Goal: Task Accomplishment & Management: Use online tool/utility

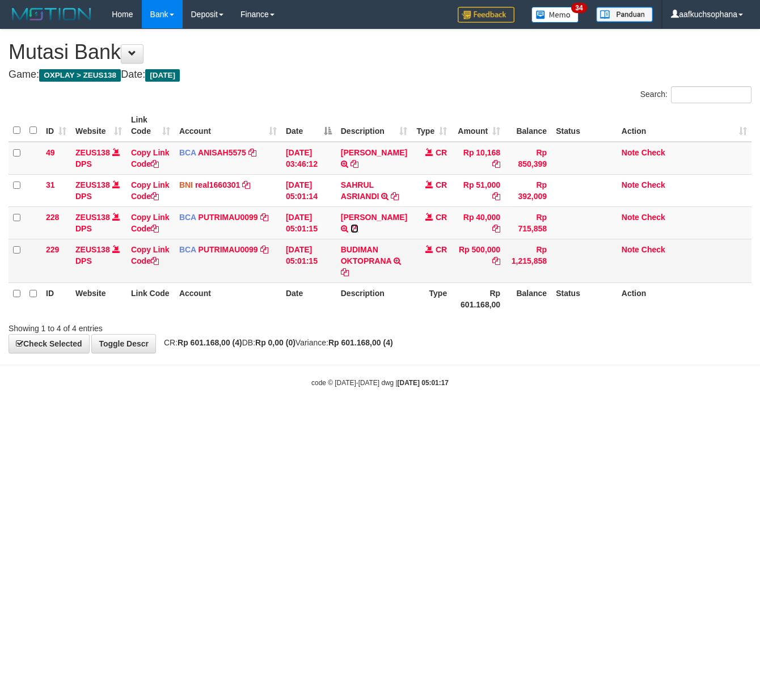
drag, startPoint x: 390, startPoint y: 227, endPoint x: 243, endPoint y: 270, distance: 153.1
click at [358, 227] on icon at bounding box center [354, 229] width 8 height 8
click at [347, 270] on icon at bounding box center [345, 272] width 8 height 8
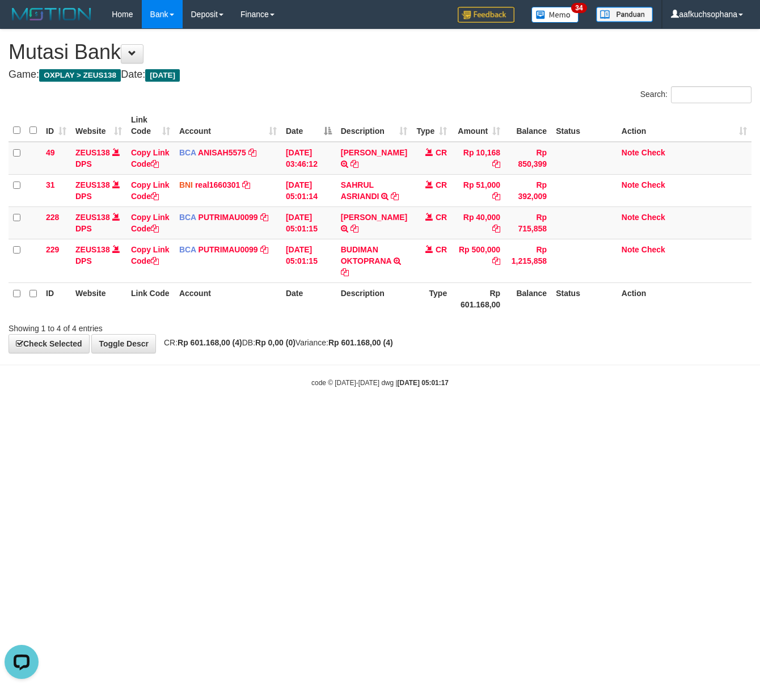
click at [278, 416] on html "Toggle navigation Home Bank Account List Load By Website Group [OXPLAY] ZEUS138…" at bounding box center [380, 208] width 760 height 416
drag, startPoint x: 284, startPoint y: 404, endPoint x: 3, endPoint y: 392, distance: 281.5
click at [273, 402] on body "Toggle navigation Home Bank Account List Load By Website Group [OXPLAY] ZEUS138…" at bounding box center [380, 208] width 760 height 416
click at [384, 409] on body "Toggle navigation Home Bank Account List Load By Website Group [OXPLAY] ZEUS138…" at bounding box center [380, 208] width 760 height 416
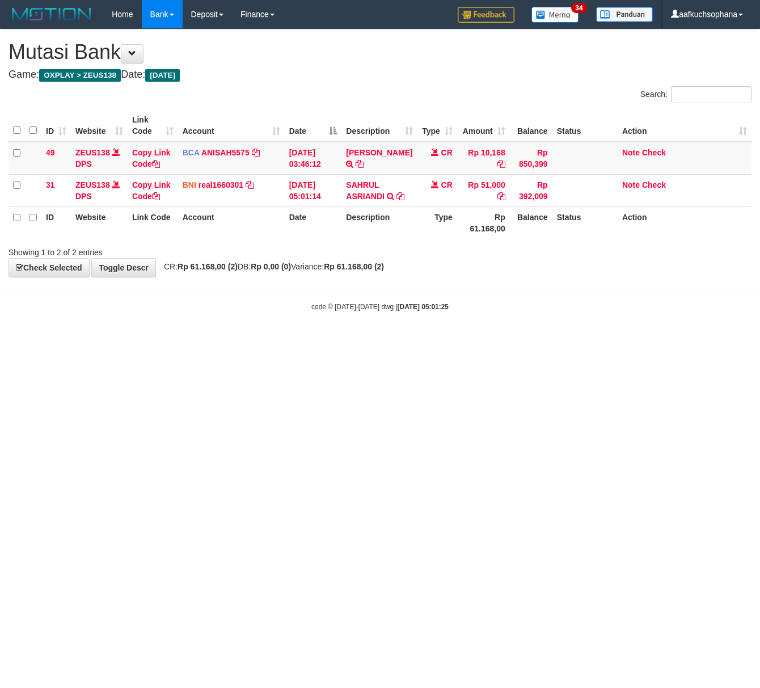
drag, startPoint x: 231, startPoint y: 366, endPoint x: 5, endPoint y: 315, distance: 232.5
click at [221, 340] on html "Toggle navigation Home Bank Account List Load By Website Group [OXPLAY] ZEUS138…" at bounding box center [380, 170] width 760 height 340
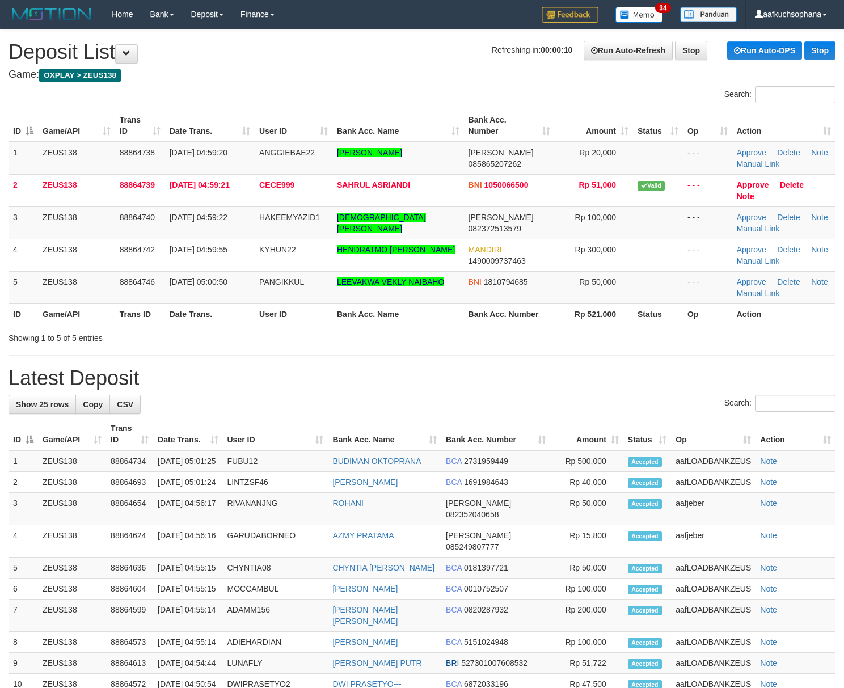
drag, startPoint x: 563, startPoint y: 354, endPoint x: 726, endPoint y: 360, distance: 163.4
click at [566, 354] on div "**********" at bounding box center [422, 596] width 844 height 1135
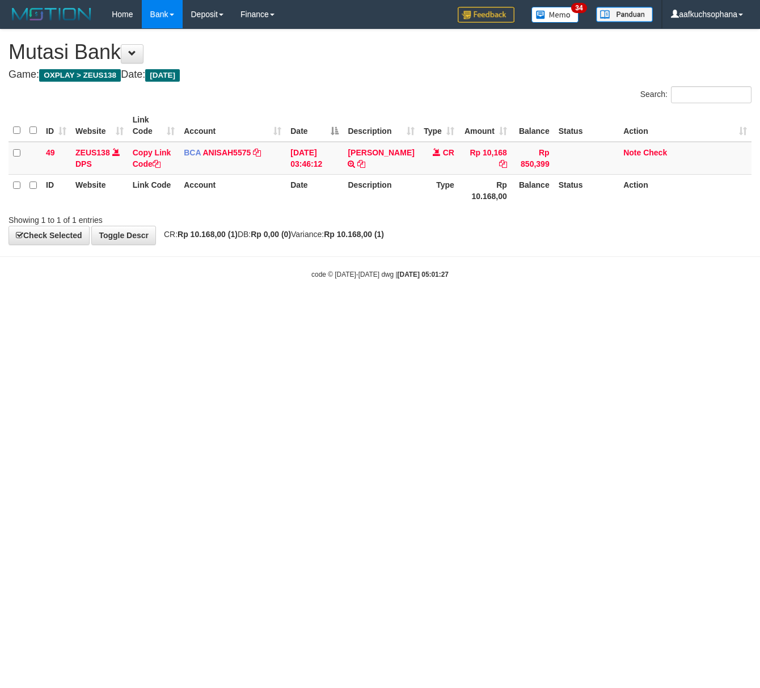
drag, startPoint x: 363, startPoint y: 414, endPoint x: 65, endPoint y: 313, distance: 315.4
click at [341, 308] on html "Toggle navigation Home Bank Account List Load By Website Group [OXPLAY] ZEUS138…" at bounding box center [380, 154] width 760 height 308
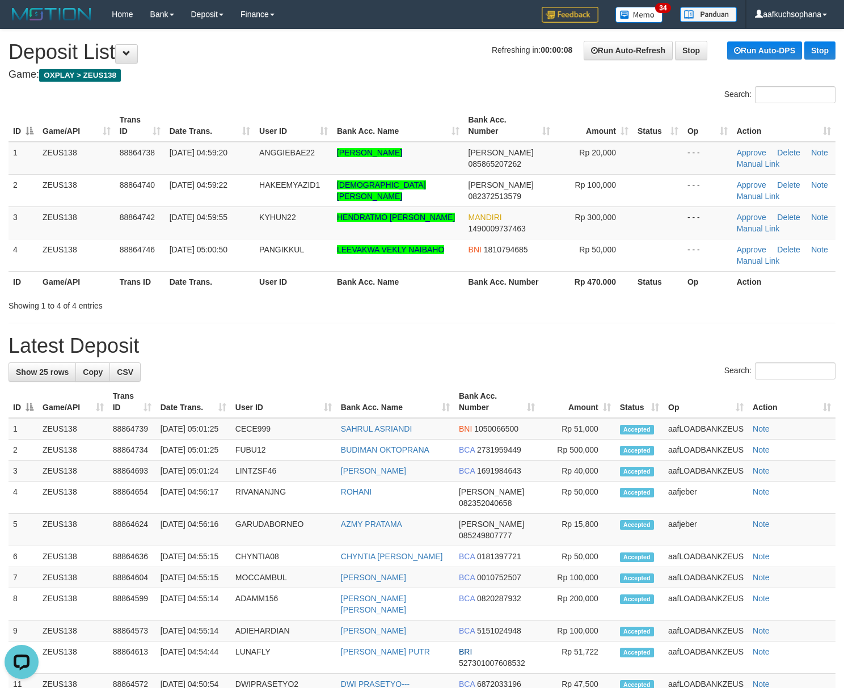
drag, startPoint x: 572, startPoint y: 331, endPoint x: 852, endPoint y: 343, distance: 280.4
click at [578, 332] on div "**********" at bounding box center [422, 580] width 844 height 1102
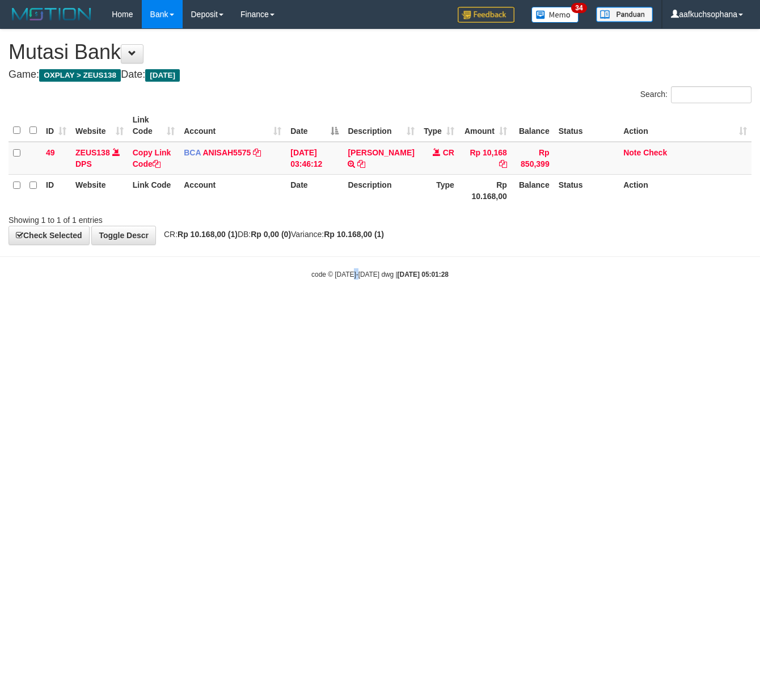
drag, startPoint x: 360, startPoint y: 463, endPoint x: 352, endPoint y: 456, distance: 10.4
click at [356, 308] on html "Toggle navigation Home Bank Account List Load By Website Group [OXPLAY] ZEUS138…" at bounding box center [380, 154] width 760 height 308
drag, startPoint x: 213, startPoint y: 346, endPoint x: 1, endPoint y: 304, distance: 216.2
click at [211, 308] on html "Toggle navigation Home Bank Account List Load By Website Group [OXPLAY] ZEUS138…" at bounding box center [380, 154] width 760 height 308
drag, startPoint x: 294, startPoint y: 327, endPoint x: 175, endPoint y: 284, distance: 126.6
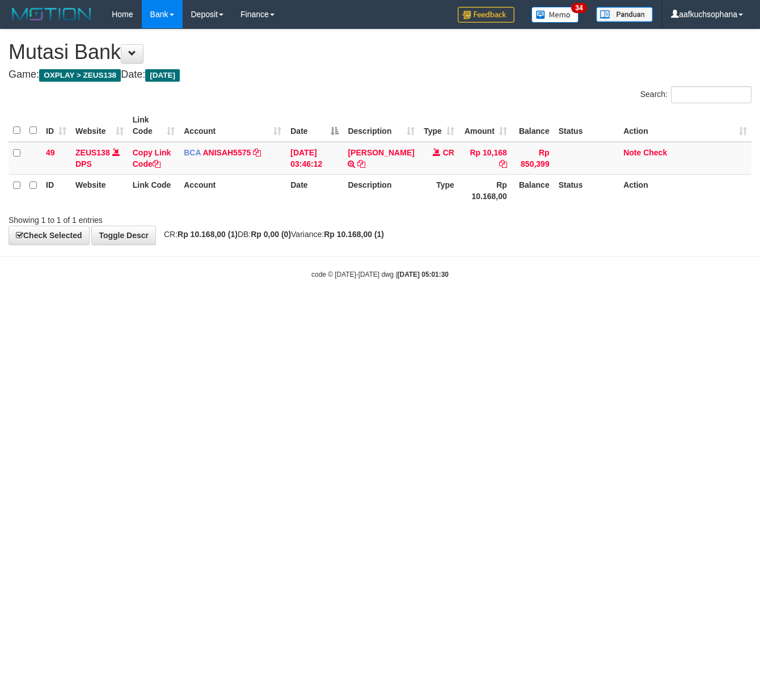
click at [293, 308] on html "Toggle navigation Home Bank Account List Load By Website Group [OXPLAY] ZEUS138…" at bounding box center [380, 154] width 760 height 308
drag, startPoint x: 306, startPoint y: 357, endPoint x: 291, endPoint y: 338, distance: 24.2
click at [305, 308] on html "Toggle navigation Home Bank Account List Load By Website Group [OXPLAY] ZEUS138…" at bounding box center [380, 154] width 760 height 308
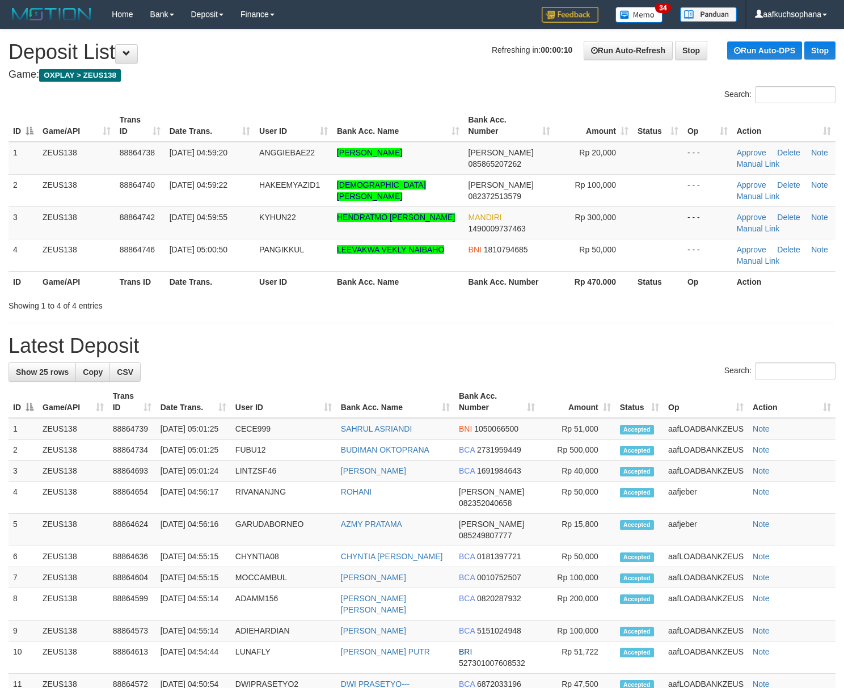
click at [730, 289] on th "Op" at bounding box center [707, 281] width 49 height 21
click at [631, 298] on div "Showing 1 to 4 of 4 entries" at bounding box center [422, 303] width 844 height 16
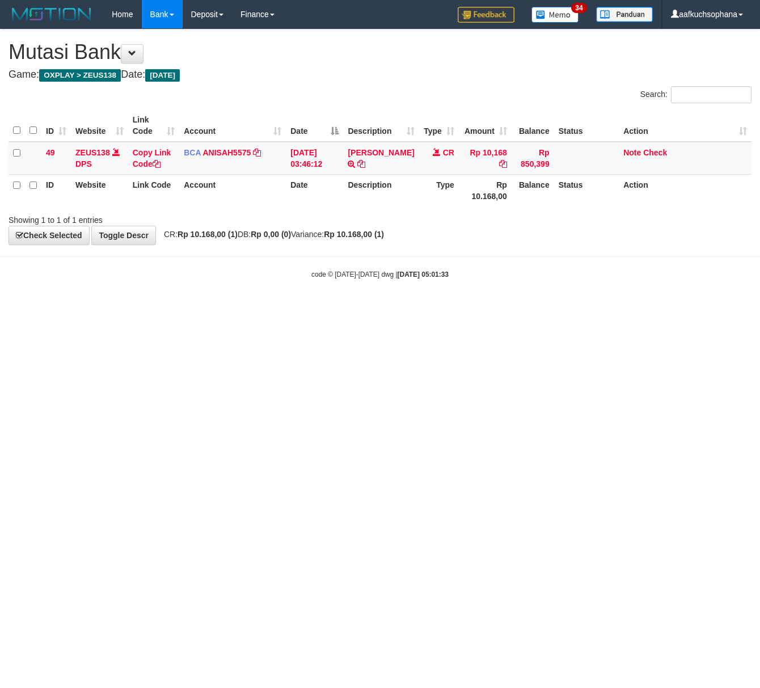
drag, startPoint x: 0, startPoint y: 0, endPoint x: 234, endPoint y: 321, distance: 397.3
click at [286, 308] on html "Toggle navigation Home Bank Account List Load By Website Group [OXPLAY] ZEUS138…" at bounding box center [380, 154] width 760 height 308
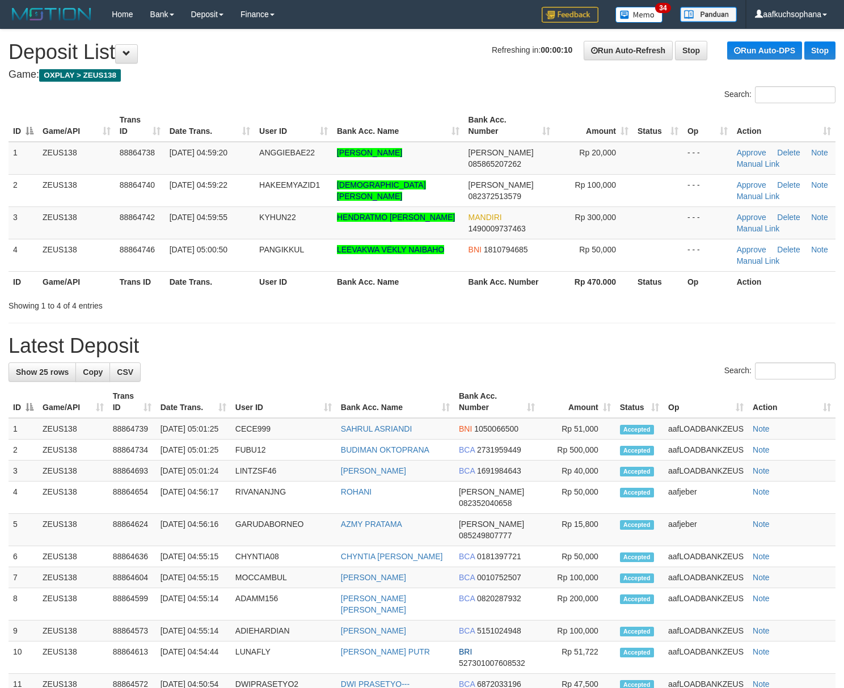
drag, startPoint x: 558, startPoint y: 284, endPoint x: 565, endPoint y: 286, distance: 7.7
click at [561, 286] on th "Rp 470.000" at bounding box center [594, 281] width 78 height 21
drag, startPoint x: 670, startPoint y: 311, endPoint x: 852, endPoint y: 315, distance: 181.5
click at [677, 311] on div "Showing 1 to 4 of 4 entries" at bounding box center [422, 303] width 844 height 16
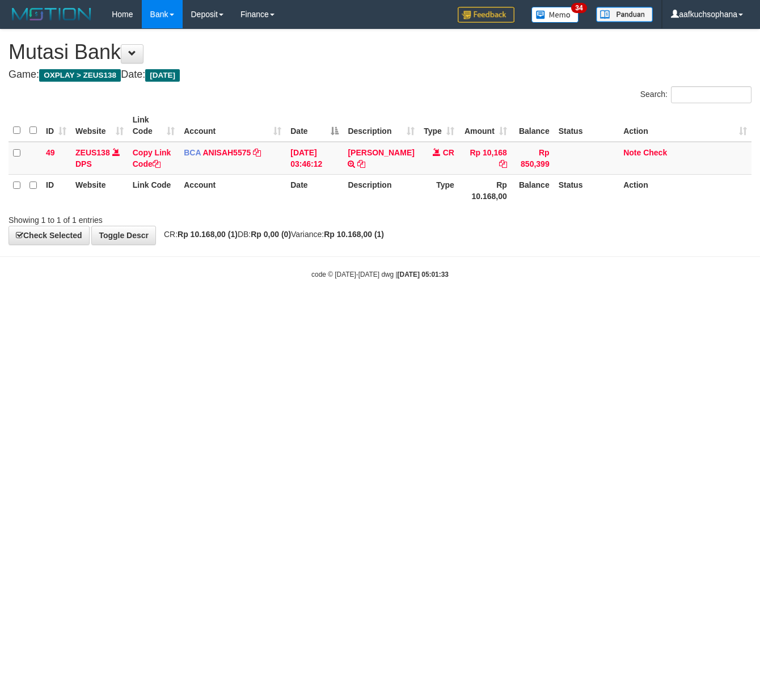
drag, startPoint x: 284, startPoint y: 325, endPoint x: 262, endPoint y: 316, distance: 24.1
click at [282, 308] on html "Toggle navigation Home Bank Account List Load By Website Group [OXPLAY] ZEUS138…" at bounding box center [380, 154] width 760 height 308
click at [214, 308] on html "Toggle navigation Home Bank Account List Load By Website Group [OXPLAY] ZEUS138…" at bounding box center [380, 154] width 760 height 308
click at [295, 308] on html "Toggle navigation Home Bank Account List Load By Website Group [OXPLAY] ZEUS138…" at bounding box center [380, 154] width 760 height 308
click at [155, 308] on html "Toggle navigation Home Bank Account List Load By Website Group [OXPLAY] ZEUS138…" at bounding box center [380, 154] width 760 height 308
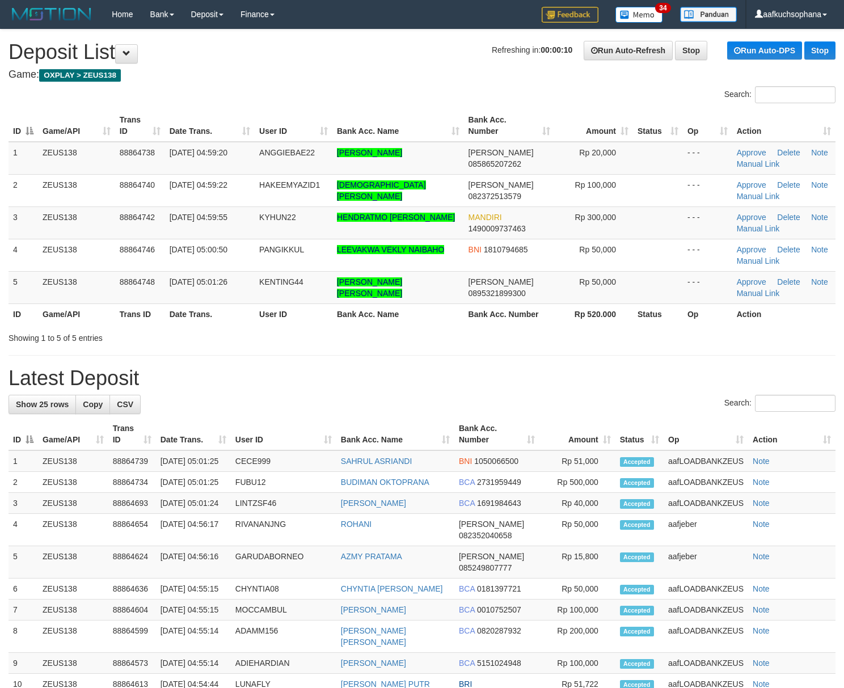
drag, startPoint x: 656, startPoint y: 327, endPoint x: 669, endPoint y: 330, distance: 13.9
click at [665, 329] on div "Search: ID Game/API Trans ID Date Trans. User ID Bank Acc. Name Bank Acc. Numbe…" at bounding box center [422, 214] width 827 height 257
click at [641, 363] on div "**********" at bounding box center [422, 596] width 844 height 1135
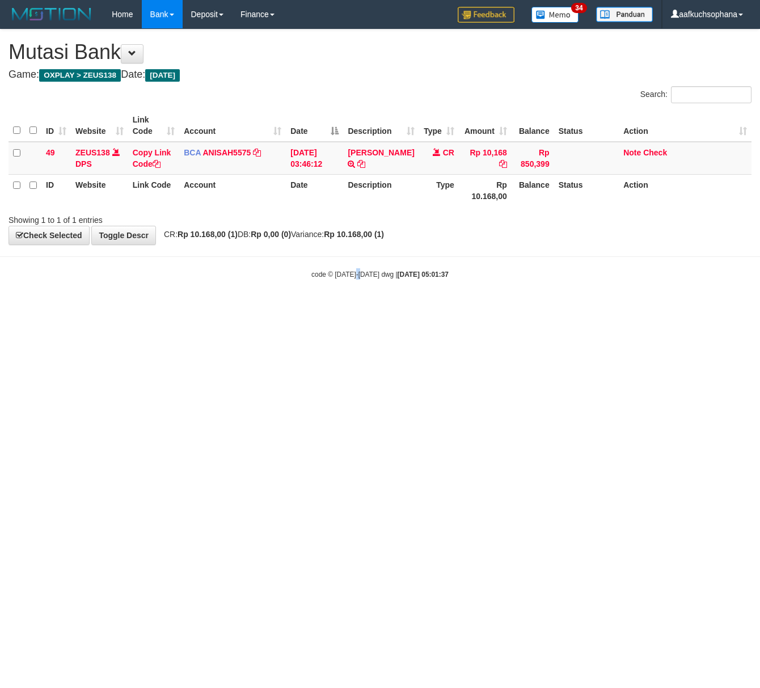
click at [363, 308] on html "Toggle navigation Home Bank Account List Load By Website Group [OXPLAY] ZEUS138…" at bounding box center [380, 154] width 760 height 308
drag, startPoint x: 363, startPoint y: 382, endPoint x: 332, endPoint y: 367, distance: 33.7
click at [361, 308] on html "Toggle navigation Home Bank Account List Load By Website Group [OXPLAY] ZEUS138…" at bounding box center [380, 154] width 760 height 308
click at [347, 308] on html "Toggle navigation Home Bank Account List Load By Website Group [OXPLAY] ZEUS138…" at bounding box center [380, 154] width 760 height 308
click at [222, 308] on html "Toggle navigation Home Bank Account List Load By Website Group [OXPLAY] ZEUS138…" at bounding box center [380, 154] width 760 height 308
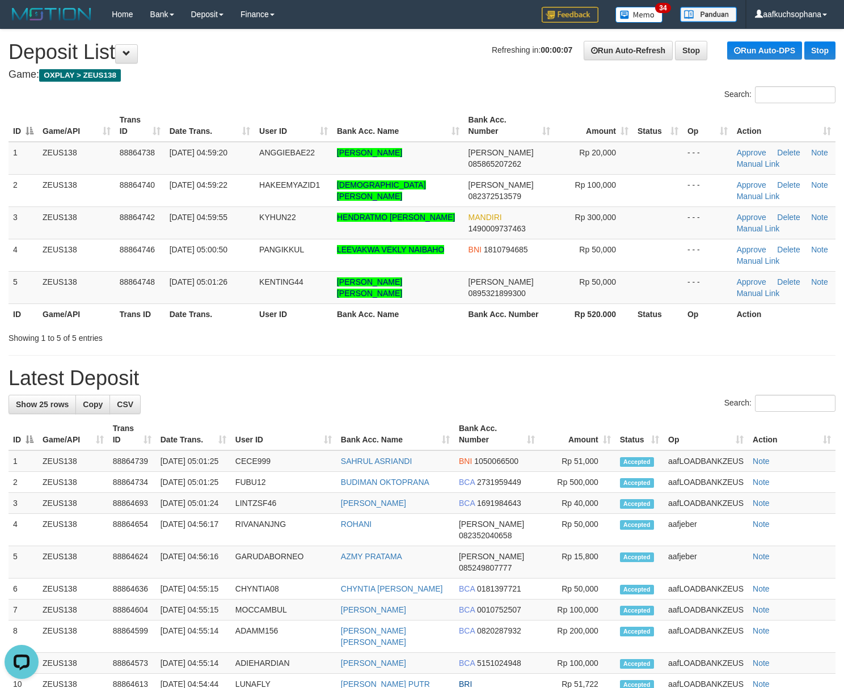
drag, startPoint x: 688, startPoint y: 361, endPoint x: 853, endPoint y: 383, distance: 166.6
click at [701, 363] on div "**********" at bounding box center [422, 596] width 844 height 1135
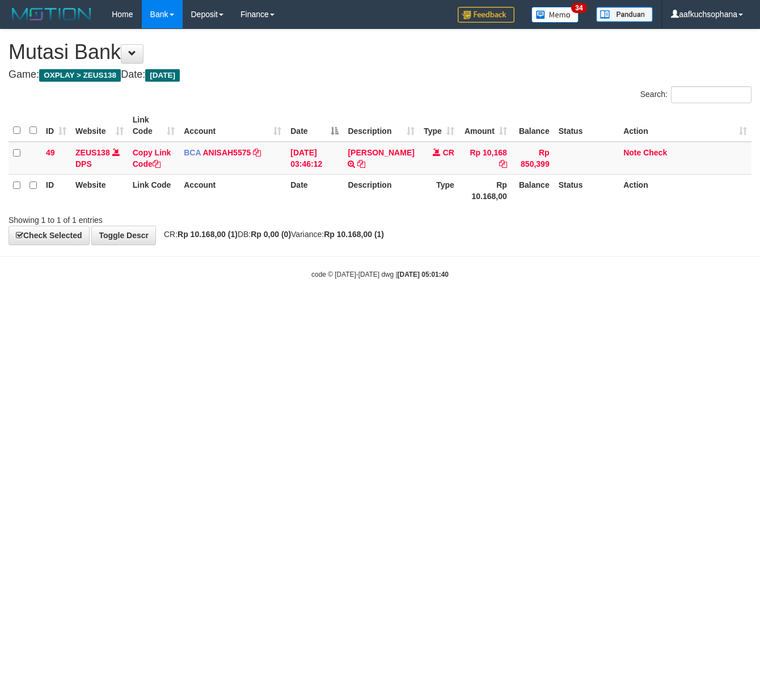
drag, startPoint x: 671, startPoint y: 427, endPoint x: 665, endPoint y: 435, distance: 10.5
click at [665, 308] on html "Toggle navigation Home Bank Account List Load By Website Group [OXPLAY] ZEUS138…" at bounding box center [380, 154] width 760 height 308
click at [369, 308] on html "Toggle navigation Home Bank Account List Load By Website Group [OXPLAY] ZEUS138…" at bounding box center [380, 154] width 760 height 308
drag, startPoint x: 301, startPoint y: 416, endPoint x: 175, endPoint y: 350, distance: 141.8
click at [296, 308] on html "Toggle navigation Home Bank Account List Load By Website Group [OXPLAY] ZEUS138…" at bounding box center [380, 154] width 760 height 308
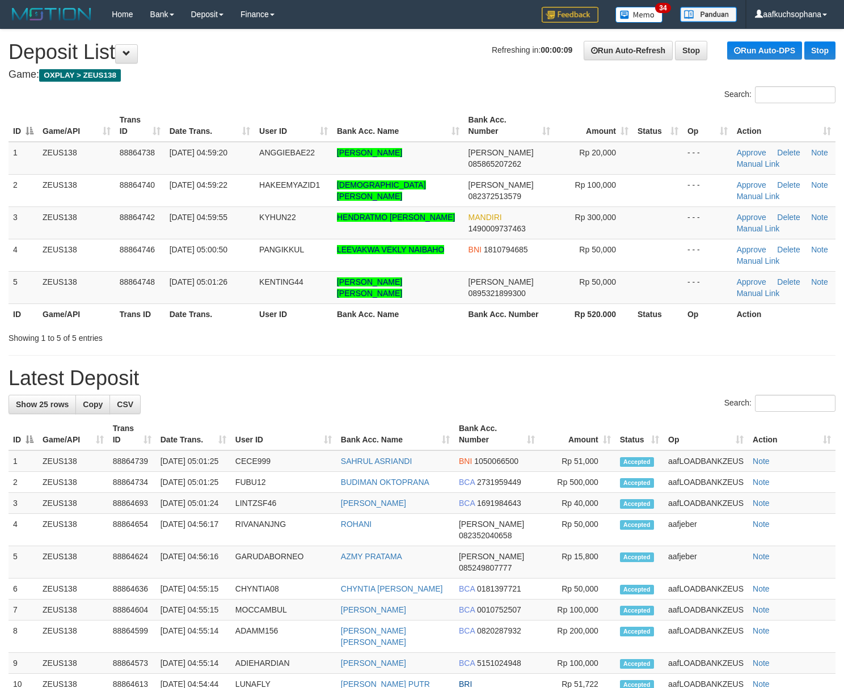
drag, startPoint x: 676, startPoint y: 340, endPoint x: 730, endPoint y: 345, distance: 54.6
click at [697, 341] on div "Showing 1 to 5 of 5 entries" at bounding box center [422, 336] width 844 height 16
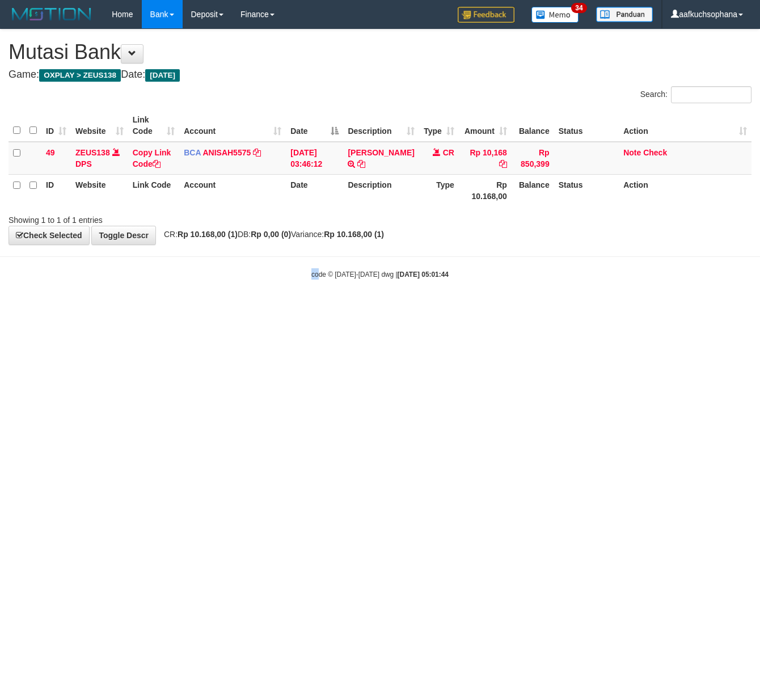
drag, startPoint x: 316, startPoint y: 368, endPoint x: 146, endPoint y: 338, distance: 173.3
click at [316, 308] on html "Toggle navigation Home Bank Account List Load By Website Group [OXPLAY] ZEUS138…" at bounding box center [380, 154] width 760 height 308
drag, startPoint x: 259, startPoint y: 348, endPoint x: 159, endPoint y: 321, distance: 103.4
click at [255, 308] on html "Toggle navigation Home Bank Account List Load By Website Group [OXPLAY] ZEUS138…" at bounding box center [380, 154] width 760 height 308
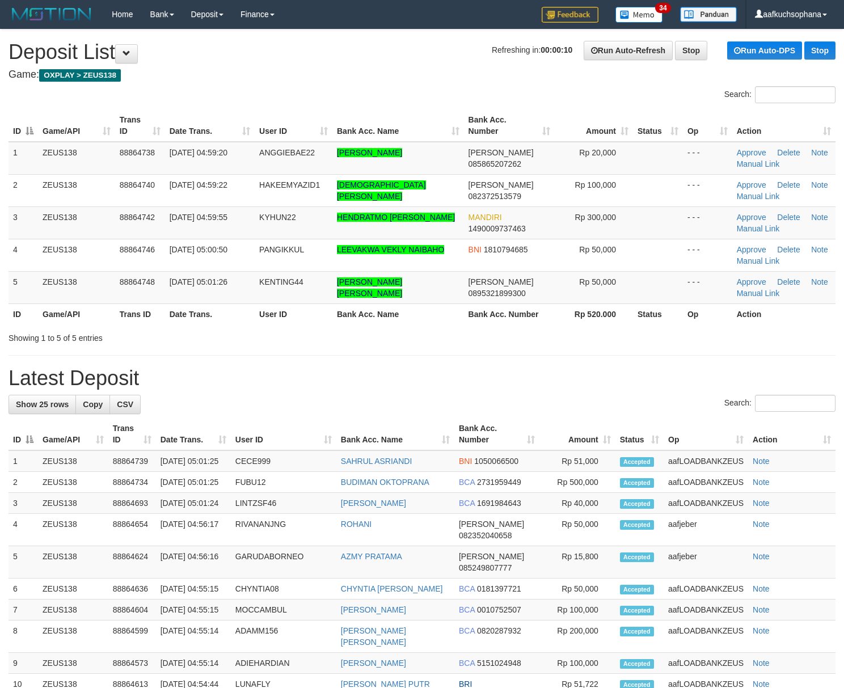
drag, startPoint x: 0, startPoint y: 0, endPoint x: 849, endPoint y: 346, distance: 917.2
click at [683, 335] on div "Showing 1 to 5 of 5 entries" at bounding box center [422, 336] width 844 height 16
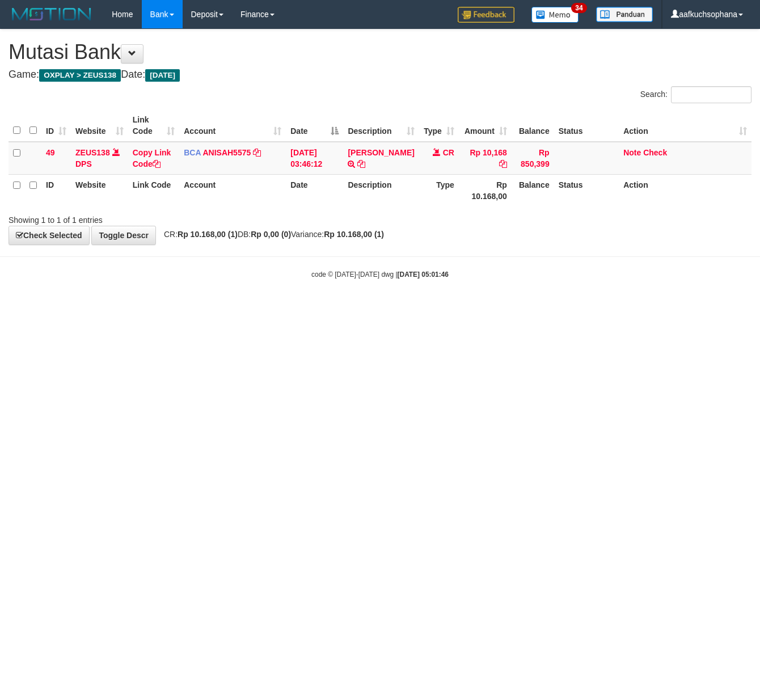
drag, startPoint x: 296, startPoint y: 302, endPoint x: 180, endPoint y: 304, distance: 115.7
click at [293, 302] on body "Toggle navigation Home Bank Account List Load By Website Group [OXPLAY] ZEUS138…" at bounding box center [380, 154] width 760 height 308
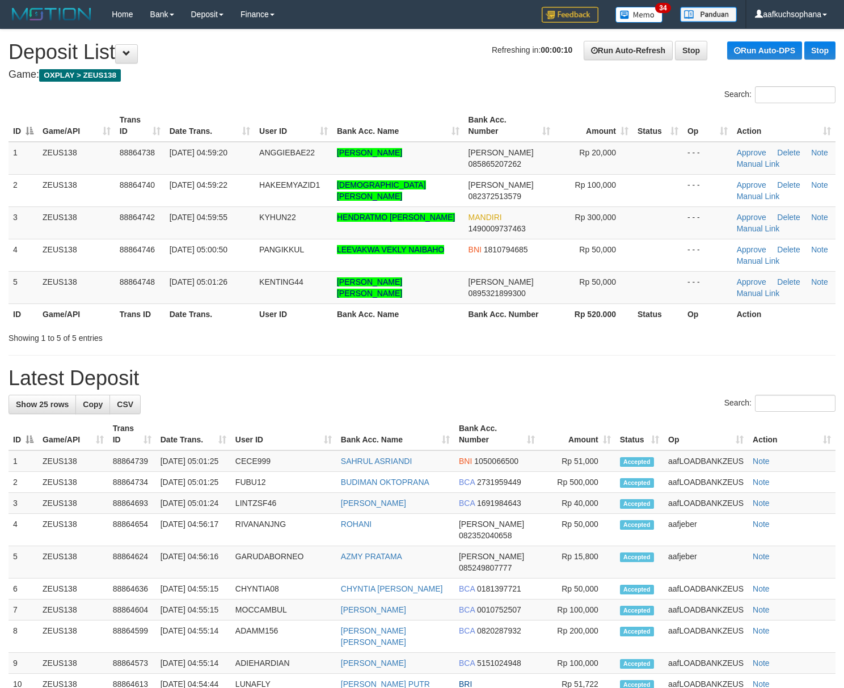
click at [663, 314] on th "Status" at bounding box center [658, 313] width 50 height 21
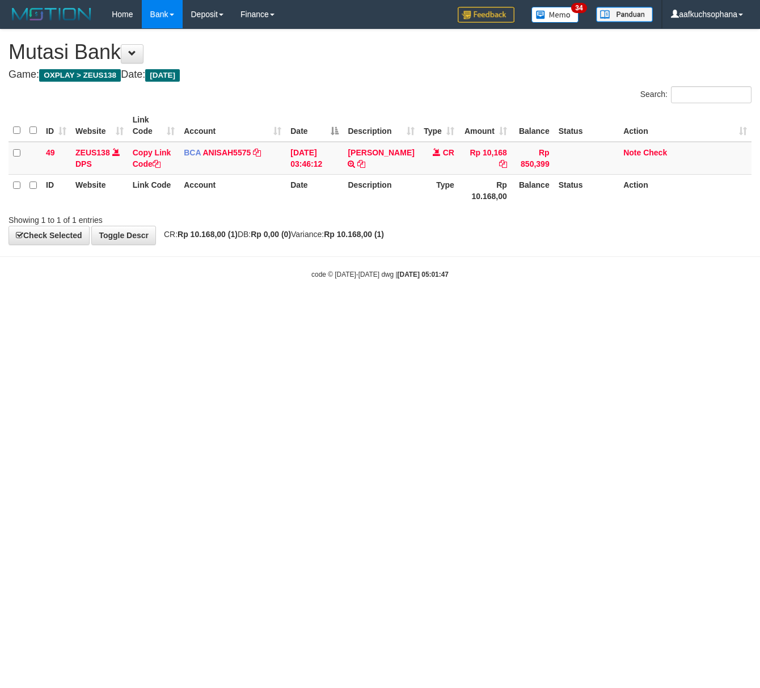
click at [217, 308] on html "Toggle navigation Home Bank Account List Load By Website Group [OXPLAY] ZEUS138…" at bounding box center [380, 154] width 760 height 308
click at [377, 308] on html "Toggle navigation Home Bank Account List Load By Website Group [OXPLAY] ZEUS138…" at bounding box center [380, 154] width 760 height 308
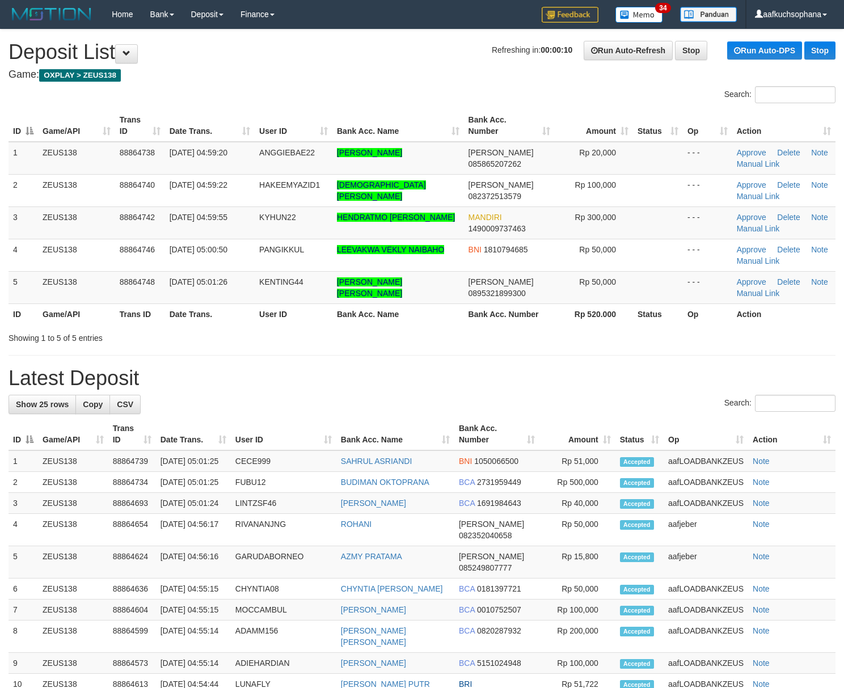
click at [631, 352] on div "**********" at bounding box center [422, 596] width 844 height 1135
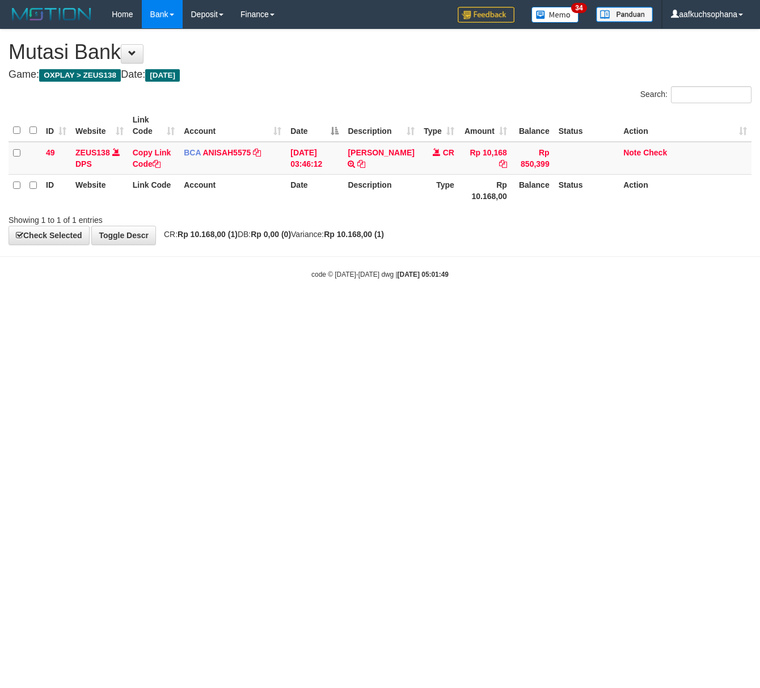
drag, startPoint x: 302, startPoint y: 373, endPoint x: 1, endPoint y: 305, distance: 308.3
click at [280, 308] on html "Toggle navigation Home Bank Account List Load By Website Group [OXPLAY] ZEUS138…" at bounding box center [380, 154] width 760 height 308
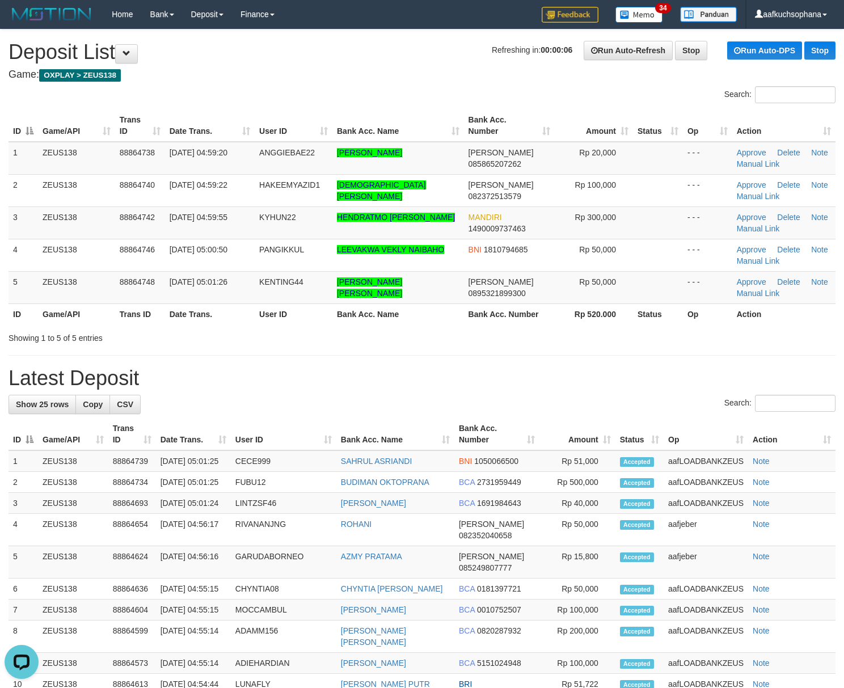
drag, startPoint x: 679, startPoint y: 357, endPoint x: 792, endPoint y: 361, distance: 112.9
click at [679, 357] on div "**********" at bounding box center [422, 596] width 844 height 1135
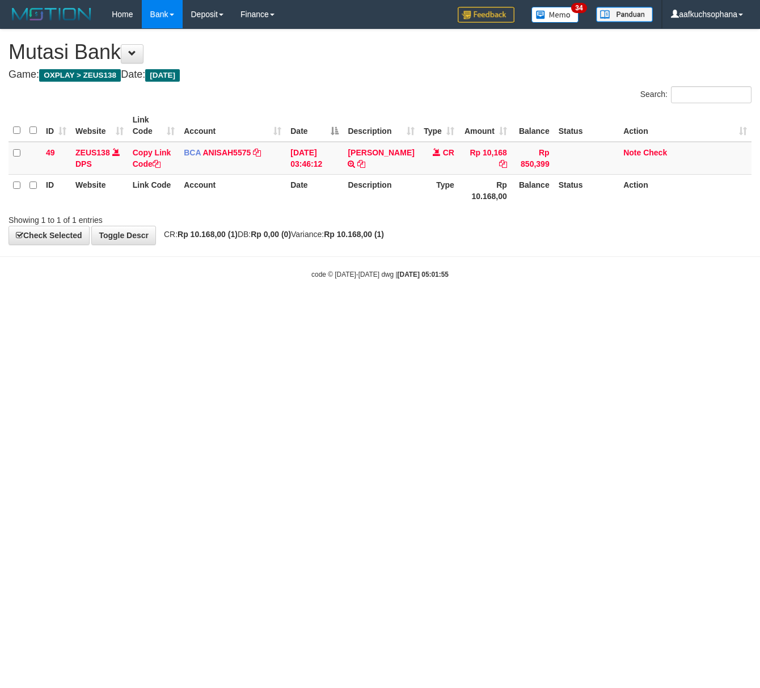
click at [209, 308] on html "Toggle navigation Home Bank Account List Load By Website Group [OXPLAY] ZEUS138…" at bounding box center [380, 154] width 760 height 308
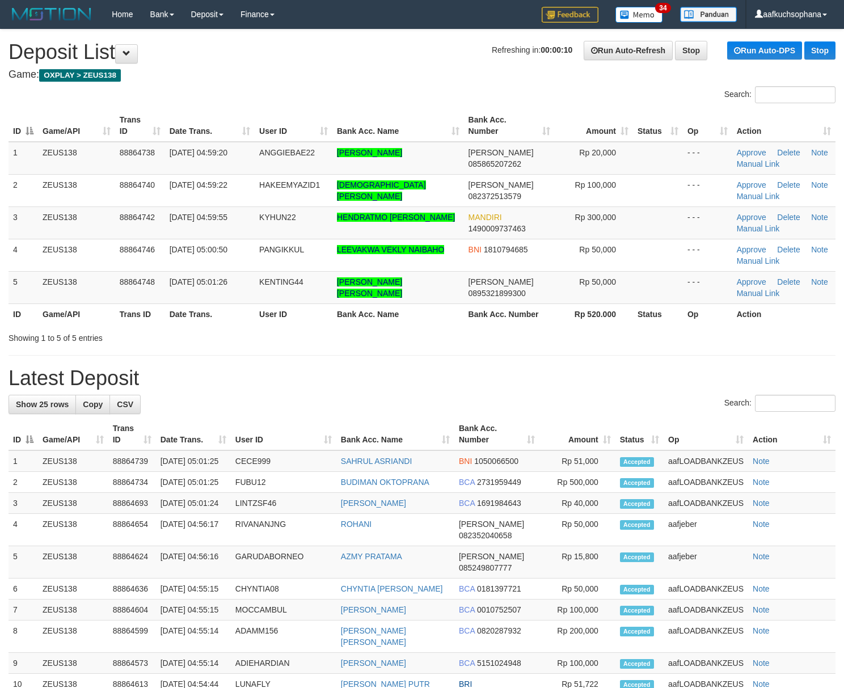
drag, startPoint x: 582, startPoint y: 318, endPoint x: 777, endPoint y: 330, distance: 195.5
click at [584, 318] on th "Rp 520.000" at bounding box center [594, 313] width 78 height 21
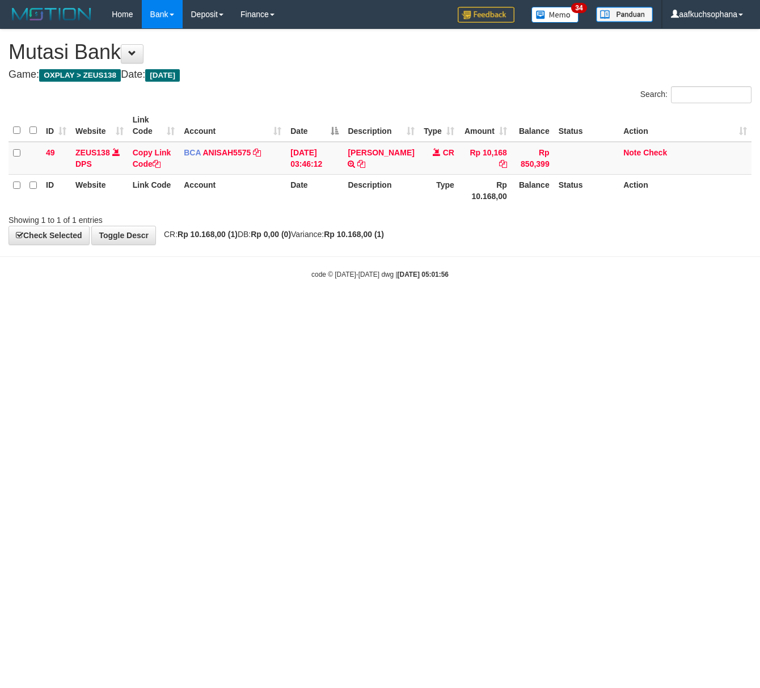
click at [470, 308] on html "Toggle navigation Home Bank Account List Load By Website Group [OXPLAY] ZEUS138…" at bounding box center [380, 154] width 760 height 308
click at [451, 308] on html "Toggle navigation Home Bank Account List Load By Website Group [OXPLAY] ZEUS138…" at bounding box center [380, 154] width 760 height 308
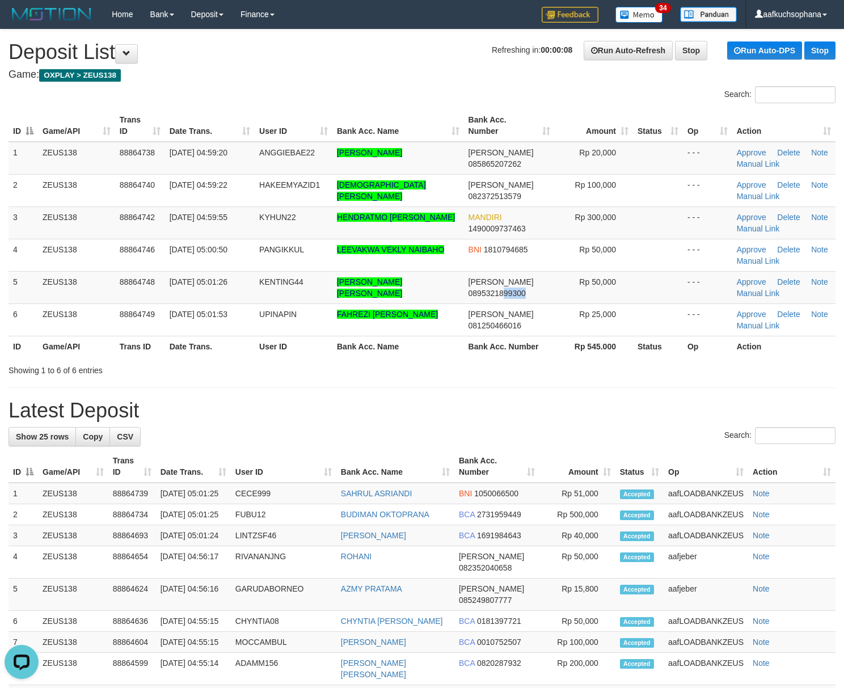
drag, startPoint x: 529, startPoint y: 299, endPoint x: 849, endPoint y: 247, distance: 324.6
click at [564, 291] on tr "5 ZEUS138 88864748 01/10/2025 05:01:26 KENTING44 MUHAMMAD BINTANG AJI PAMUNGKAS…" at bounding box center [422, 287] width 827 height 32
click at [769, 293] on link "Manual Link" at bounding box center [758, 293] width 43 height 9
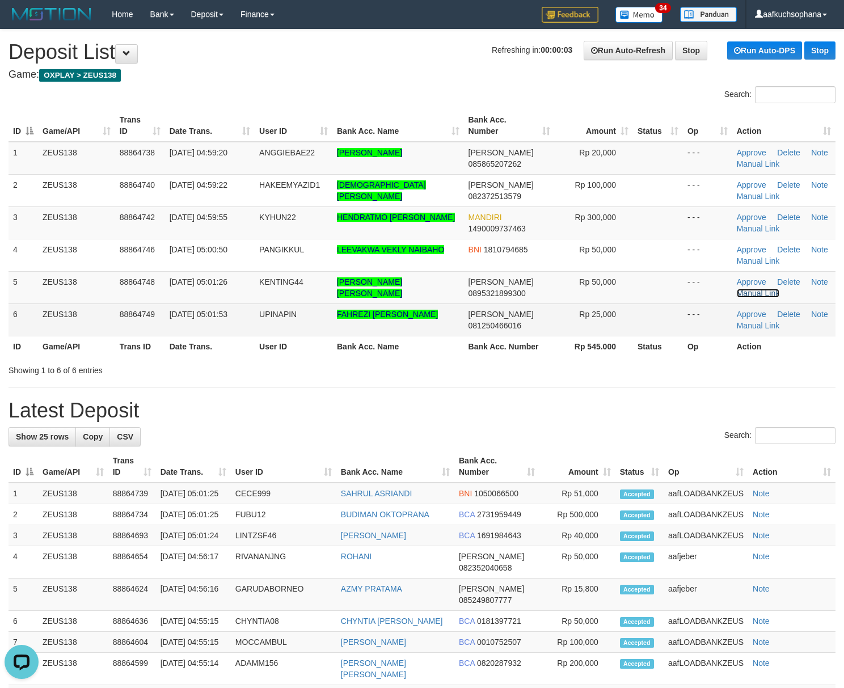
click at [737, 289] on link "Manual Link" at bounding box center [758, 293] width 43 height 9
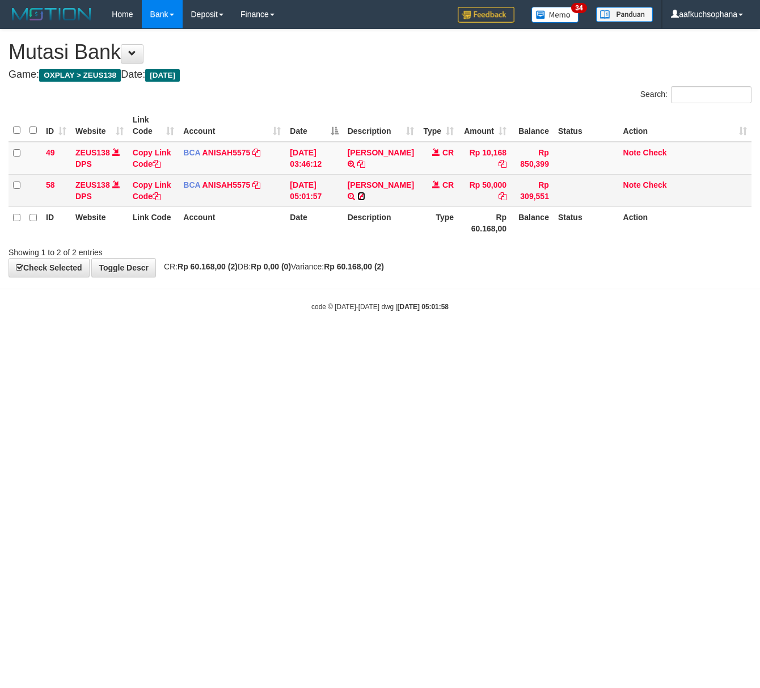
click at [365, 196] on icon at bounding box center [361, 196] width 8 height 8
click at [159, 193] on icon at bounding box center [157, 196] width 8 height 8
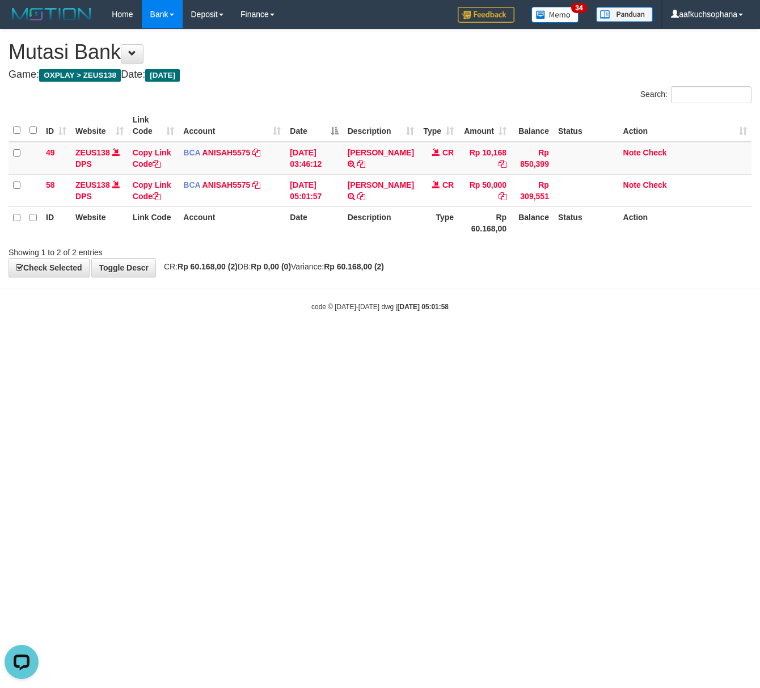
scroll to position [143, 0]
click at [247, 340] on html "Toggle navigation Home Bank Account List Load By Website Group [OXPLAY] ZEUS138…" at bounding box center [380, 170] width 760 height 340
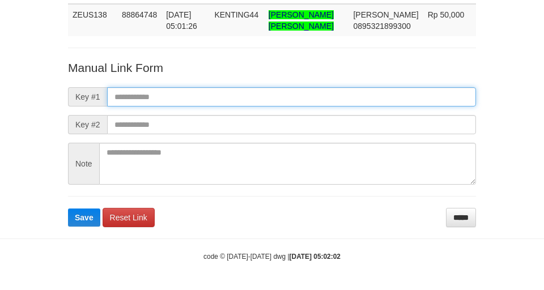
click at [328, 89] on input "text" at bounding box center [291, 96] width 369 height 19
paste input "**********"
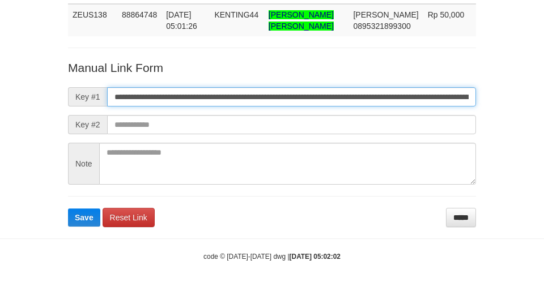
scroll to position [0, 634]
type input "**********"
click at [68, 209] on button "Save" at bounding box center [84, 218] width 32 height 18
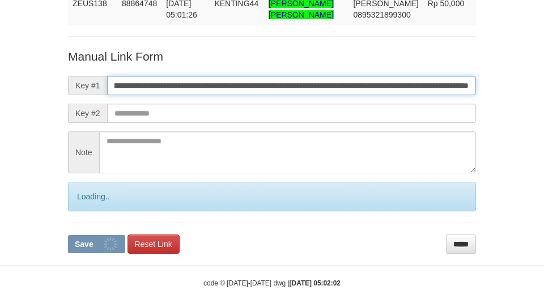
click at [68, 235] on button "Save" at bounding box center [96, 244] width 57 height 18
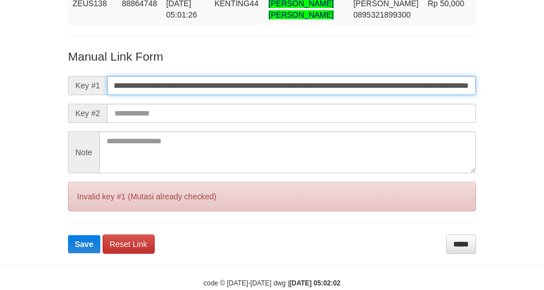
click at [68, 235] on button "Save" at bounding box center [84, 244] width 32 height 18
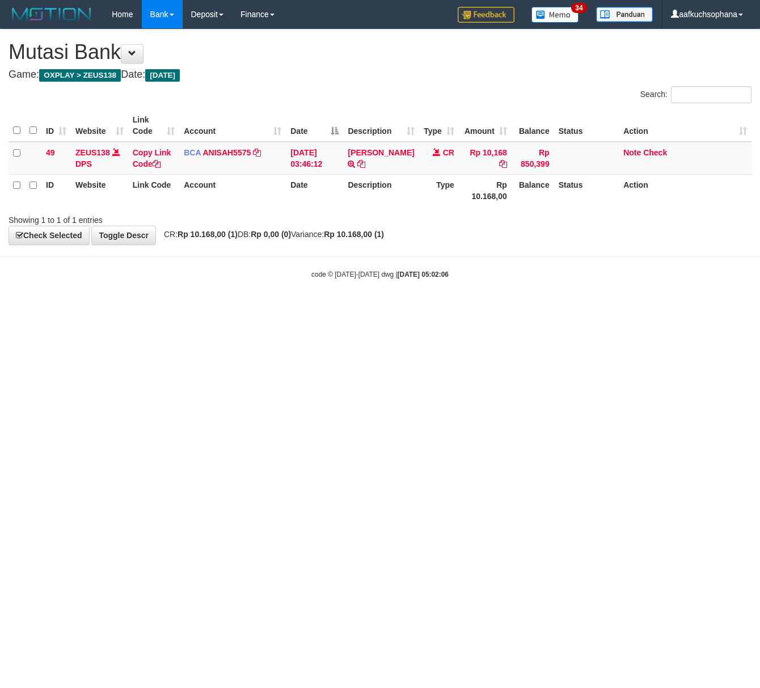
drag, startPoint x: 479, startPoint y: 407, endPoint x: 19, endPoint y: 389, distance: 460.2
click at [470, 308] on html "Toggle navigation Home Bank Account List Load By Website Group [OXPLAY] ZEUS138…" at bounding box center [380, 154] width 760 height 308
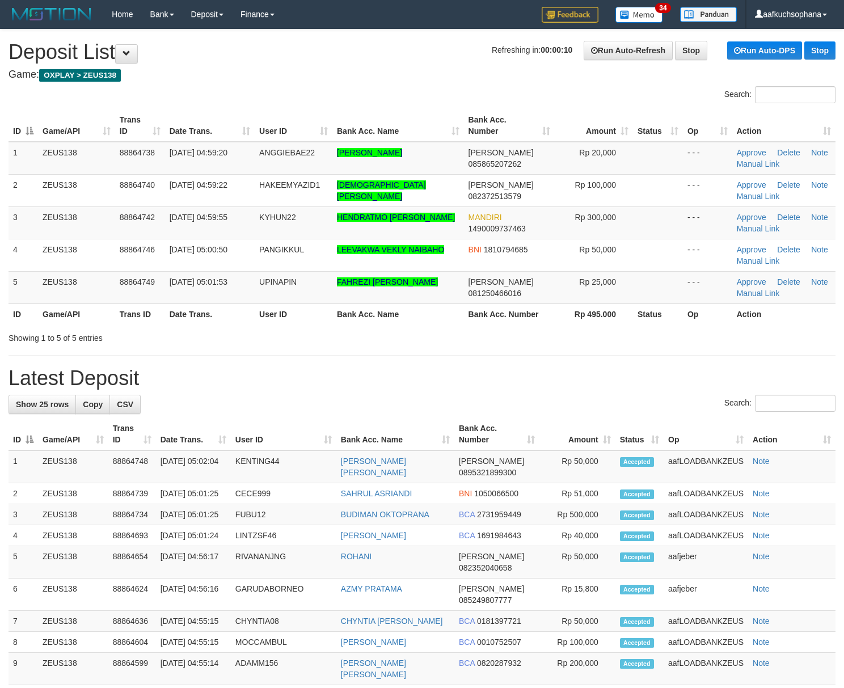
click at [584, 366] on div "**********" at bounding box center [422, 602] width 844 height 1146
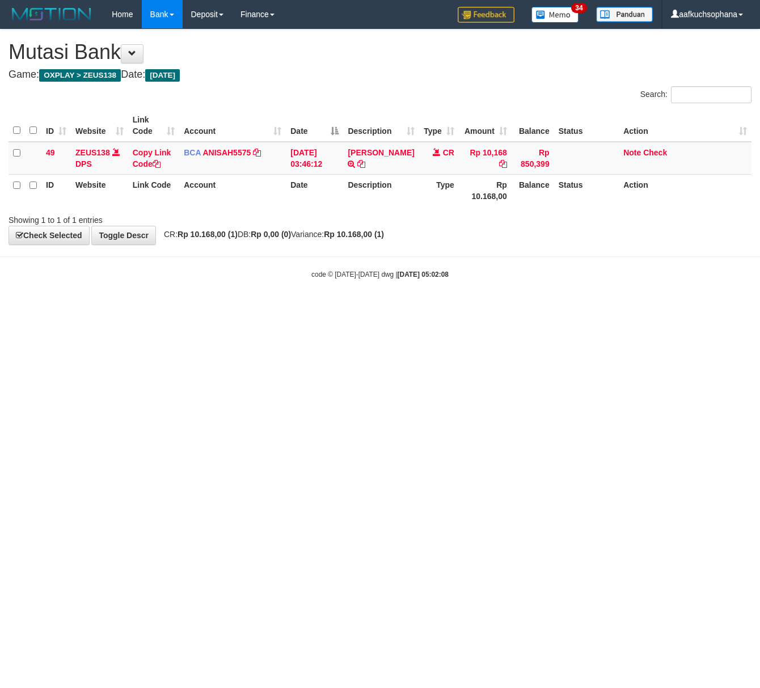
drag, startPoint x: 310, startPoint y: 347, endPoint x: 268, endPoint y: 348, distance: 42.0
click at [298, 308] on html "Toggle navigation Home Bank Account List Load By Website Group [OXPLAY] ZEUS138…" at bounding box center [380, 154] width 760 height 308
drag, startPoint x: 436, startPoint y: 477, endPoint x: 1, endPoint y: 431, distance: 437.3
click at [418, 308] on html "Toggle navigation Home Bank Account List Load By Website Group [OXPLAY] ZEUS138…" at bounding box center [380, 154] width 760 height 308
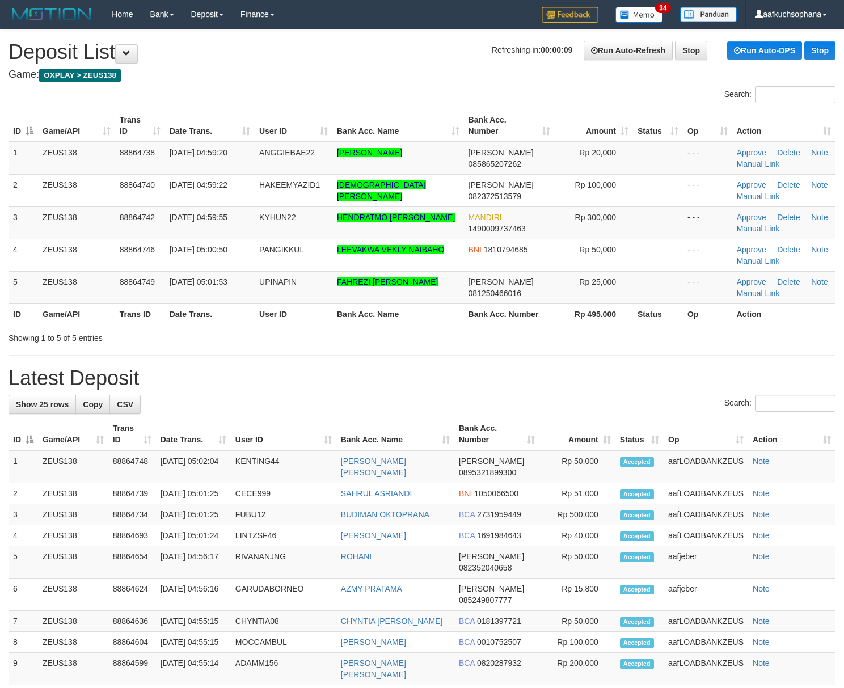
click at [610, 379] on h1 "Latest Deposit" at bounding box center [422, 378] width 827 height 23
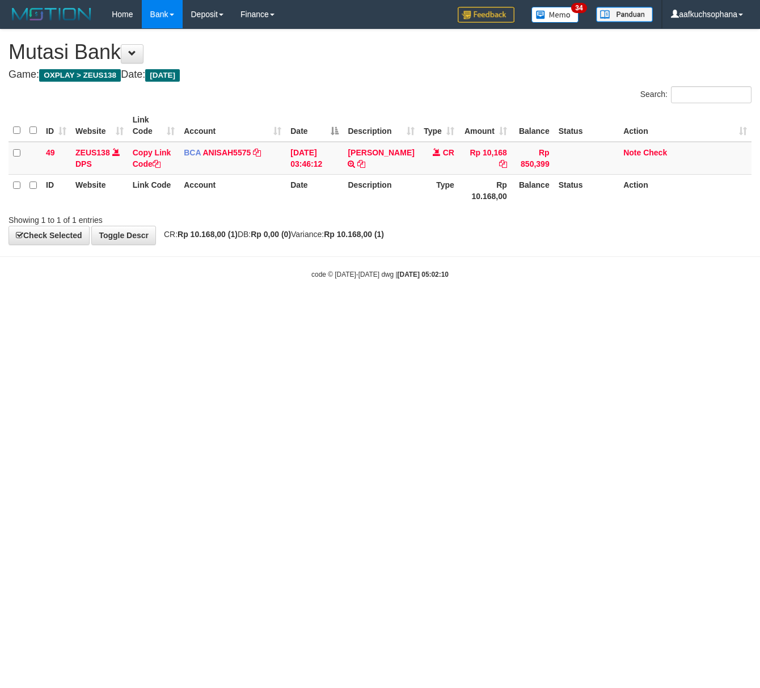
drag, startPoint x: 306, startPoint y: 369, endPoint x: 118, endPoint y: 357, distance: 188.6
click at [301, 308] on html "Toggle navigation Home Bank Account List Load By Website Group [OXPLAY] ZEUS138…" at bounding box center [380, 154] width 760 height 308
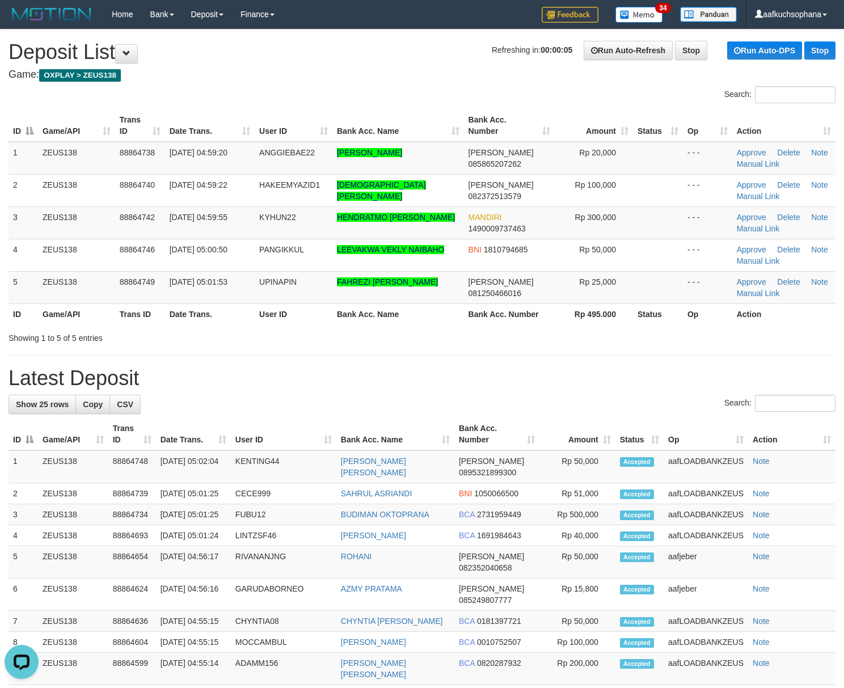
drag, startPoint x: 564, startPoint y: 348, endPoint x: 742, endPoint y: 358, distance: 178.3
click at [576, 349] on div "**********" at bounding box center [422, 602] width 844 height 1146
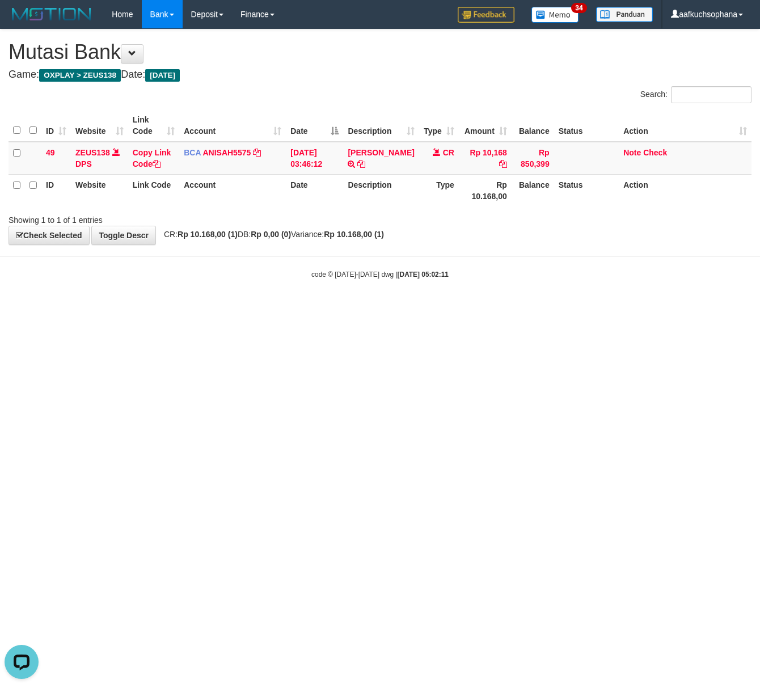
click at [395, 308] on html "Toggle navigation Home Bank Account List Load By Website Group [OXPLAY] ZEUS138…" at bounding box center [380, 154] width 760 height 308
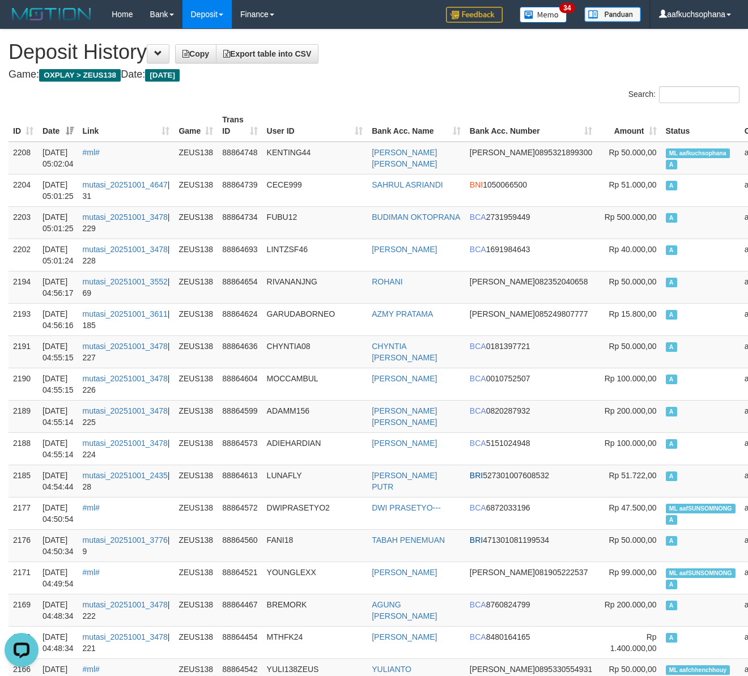
drag, startPoint x: 420, startPoint y: 79, endPoint x: 370, endPoint y: 79, distance: 49.3
click at [417, 79] on h4 "Game: OXPLAY > ZEUS138 Date: Today" at bounding box center [374, 74] width 731 height 11
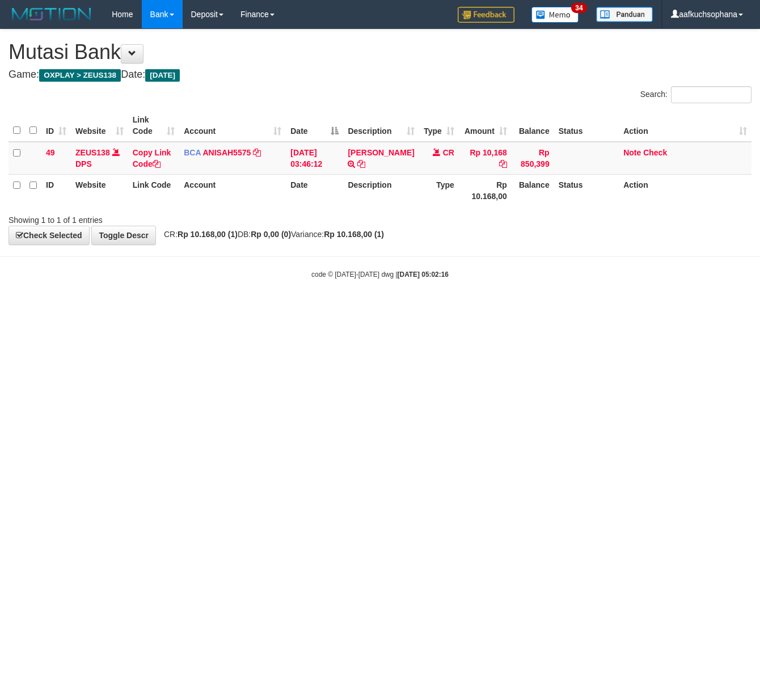
drag, startPoint x: 241, startPoint y: 380, endPoint x: 2, endPoint y: 337, distance: 242.6
click at [212, 308] on html "Toggle navigation Home Bank Account List Load By Website Group [OXPLAY] ZEUS138…" at bounding box center [380, 154] width 760 height 308
drag, startPoint x: 359, startPoint y: 426, endPoint x: 202, endPoint y: 387, distance: 162.0
click at [337, 308] on html "Toggle navigation Home Bank Account List Load By Website Group [OXPLAY] ZEUS138…" at bounding box center [380, 154] width 760 height 308
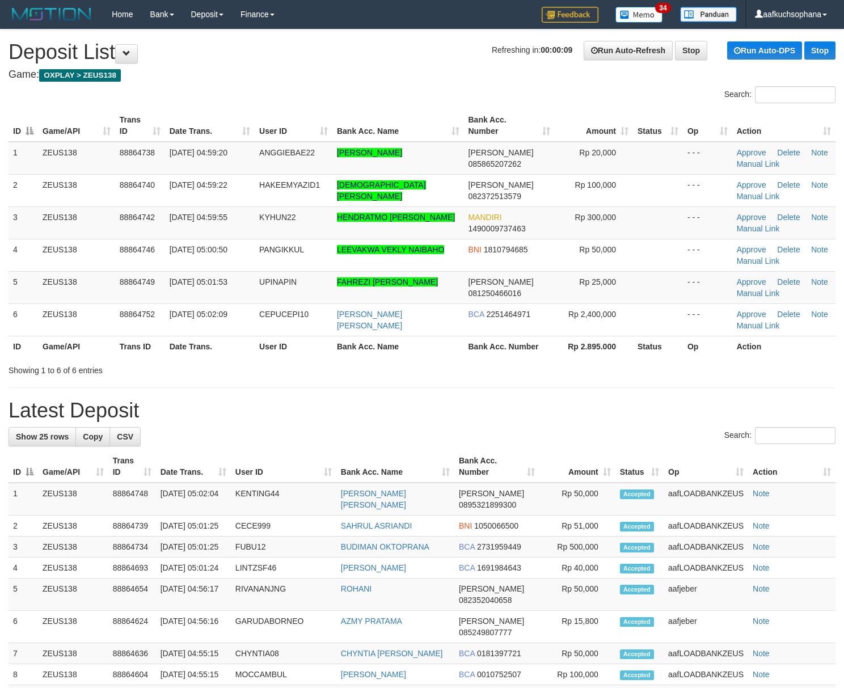
drag, startPoint x: 629, startPoint y: 397, endPoint x: 683, endPoint y: 394, distance: 53.4
click at [631, 397] on div "**********" at bounding box center [422, 618] width 844 height 1178
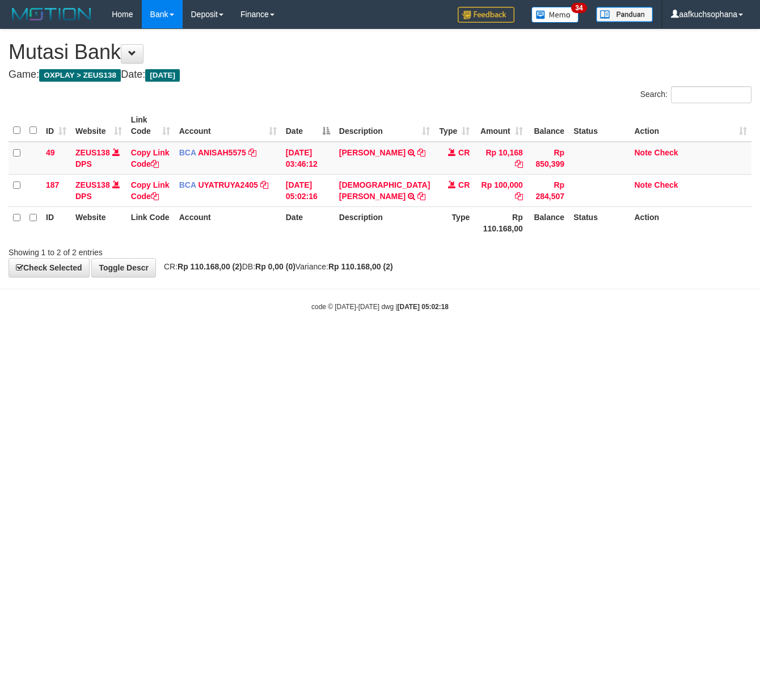
drag, startPoint x: 455, startPoint y: 404, endPoint x: 328, endPoint y: 321, distance: 151.6
click at [446, 340] on html "Toggle navigation Home Bank Account List Load By Website Group [OXPLAY] ZEUS138…" at bounding box center [380, 170] width 760 height 340
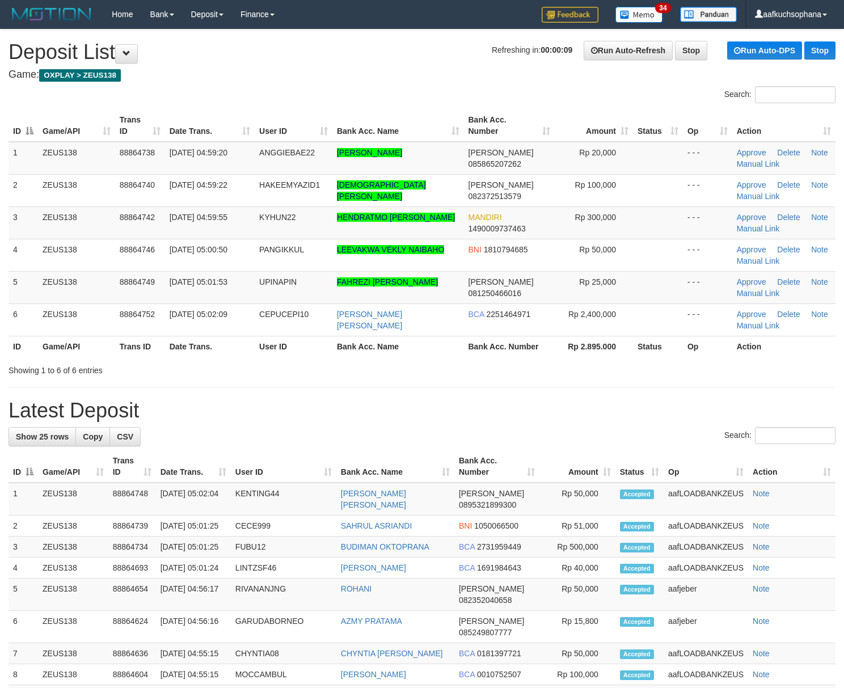
drag, startPoint x: 525, startPoint y: 363, endPoint x: 853, endPoint y: 270, distance: 341.9
click at [541, 349] on div "Search: ID Game/API Trans ID Date Trans. User ID Bank Acc. Name Bank Acc. Numbe…" at bounding box center [422, 231] width 827 height 290
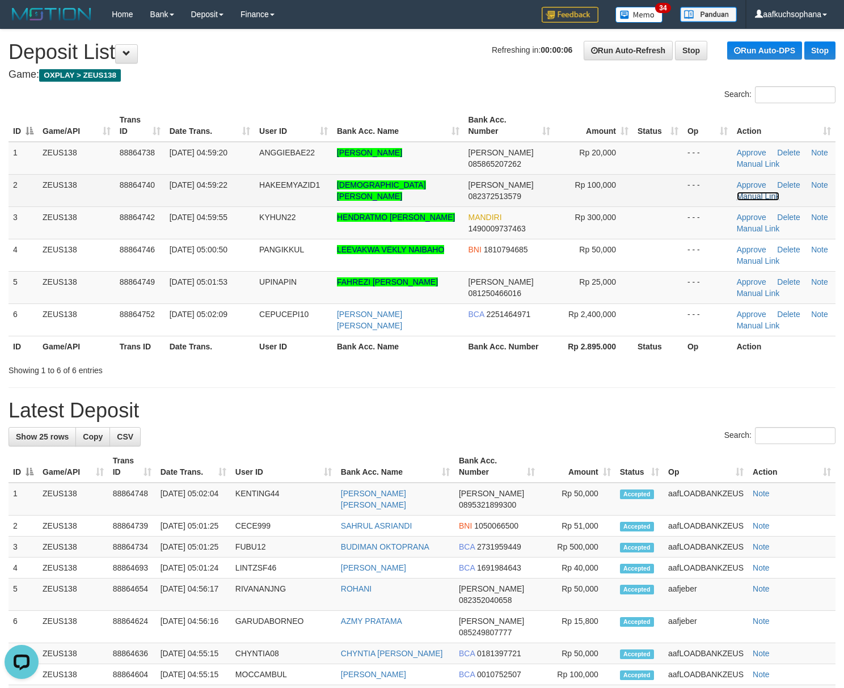
click at [760, 196] on link "Manual Link" at bounding box center [758, 196] width 43 height 9
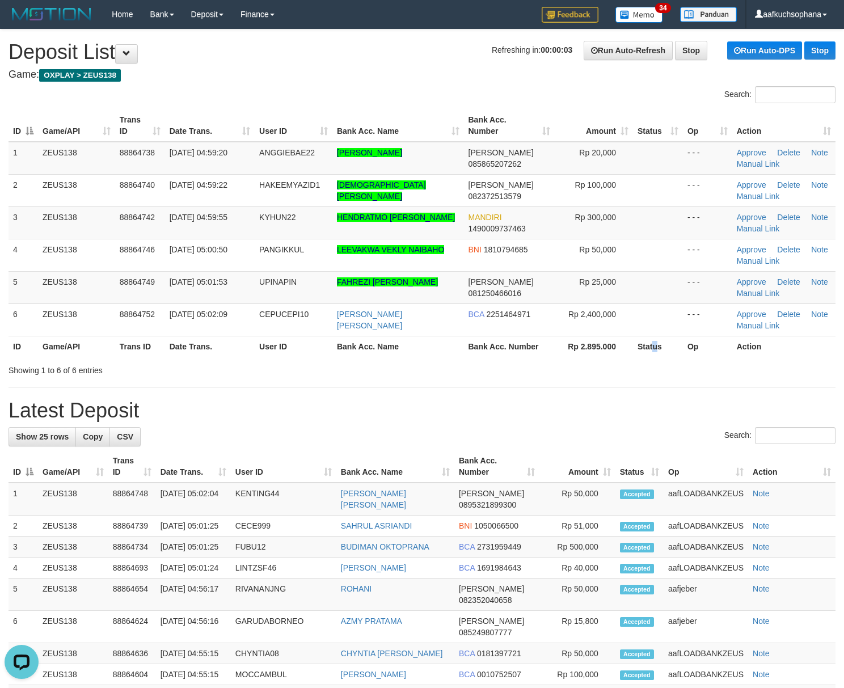
click at [656, 349] on th "Status" at bounding box center [658, 346] width 50 height 21
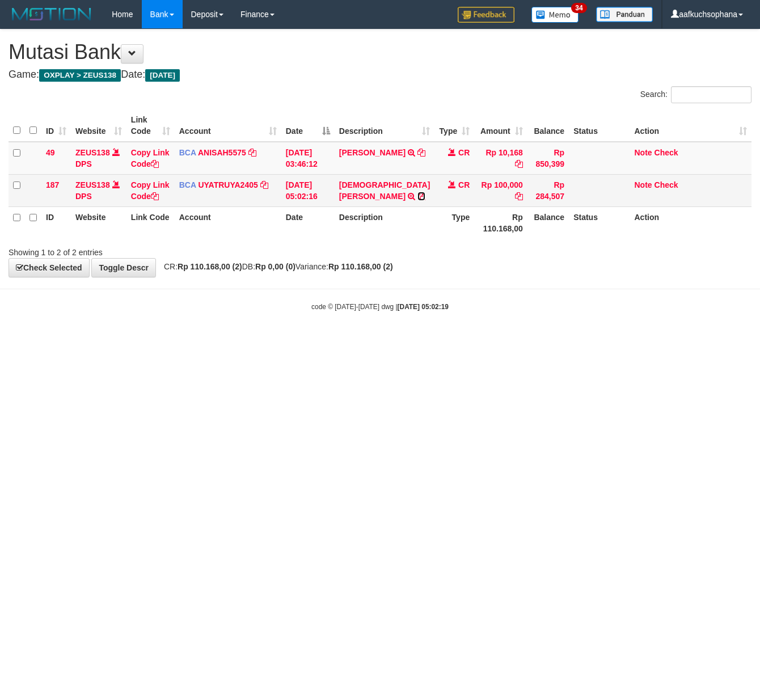
click at [417, 196] on icon at bounding box center [421, 196] width 8 height 8
click at [159, 194] on icon at bounding box center [155, 196] width 8 height 8
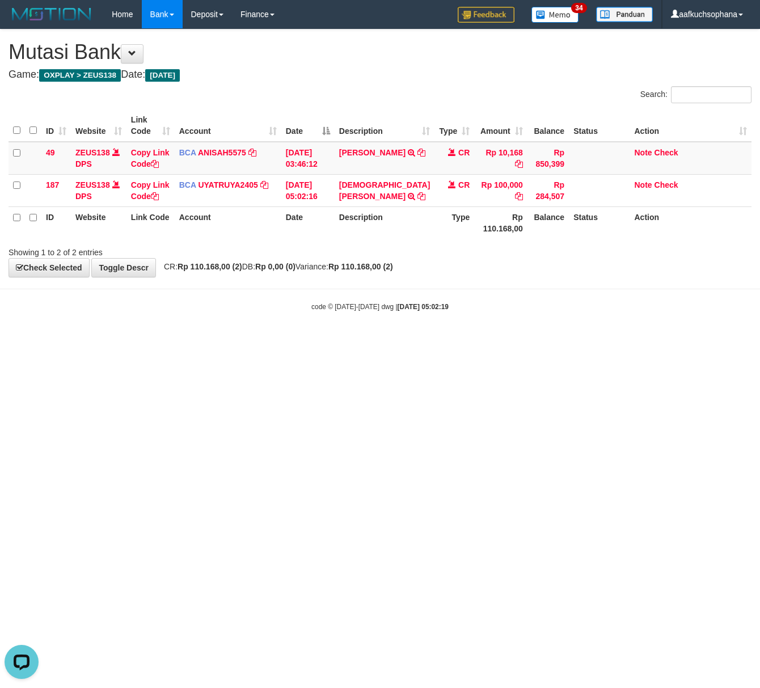
scroll to position [168, 0]
drag, startPoint x: 461, startPoint y: 477, endPoint x: 448, endPoint y: 471, distance: 14.5
click at [452, 340] on html "Toggle navigation Home Bank Account List Load By Website Group [OXPLAY] ZEUS138…" at bounding box center [380, 170] width 760 height 340
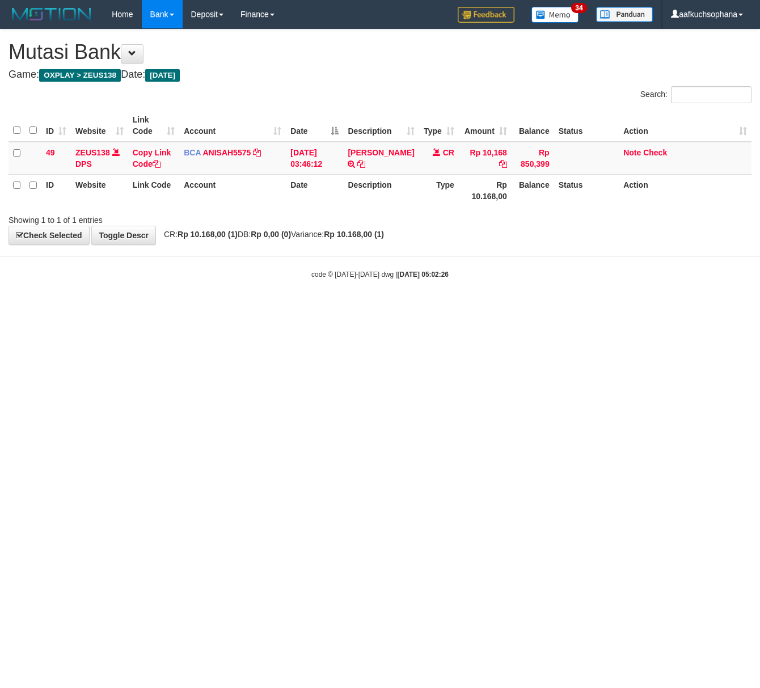
drag, startPoint x: 338, startPoint y: 342, endPoint x: 213, endPoint y: 296, distance: 133.1
click at [325, 308] on html "Toggle navigation Home Bank Account List Load By Website Group [OXPLAY] ZEUS138…" at bounding box center [380, 154] width 760 height 308
click at [333, 308] on html "Toggle navigation Home Bank Account List Load By Website Group [OXPLAY] ZEUS138…" at bounding box center [380, 154] width 760 height 308
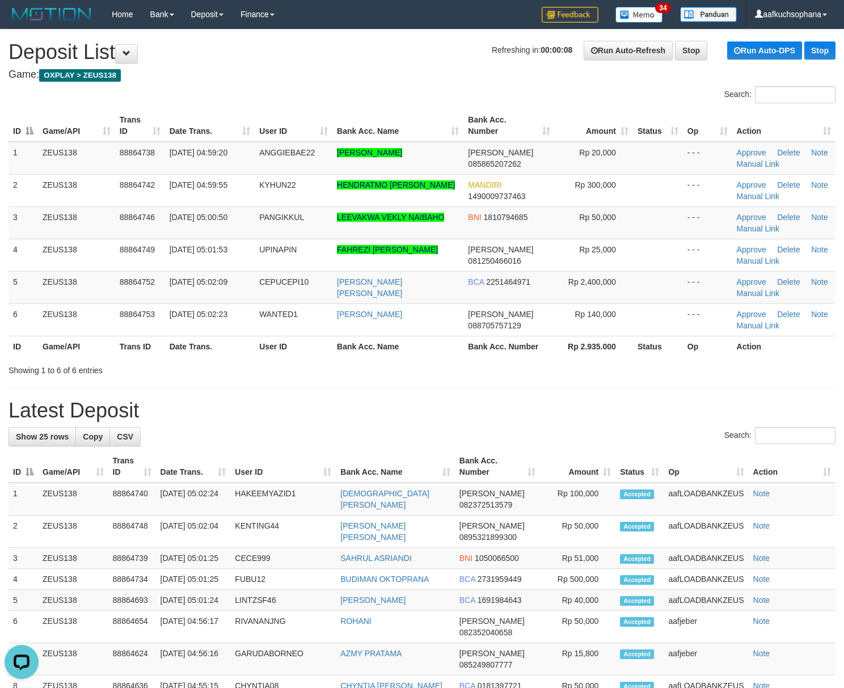
drag, startPoint x: 692, startPoint y: 384, endPoint x: 853, endPoint y: 377, distance: 160.7
click at [695, 384] on div "**********" at bounding box center [422, 618] width 844 height 1178
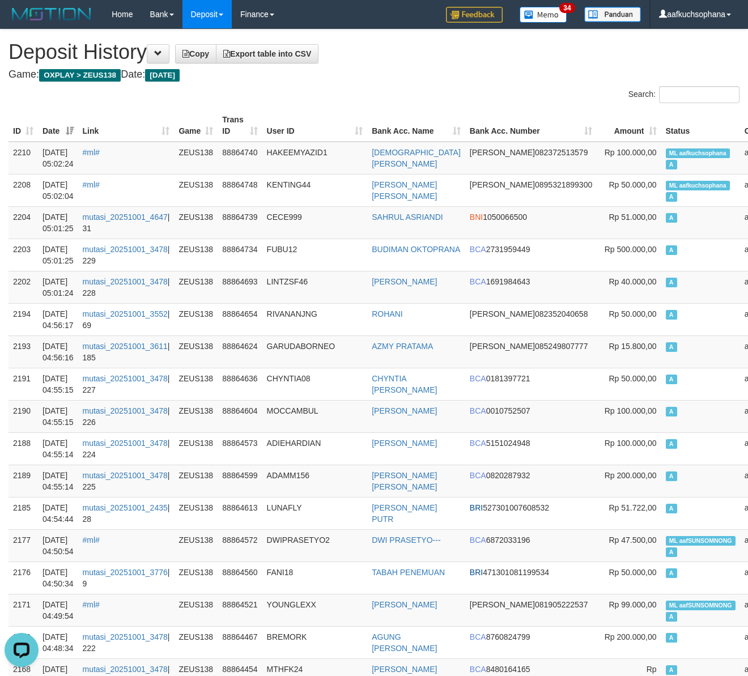
drag, startPoint x: 466, startPoint y: 84, endPoint x: 7, endPoint y: 99, distance: 459.0
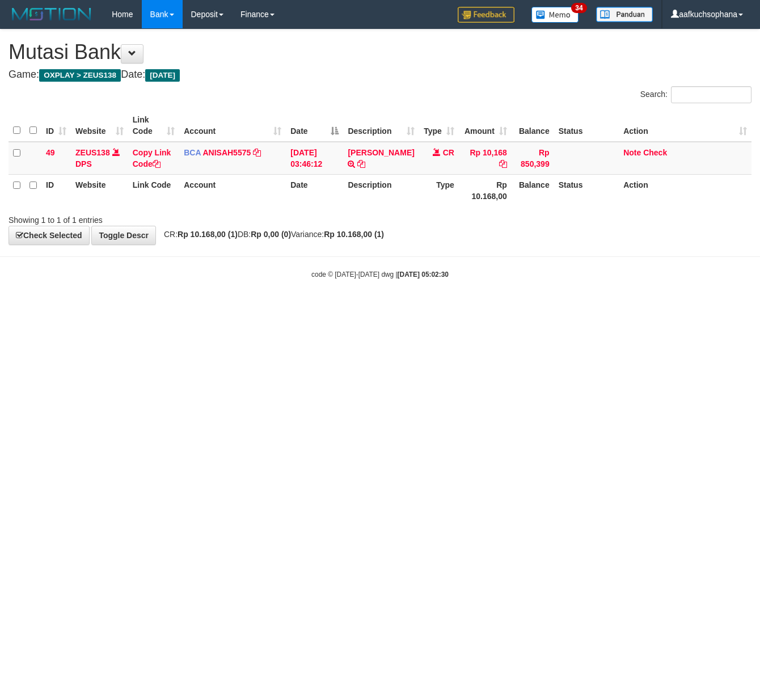
click at [247, 308] on html "Toggle navigation Home Bank Account List Load By Website Group [OXPLAY] ZEUS138…" at bounding box center [380, 154] width 760 height 308
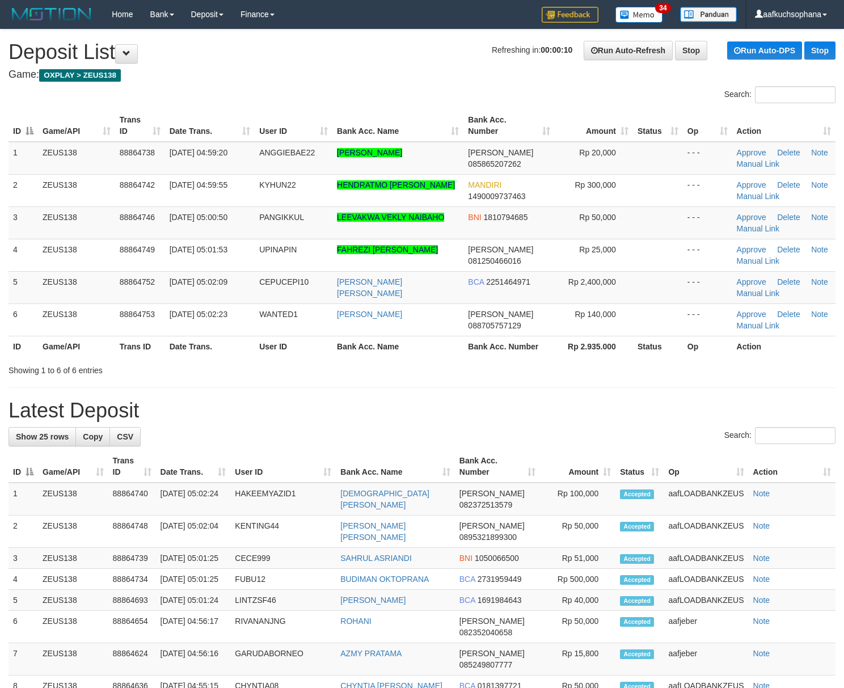
drag, startPoint x: 550, startPoint y: 375, endPoint x: 645, endPoint y: 368, distance: 95.5
click at [570, 373] on div "Showing 1 to 6 of 6 entries" at bounding box center [422, 368] width 844 height 16
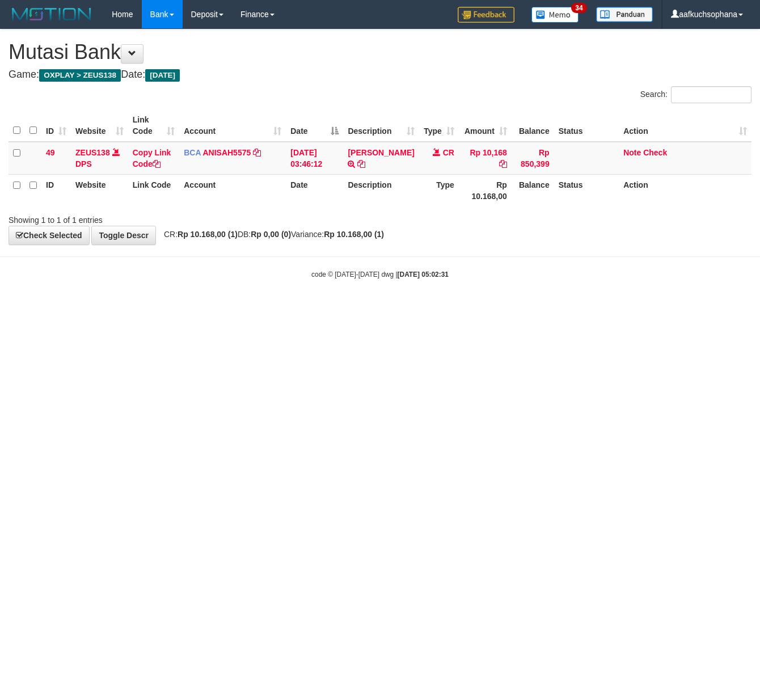
drag, startPoint x: 0, startPoint y: 0, endPoint x: 252, endPoint y: 380, distance: 455.8
click at [288, 308] on html "Toggle navigation Home Bank Account List Load By Website Group [OXPLAY] ZEUS138…" at bounding box center [380, 154] width 760 height 308
click at [160, 308] on html "Toggle navigation Home Bank Account List Load By Website Group [OXPLAY] ZEUS138…" at bounding box center [380, 154] width 760 height 308
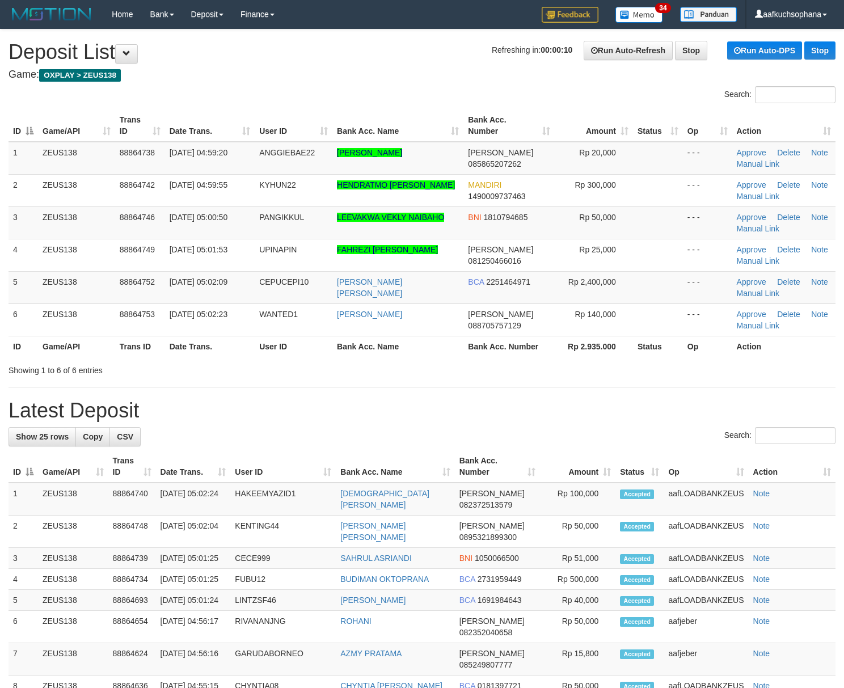
drag, startPoint x: 583, startPoint y: 362, endPoint x: 711, endPoint y: 352, distance: 128.0
click at [593, 360] on div "Search: ID Game/API Trans ID Date Trans. User ID Bank Acc. Name Bank Acc. Numbe…" at bounding box center [422, 231] width 827 height 290
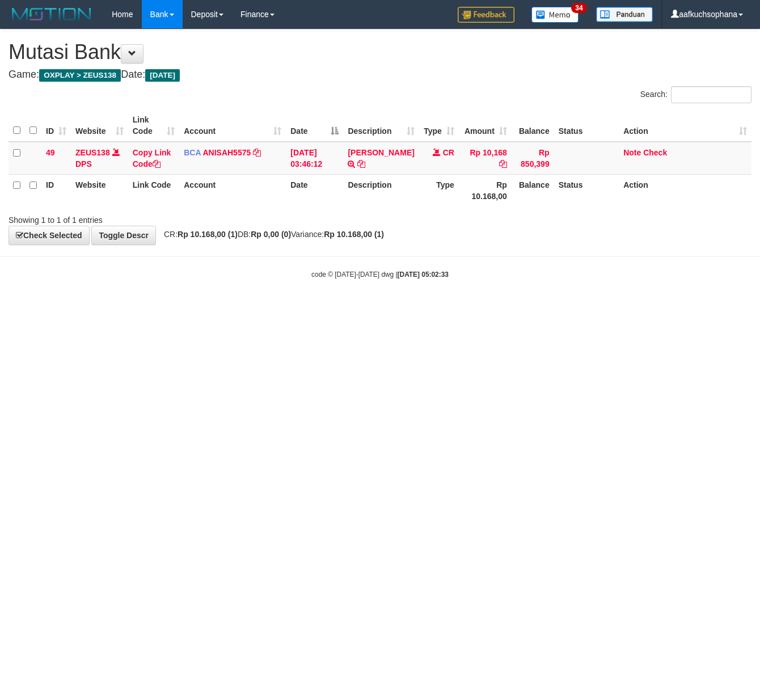
click at [119, 308] on html "Toggle navigation Home Bank Account List Load By Website Group [OXPLAY] ZEUS138…" at bounding box center [380, 154] width 760 height 308
drag, startPoint x: 299, startPoint y: 348, endPoint x: 1, endPoint y: 350, distance: 298.3
click at [289, 308] on html "Toggle navigation Home Bank Account List Load By Website Group [OXPLAY] ZEUS138…" at bounding box center [380, 154] width 760 height 308
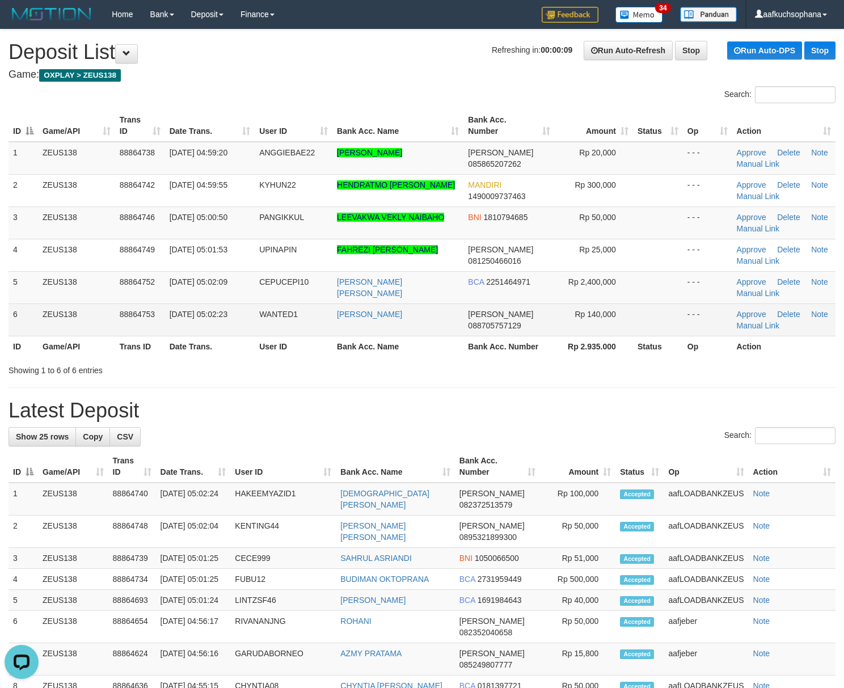
drag, startPoint x: 540, startPoint y: 348, endPoint x: 729, endPoint y: 332, distance: 189.4
click at [556, 343] on tr "ID Game/API Trans ID Date Trans. User ID Bank Acc. Name Bank Acc. Number Rp 2.9…" at bounding box center [422, 346] width 827 height 21
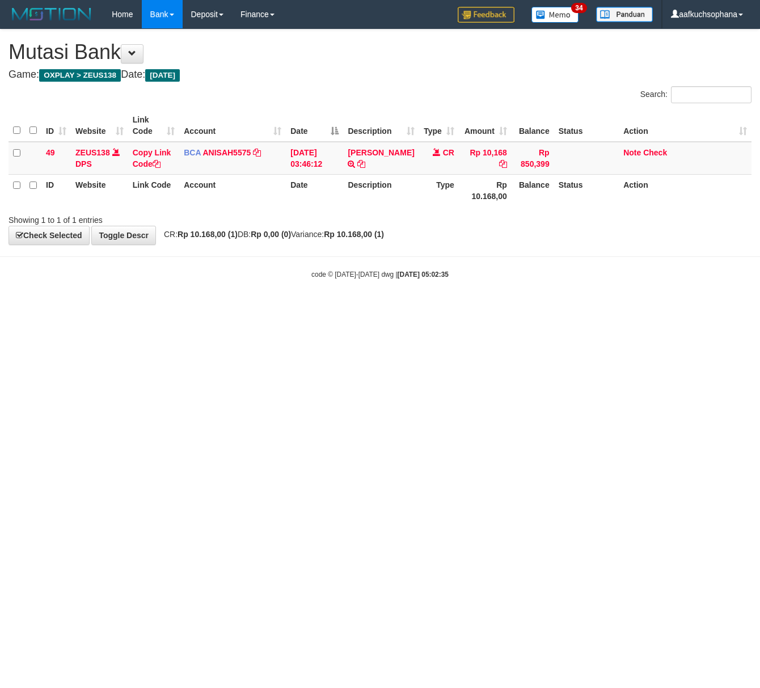
click at [206, 308] on html "Toggle navigation Home Bank Account List Load By Website Group [OXPLAY] ZEUS138…" at bounding box center [380, 154] width 760 height 308
click at [256, 308] on html "Toggle navigation Home Bank Account List Load By Website Group [OXPLAY] ZEUS138…" at bounding box center [380, 154] width 760 height 308
click at [250, 308] on html "Toggle navigation Home Bank Account List Load By Website Group [OXPLAY] ZEUS138…" at bounding box center [380, 154] width 760 height 308
click at [470, 308] on html "Toggle navigation Home Bank Account List Load By Website Group [OXPLAY] ZEUS138…" at bounding box center [380, 154] width 760 height 308
drag, startPoint x: 377, startPoint y: 400, endPoint x: 350, endPoint y: 398, distance: 26.7
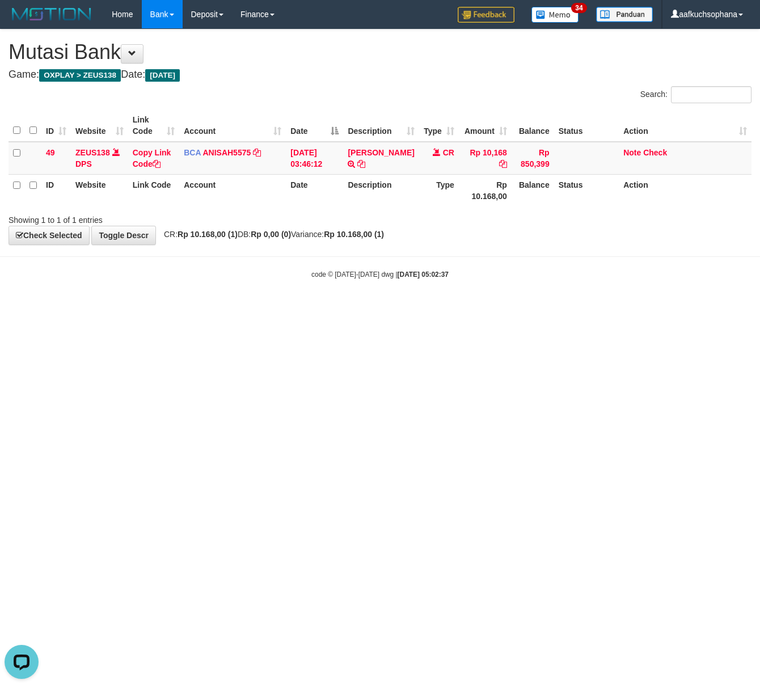
click at [375, 308] on html "Toggle navigation Home Bank Account List Load By Website Group [OXPLAY] ZEUS138…" at bounding box center [380, 154] width 760 height 308
drag, startPoint x: 425, startPoint y: 373, endPoint x: 69, endPoint y: 323, distance: 359.7
click at [402, 308] on html "Toggle navigation Home Bank Account List Load By Website Group [OXPLAY] ZEUS138…" at bounding box center [380, 154] width 760 height 308
drag, startPoint x: 322, startPoint y: 321, endPoint x: 218, endPoint y: 284, distance: 110.8
click at [301, 308] on html "Toggle navigation Home Bank Account List Load By Website Group [OXPLAY] ZEUS138…" at bounding box center [380, 154] width 760 height 308
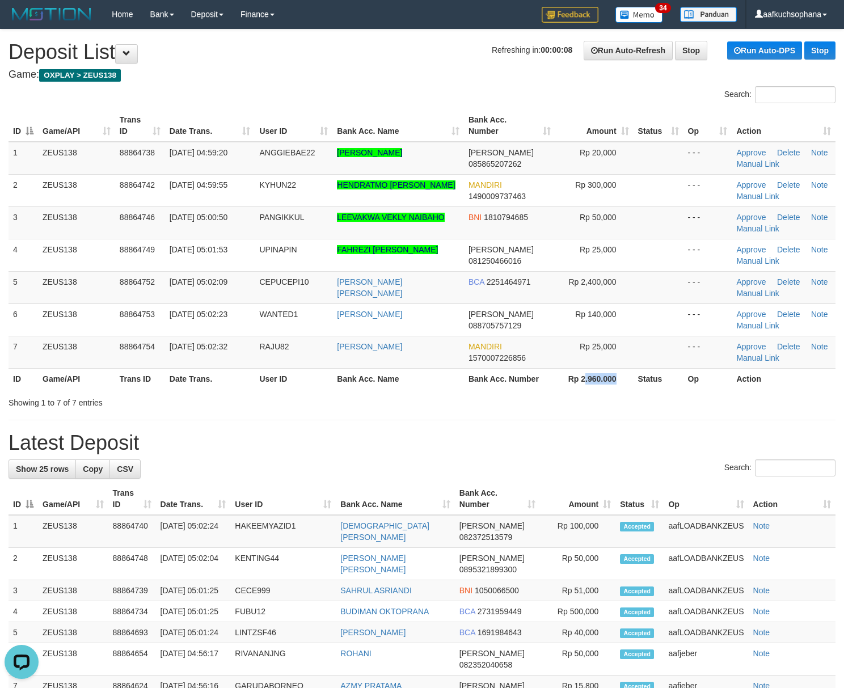
drag, startPoint x: 585, startPoint y: 386, endPoint x: 796, endPoint y: 370, distance: 211.5
click at [634, 379] on tr "ID Game/API Trans ID Date Trans. User ID Bank Acc. Name Bank Acc. Number Rp 2.9…" at bounding box center [422, 378] width 827 height 21
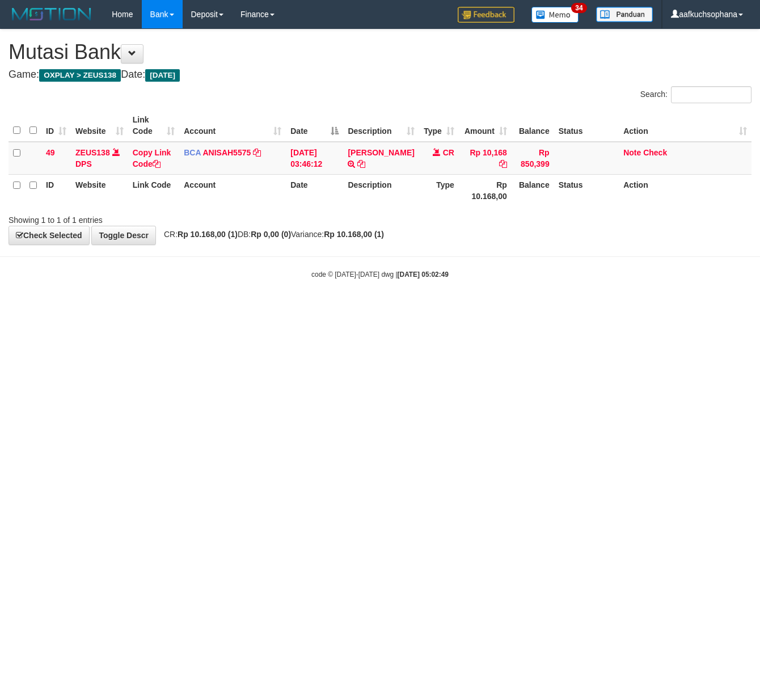
click at [225, 308] on html "Toggle navigation Home Bank Account List Load By Website Group [OXPLAY] ZEUS138…" at bounding box center [380, 154] width 760 height 308
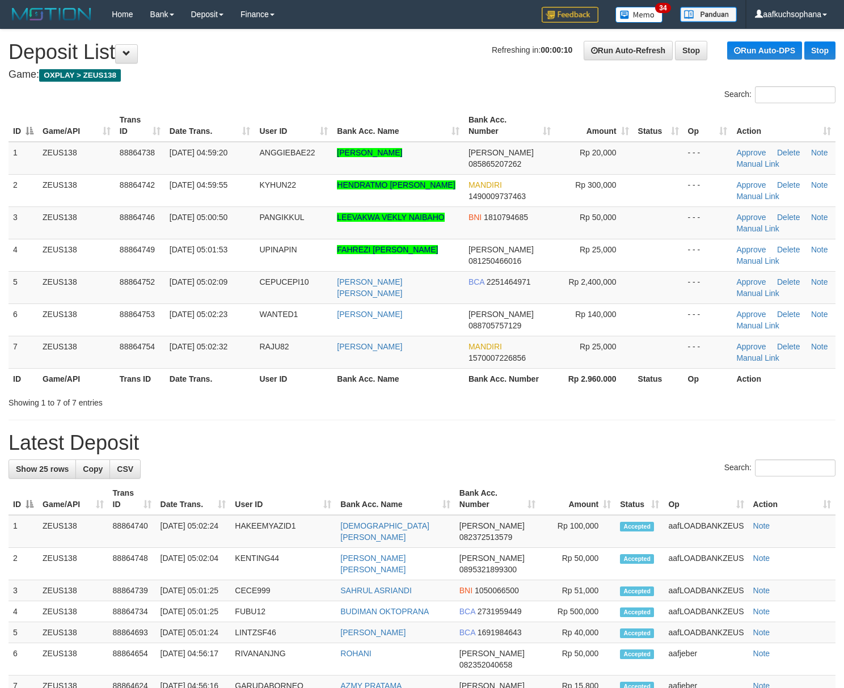
drag, startPoint x: 616, startPoint y: 400, endPoint x: 680, endPoint y: 392, distance: 65.1
click at [633, 398] on div "Showing 1 to 7 of 7 entries" at bounding box center [422, 400] width 844 height 16
drag, startPoint x: 636, startPoint y: 411, endPoint x: 843, endPoint y: 371, distance: 210.8
click at [674, 395] on div "**********" at bounding box center [422, 634] width 844 height 1211
drag, startPoint x: 683, startPoint y: 375, endPoint x: 716, endPoint y: 354, distance: 38.7
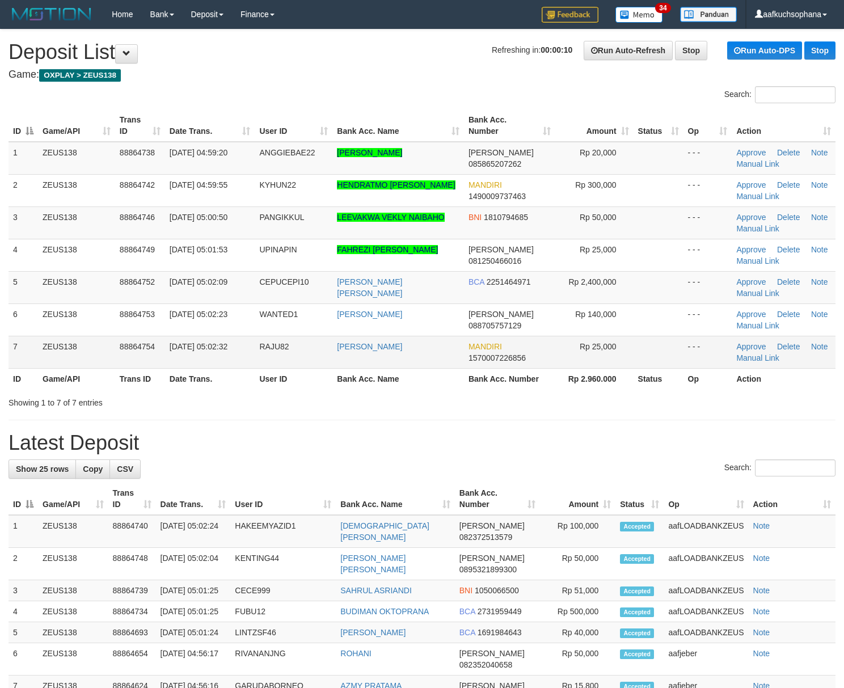
click at [704, 361] on table "ID Game/API Trans ID Date Trans. User ID Bank Acc. Name Bank Acc. Number Amount…" at bounding box center [422, 249] width 827 height 280
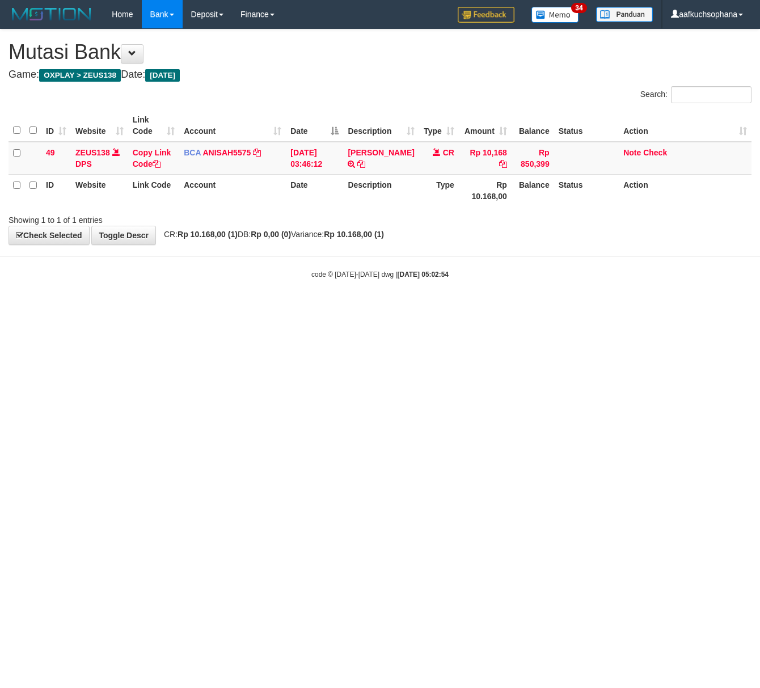
click at [178, 266] on body "Toggle navigation Home Bank Account List Load By Website Group [OXPLAY] ZEUS138…" at bounding box center [380, 154] width 760 height 308
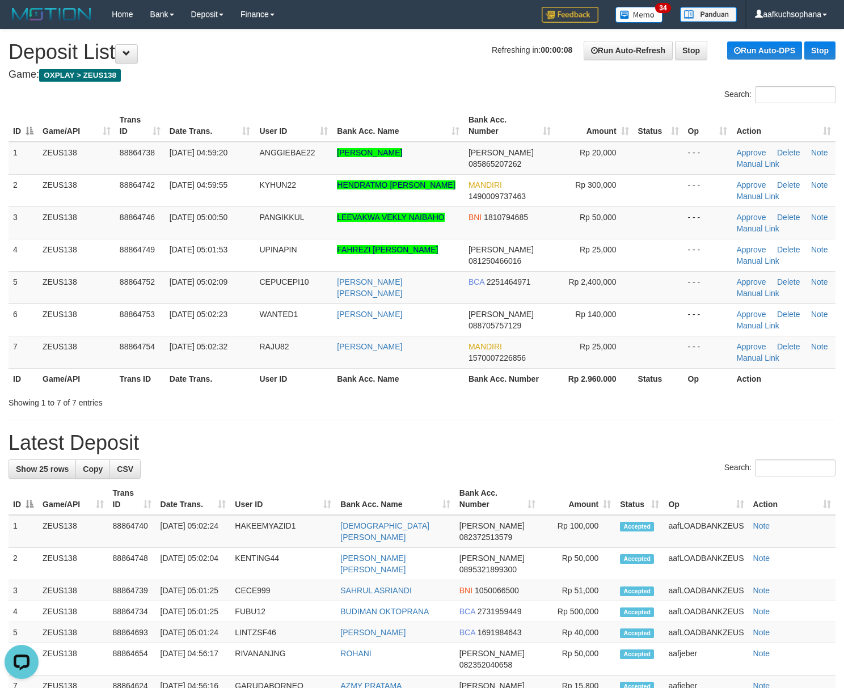
drag, startPoint x: 705, startPoint y: 437, endPoint x: 852, endPoint y: 404, distance: 149.9
click at [738, 421] on div "**********" at bounding box center [422, 634] width 844 height 1211
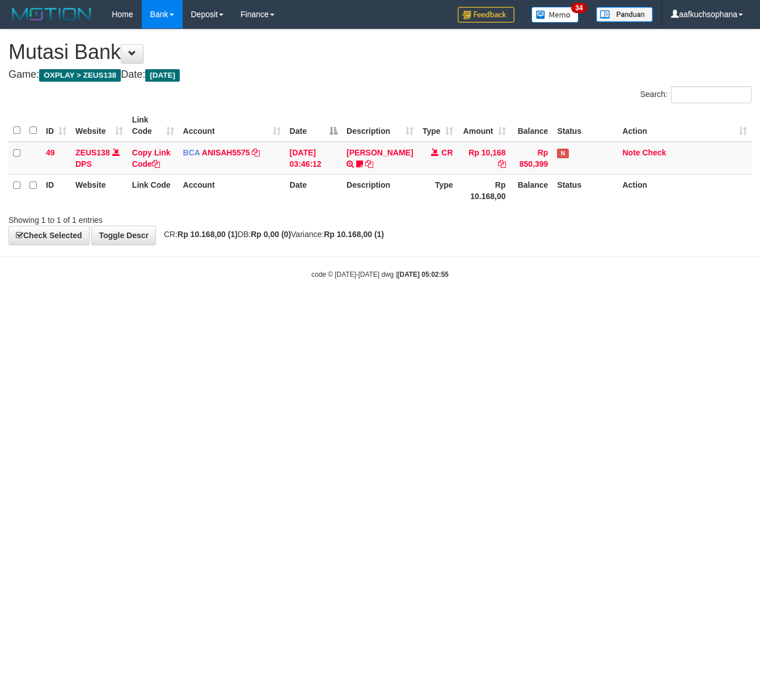
click at [223, 308] on html "Toggle navigation Home Bank Account List Load By Website Group [OXPLAY] ZEUS138…" at bounding box center [380, 154] width 760 height 308
drag, startPoint x: 240, startPoint y: 379, endPoint x: 41, endPoint y: 416, distance: 203.0
click at [230, 308] on html "Toggle navigation Home Bank Account List Load By Website Group [OXPLAY] ZEUS138…" at bounding box center [380, 154] width 760 height 308
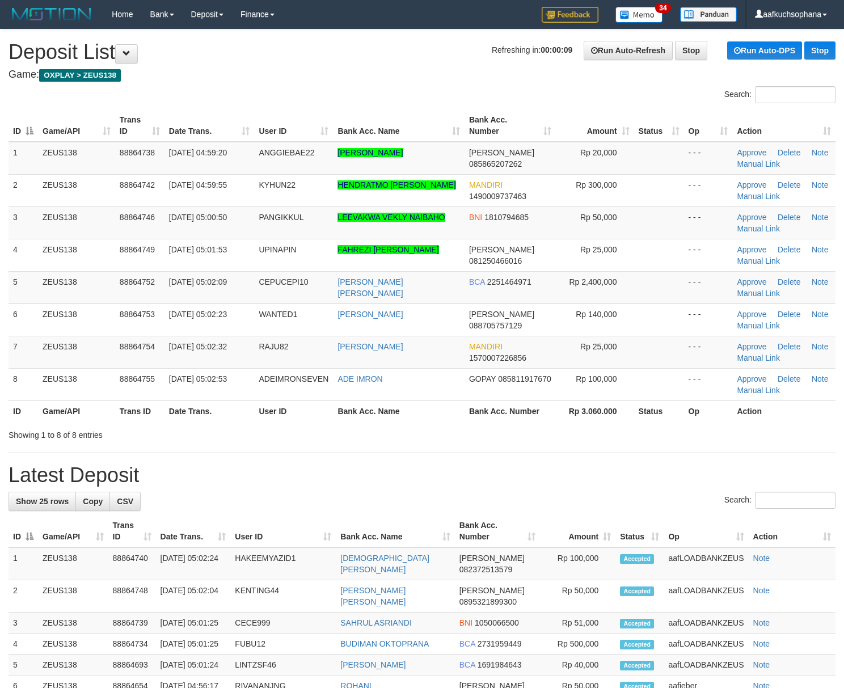
click at [678, 459] on div "**********" at bounding box center [422, 650] width 844 height 1243
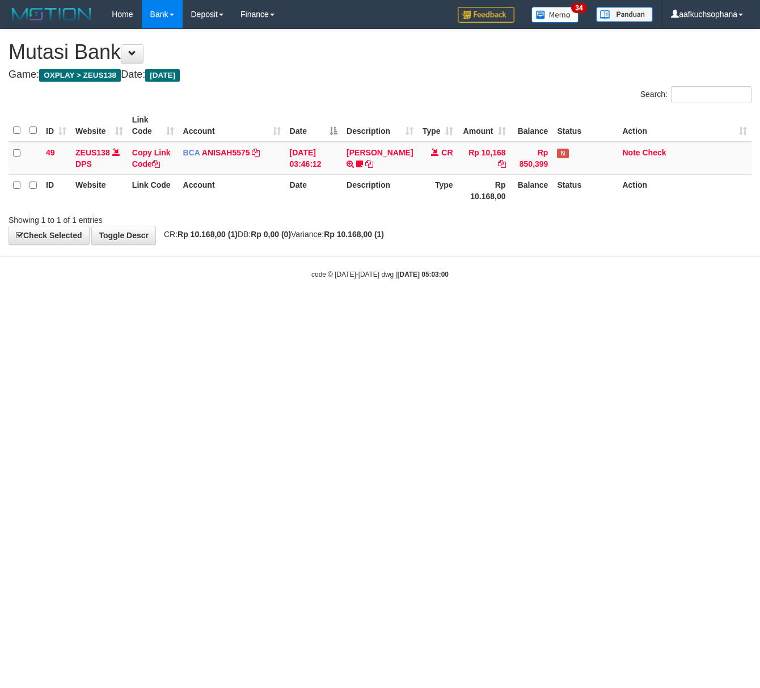
drag, startPoint x: 286, startPoint y: 370, endPoint x: 280, endPoint y: 370, distance: 6.8
click at [280, 308] on html "Toggle navigation Home Bank Account List Load By Website Group [OXPLAY] ZEUS138…" at bounding box center [380, 154] width 760 height 308
drag, startPoint x: 302, startPoint y: 441, endPoint x: 309, endPoint y: 441, distance: 6.8
click at [307, 308] on html "Toggle navigation Home Bank Account List Load By Website Group [OXPLAY] ZEUS138…" at bounding box center [380, 154] width 760 height 308
drag, startPoint x: 324, startPoint y: 434, endPoint x: 337, endPoint y: 432, distance: 12.7
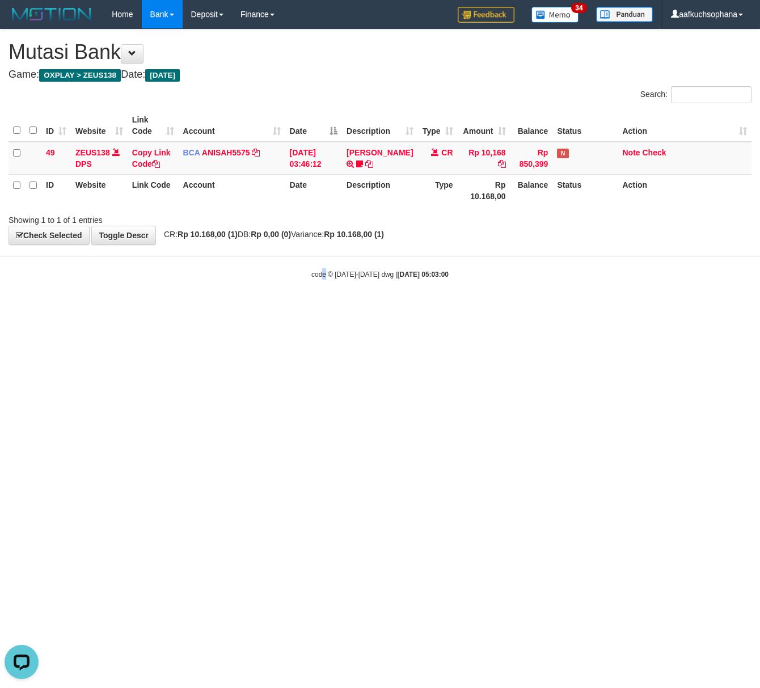
click at [325, 308] on html "Toggle navigation Home Bank Account List Load By Website Group [OXPLAY] ZEUS138…" at bounding box center [380, 154] width 760 height 308
drag, startPoint x: 337, startPoint y: 432, endPoint x: 340, endPoint y: 402, distance: 29.7
click at [338, 308] on html "Toggle navigation Home Bank Account List Load By Website Group [OXPLAY] ZEUS138…" at bounding box center [380, 154] width 760 height 308
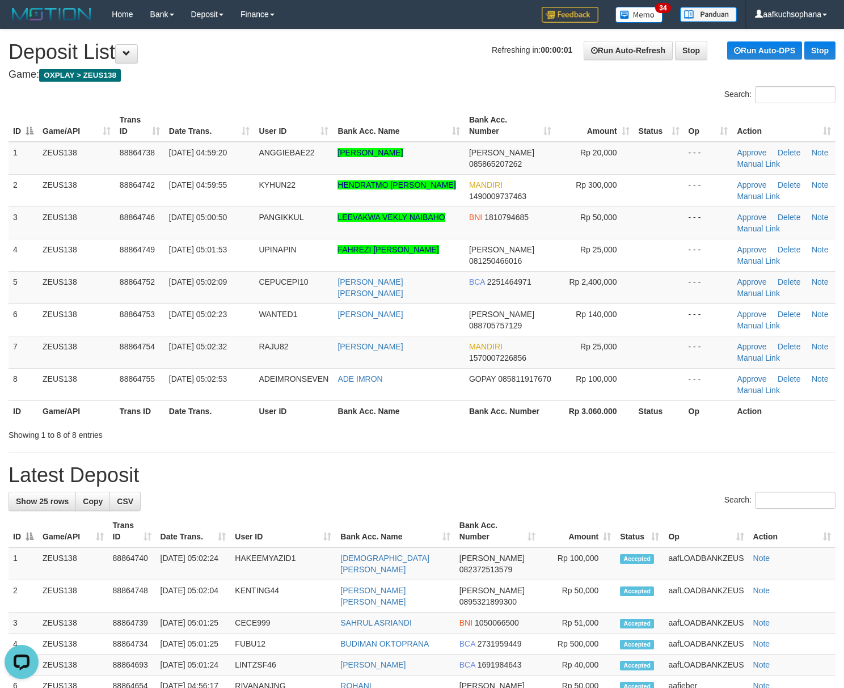
drag, startPoint x: 577, startPoint y: 468, endPoint x: 849, endPoint y: 463, distance: 272.2
click at [631, 463] on div "**********" at bounding box center [422, 650] width 844 height 1243
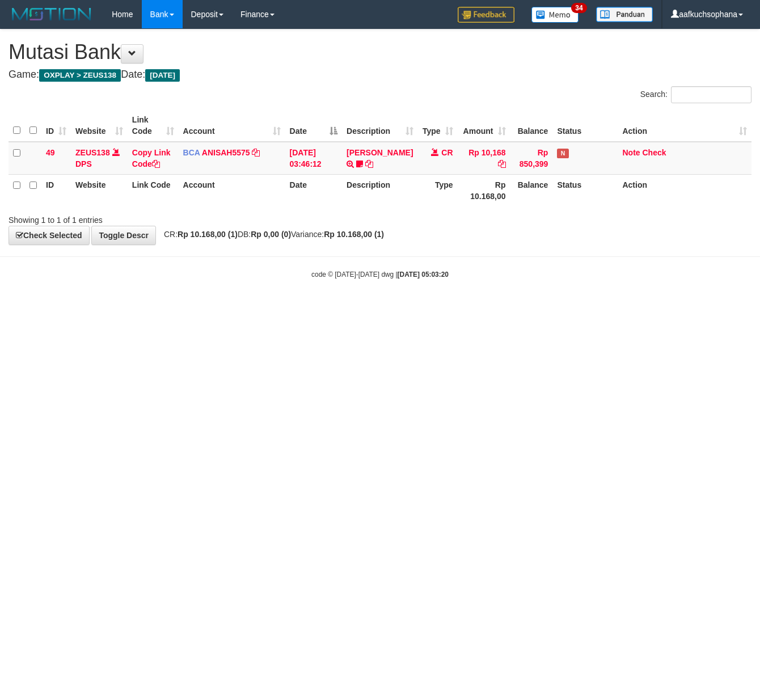
drag, startPoint x: 287, startPoint y: 322, endPoint x: 5, endPoint y: 361, distance: 285.1
click at [239, 308] on html "Toggle navigation Home Bank Account List Load By Website Group [OXPLAY] ZEUS138…" at bounding box center [380, 154] width 760 height 308
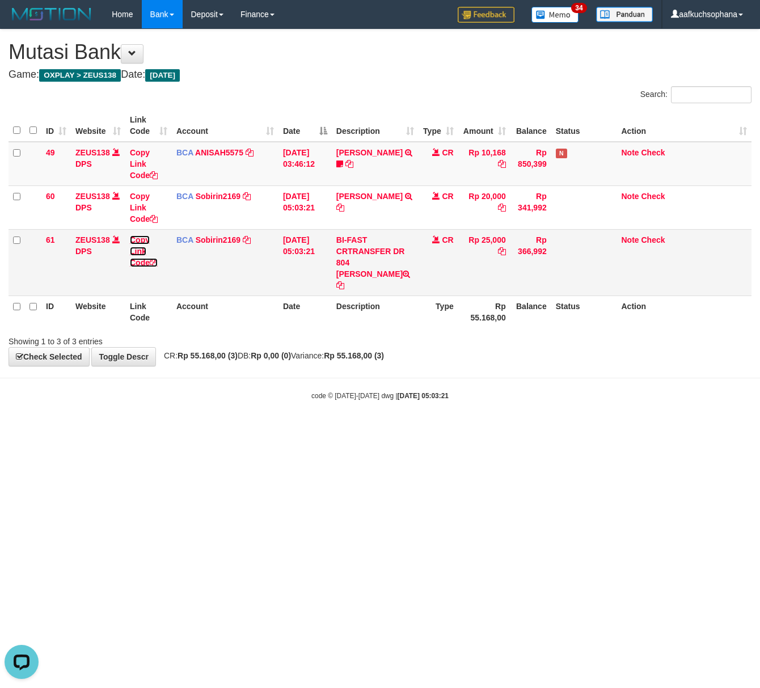
click at [157, 261] on icon at bounding box center [154, 263] width 8 height 8
drag, startPoint x: 195, startPoint y: 437, endPoint x: 0, endPoint y: 424, distance: 195.5
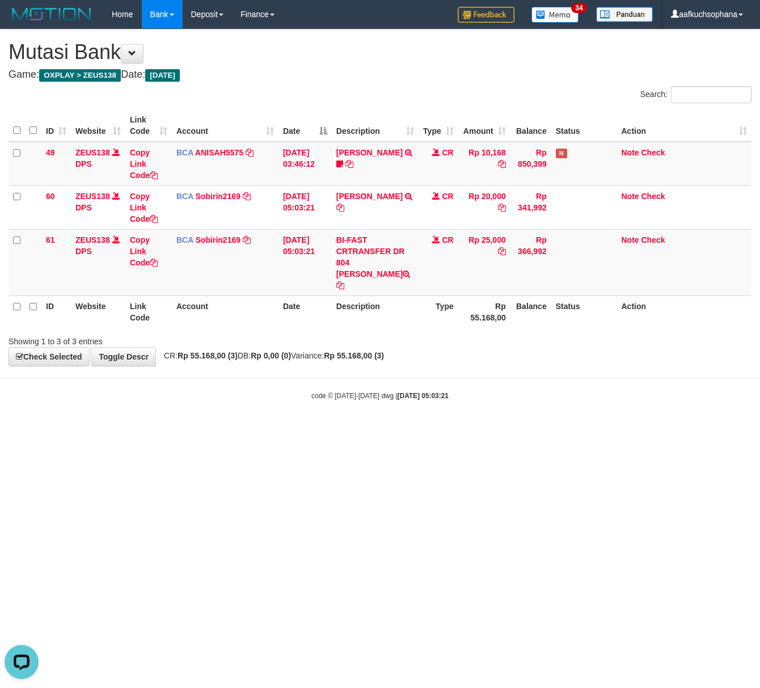
click at [163, 427] on html "Toggle navigation Home Bank Account List Load By Website Group [OXPLAY] ZEUS138…" at bounding box center [380, 214] width 760 height 429
drag, startPoint x: 193, startPoint y: 433, endPoint x: 2, endPoint y: 370, distance: 200.8
click at [152, 414] on html "Toggle navigation Home Bank Account List Load By Website Group [OXPLAY] ZEUS138…" at bounding box center [380, 214] width 760 height 429
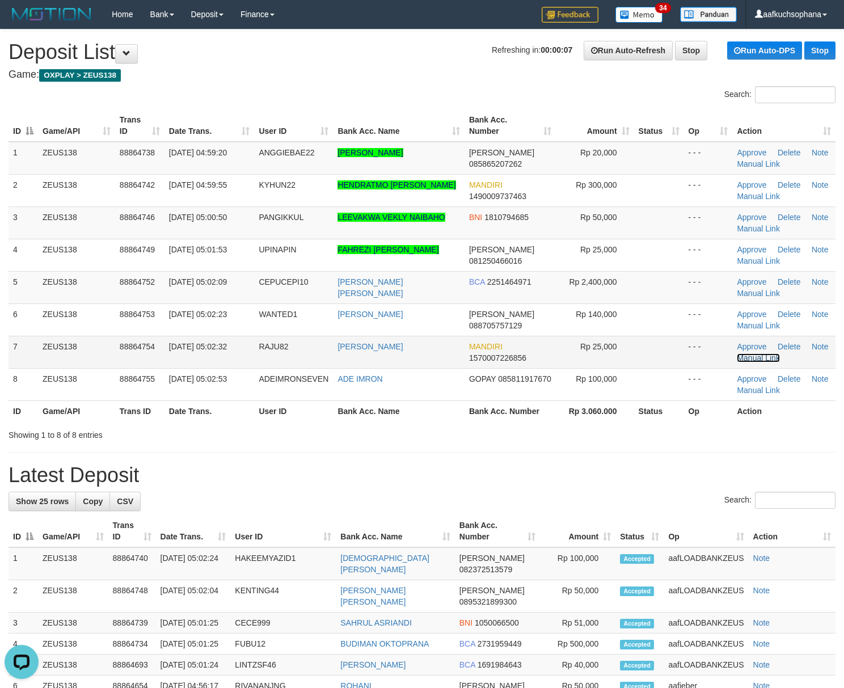
click at [762, 357] on link "Manual Link" at bounding box center [758, 357] width 43 height 9
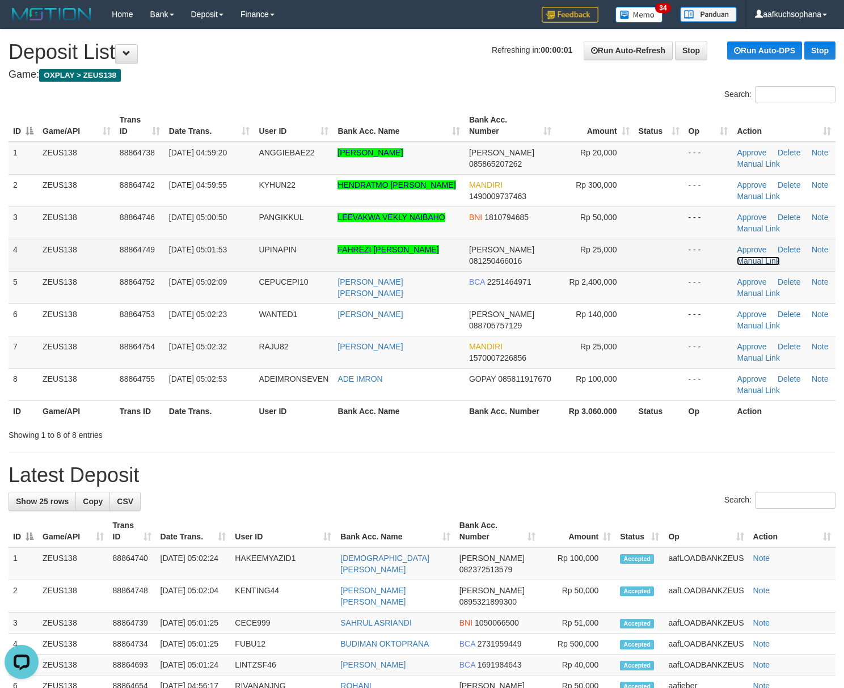
click at [762, 261] on link "Manual Link" at bounding box center [758, 260] width 43 height 9
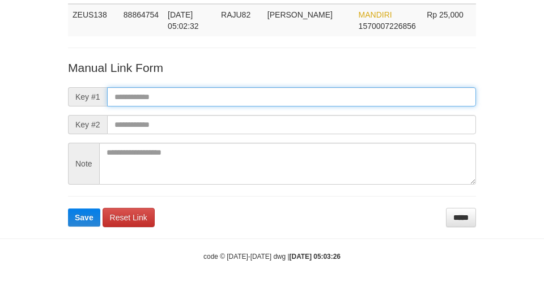
drag, startPoint x: 363, startPoint y: 88, endPoint x: 366, endPoint y: 96, distance: 8.3
click at [363, 90] on input "text" at bounding box center [291, 96] width 369 height 19
click at [367, 101] on input "text" at bounding box center [291, 96] width 369 height 19
paste input "**********"
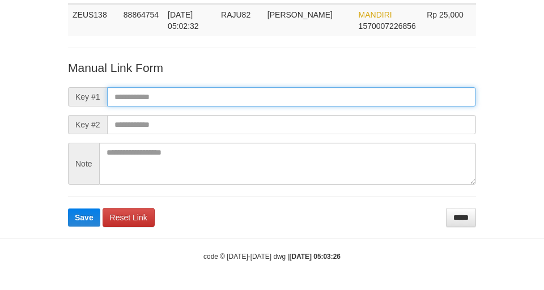
type input "**********"
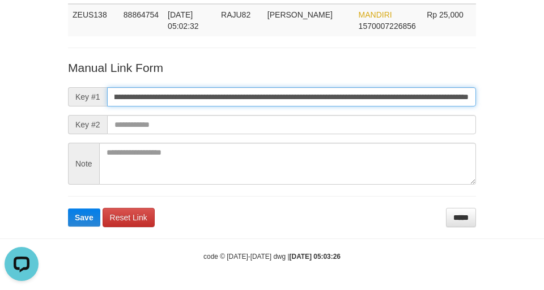
scroll to position [0, 0]
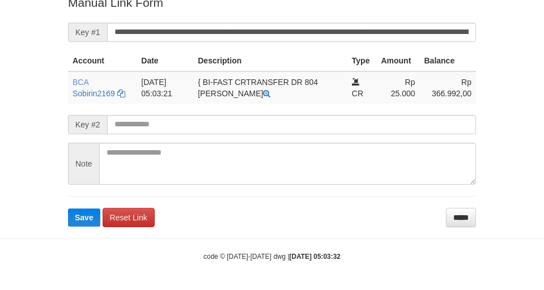
click at [287, 48] on form "**********" at bounding box center [272, 110] width 408 height 232
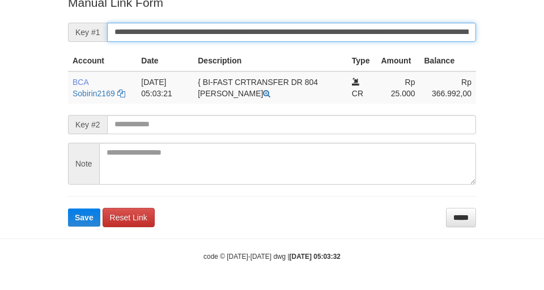
click at [282, 40] on input "**********" at bounding box center [291, 32] width 369 height 19
click at [68, 209] on button "Save" at bounding box center [84, 218] width 32 height 18
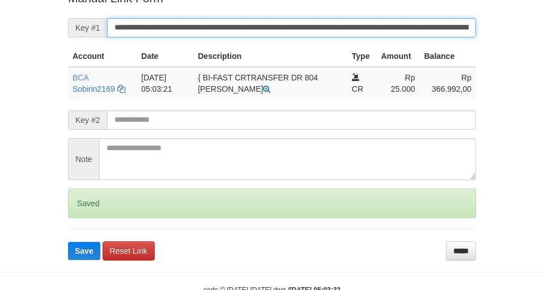
click at [68, 242] on button "Save" at bounding box center [84, 251] width 32 height 18
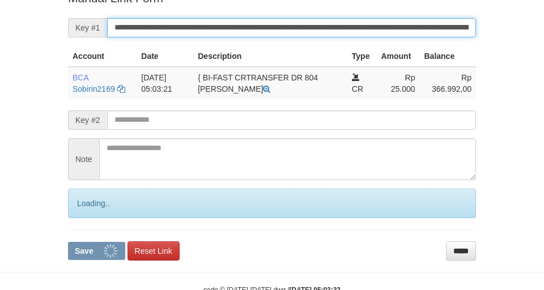
click at [68, 242] on button "Save" at bounding box center [96, 251] width 57 height 18
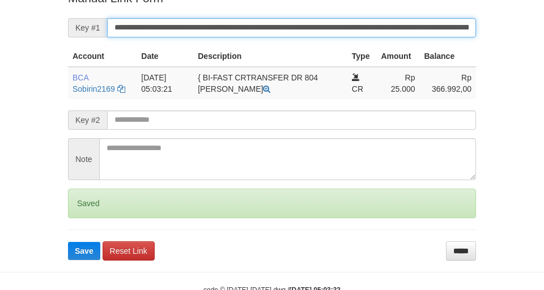
drag, startPoint x: 278, startPoint y: 37, endPoint x: 397, endPoint y: 33, distance: 119.1
click at [284, 34] on input "**********" at bounding box center [291, 27] width 369 height 19
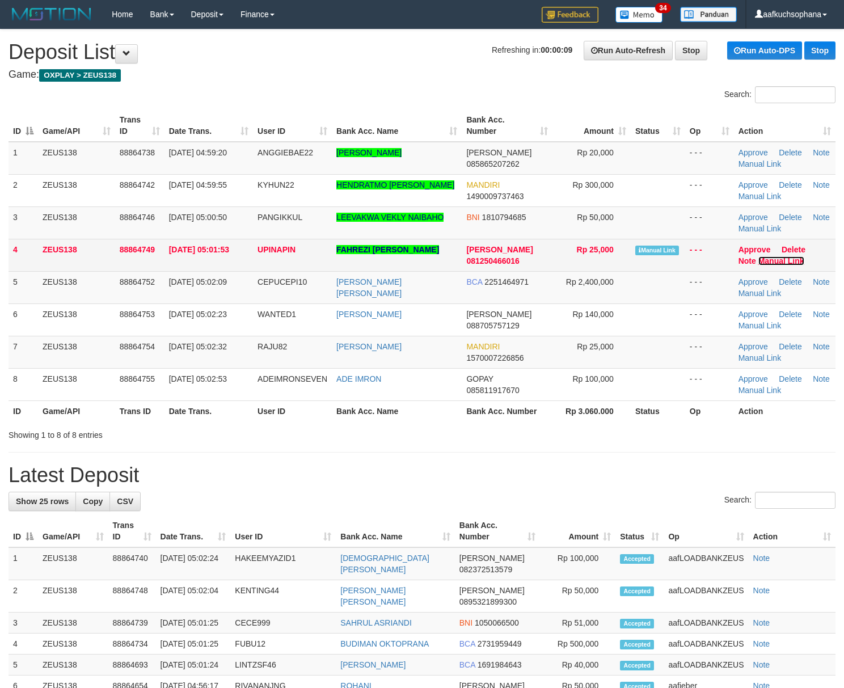
click at [772, 261] on link "Manual Link" at bounding box center [781, 260] width 46 height 9
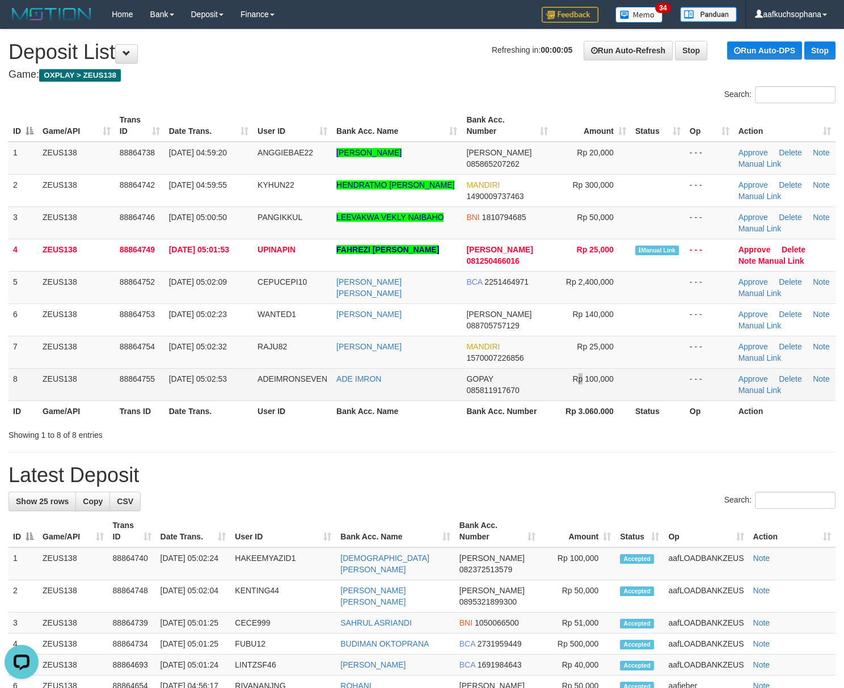
drag, startPoint x: 592, startPoint y: 382, endPoint x: 854, endPoint y: 261, distance: 288.2
click at [607, 373] on td "Rp 100,000" at bounding box center [591, 384] width 78 height 32
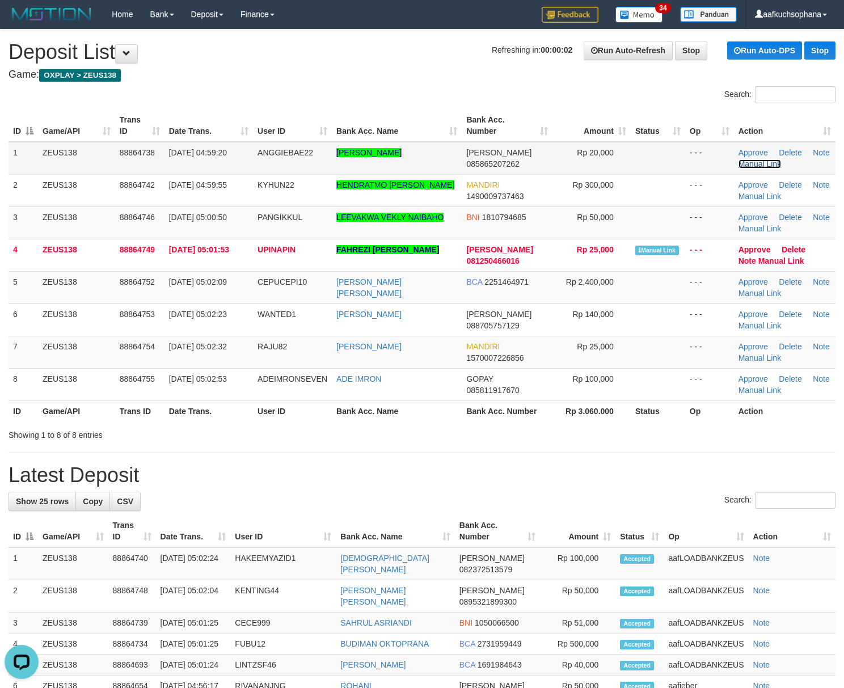
click at [778, 163] on link "Manual Link" at bounding box center [759, 163] width 43 height 9
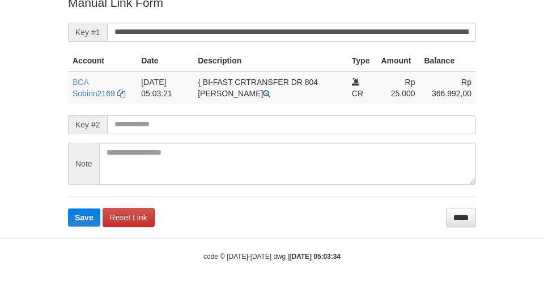
click at [68, 209] on button "Save" at bounding box center [84, 218] width 32 height 18
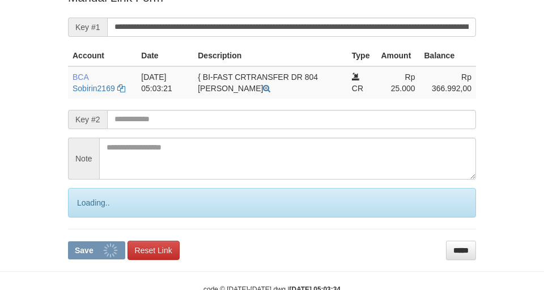
click at [68, 242] on button "Save" at bounding box center [96, 251] width 57 height 18
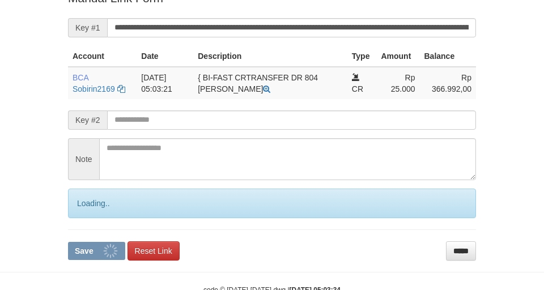
click at [402, 37] on input "**********" at bounding box center [291, 27] width 369 height 19
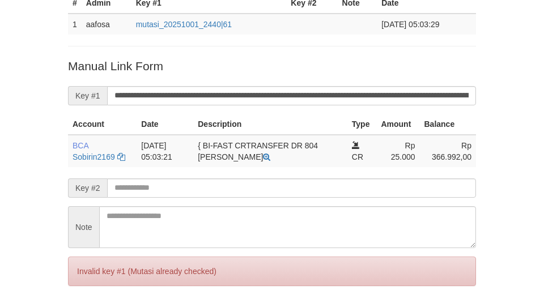
scroll to position [94, 0]
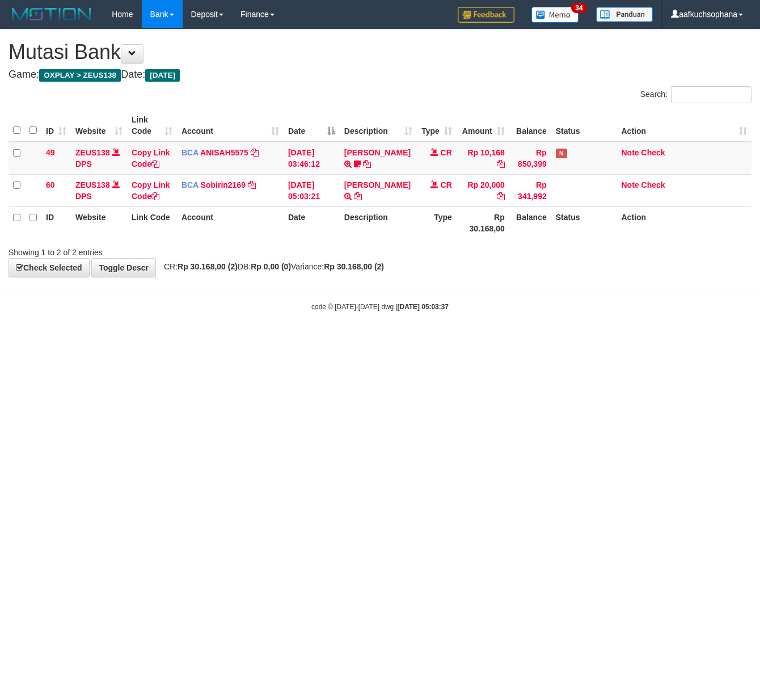
click at [454, 340] on html "Toggle navigation Home Bank Account List Load By Website Group [OXPLAY] ZEUS138…" at bounding box center [380, 170] width 760 height 340
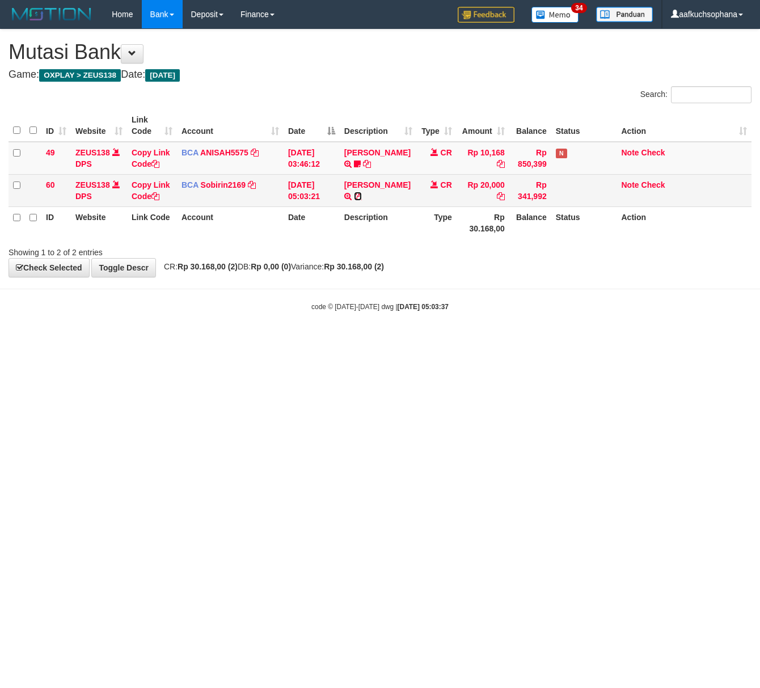
click at [362, 198] on icon at bounding box center [358, 196] width 8 height 8
click at [155, 196] on icon at bounding box center [155, 196] width 8 height 8
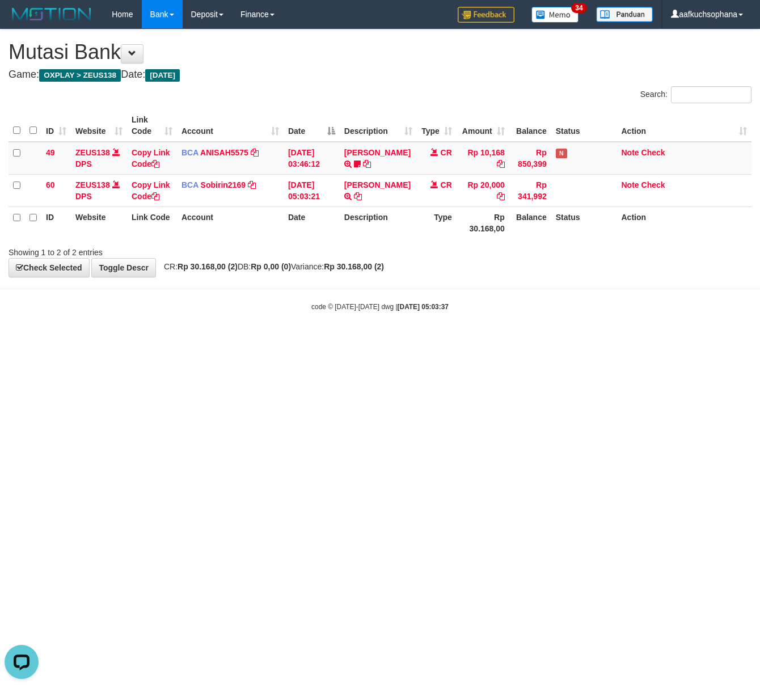
drag, startPoint x: 221, startPoint y: 369, endPoint x: 2, endPoint y: 298, distance: 229.5
click at [213, 340] on html "Toggle navigation Home Bank Account List Load By Website Group [OXPLAY] ZEUS138…" at bounding box center [380, 170] width 760 height 340
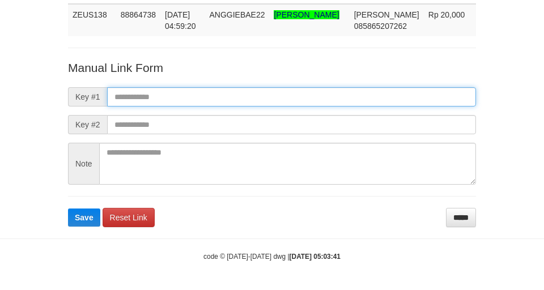
click at [361, 93] on input "text" at bounding box center [291, 96] width 369 height 19
paste input "**********"
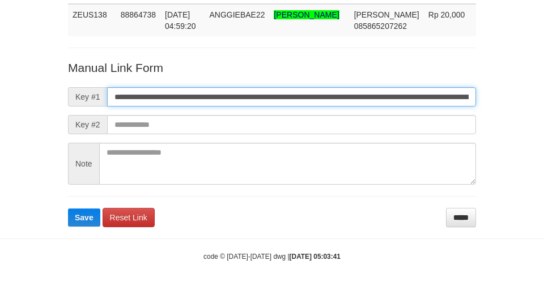
scroll to position [0, 656]
type input "**********"
click at [68, 209] on button "Save" at bounding box center [84, 218] width 32 height 18
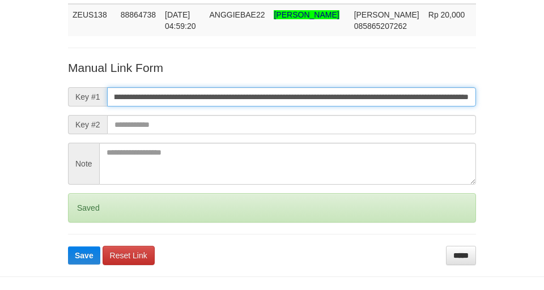
click at [68, 247] on button "Save" at bounding box center [84, 256] width 32 height 18
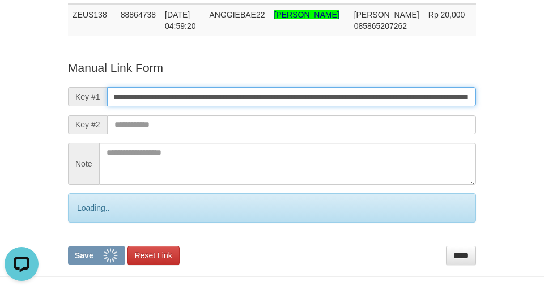
scroll to position [0, 0]
click at [68, 247] on button "Save" at bounding box center [96, 256] width 57 height 18
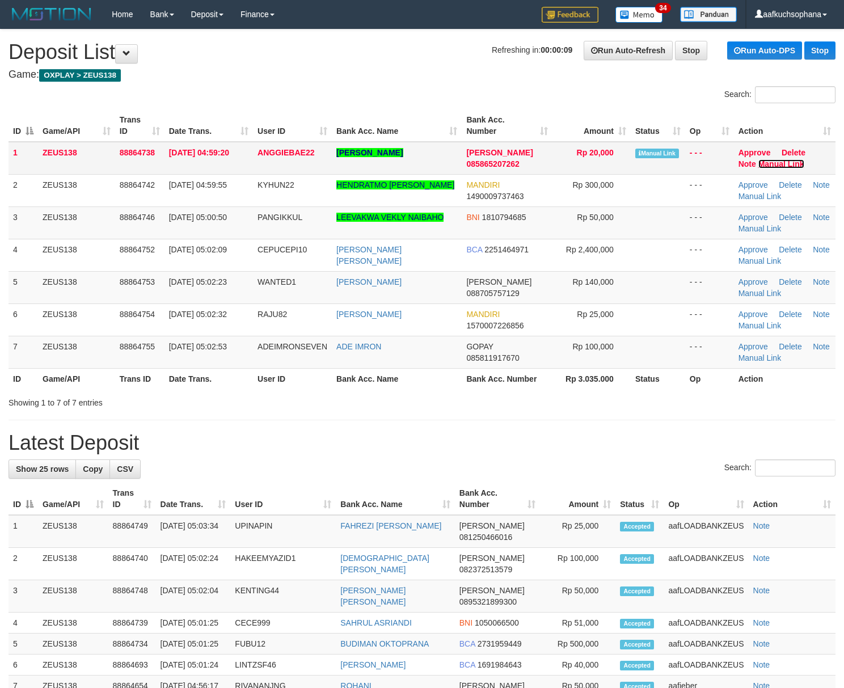
click at [779, 160] on link "Manual Link" at bounding box center [781, 163] width 46 height 9
drag, startPoint x: 580, startPoint y: 400, endPoint x: 854, endPoint y: 392, distance: 274.5
click at [608, 397] on div "Showing 1 to 7 of 7 entries" at bounding box center [422, 400] width 844 height 16
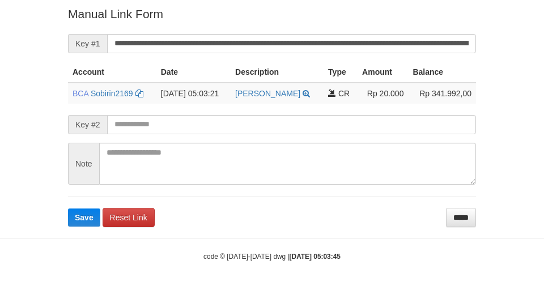
click at [68, 209] on button "Save" at bounding box center [84, 218] width 32 height 18
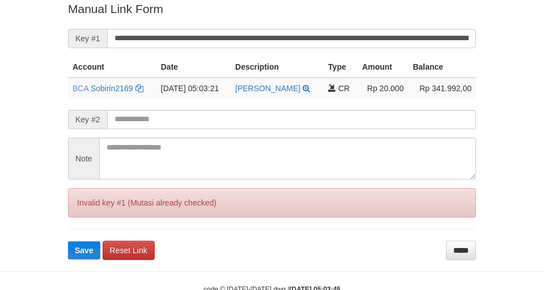
click at [68, 242] on button "Save" at bounding box center [84, 251] width 32 height 18
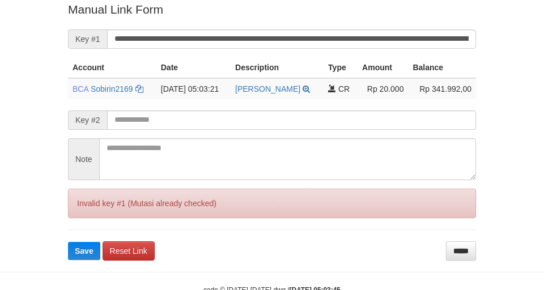
click at [68, 242] on button "Save" at bounding box center [84, 251] width 32 height 18
click at [427, 34] on input "**********" at bounding box center [291, 38] width 369 height 19
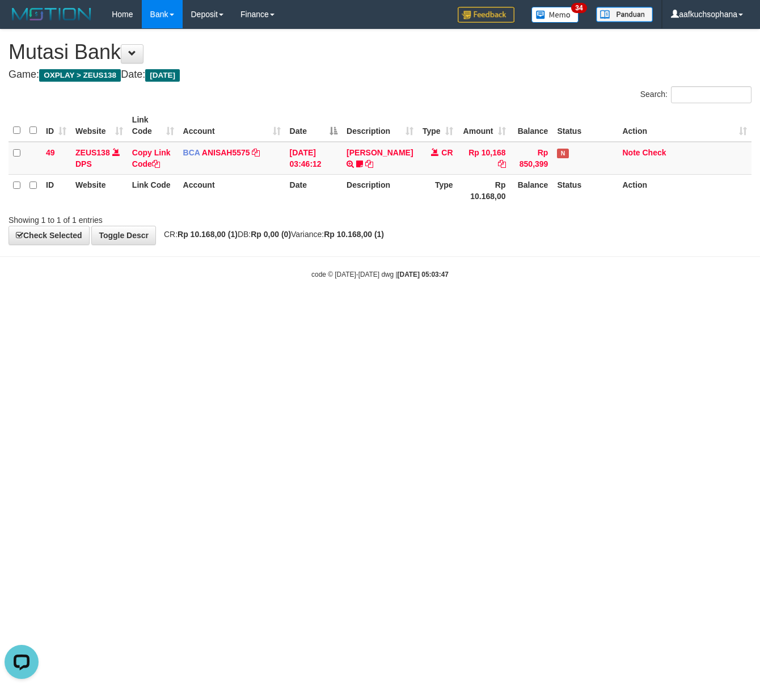
click at [280, 308] on html "Toggle navigation Home Bank Account List Load By Website Group [OXPLAY] ZEUS138…" at bounding box center [380, 154] width 760 height 308
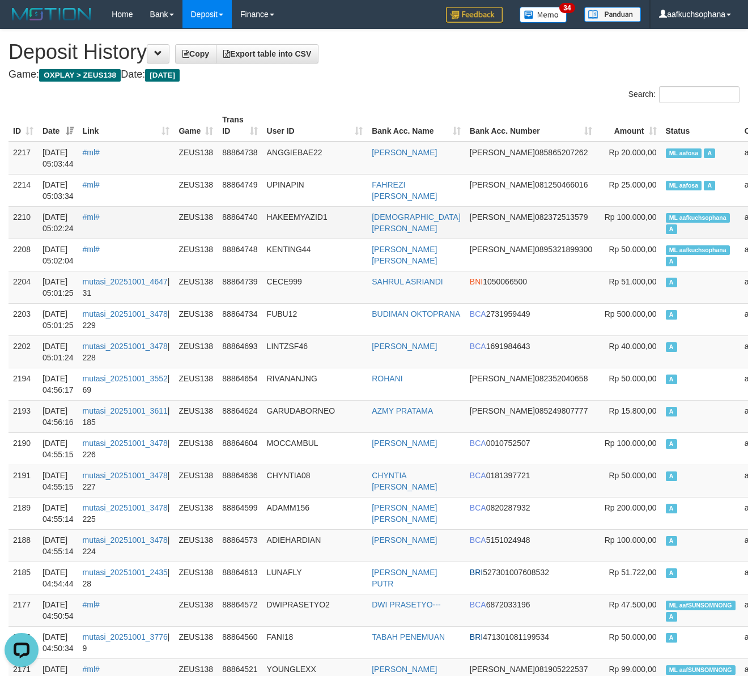
click at [666, 223] on span "ML aafkuchsophana" at bounding box center [698, 218] width 64 height 10
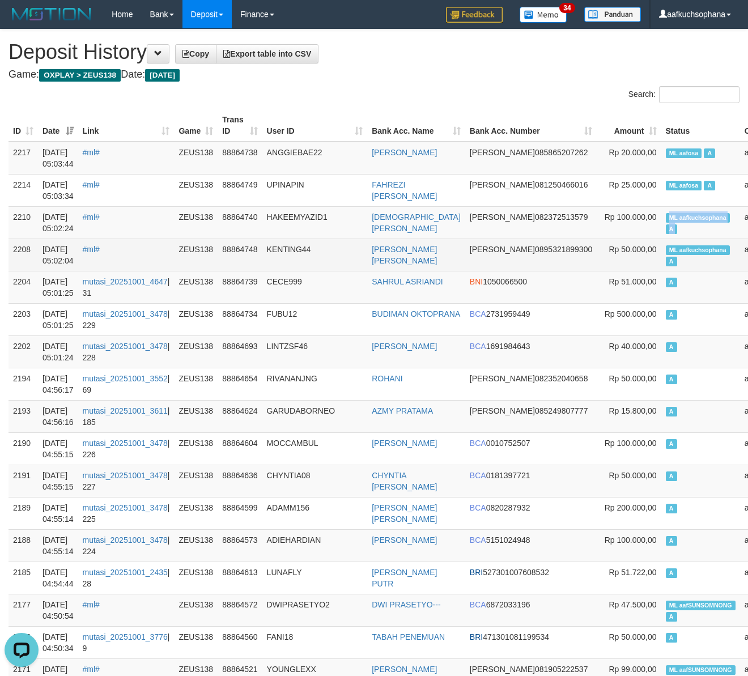
copy td "ML aafkuchsophana A"
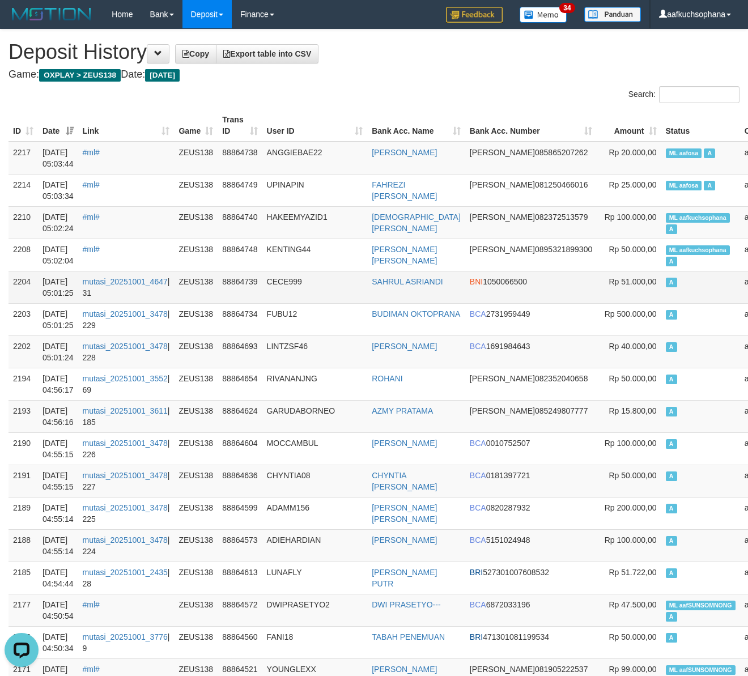
click at [662, 303] on td "A" at bounding box center [701, 287] width 79 height 32
click at [666, 152] on span "ML aafosa" at bounding box center [684, 154] width 36 height 10
copy td "ML aafosa A"
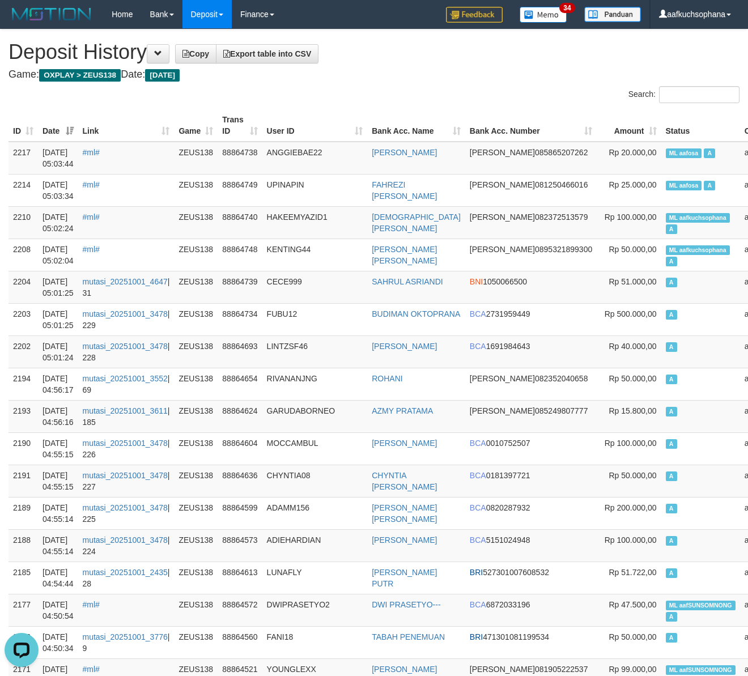
click at [479, 93] on div "Search:" at bounding box center [561, 96] width 357 height 20
drag, startPoint x: 532, startPoint y: 102, endPoint x: 518, endPoint y: 98, distance: 14.3
click at [526, 100] on div "Search:" at bounding box center [561, 96] width 357 height 20
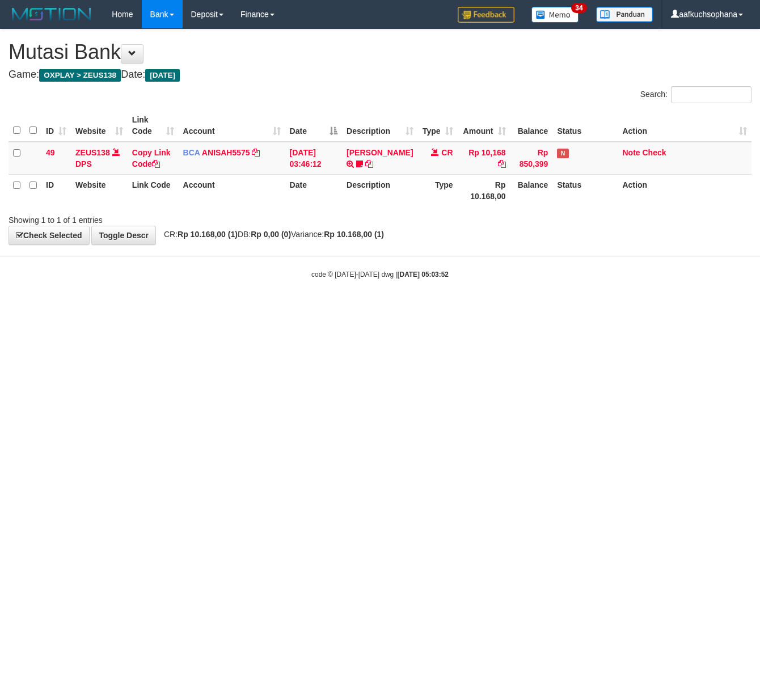
drag, startPoint x: 485, startPoint y: 346, endPoint x: 456, endPoint y: 331, distance: 33.0
click at [470, 308] on html "Toggle navigation Home Bank Account List Load By Website Group [OXPLAY] ZEUS138…" at bounding box center [380, 154] width 760 height 308
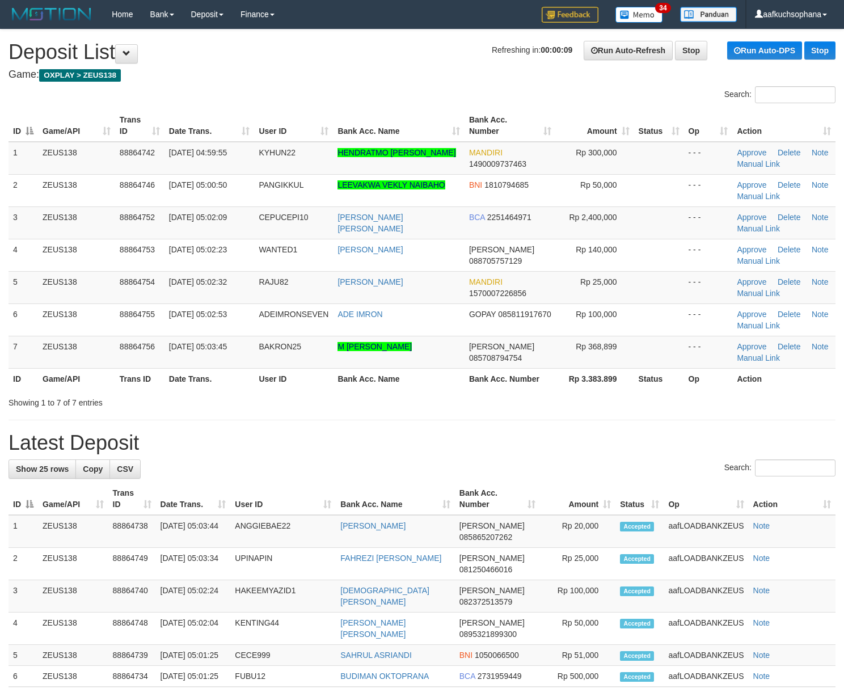
drag, startPoint x: 517, startPoint y: 455, endPoint x: 854, endPoint y: 435, distance: 337.4
click at [527, 449] on div "**********" at bounding box center [422, 640] width 844 height 1222
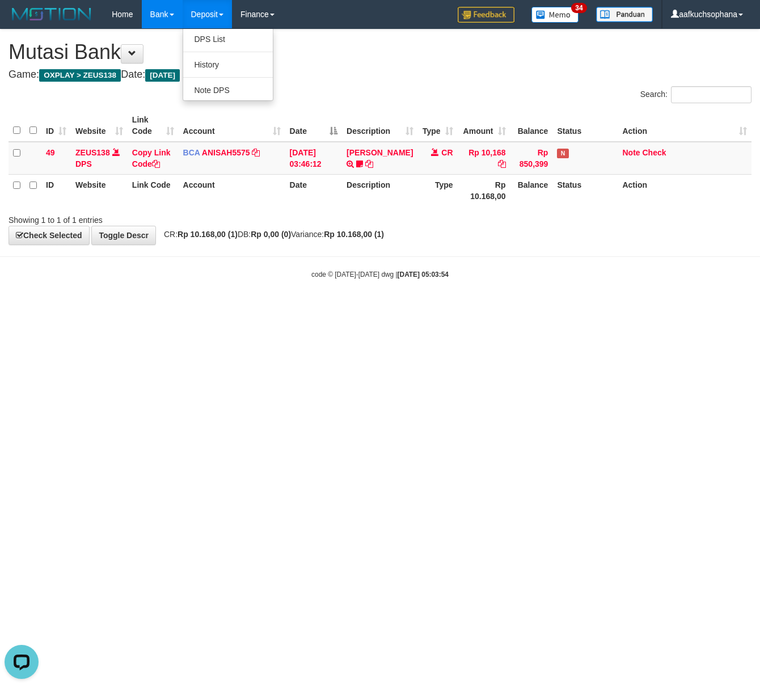
click at [407, 308] on html "Toggle navigation Home Bank Account List Load By Website Group [OXPLAY] ZEUS138…" at bounding box center [380, 154] width 760 height 308
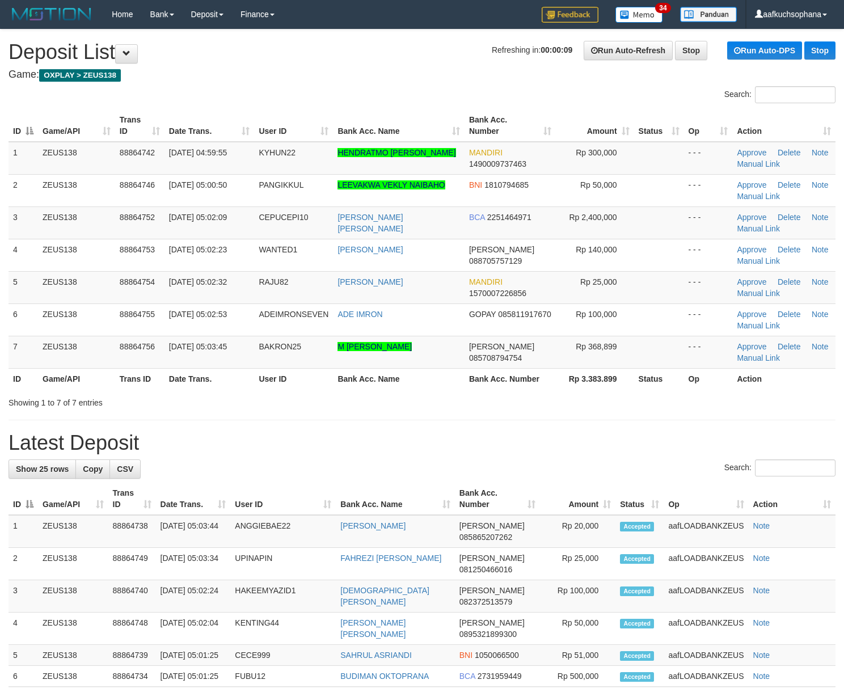
drag, startPoint x: 603, startPoint y: 418, endPoint x: 763, endPoint y: 382, distance: 163.4
click at [641, 398] on div "**********" at bounding box center [422, 640] width 844 height 1222
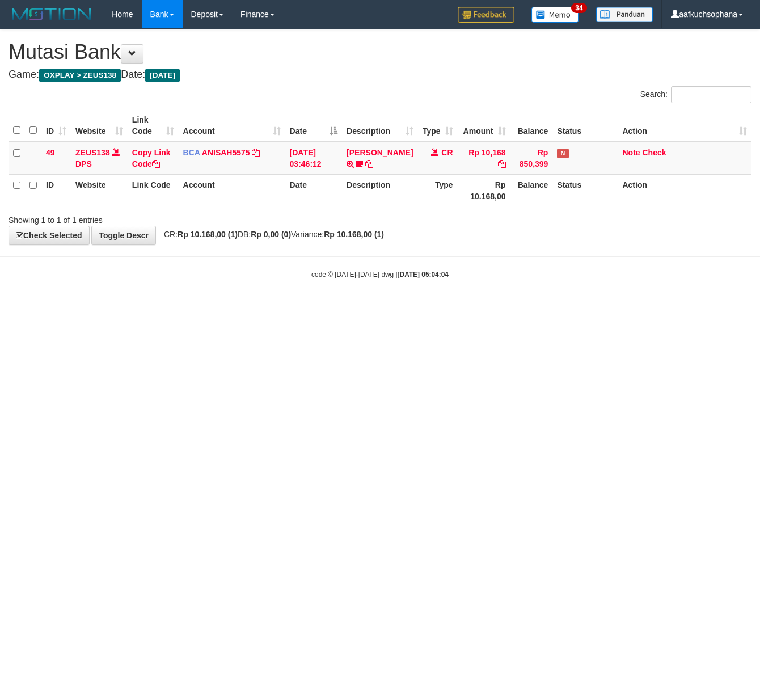
click at [158, 308] on html "Toggle navigation Home Bank Account List Load By Website Group [OXPLAY] ZEUS138…" at bounding box center [380, 154] width 760 height 308
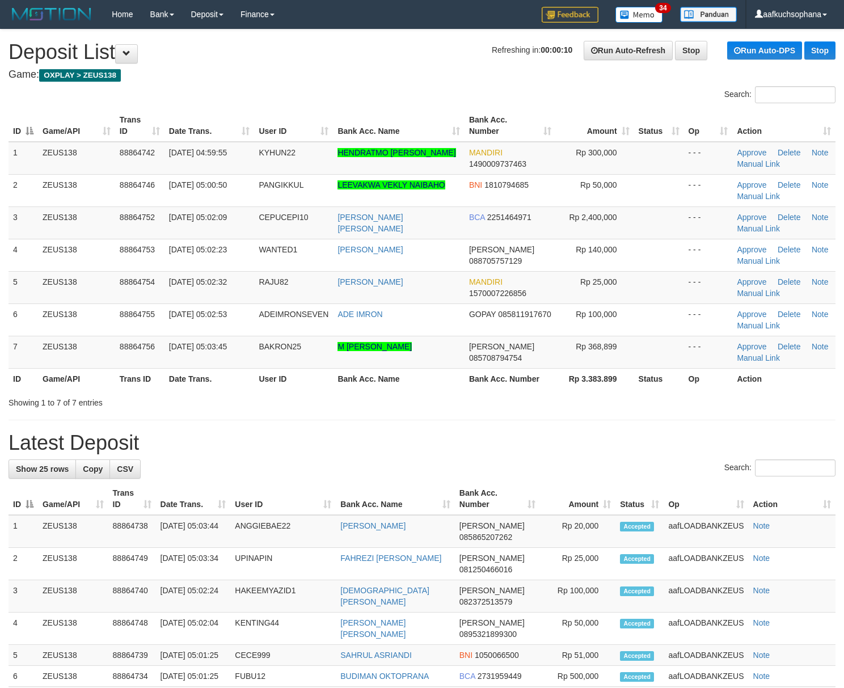
drag, startPoint x: 604, startPoint y: 404, endPoint x: 667, endPoint y: 390, distance: 64.4
click at [620, 398] on div "Showing 1 to 7 of 7 entries" at bounding box center [422, 400] width 844 height 16
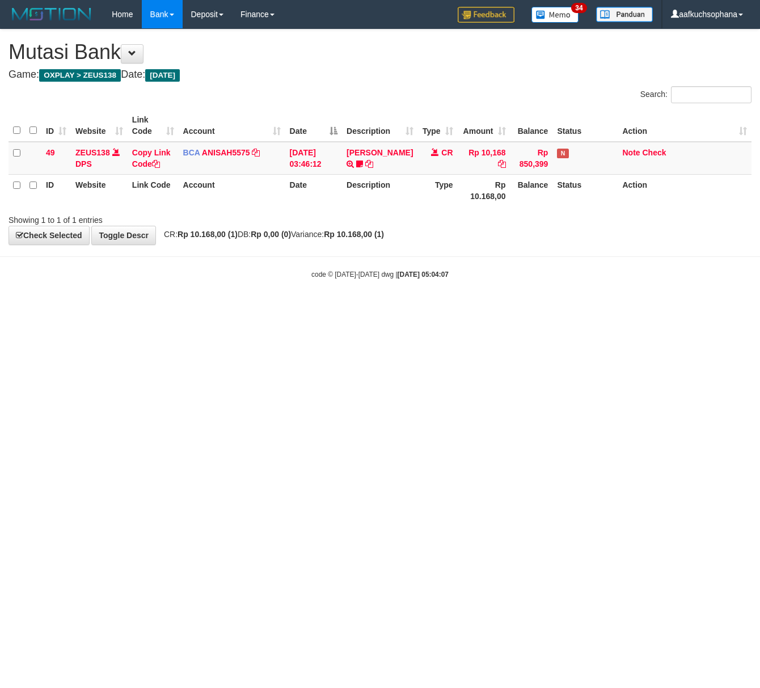
click at [434, 308] on html "Toggle navigation Home Bank Account List Load By Website Group [OXPLAY] ZEUS138…" at bounding box center [380, 154] width 760 height 308
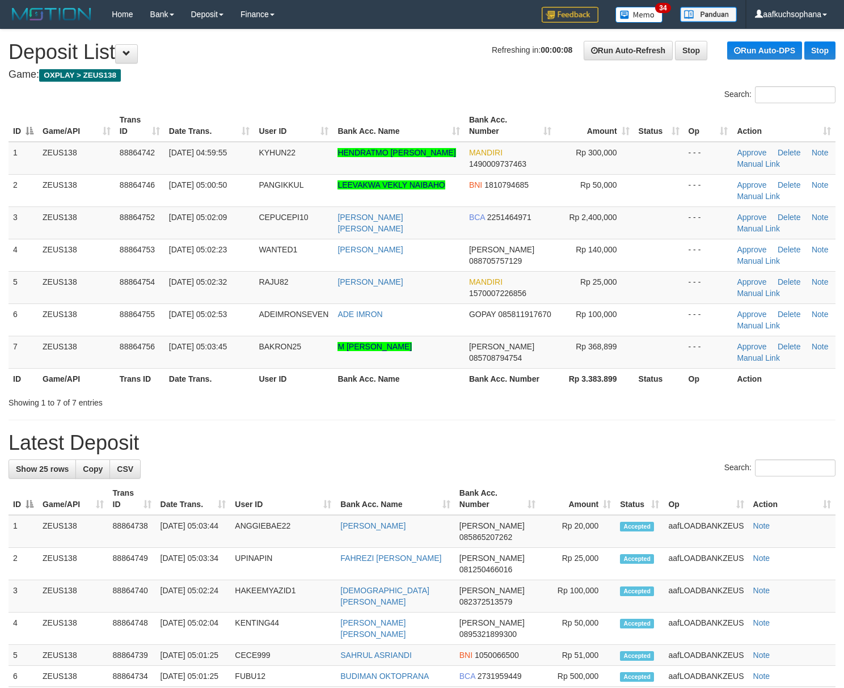
click at [749, 401] on div "Showing 1 to 7 of 7 entries" at bounding box center [422, 400] width 844 height 16
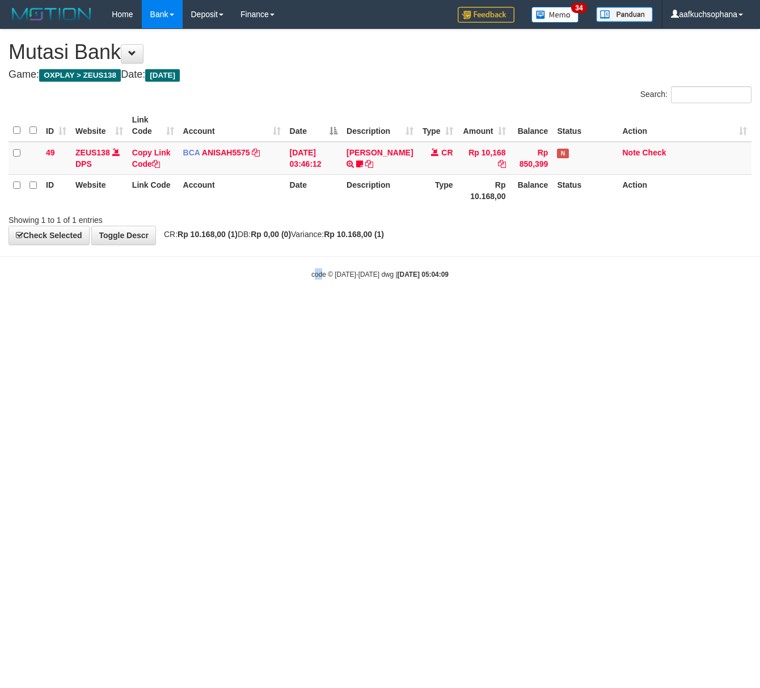
click at [313, 308] on html "Toggle navigation Home Bank Account List Load By Website Group [OXPLAY] ZEUS138…" at bounding box center [380, 154] width 760 height 308
click at [66, 308] on html "Toggle navigation Home Bank Account List Load By Website Group [OXPLAY] ZEUS138…" at bounding box center [380, 154] width 760 height 308
drag, startPoint x: 285, startPoint y: 379, endPoint x: 372, endPoint y: 425, distance: 98.7
click at [298, 308] on html "Toggle navigation Home Bank Account List Load By Website Group [OXPLAY] ZEUS138…" at bounding box center [380, 154] width 760 height 308
click at [372, 308] on html "Toggle navigation Home Bank Account List Load By Website Group [OXPLAY] ZEUS138…" at bounding box center [380, 154] width 760 height 308
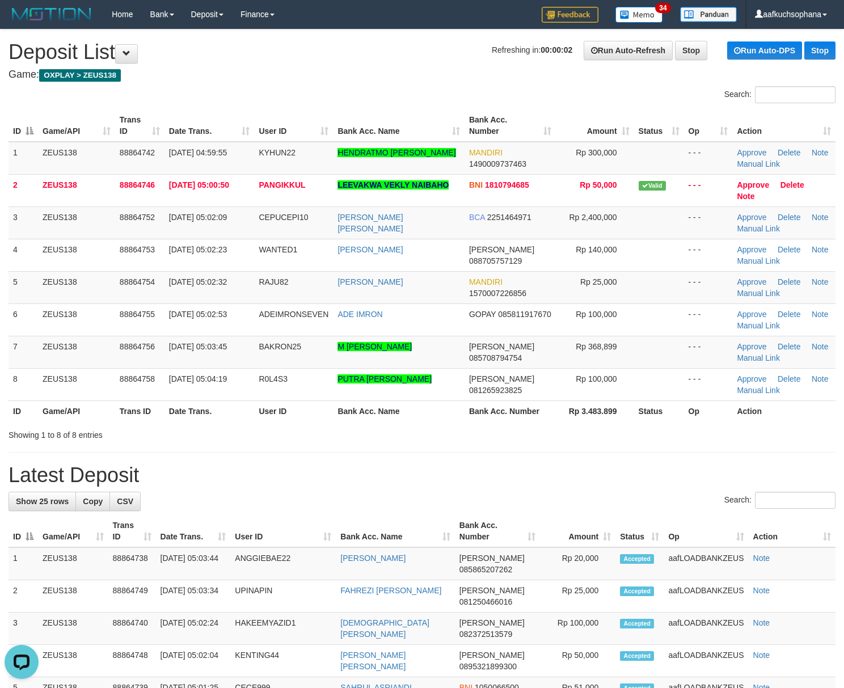
drag, startPoint x: 656, startPoint y: 471, endPoint x: 853, endPoint y: 422, distance: 202.7
click at [686, 452] on div "**********" at bounding box center [422, 656] width 844 height 1254
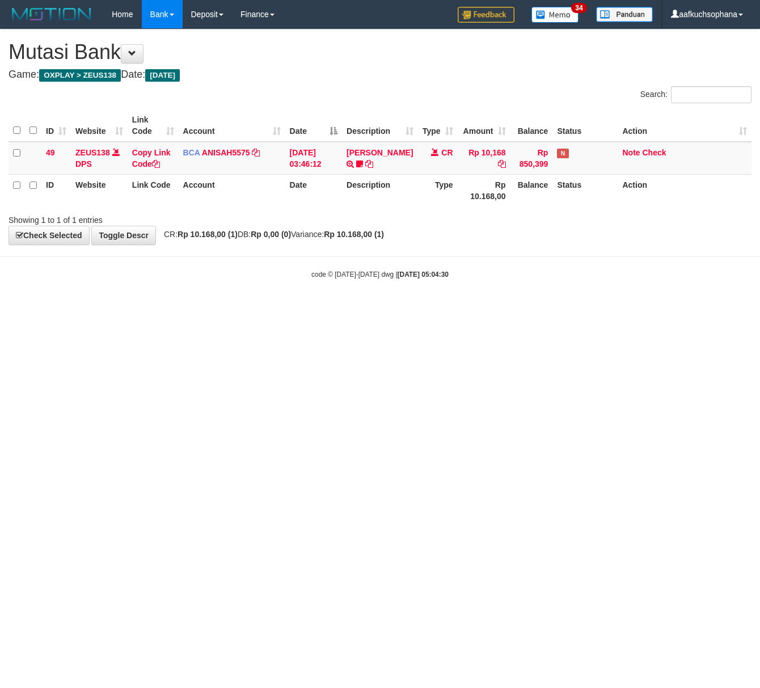
drag, startPoint x: 332, startPoint y: 382, endPoint x: 61, endPoint y: 409, distance: 271.9
click at [329, 308] on html "Toggle navigation Home Bank Account List Load By Website Group [OXPLAY] ZEUS138…" at bounding box center [380, 154] width 760 height 308
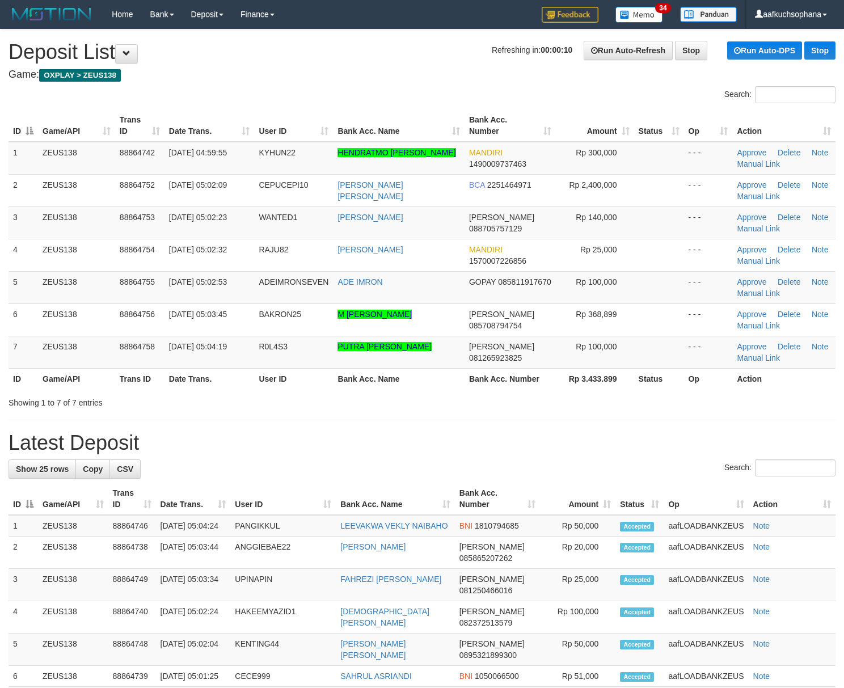
drag, startPoint x: 551, startPoint y: 468, endPoint x: 458, endPoint y: 399, distance: 115.9
click at [549, 464] on div "Search:" at bounding box center [422, 469] width 827 height 20
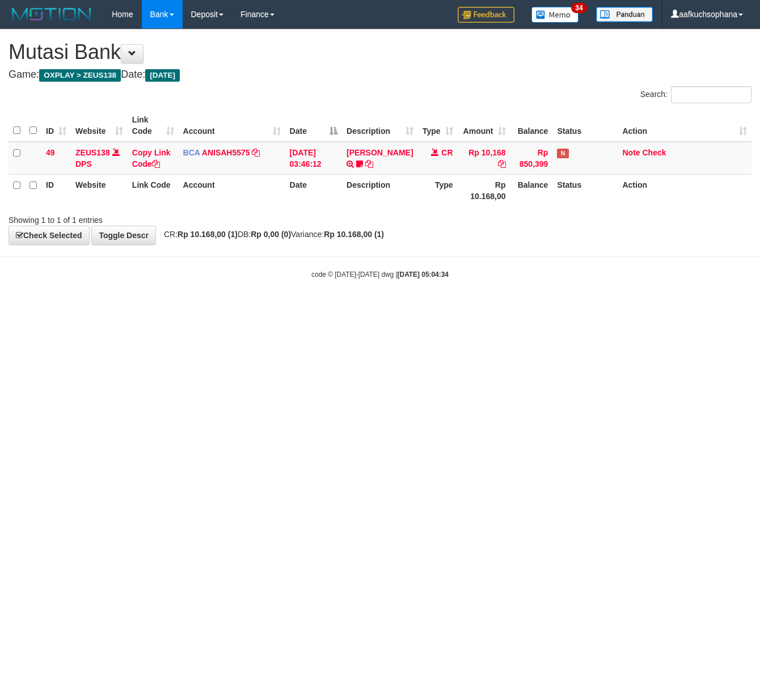
click at [150, 308] on html "Toggle navigation Home Bank Account List Load By Website Group [OXPLAY] ZEUS138…" at bounding box center [380, 154] width 760 height 308
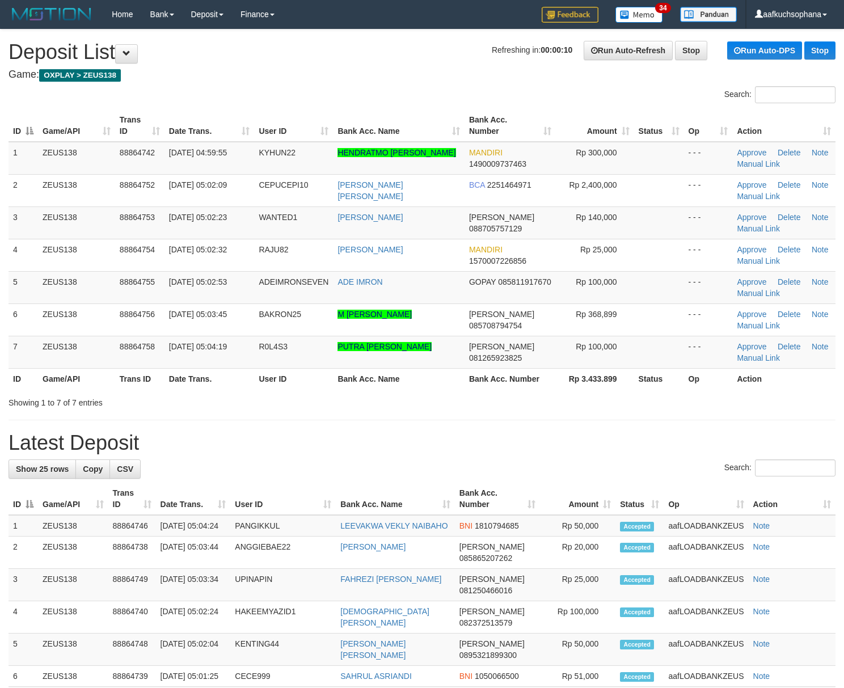
drag, startPoint x: 659, startPoint y: 414, endPoint x: 676, endPoint y: 409, distance: 18.3
click at [673, 411] on div "**********" at bounding box center [422, 640] width 844 height 1222
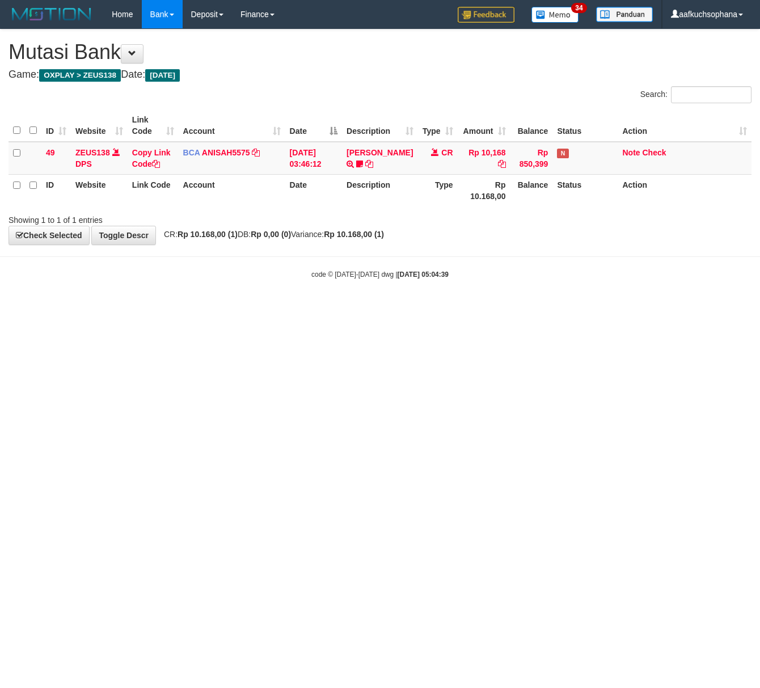
click at [108, 308] on html "Toggle navigation Home Bank Account List Load By Website Group [OXPLAY] ZEUS138…" at bounding box center [380, 154] width 760 height 308
click at [218, 308] on html "Toggle navigation Home Bank Account List Load By Website Group [OXPLAY] ZEUS138…" at bounding box center [380, 154] width 760 height 308
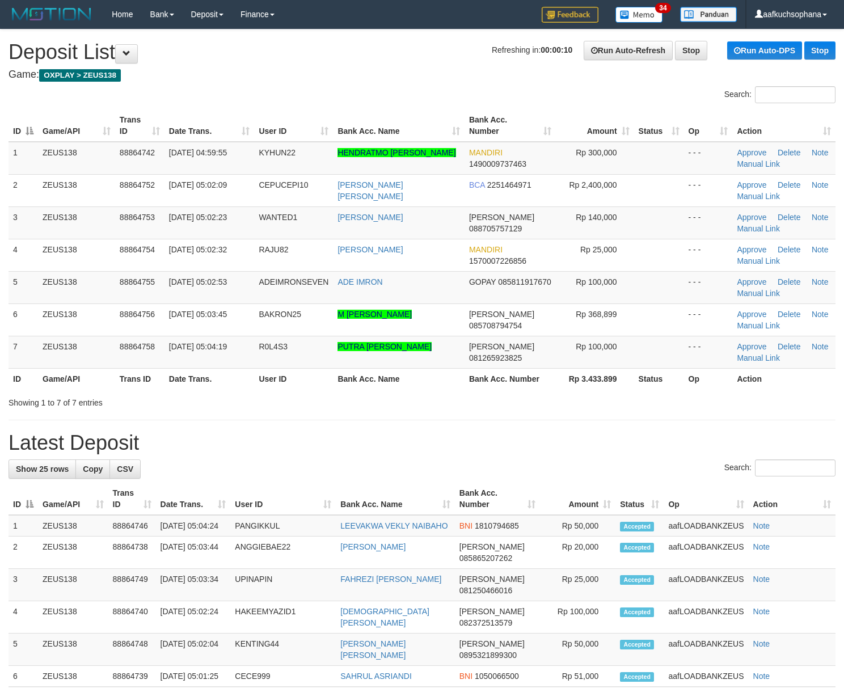
click at [717, 400] on div "Showing 1 to 7 of 7 entries" at bounding box center [422, 400] width 844 height 16
drag, startPoint x: 608, startPoint y: 384, endPoint x: 599, endPoint y: 359, distance: 26.5
click at [608, 382] on tr "ID Game/API Trans ID Date Trans. User ID Bank Acc. Name Bank Acc. Number Rp 3.4…" at bounding box center [422, 378] width 827 height 21
drag, startPoint x: 598, startPoint y: 362, endPoint x: 717, endPoint y: 280, distance: 144.9
click at [598, 362] on td "Rp 100,000" at bounding box center [595, 352] width 78 height 32
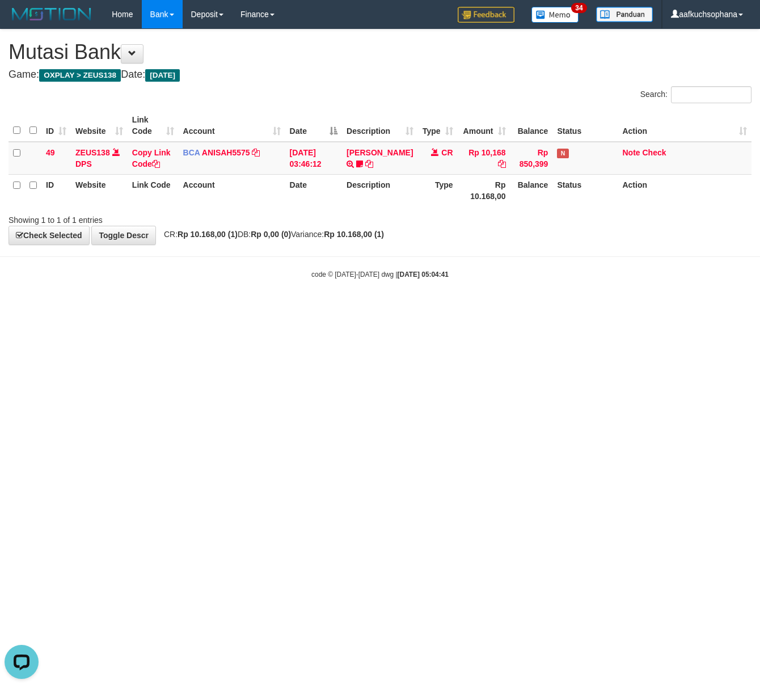
click at [225, 308] on html "Toggle navigation Home Bank Account List Load By Website Group [OXPLAY] ZEUS138…" at bounding box center [380, 154] width 760 height 308
click at [230, 308] on html "Toggle navigation Home Bank Account List Load By Website Group [OXPLAY] ZEUS138…" at bounding box center [380, 154] width 760 height 308
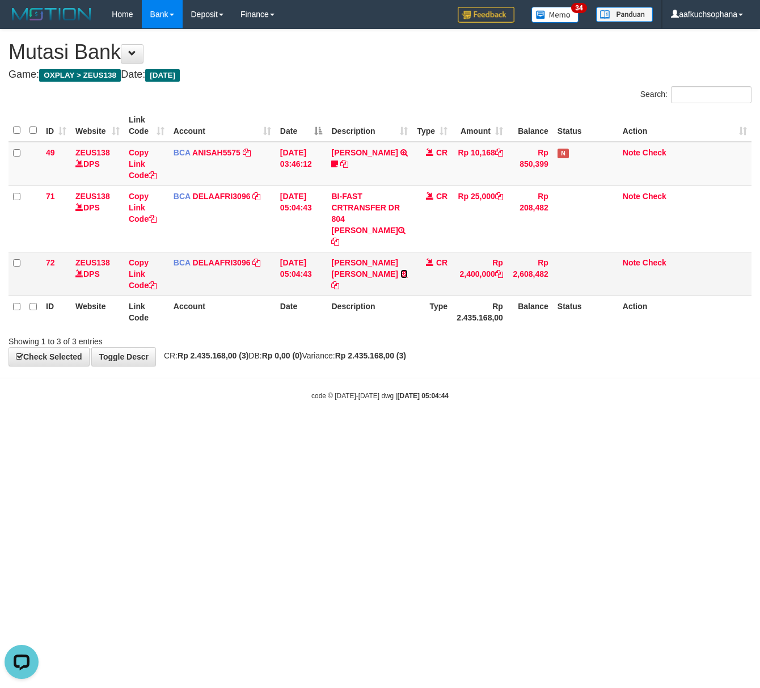
click at [400, 278] on icon at bounding box center [403, 274] width 7 height 8
click at [339, 281] on icon at bounding box center [335, 285] width 8 height 8
drag, startPoint x: 191, startPoint y: 405, endPoint x: 71, endPoint y: 330, distance: 141.1
click at [168, 391] on body "Toggle navigation Home Bank Account List Load By Website Group [OXPLAY] ZEUS138…" at bounding box center [380, 214] width 760 height 429
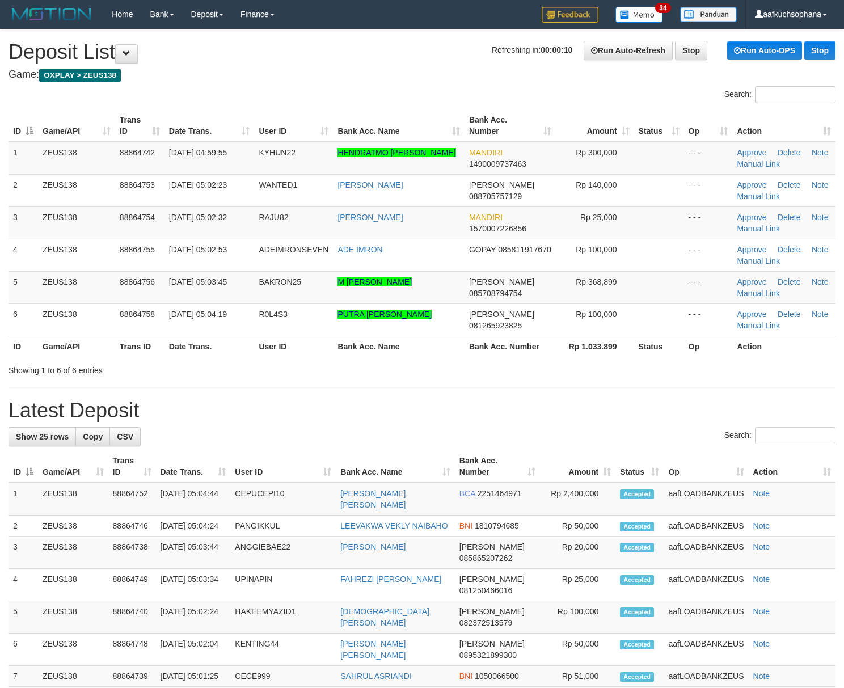
click at [697, 415] on h1 "Latest Deposit" at bounding box center [422, 410] width 827 height 23
click at [770, 232] on td "Approve [GEOGRAPHIC_DATA] Note Manual Link" at bounding box center [783, 222] width 103 height 32
click at [767, 230] on link "Manual Link" at bounding box center [758, 228] width 43 height 9
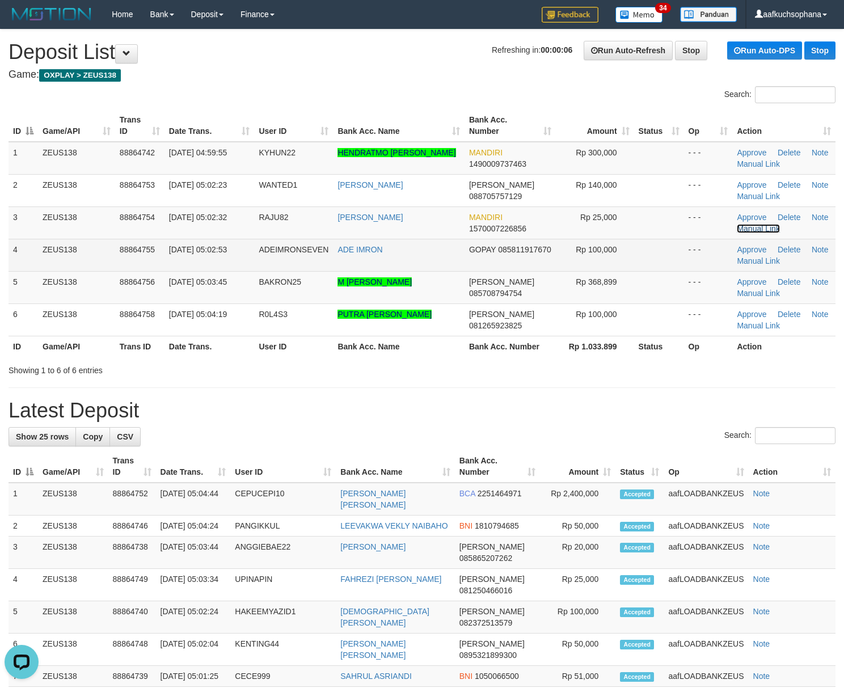
click at [737, 224] on link "Manual Link" at bounding box center [758, 228] width 43 height 9
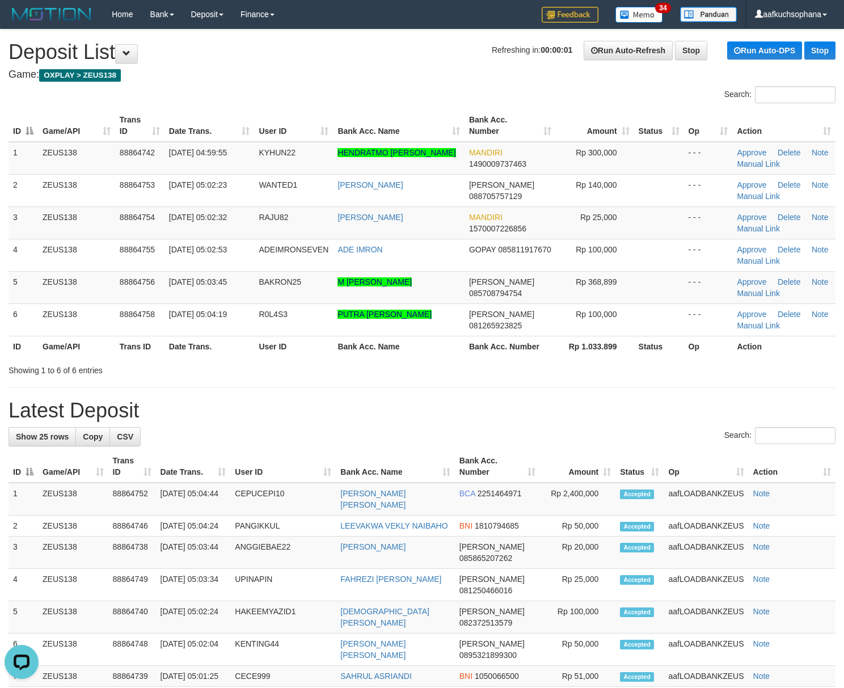
drag, startPoint x: 624, startPoint y: 424, endPoint x: 633, endPoint y: 422, distance: 8.8
click at [629, 423] on div "**********" at bounding box center [422, 624] width 844 height 1190
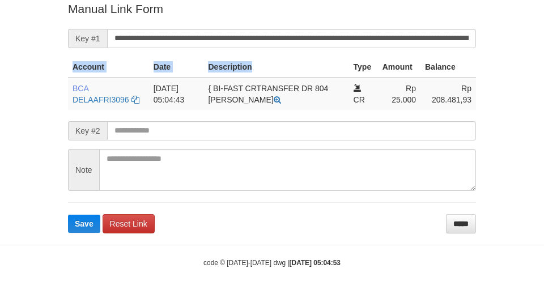
drag, startPoint x: 340, startPoint y: 55, endPoint x: 328, endPoint y: 42, distance: 18.0
click at [333, 50] on form "**********" at bounding box center [272, 117] width 408 height 232
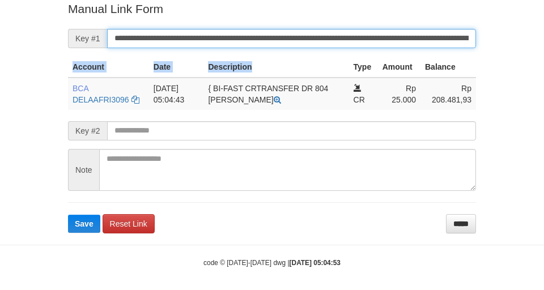
scroll to position [234, 0]
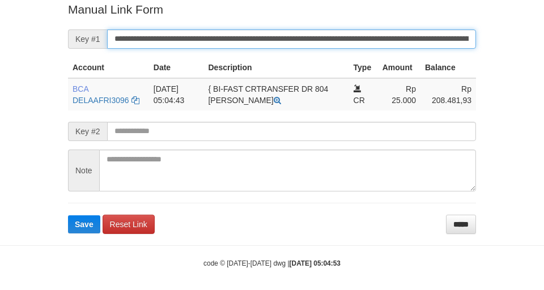
click at [68, 215] on button "Save" at bounding box center [84, 224] width 32 height 18
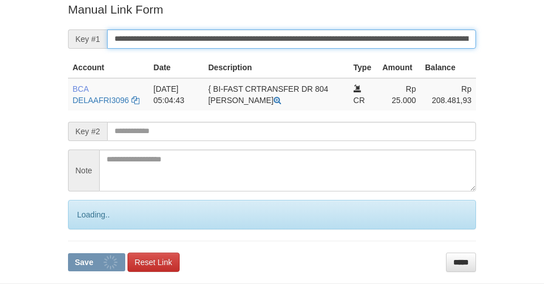
click at [68, 253] on button "Save" at bounding box center [96, 262] width 57 height 18
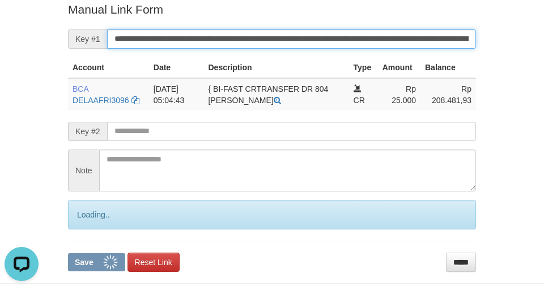
scroll to position [0, 0]
click at [68, 253] on button "Save" at bounding box center [96, 262] width 57 height 18
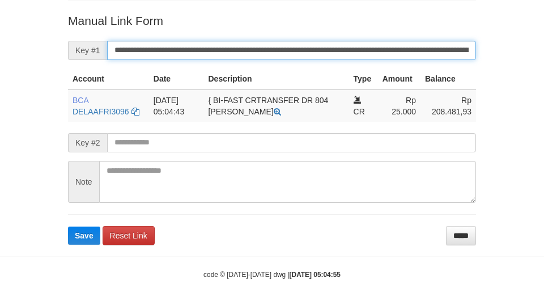
click at [68, 227] on button "Save" at bounding box center [84, 236] width 32 height 18
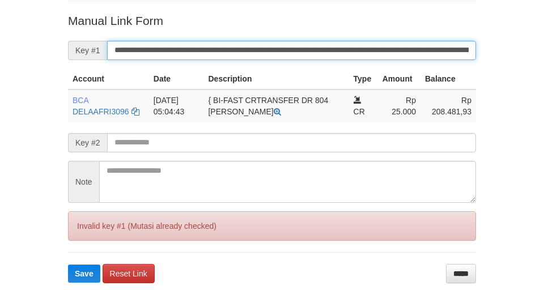
click at [68, 265] on button "Save" at bounding box center [84, 274] width 32 height 18
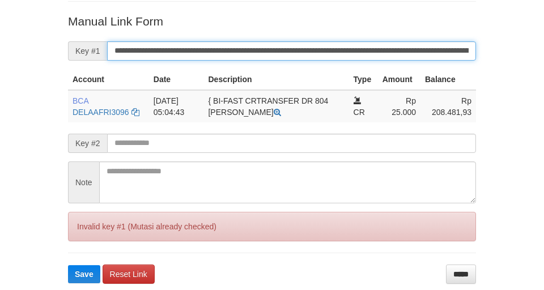
click at [68, 265] on button "Save" at bounding box center [84, 274] width 32 height 18
drag, startPoint x: 0, startPoint y: 0, endPoint x: 332, endPoint y: 44, distance: 334.6
click at [332, 44] on input "**********" at bounding box center [291, 50] width 369 height 19
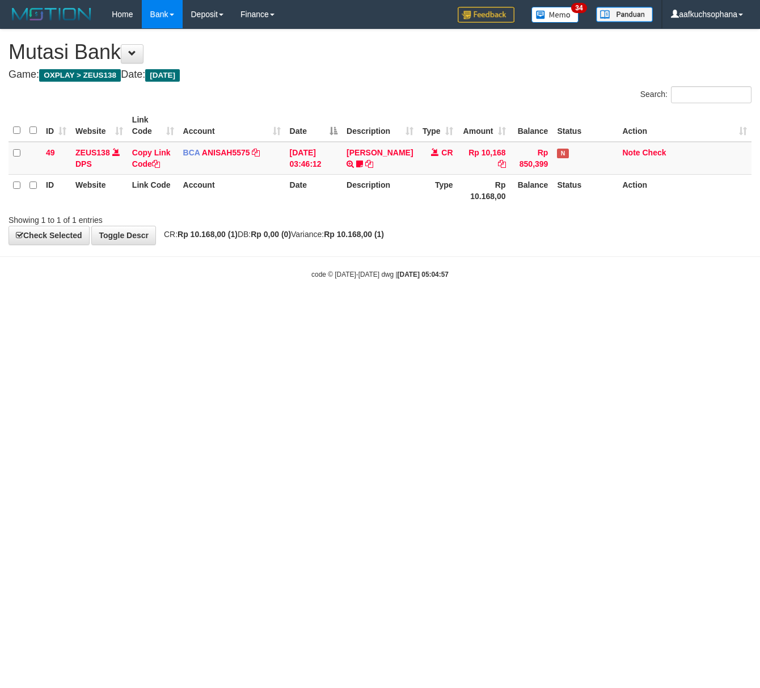
click at [403, 230] on body "Toggle navigation Home Bank Account List Load By Website Group [OXPLAY] ZEUS138…" at bounding box center [380, 154] width 760 height 308
drag, startPoint x: 386, startPoint y: 384, endPoint x: 175, endPoint y: 339, distance: 216.4
click at [380, 308] on html "Toggle navigation Home Bank Account List Load By Website Group [OXPLAY] ZEUS138…" at bounding box center [380, 154] width 760 height 308
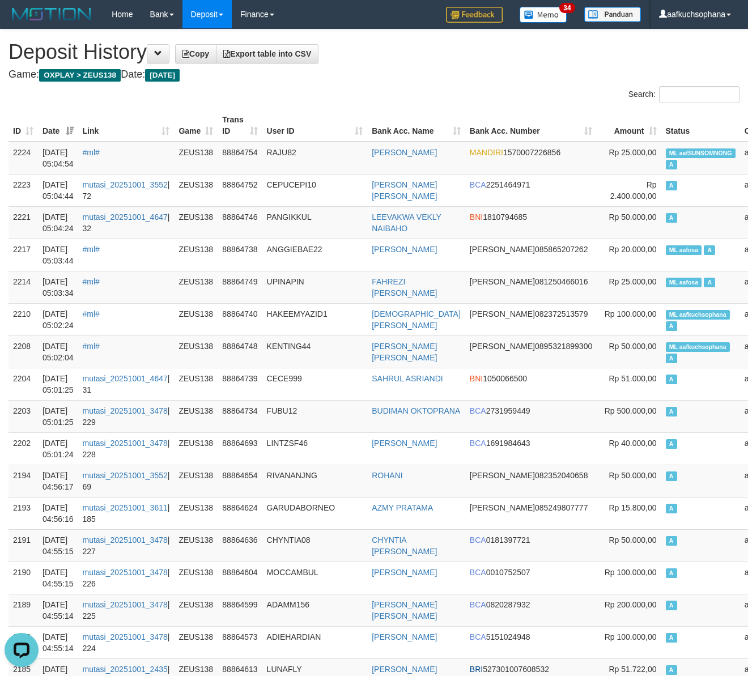
drag, startPoint x: 417, startPoint y: 53, endPoint x: 406, endPoint y: 48, distance: 12.4
click at [416, 53] on h1 "Deposit History Copy Export table into CSV" at bounding box center [374, 52] width 731 height 23
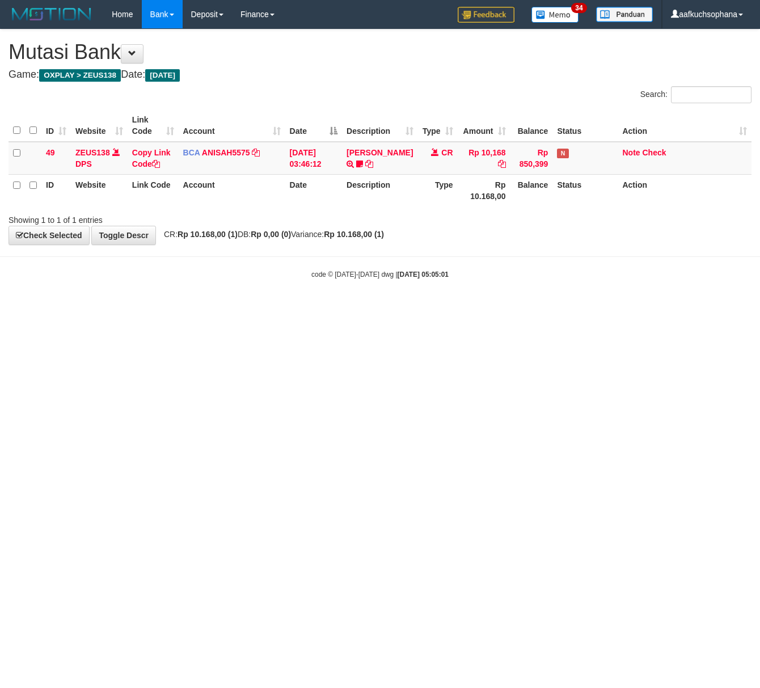
click at [162, 308] on html "Toggle navigation Home Bank Account List Load By Website Group [OXPLAY] ZEUS138…" at bounding box center [380, 154] width 760 height 308
click at [293, 308] on html "Toggle navigation Home Bank Account List Load By Website Group [OXPLAY] ZEUS138…" at bounding box center [380, 154] width 760 height 308
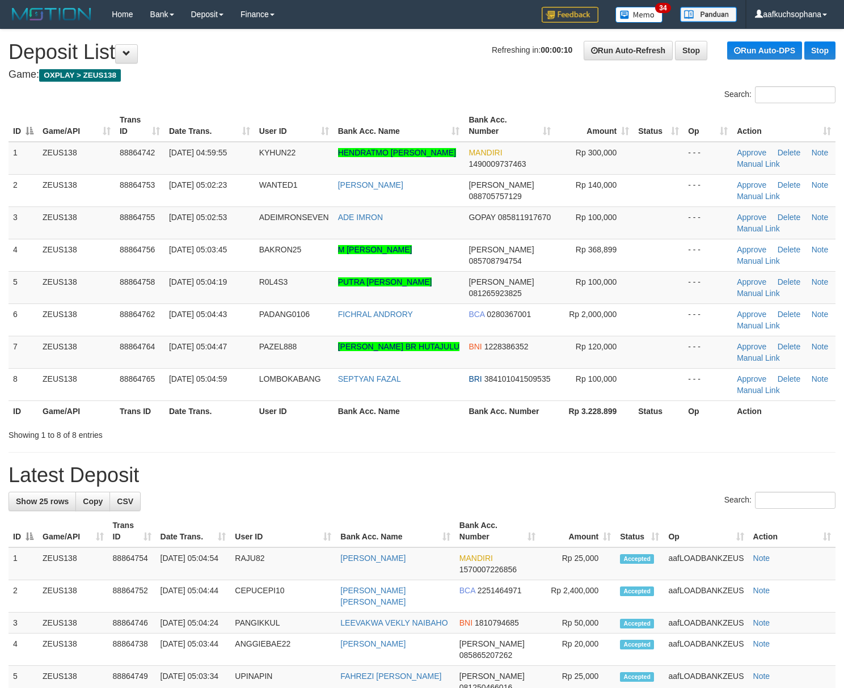
click at [644, 461] on div "**********" at bounding box center [422, 662] width 844 height 1266
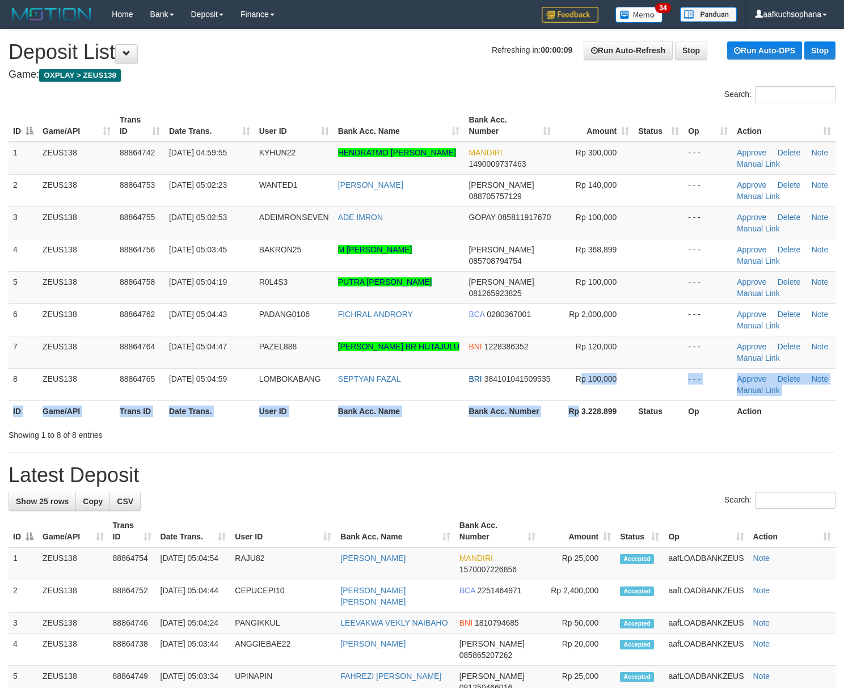
drag, startPoint x: 582, startPoint y: 407, endPoint x: 842, endPoint y: 383, distance: 261.3
click at [586, 407] on table "ID Game/API Trans ID Date Trans. User ID Bank Acc. Name Bank Acc. Number Amount…" at bounding box center [422, 265] width 827 height 312
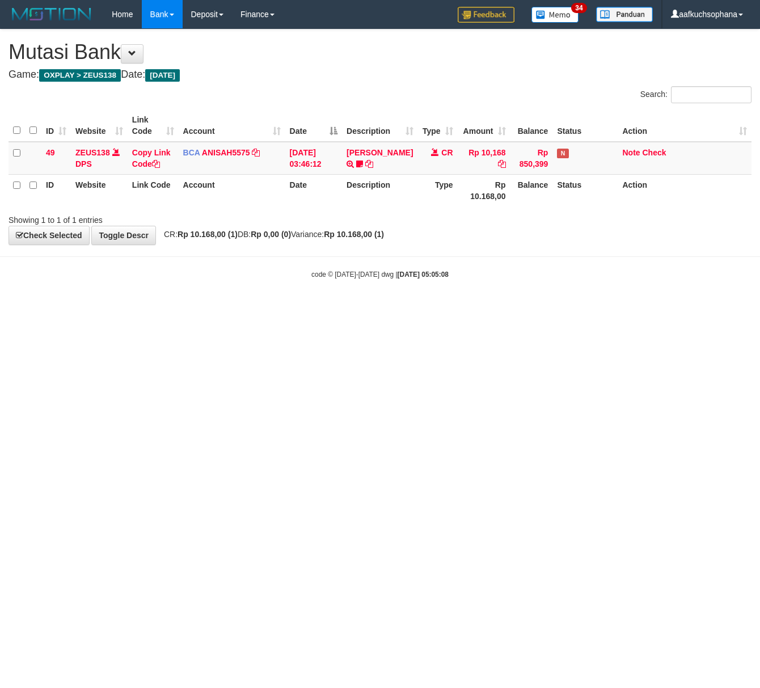
click at [210, 308] on html "Toggle navigation Home Bank Account List Load By Website Group [OXPLAY] ZEUS138…" at bounding box center [380, 154] width 760 height 308
click at [230, 308] on html "Toggle navigation Home Bank Account List Load By Website Group [OXPLAY] ZEUS138…" at bounding box center [380, 154] width 760 height 308
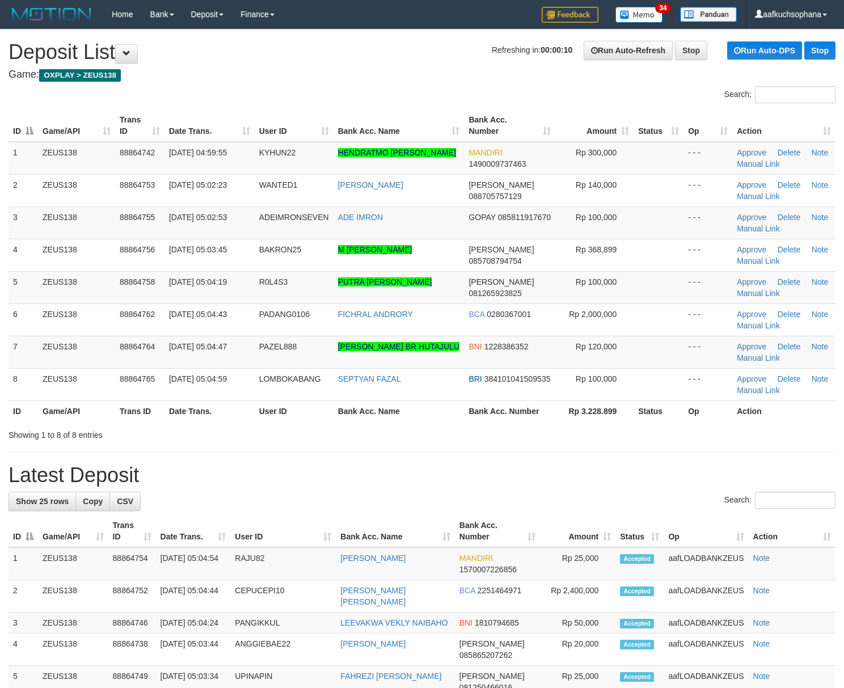
click at [623, 450] on div "**********" at bounding box center [422, 662] width 844 height 1266
click at [624, 438] on div "Showing 1 to 8 of 8 entries" at bounding box center [422, 433] width 844 height 16
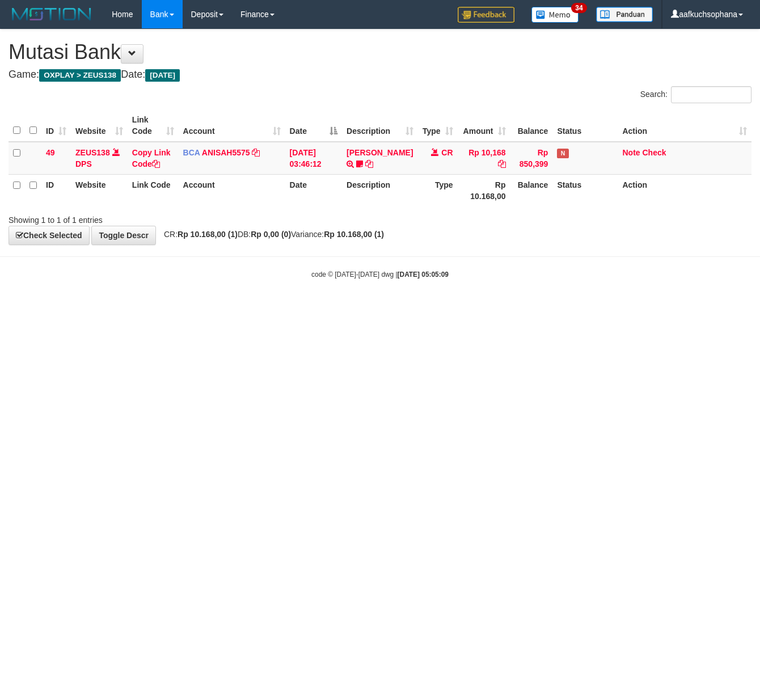
click at [214, 308] on html "Toggle navigation Home Bank Account List Load By Website Group [OXPLAY] ZEUS138…" at bounding box center [380, 154] width 760 height 308
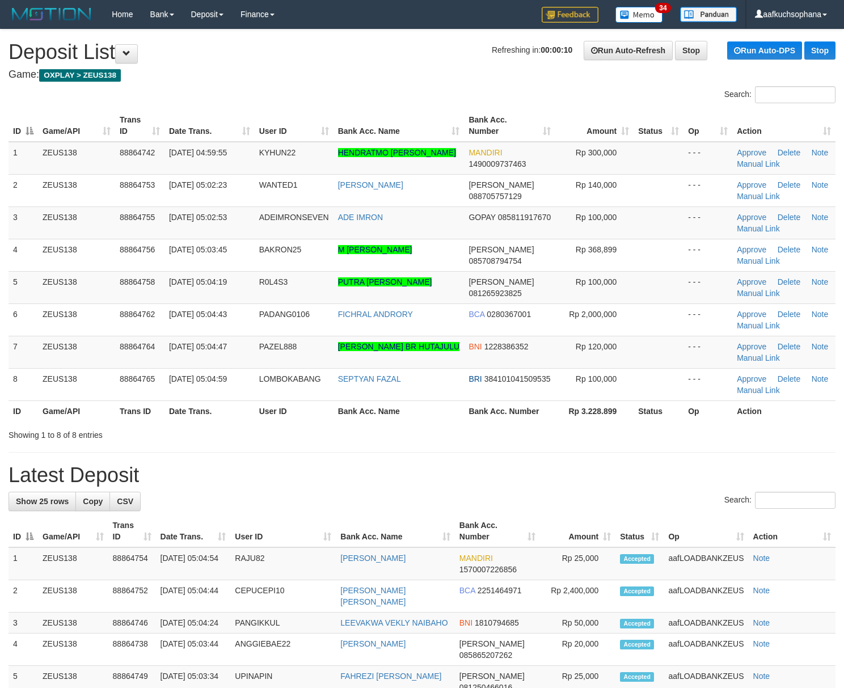
drag, startPoint x: 697, startPoint y: 425, endPoint x: 851, endPoint y: 388, distance: 158.0
click at [713, 425] on div at bounding box center [598, 425] width 492 height 1
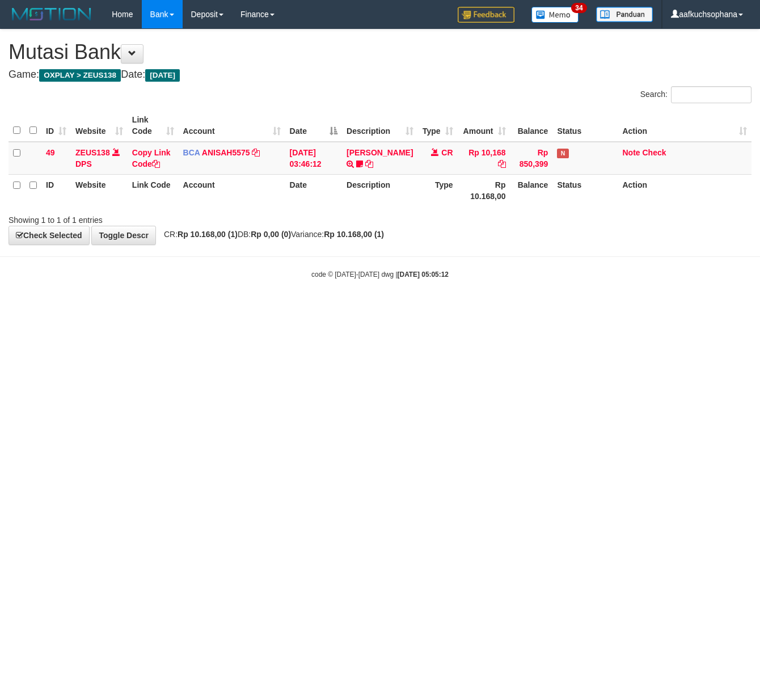
drag, startPoint x: 191, startPoint y: 373, endPoint x: 1, endPoint y: 291, distance: 206.8
click at [180, 308] on html "Toggle navigation Home Bank Account List Load By Website Group [OXPLAY] ZEUS138…" at bounding box center [380, 154] width 760 height 308
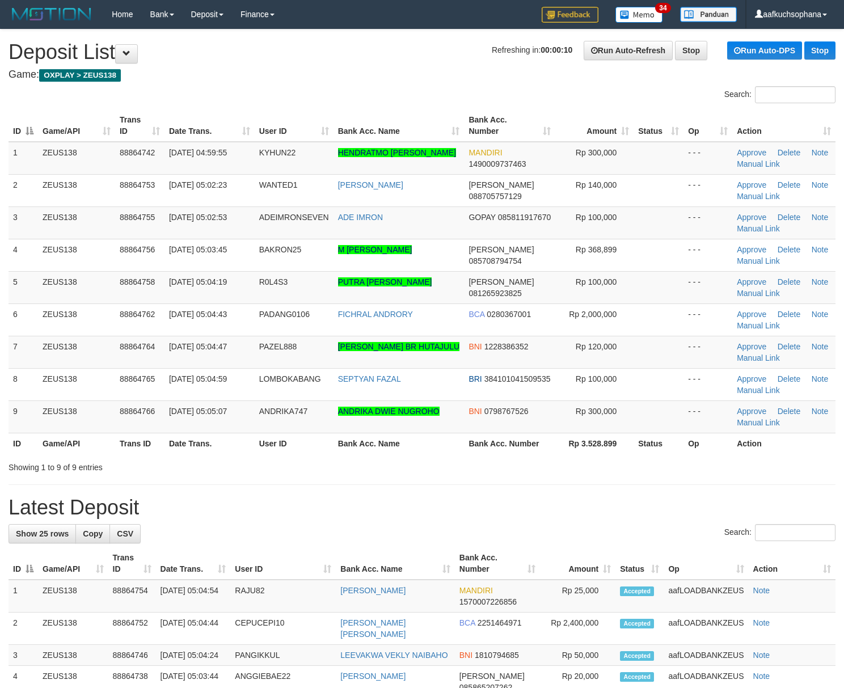
drag, startPoint x: 597, startPoint y: 477, endPoint x: 853, endPoint y: 418, distance: 263.0
click at [602, 480] on div "**********" at bounding box center [422, 678] width 844 height 1298
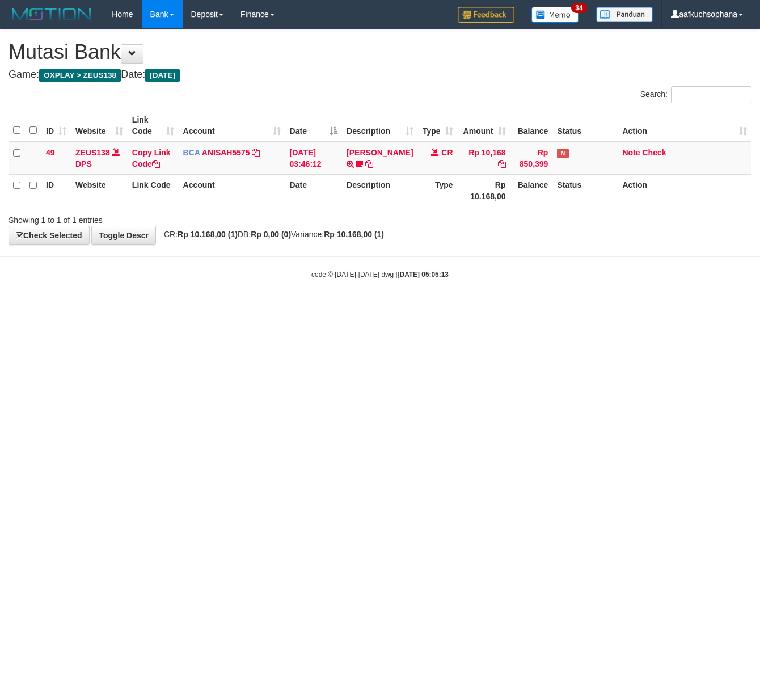
drag, startPoint x: 296, startPoint y: 333, endPoint x: 290, endPoint y: 330, distance: 6.6
click at [295, 308] on html "Toggle navigation Home Bank Account List Load By Website Group [OXPLAY] ZEUS138…" at bounding box center [380, 154] width 760 height 308
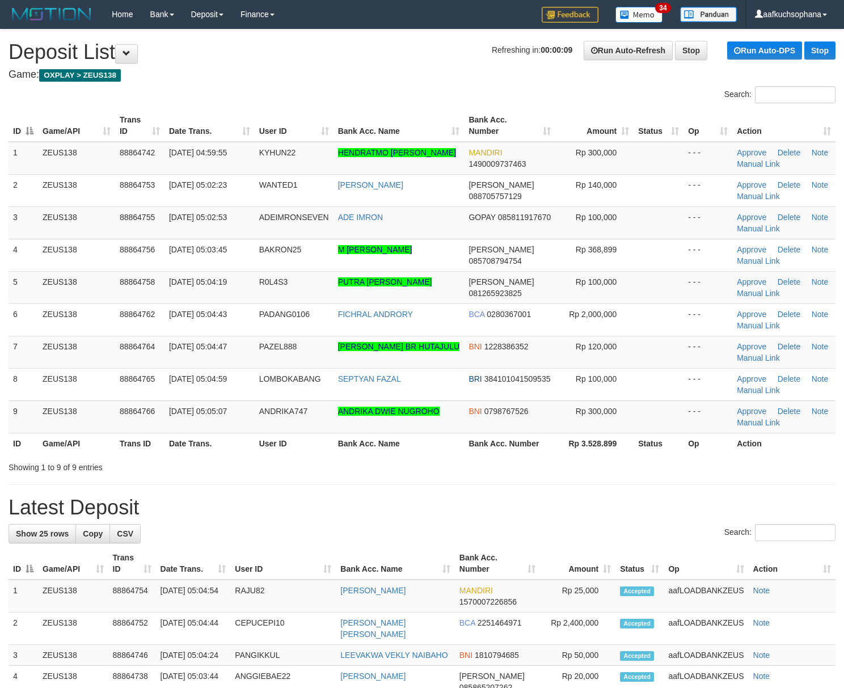
drag, startPoint x: 641, startPoint y: 490, endPoint x: 854, endPoint y: 422, distance: 223.8
click at [657, 489] on div "**********" at bounding box center [422, 678] width 844 height 1298
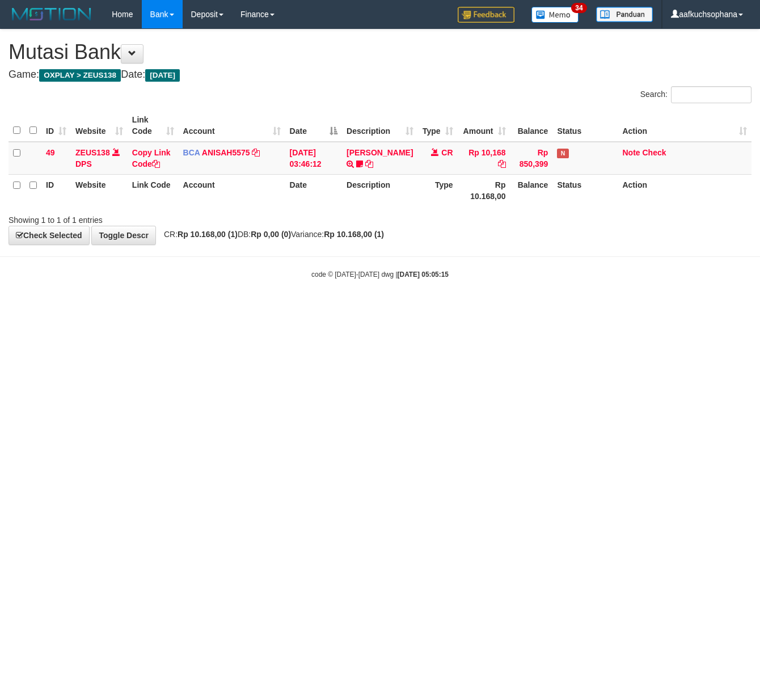
click at [162, 308] on html "Toggle navigation Home Bank Account List Load By Website Group [OXPLAY] ZEUS138…" at bounding box center [380, 154] width 760 height 308
click at [266, 308] on html "Toggle navigation Home Bank Account List Load By Website Group [OXPLAY] ZEUS138…" at bounding box center [380, 154] width 760 height 308
click at [269, 308] on html "Toggle navigation Home Bank Account List Load By Website Group [OXPLAY] ZEUS138…" at bounding box center [380, 154] width 760 height 308
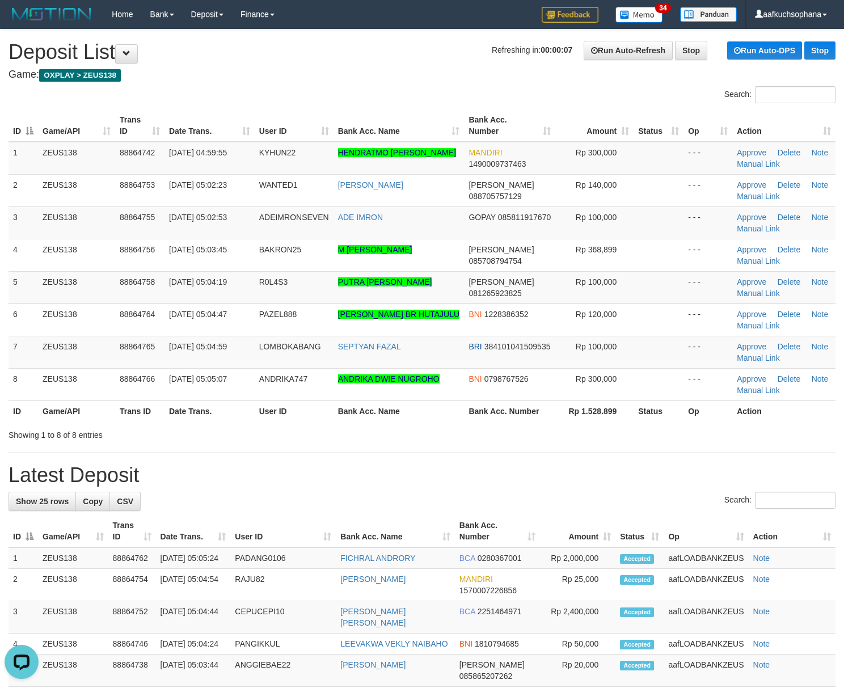
drag, startPoint x: 624, startPoint y: 461, endPoint x: 661, endPoint y: 454, distance: 37.0
click at [656, 454] on div "**********" at bounding box center [422, 656] width 844 height 1254
drag, startPoint x: 625, startPoint y: 445, endPoint x: 854, endPoint y: 426, distance: 229.8
click at [638, 443] on div "**********" at bounding box center [422, 650] width 844 height 1243
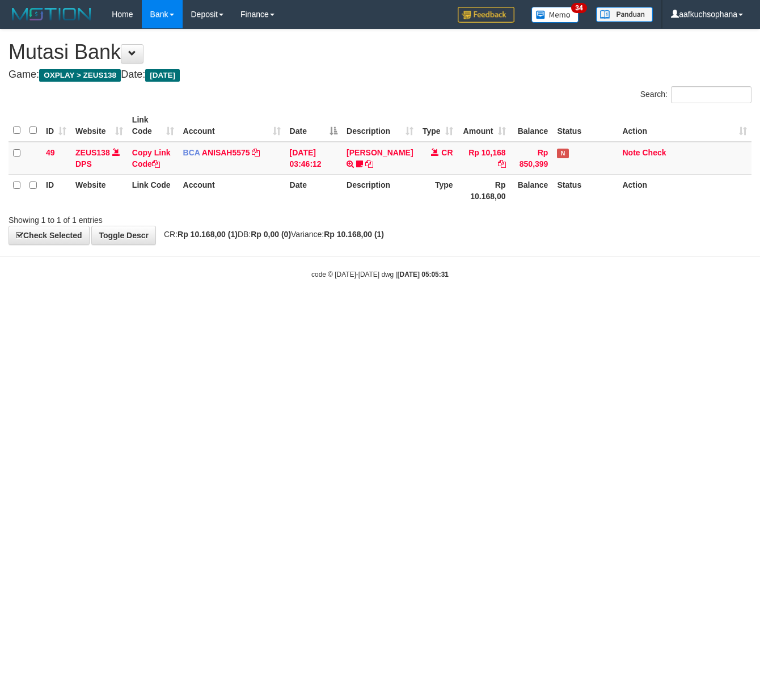
click at [120, 308] on html "Toggle navigation Home Bank Account List Load By Website Group [OXPLAY] ZEUS138…" at bounding box center [380, 154] width 760 height 308
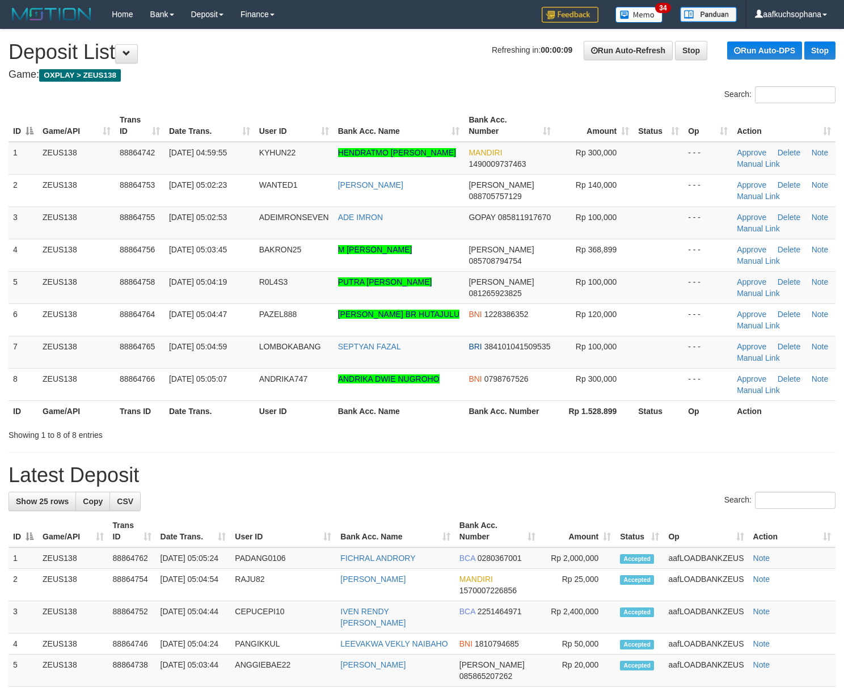
drag, startPoint x: 590, startPoint y: 454, endPoint x: 712, endPoint y: 418, distance: 126.9
click at [629, 434] on div "**********" at bounding box center [422, 650] width 844 height 1243
click at [760, 423] on div "Search: ID Game/API Trans ID Date Trans. User ID Bank Acc. Name Bank Acc. Numbe…" at bounding box center [422, 263] width 827 height 354
drag, startPoint x: 724, startPoint y: 432, endPoint x: 852, endPoint y: 403, distance: 130.8
click at [737, 430] on div "Showing 1 to 8 of 8 entries" at bounding box center [422, 433] width 844 height 16
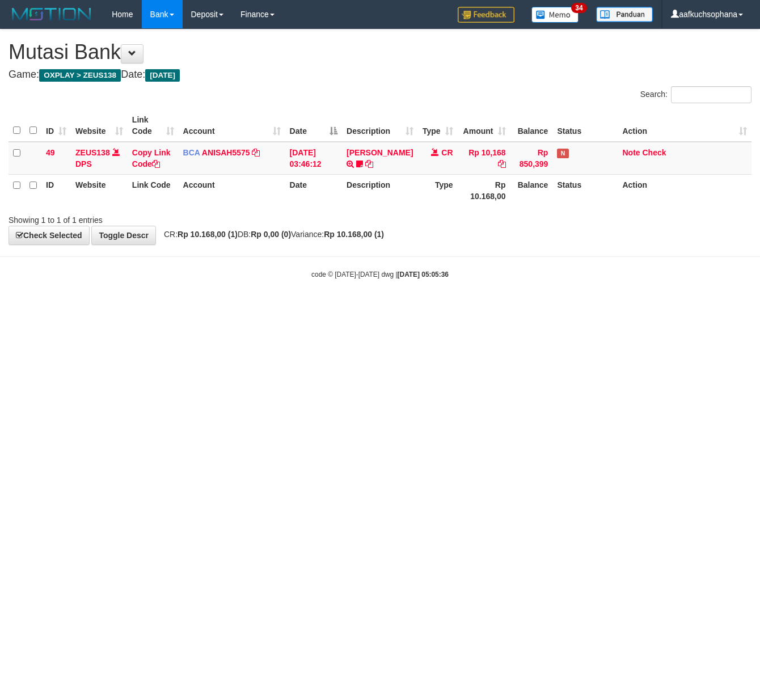
click at [236, 308] on html "Toggle navigation Home Bank Account List Load By Website Group [OXPLAY] ZEUS138…" at bounding box center [380, 154] width 760 height 308
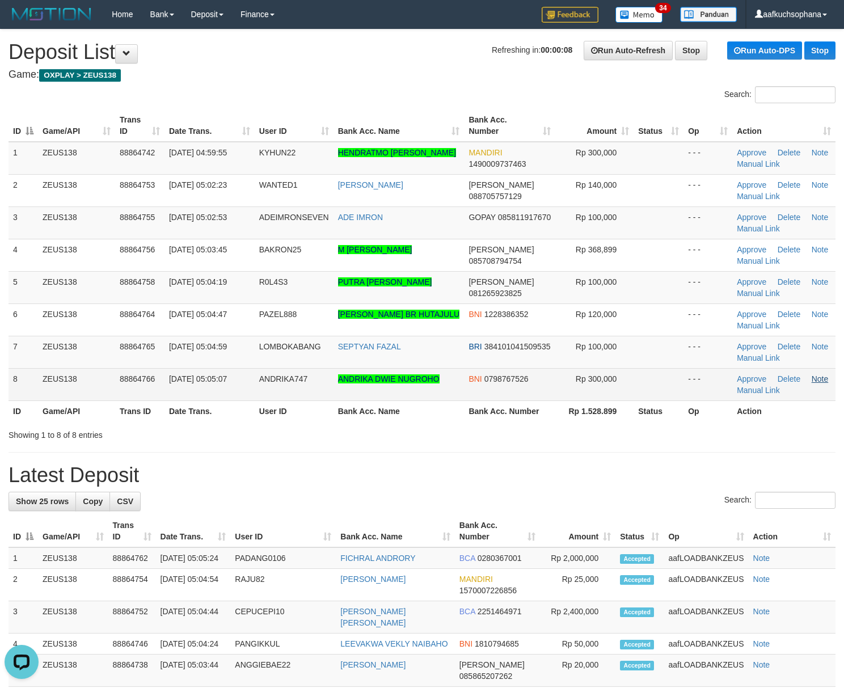
drag, startPoint x: 662, startPoint y: 429, endPoint x: 828, endPoint y: 380, distance: 172.8
click at [683, 416] on div "Search: ID Game/API Trans ID Date Trans. User ID Bank Acc. Name Bank Acc. Numbe…" at bounding box center [422, 263] width 827 height 354
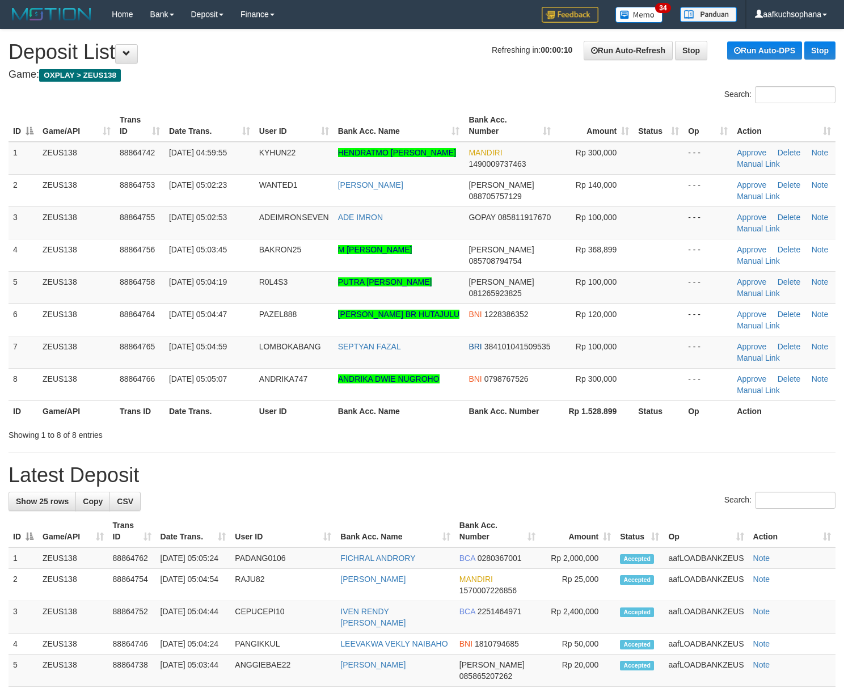
drag, startPoint x: 675, startPoint y: 279, endPoint x: 852, endPoint y: 321, distance: 181.8
click at [704, 286] on tr "5 ZEUS138 88864758 [DATE] 05:04:19 R0L4S3 PUTRA [PERSON_NAME] DANA 081265923825…" at bounding box center [422, 287] width 827 height 32
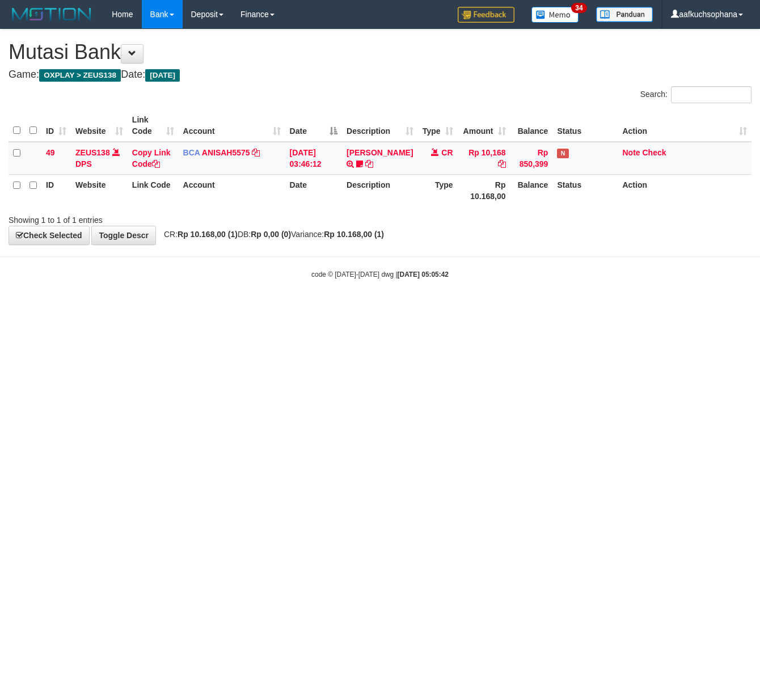
click at [235, 308] on html "Toggle navigation Home Bank Account List Load By Website Group [OXPLAY] ZEUS138…" at bounding box center [380, 154] width 760 height 308
click at [345, 308] on html "Toggle navigation Home Bank Account List Load By Website Group [OXPLAY] ZEUS138…" at bounding box center [380, 154] width 760 height 308
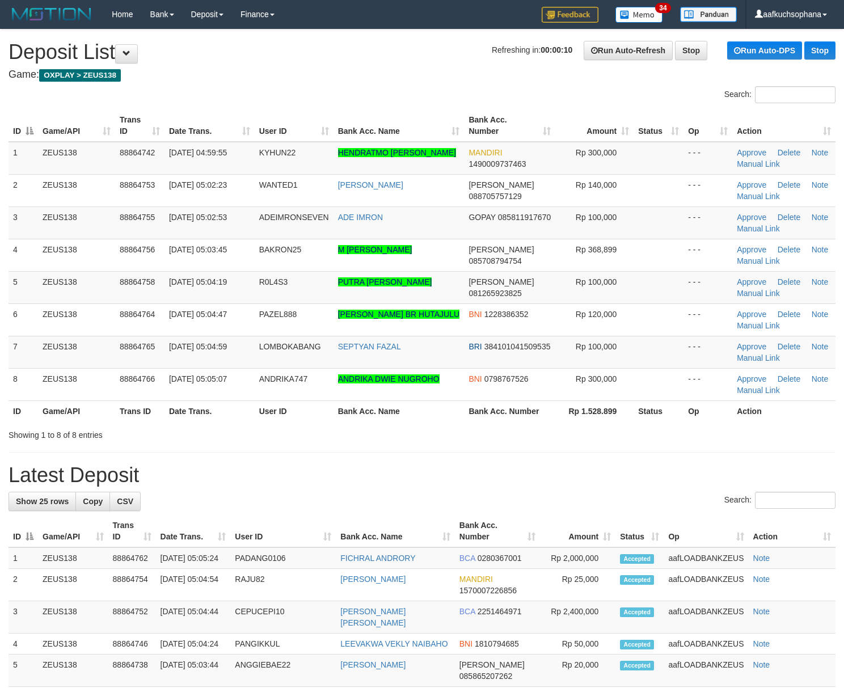
drag, startPoint x: 583, startPoint y: 468, endPoint x: 705, endPoint y: 432, distance: 127.2
click at [622, 450] on div "**********" at bounding box center [422, 656] width 844 height 1254
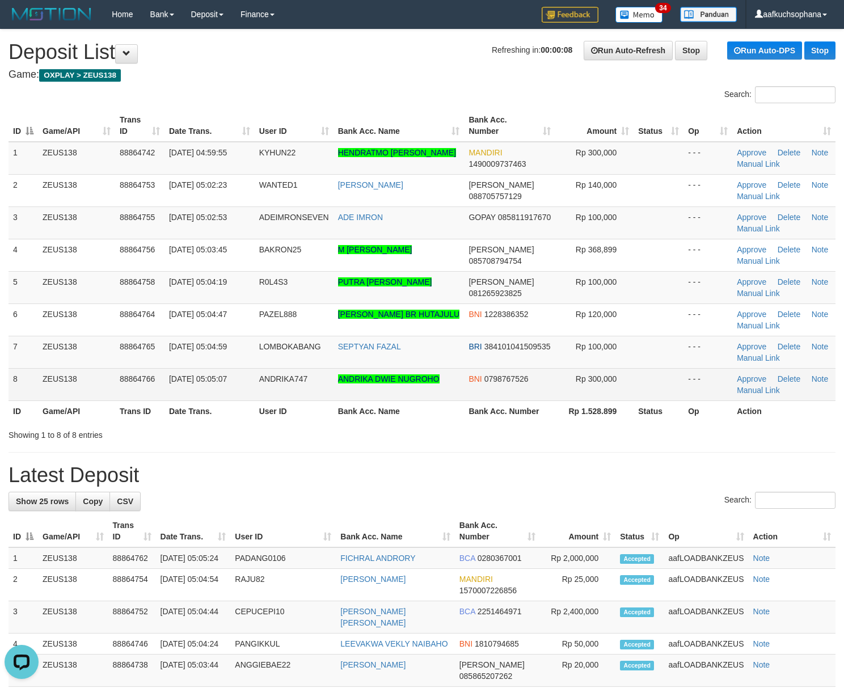
drag, startPoint x: 631, startPoint y: 402, endPoint x: 834, endPoint y: 378, distance: 204.5
click at [648, 391] on table "ID Game/API Trans ID Date Trans. User ID Bank Acc. Name Bank Acc. Number Amount…" at bounding box center [422, 265] width 827 height 312
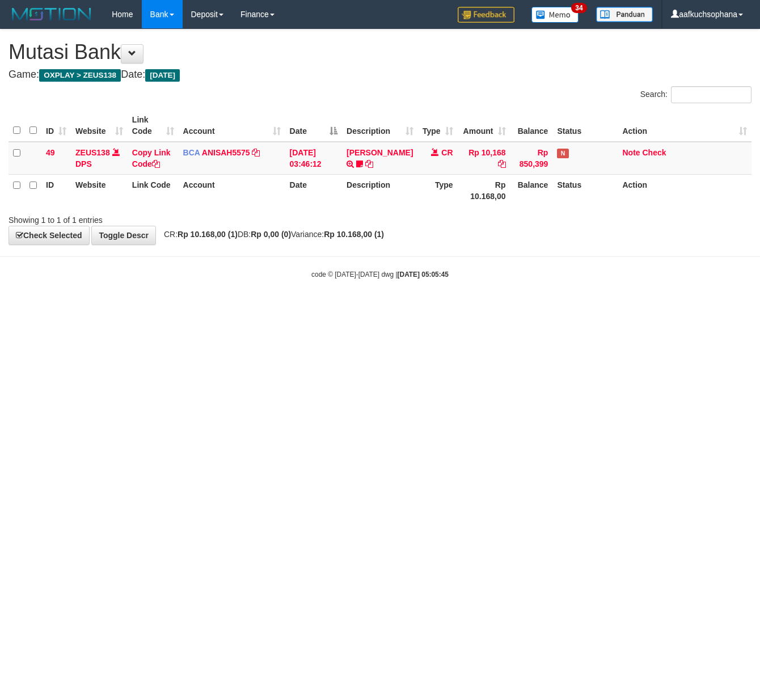
click at [167, 308] on html "Toggle navigation Home Bank Account List Load By Website Group [OXPLAY] ZEUS138…" at bounding box center [380, 154] width 760 height 308
click at [298, 308] on html "Toggle navigation Home Bank Account List Load By Website Group [OXPLAY] ZEUS138…" at bounding box center [380, 154] width 760 height 308
click at [325, 308] on html "Toggle navigation Home Bank Account List Load By Website Group [OXPLAY] ZEUS138…" at bounding box center [380, 154] width 760 height 308
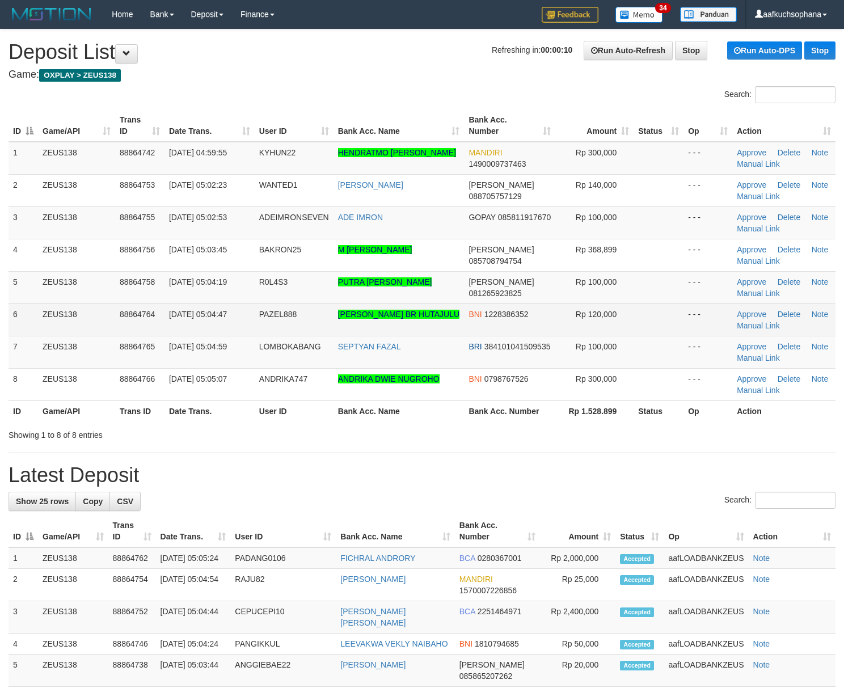
drag, startPoint x: 643, startPoint y: 319, endPoint x: 679, endPoint y: 323, distance: 36.0
click at [662, 320] on td at bounding box center [658, 319] width 50 height 32
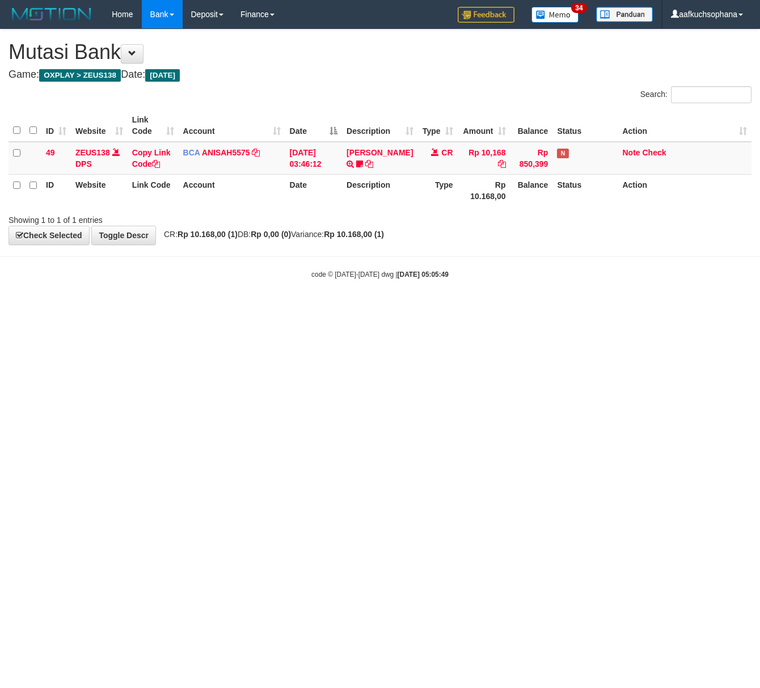
click at [284, 308] on html "Toggle navigation Home Bank Account List Load By Website Group [OXPLAY] ZEUS138…" at bounding box center [380, 154] width 760 height 308
drag, startPoint x: 254, startPoint y: 348, endPoint x: 0, endPoint y: 413, distance: 262.1
click at [249, 308] on html "Toggle navigation Home Bank Account List Load By Website Group [OXPLAY] ZEUS138…" at bounding box center [380, 154] width 760 height 308
click at [216, 308] on html "Toggle navigation Home Bank Account List Load By Website Group [OXPLAY] ZEUS138…" at bounding box center [380, 154] width 760 height 308
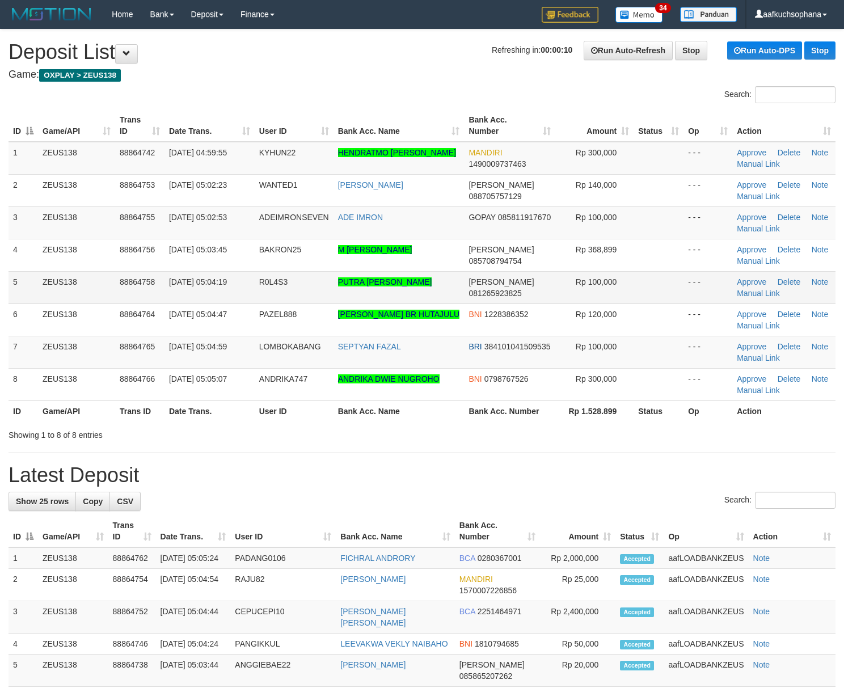
drag, startPoint x: 651, startPoint y: 295, endPoint x: 673, endPoint y: 301, distance: 22.3
click at [658, 297] on td at bounding box center [658, 287] width 50 height 32
drag, startPoint x: 623, startPoint y: 284, endPoint x: 848, endPoint y: 319, distance: 228.3
click at [634, 285] on tr "5 ZEUS138 88864758 01/10/2025 05:04:19 R0L4S3 PUTRA YOSEP SILALAHI DANA 0812659…" at bounding box center [422, 287] width 827 height 32
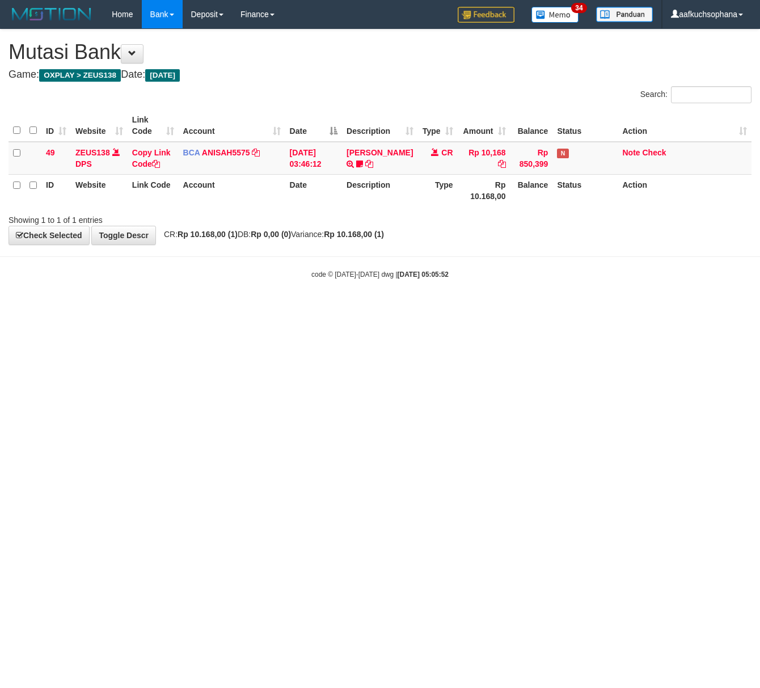
click at [280, 308] on html "Toggle navigation Home Bank Account List Load By Website Group [OXPLAY] ZEUS138…" at bounding box center [380, 154] width 760 height 308
drag, startPoint x: 240, startPoint y: 336, endPoint x: 1, endPoint y: 295, distance: 242.7
click at [221, 308] on html "Toggle navigation Home Bank Account List Load By Website Group [OXPLAY] ZEUS138…" at bounding box center [380, 154] width 760 height 308
drag, startPoint x: 230, startPoint y: 316, endPoint x: 225, endPoint y: 318, distance: 5.8
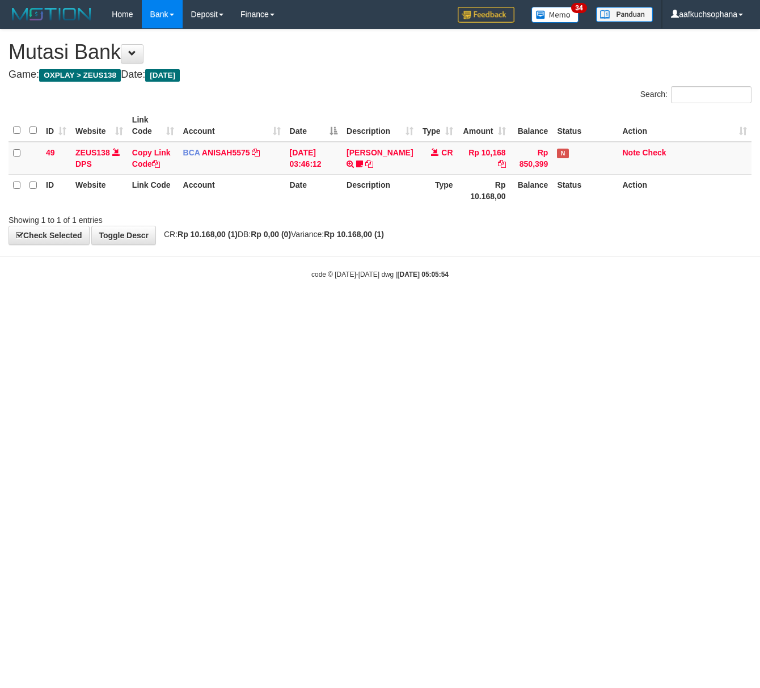
click at [225, 308] on html "Toggle navigation Home Bank Account List Load By Website Group [OXPLAY] ZEUS138…" at bounding box center [380, 154] width 760 height 308
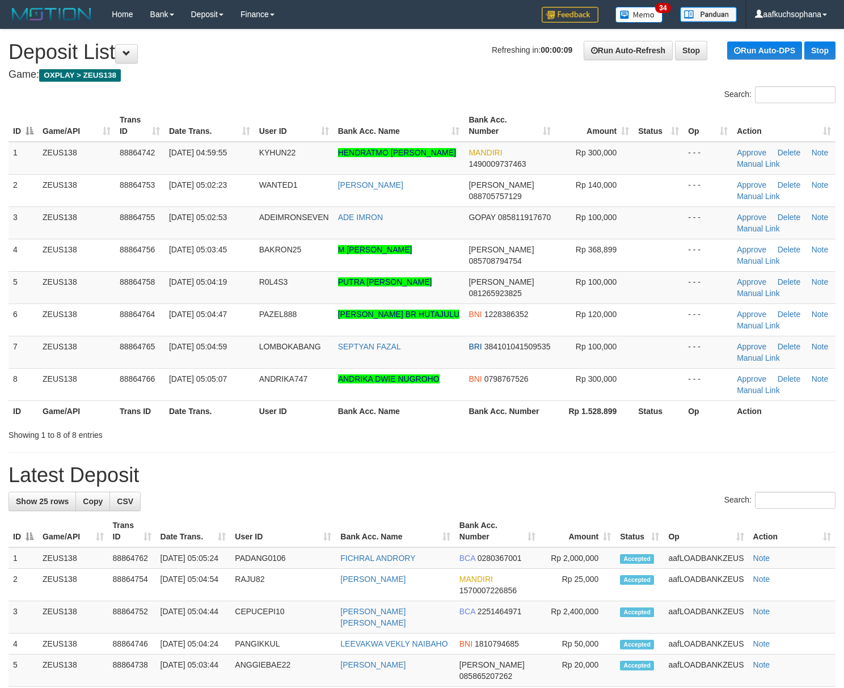
drag, startPoint x: 652, startPoint y: 450, endPoint x: 849, endPoint y: 398, distance: 204.1
click at [686, 437] on div "**********" at bounding box center [422, 656] width 844 height 1254
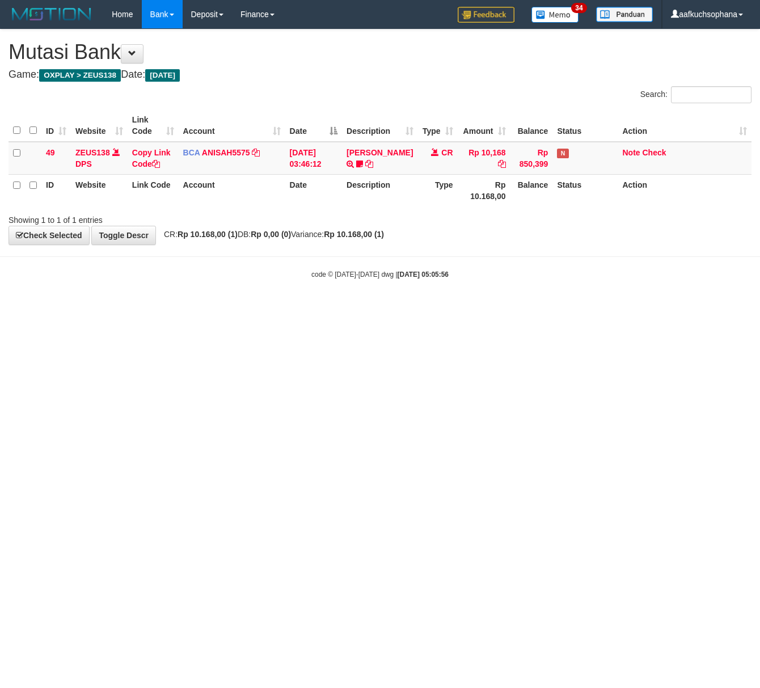
click at [265, 308] on html "Toggle navigation Home Bank Account List Load By Website Group [OXPLAY] ZEUS138…" at bounding box center [380, 154] width 760 height 308
click at [264, 308] on html "Toggle navigation Home Bank Account List Load By Website Group [OXPLAY] ZEUS138…" at bounding box center [380, 154] width 760 height 308
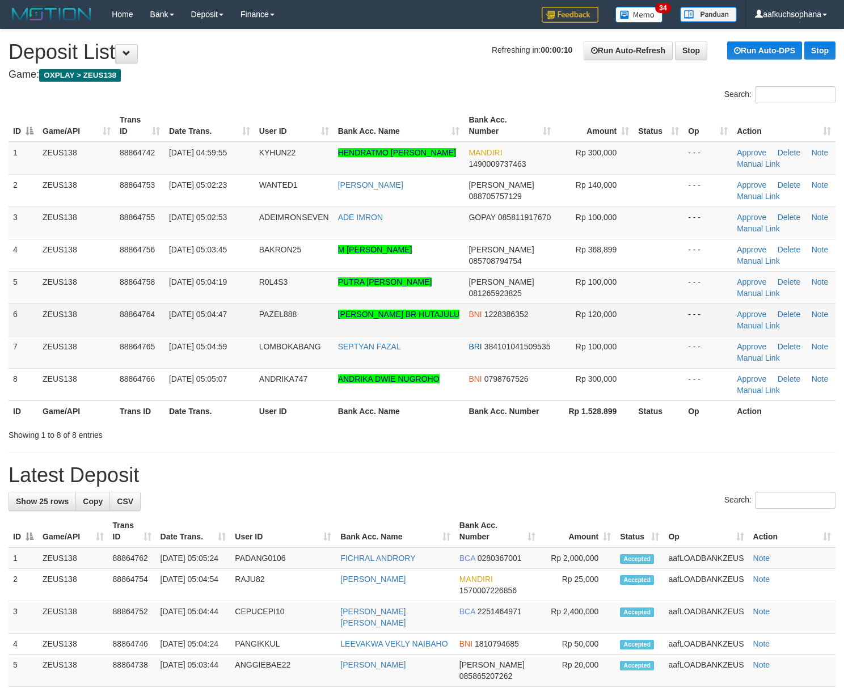
drag, startPoint x: 638, startPoint y: 315, endPoint x: 671, endPoint y: 319, distance: 33.6
click at [661, 318] on td at bounding box center [658, 319] width 50 height 32
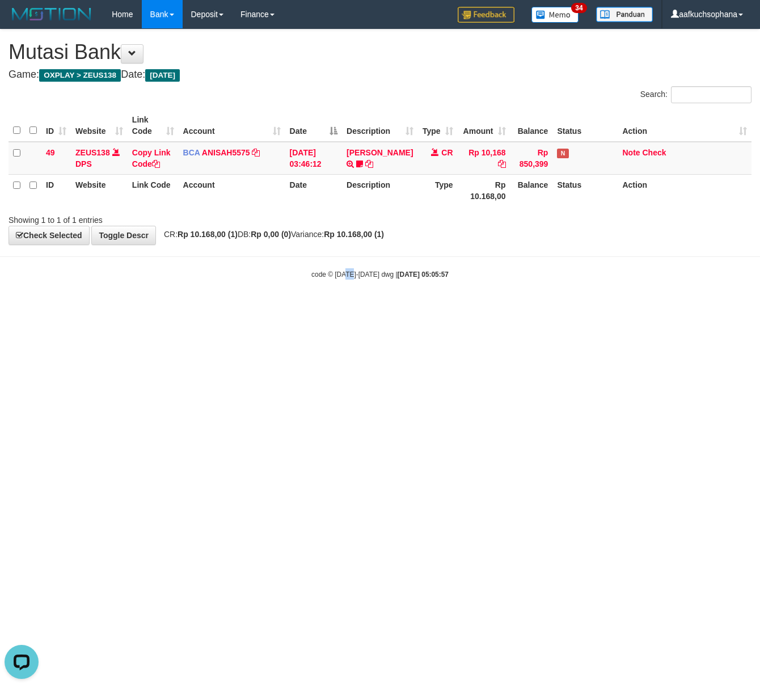
click at [345, 308] on html "Toggle navigation Home Bank Account List Load By Website Group [OXPLAY] ZEUS138…" at bounding box center [380, 154] width 760 height 308
drag, startPoint x: 336, startPoint y: 412, endPoint x: 268, endPoint y: 400, distance: 69.0
click at [295, 308] on html "Toggle navigation Home Bank Account List Load By Website Group [OXPLAY] ZEUS138…" at bounding box center [380, 154] width 760 height 308
click at [234, 308] on html "Toggle navigation Home Bank Account List Load By Website Group [OXPLAY] ZEUS138…" at bounding box center [380, 154] width 760 height 308
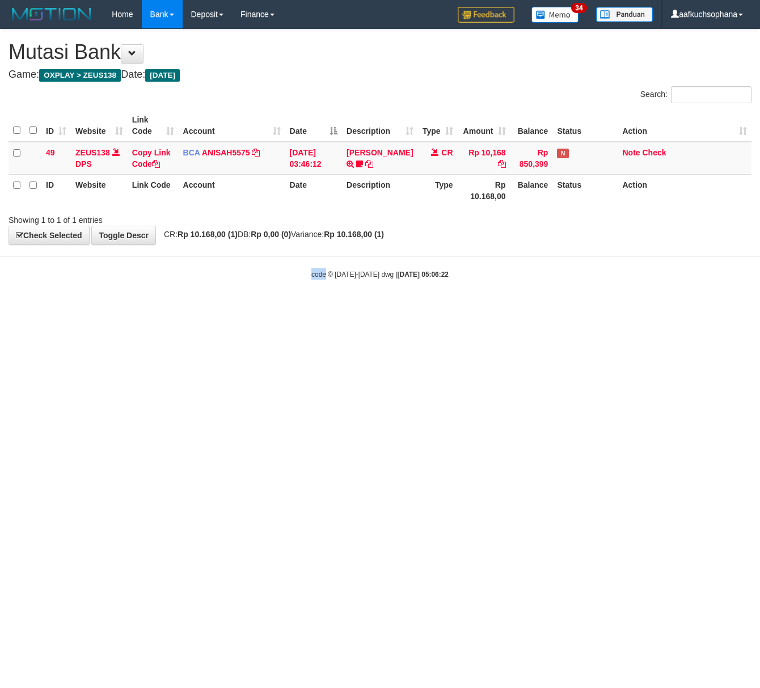
click at [325, 308] on html "Toggle navigation Home Bank Account List Load By Website Group [OXPLAY] ZEUS138…" at bounding box center [380, 154] width 760 height 308
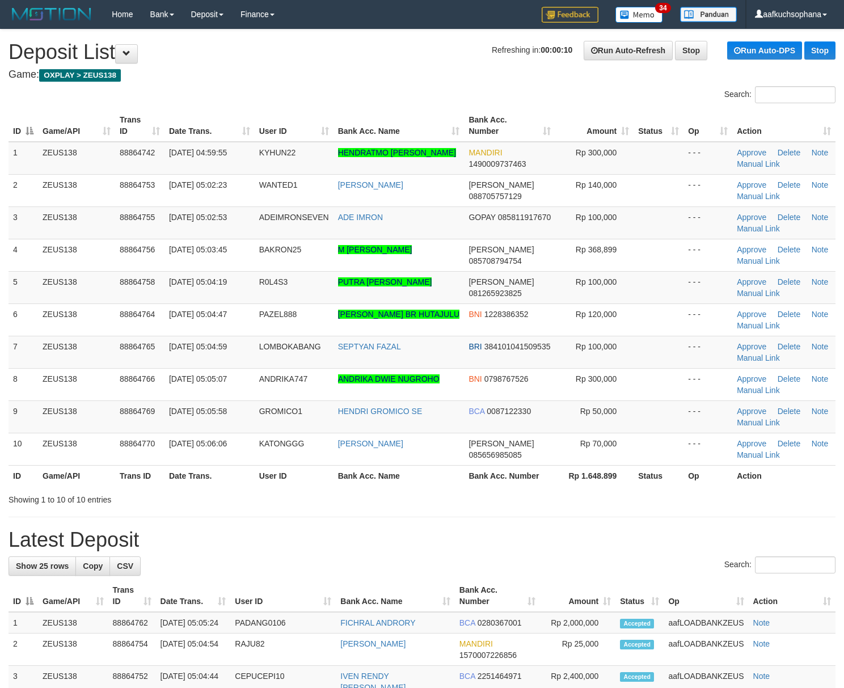
drag, startPoint x: 688, startPoint y: 518, endPoint x: 851, endPoint y: 451, distance: 175.7
click at [719, 504] on div "**********" at bounding box center [422, 683] width 844 height 1308
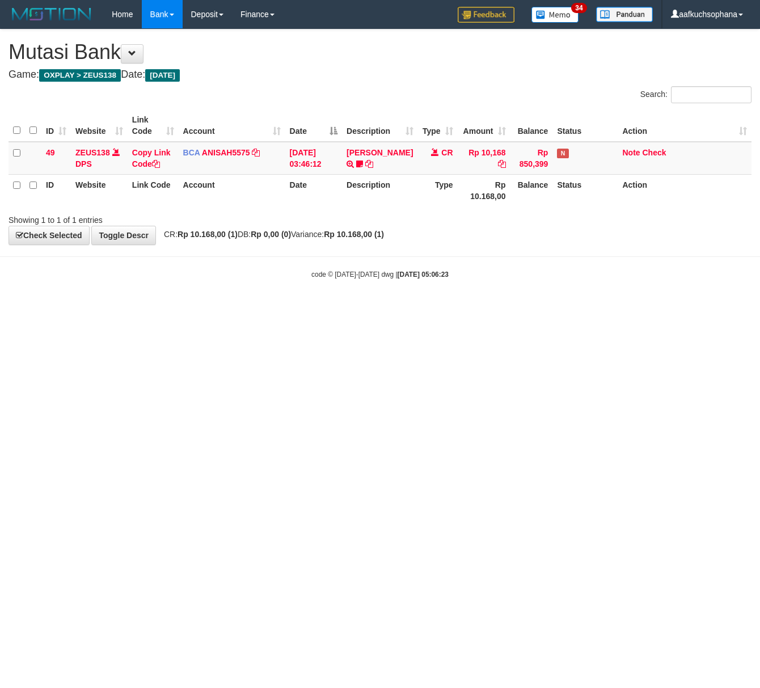
click at [275, 308] on html "Toggle navigation Home Bank Account List Load By Website Group [OXPLAY] ZEUS138…" at bounding box center [380, 154] width 760 height 308
click at [279, 308] on html "Toggle navigation Home Bank Account List Load By Website Group [OXPLAY] ZEUS138…" at bounding box center [380, 154] width 760 height 308
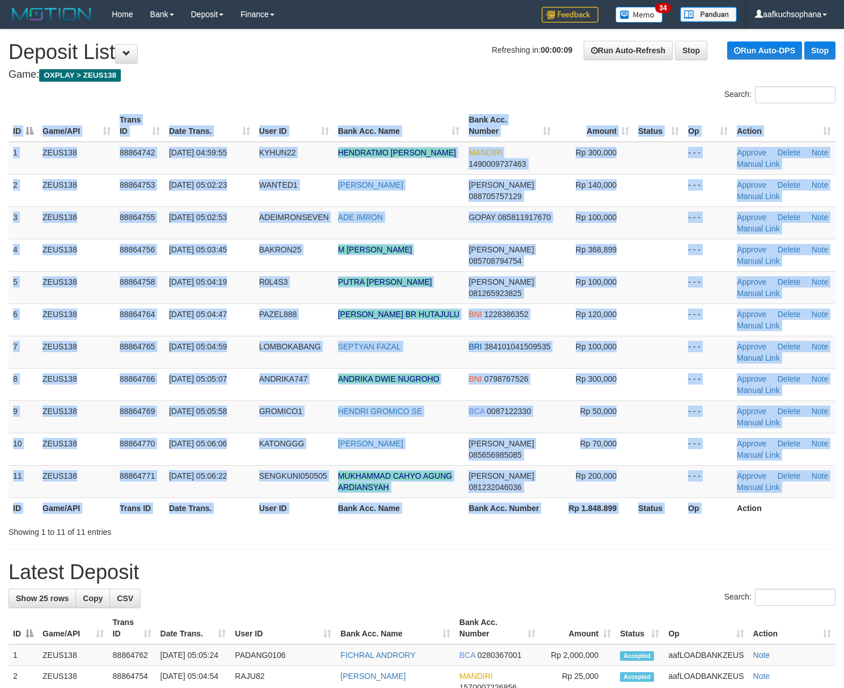
drag, startPoint x: 734, startPoint y: 518, endPoint x: 708, endPoint y: 522, distance: 26.5
click at [717, 522] on div "ID Game/API Trans ID Date Trans. User ID Bank Acc. Name Bank Acc. Number Amount…" at bounding box center [422, 314] width 844 height 416
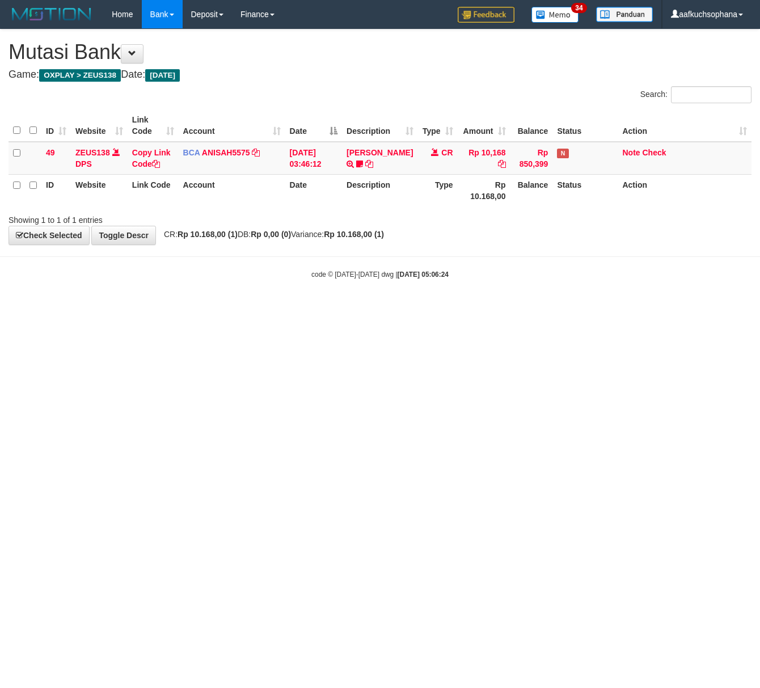
click at [307, 308] on html "Toggle navigation Home Bank Account List Load By Website Group [OXPLAY] ZEUS138…" at bounding box center [380, 154] width 760 height 308
click at [251, 308] on html "Toggle navigation Home Bank Account List Load By Website Group [OXPLAY] ZEUS138…" at bounding box center [380, 154] width 760 height 308
drag, startPoint x: 247, startPoint y: 352, endPoint x: 139, endPoint y: 382, distance: 112.6
click at [246, 308] on html "Toggle navigation Home Bank Account List Load By Website Group [OXPLAY] ZEUS138…" at bounding box center [380, 154] width 760 height 308
click at [202, 308] on html "Toggle navigation Home Bank Account List Load By Website Group [OXPLAY] ZEUS138…" at bounding box center [380, 154] width 760 height 308
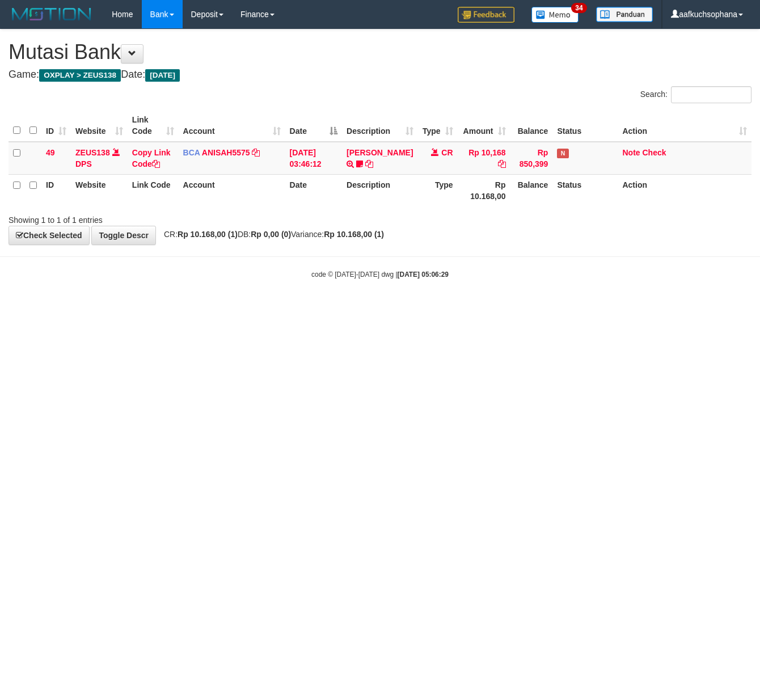
click at [191, 308] on html "Toggle navigation Home Bank Account List Load By Website Group [OXPLAY] ZEUS138…" at bounding box center [380, 154] width 760 height 308
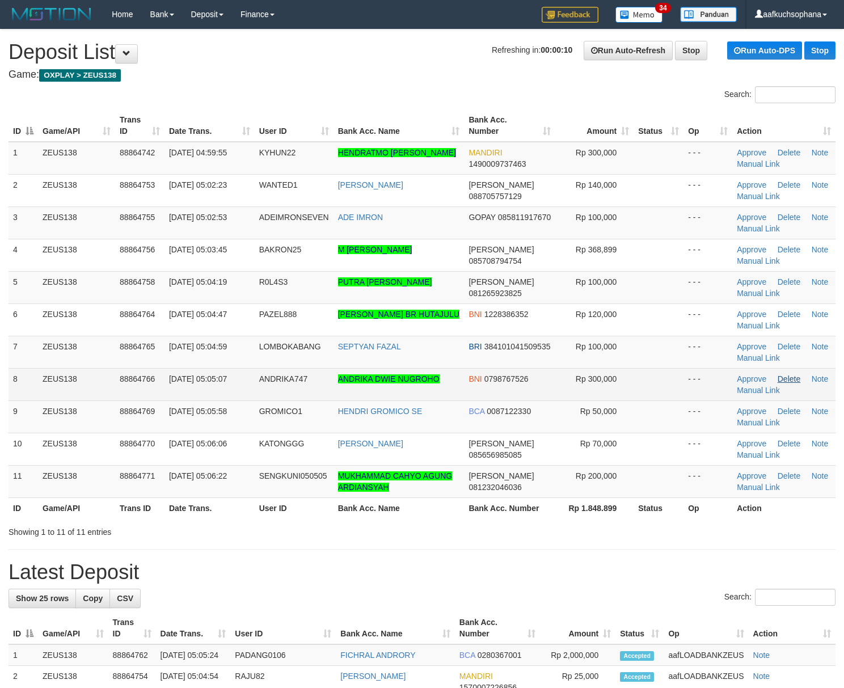
click at [681, 357] on td at bounding box center [658, 352] width 50 height 32
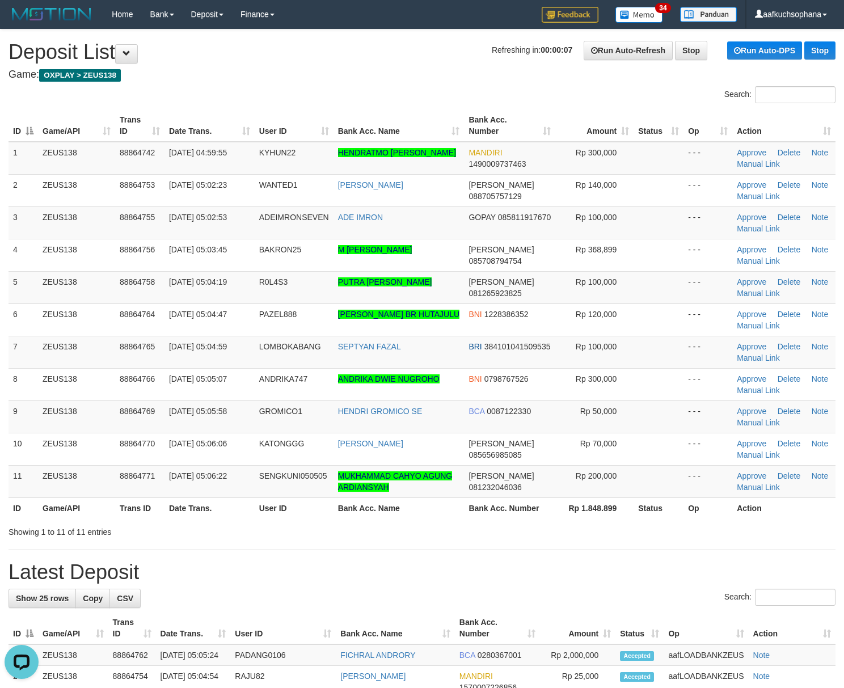
drag, startPoint x: 669, startPoint y: 298, endPoint x: 853, endPoint y: 336, distance: 187.5
click at [667, 301] on td at bounding box center [658, 287] width 50 height 32
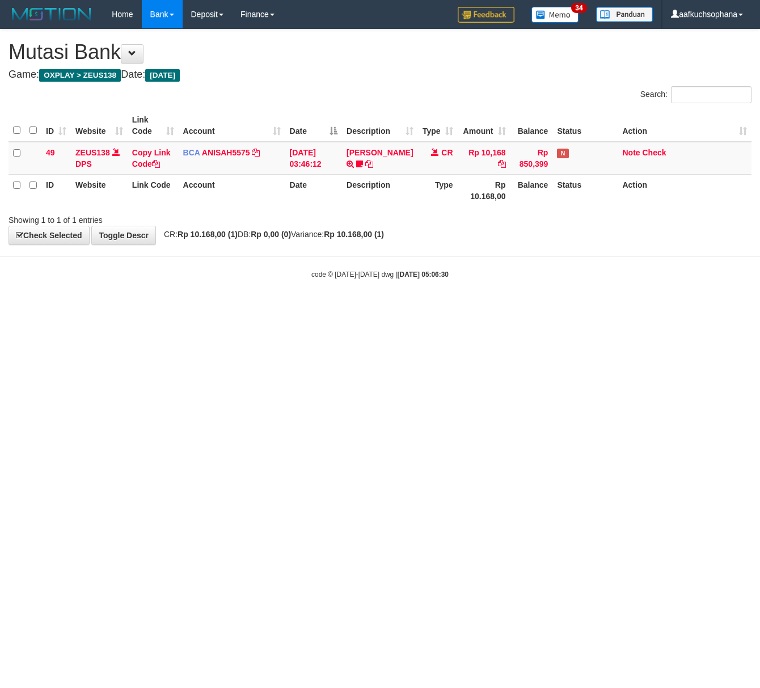
click at [280, 308] on html "Toggle navigation Home Bank Account List Load By Website Group [OXPLAY] ZEUS138…" at bounding box center [380, 154] width 760 height 308
click at [278, 308] on html "Toggle navigation Home Bank Account List Load By Website Group [OXPLAY] ZEUS138…" at bounding box center [380, 154] width 760 height 308
drag, startPoint x: 275, startPoint y: 439, endPoint x: 273, endPoint y: 389, distance: 50.0
click at [273, 308] on html "Toggle navigation Home Bank Account List Load By Website Group [OXPLAY] ZEUS138…" at bounding box center [380, 154] width 760 height 308
click at [346, 308] on html "Toggle navigation Home Bank Account List Load By Website Group [OXPLAY] ZEUS138…" at bounding box center [380, 154] width 760 height 308
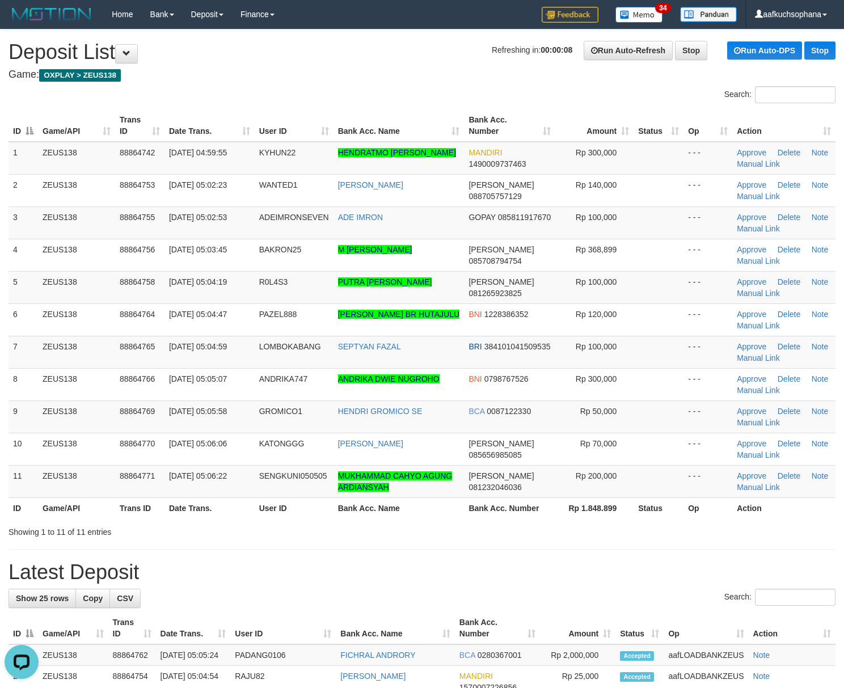
drag, startPoint x: 660, startPoint y: 276, endPoint x: 851, endPoint y: 331, distance: 198.5
click at [668, 280] on td at bounding box center [658, 287] width 50 height 32
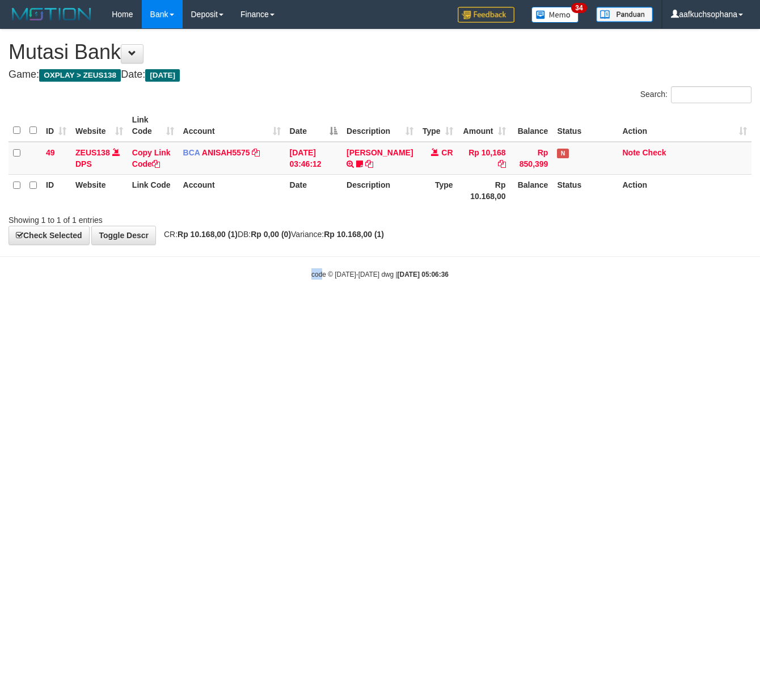
click at [323, 308] on html "Toggle navigation Home Bank Account List Load By Website Group [OXPLAY] ZEUS138…" at bounding box center [380, 154] width 760 height 308
click at [225, 308] on html "Toggle navigation Home Bank Account List Load By Website Group [OXPLAY] ZEUS138…" at bounding box center [380, 154] width 760 height 308
click at [223, 308] on html "Toggle navigation Home Bank Account List Load By Website Group [OXPLAY] ZEUS138…" at bounding box center [380, 154] width 760 height 308
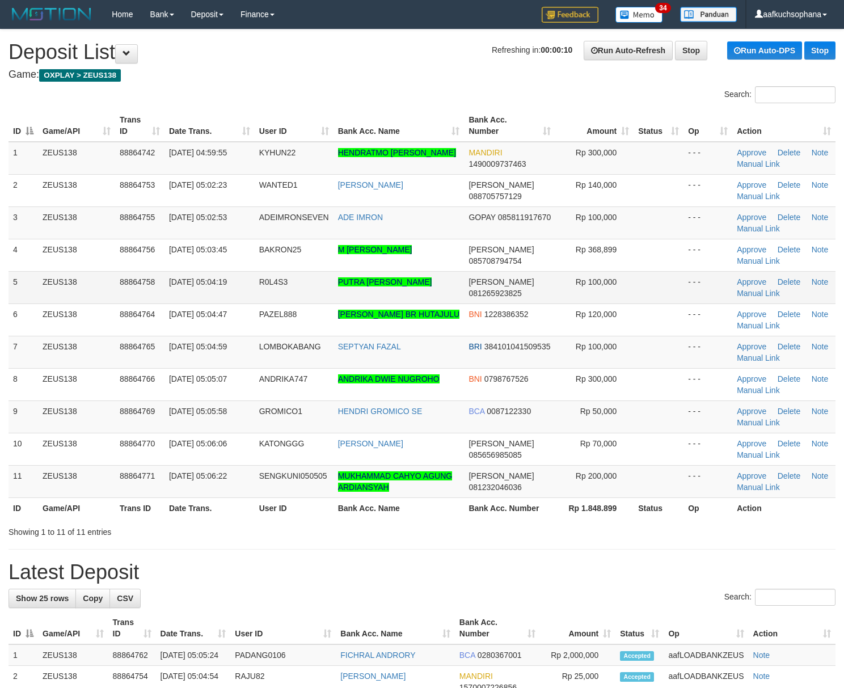
drag, startPoint x: 660, startPoint y: 271, endPoint x: 761, endPoint y: 298, distance: 104.4
click at [661, 272] on td at bounding box center [658, 287] width 50 height 32
drag, startPoint x: 644, startPoint y: 271, endPoint x: 851, endPoint y: 284, distance: 206.8
click at [645, 271] on td at bounding box center [658, 287] width 50 height 32
drag, startPoint x: 0, startPoint y: 0, endPoint x: 851, endPoint y: 310, distance: 905.2
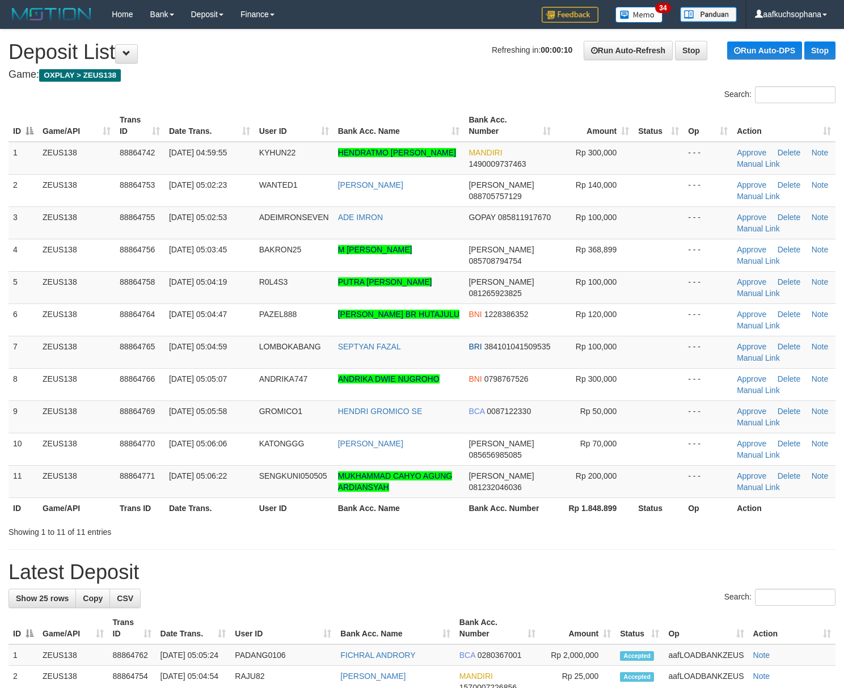
click at [685, 257] on tr "4 ZEUS138 88864756 [DATE] 05:03:45 BAKRON25 M KHOIRUL MAHFUD SOFIYULLOH [PERSON…" at bounding box center [422, 255] width 827 height 32
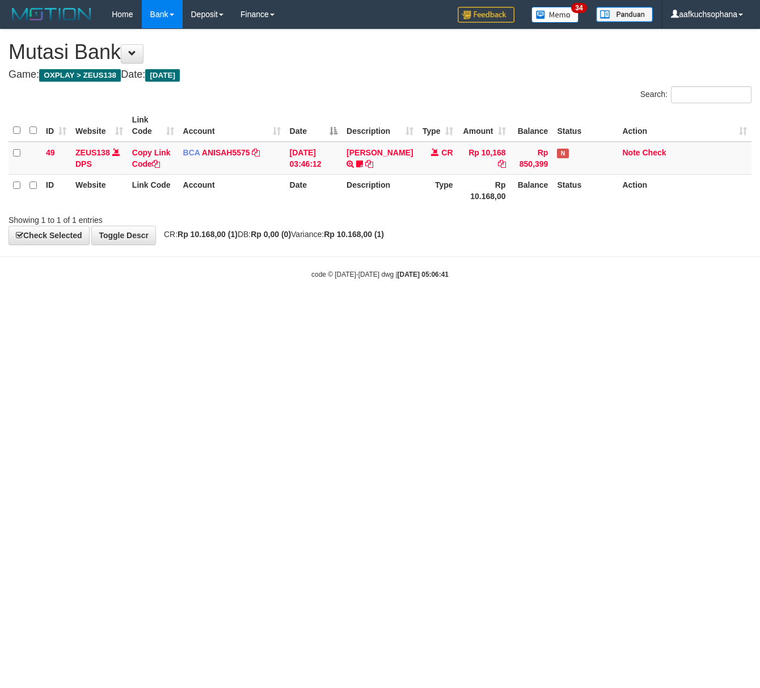
click at [268, 308] on html "Toggle navigation Home Bank Account List Load By Website Group [OXPLAY] ZEUS138…" at bounding box center [380, 154] width 760 height 308
click at [266, 308] on html "Toggle navigation Home Bank Account List Load By Website Group [OXPLAY] ZEUS138…" at bounding box center [380, 154] width 760 height 308
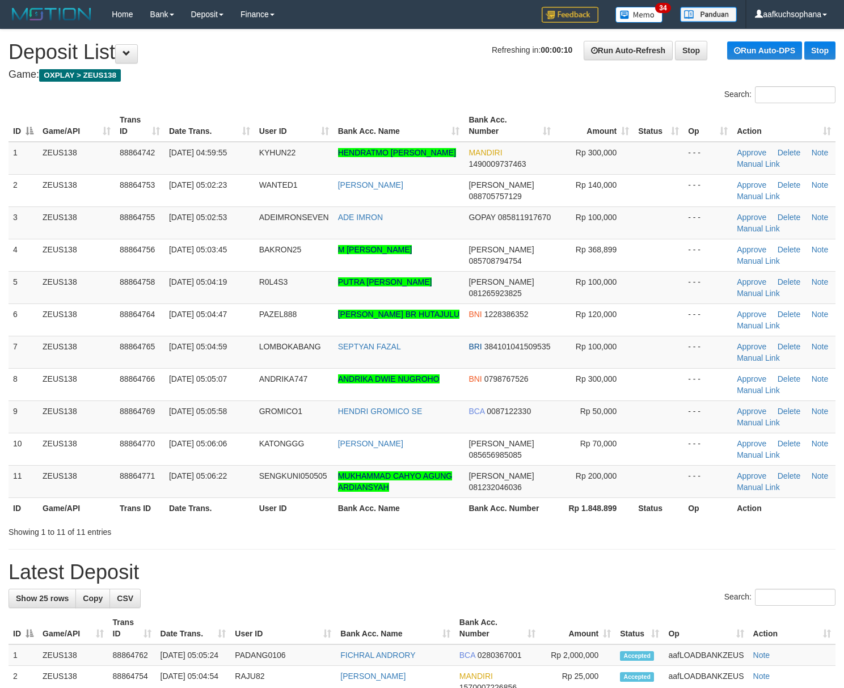
click at [671, 263] on td at bounding box center [658, 255] width 50 height 32
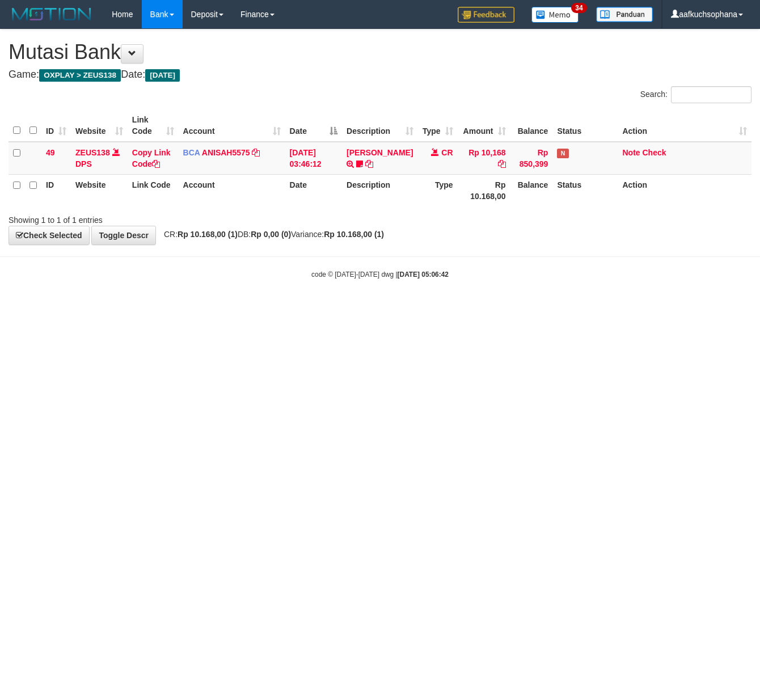
click at [280, 308] on html "Toggle navigation Home Bank Account List Load By Website Group [OXPLAY] ZEUS138…" at bounding box center [380, 154] width 760 height 308
click at [277, 308] on html "Toggle navigation Home Bank Account List Load By Website Group [OXPLAY] ZEUS138…" at bounding box center [380, 154] width 760 height 308
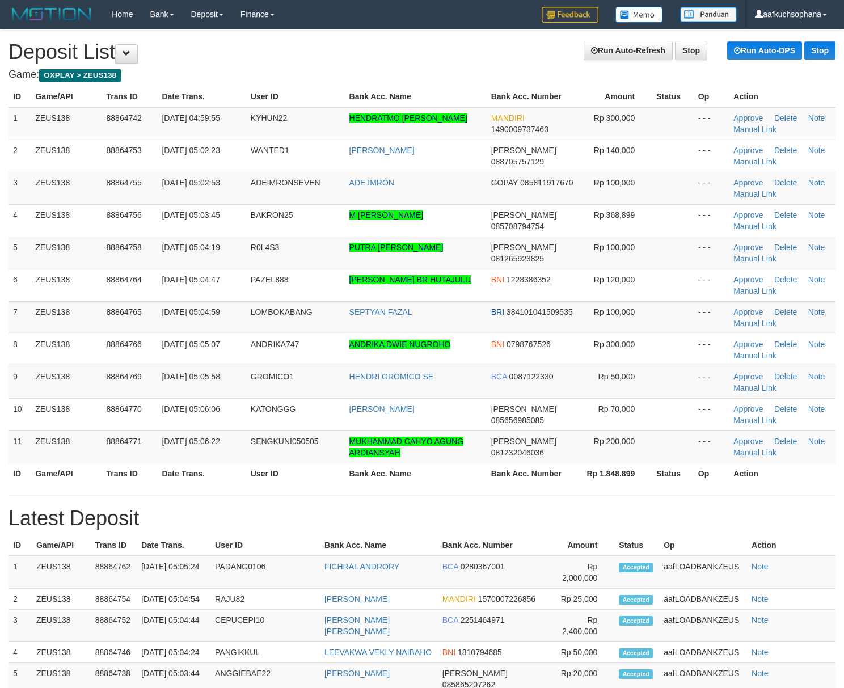
click at [653, 332] on td at bounding box center [673, 317] width 42 height 32
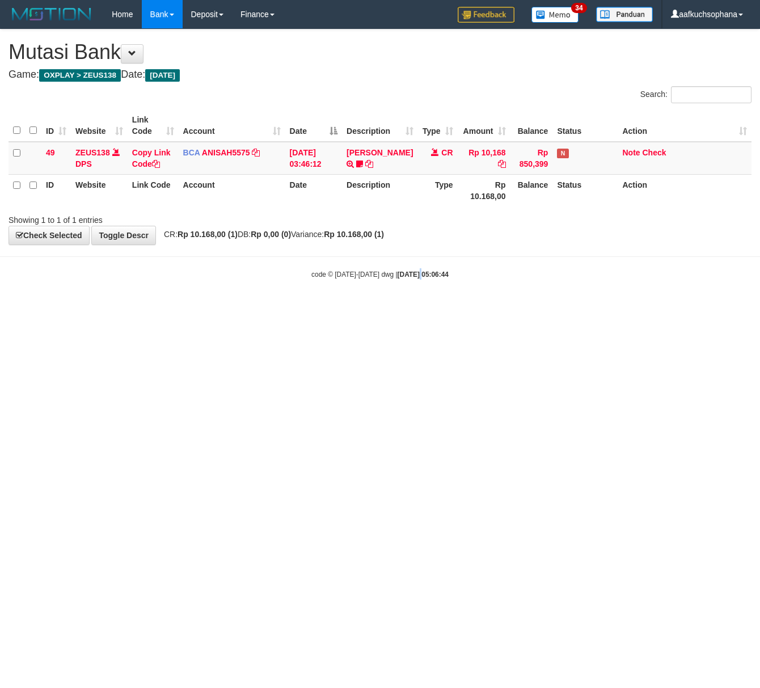
drag, startPoint x: 409, startPoint y: 405, endPoint x: 305, endPoint y: 395, distance: 104.8
click at [388, 308] on html "Toggle navigation Home Bank Account List Load By Website Group [OXPLAY] ZEUS138…" at bounding box center [380, 154] width 760 height 308
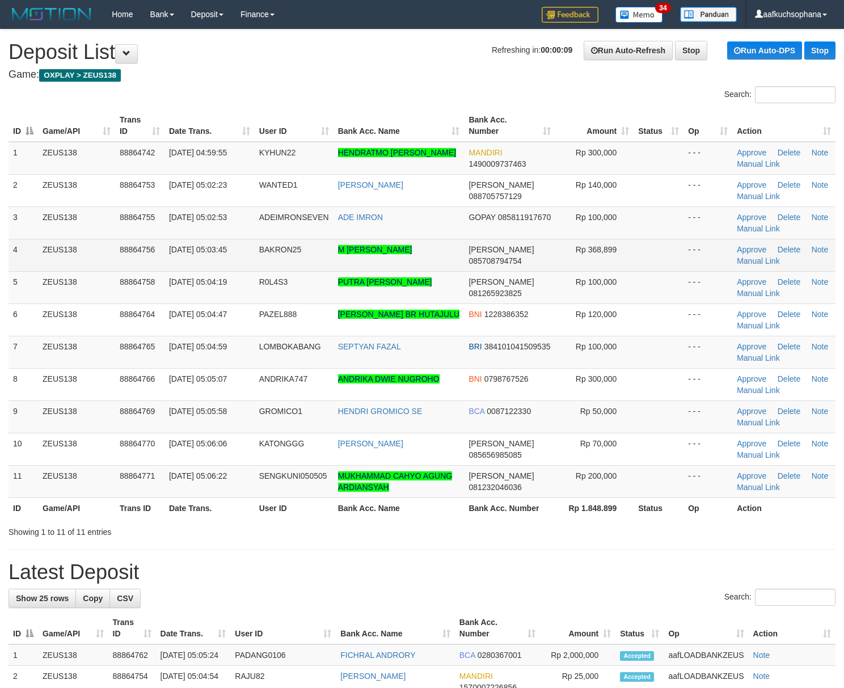
drag, startPoint x: 638, startPoint y: 332, endPoint x: 497, endPoint y: 255, distance: 161.1
click at [631, 328] on tr "6 ZEUS138 88864764 [DATE] 05:04:47 PAZEL888 [PERSON_NAME] BR HUTAJULU BNI 12283…" at bounding box center [422, 319] width 827 height 32
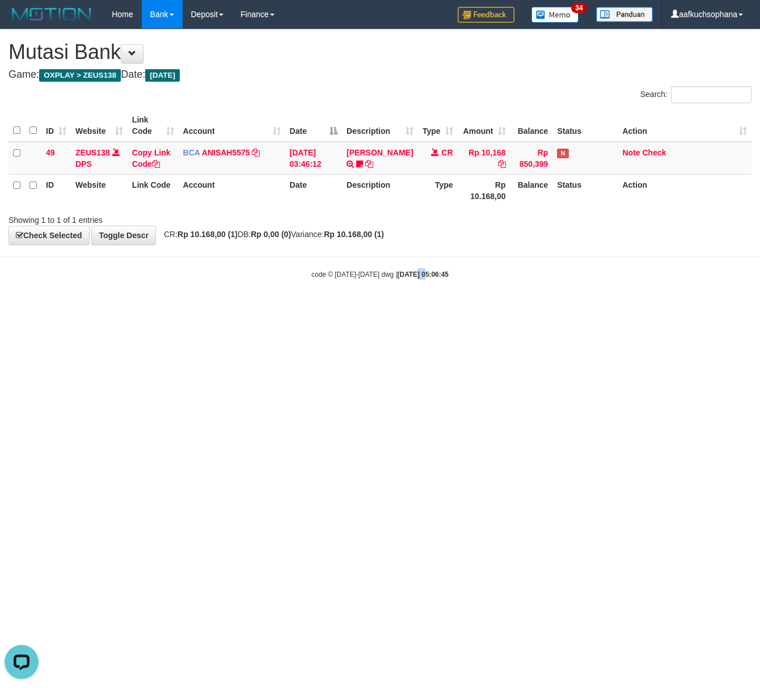
drag, startPoint x: 412, startPoint y: 382, endPoint x: 404, endPoint y: 357, distance: 26.7
click at [412, 308] on html "Toggle navigation Home Bank Account List Load By Website Group [OXPLAY] ZEUS138…" at bounding box center [380, 154] width 760 height 308
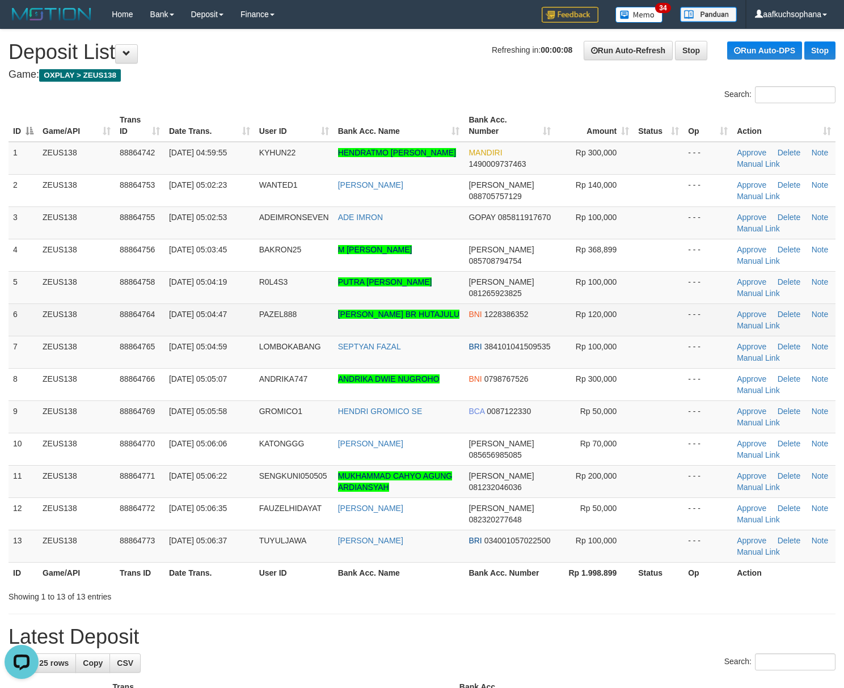
drag, startPoint x: 677, startPoint y: 294, endPoint x: 783, endPoint y: 329, distance: 111.7
click at [678, 294] on td at bounding box center [658, 287] width 50 height 32
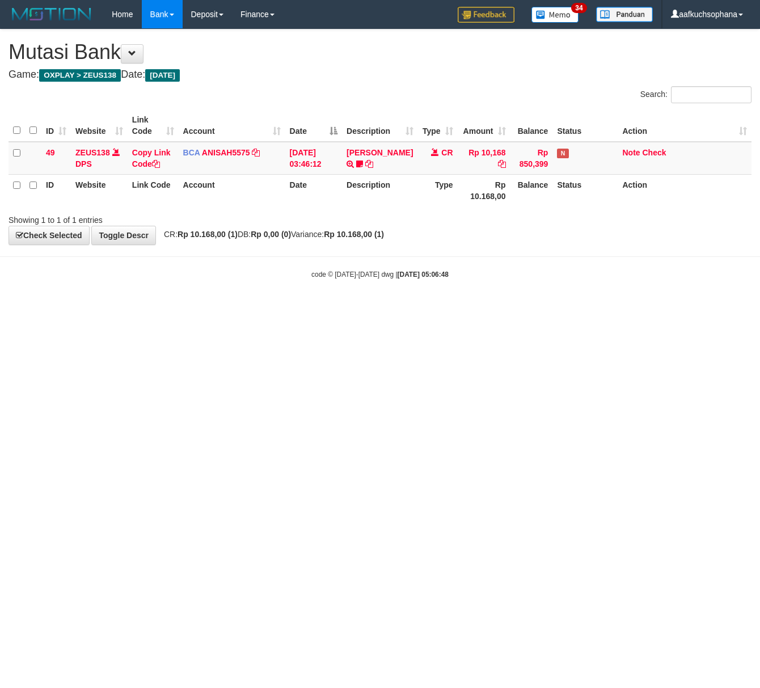
click at [234, 308] on html "Toggle navigation Home Bank Account List Load By Website Group [OXPLAY] ZEUS138…" at bounding box center [380, 154] width 760 height 308
click at [232, 308] on html "Toggle navigation Home Bank Account List Load By Website Group [OXPLAY] ZEUS138…" at bounding box center [380, 154] width 760 height 308
click at [325, 308] on html "Toggle navigation Home Bank Account List Load By Website Group [OXPLAY] ZEUS138…" at bounding box center [380, 154] width 760 height 308
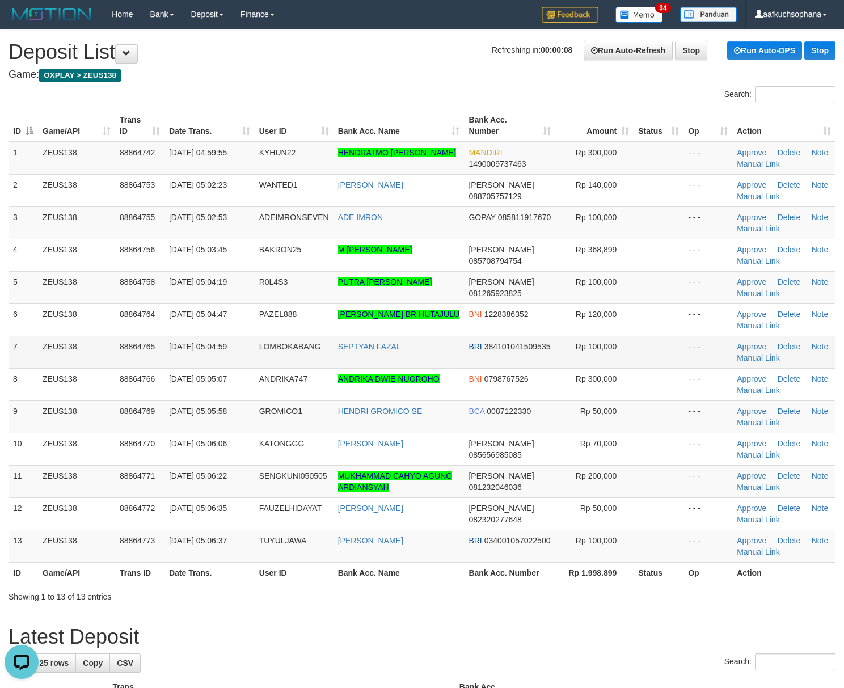
drag, startPoint x: 633, startPoint y: 355, endPoint x: 642, endPoint y: 349, distance: 10.7
click at [631, 353] on tr "7 ZEUS138 88864765 01/10/2025 05:04:59 LOMBOKABANG SEPTYAN FAZAL BRI 3841010415…" at bounding box center [422, 352] width 827 height 32
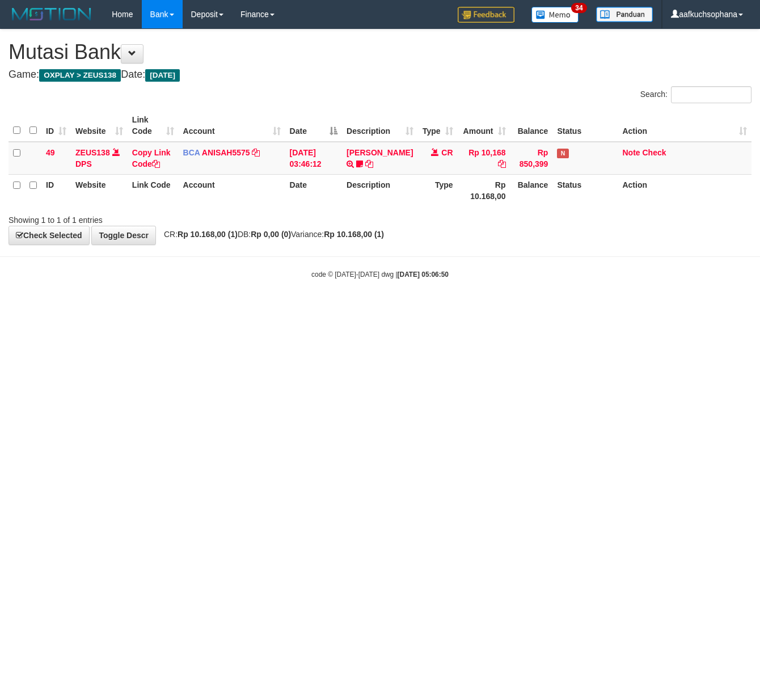
drag, startPoint x: 310, startPoint y: 308, endPoint x: 232, endPoint y: 295, distance: 78.2
click at [307, 308] on html "Toggle navigation Home Bank Account List Load By Website Group [OXPLAY] ZEUS138…" at bounding box center [380, 154] width 760 height 308
drag, startPoint x: 384, startPoint y: 364, endPoint x: 377, endPoint y: 363, distance: 8.0
click at [379, 308] on html "Toggle navigation Home Bank Account List Load By Website Group [OXPLAY] ZEUS138…" at bounding box center [380, 154] width 760 height 308
click at [412, 308] on html "Toggle navigation Home Bank Account List Load By Website Group [OXPLAY] ZEUS138…" at bounding box center [380, 154] width 760 height 308
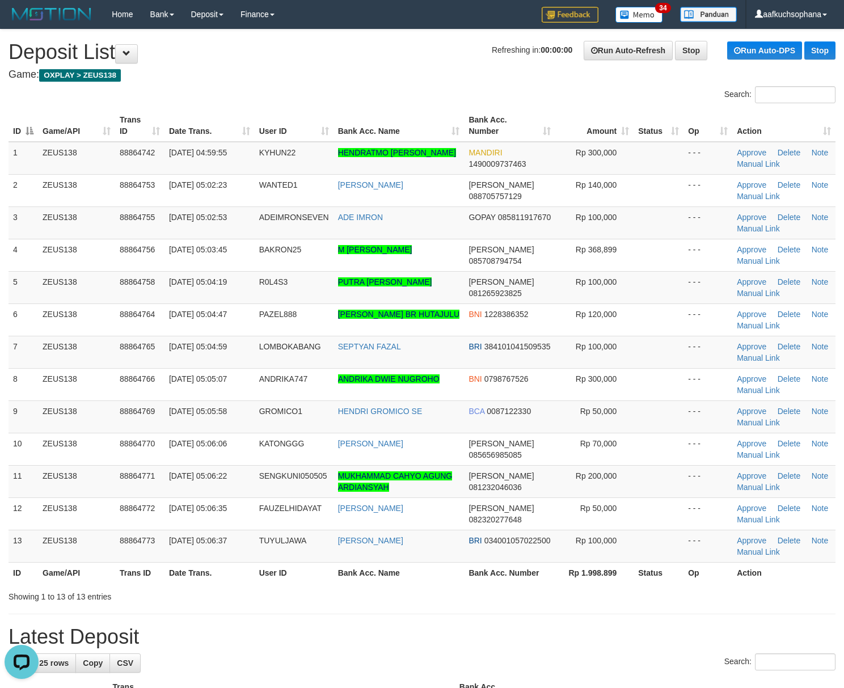
drag, startPoint x: 668, startPoint y: 368, endPoint x: 843, endPoint y: 391, distance: 176.2
click at [668, 368] on td at bounding box center [658, 352] width 50 height 32
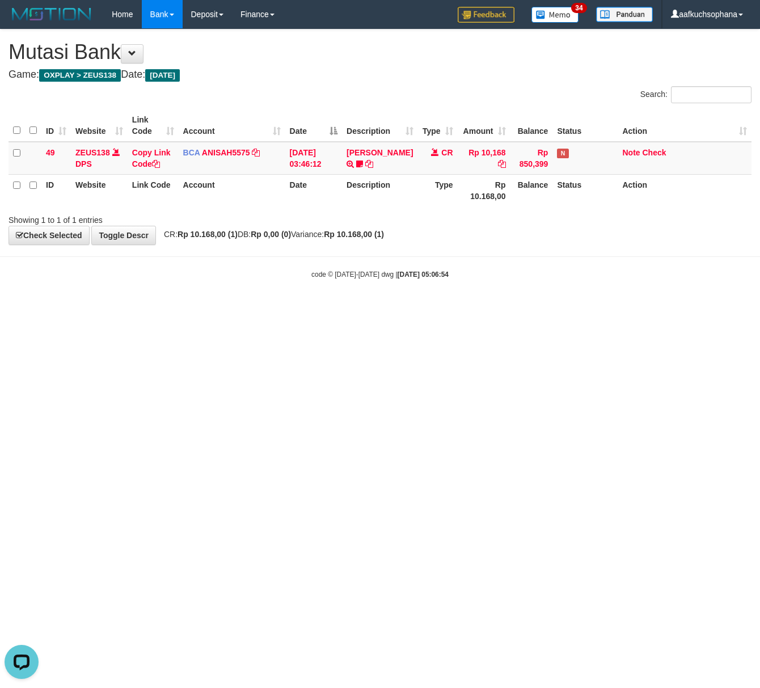
click at [352, 308] on html "Toggle navigation Home Bank Account List Load By Website Group [OXPLAY] ZEUS138…" at bounding box center [380, 154] width 760 height 308
click at [349, 308] on html "Toggle navigation Home Bank Account List Load By Website Group [OXPLAY] ZEUS138…" at bounding box center [380, 154] width 760 height 308
drag, startPoint x: 132, startPoint y: 406, endPoint x: 5, endPoint y: 373, distance: 130.7
click at [91, 308] on html "Toggle navigation Home Bank Account List Load By Website Group [OXPLAY] ZEUS138…" at bounding box center [380, 154] width 760 height 308
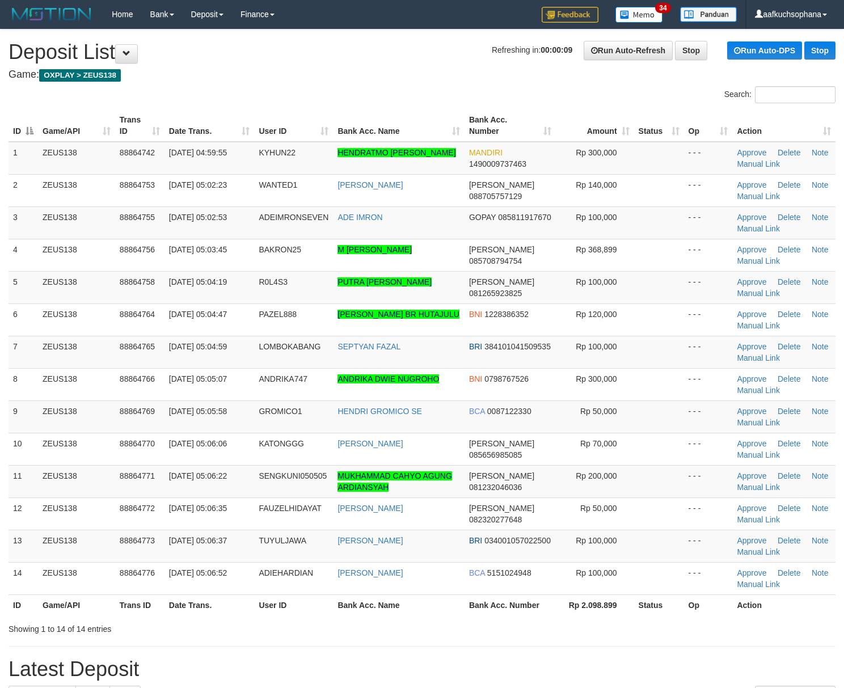
drag, startPoint x: 675, startPoint y: 284, endPoint x: 853, endPoint y: 319, distance: 181.9
click at [679, 284] on td at bounding box center [659, 287] width 50 height 32
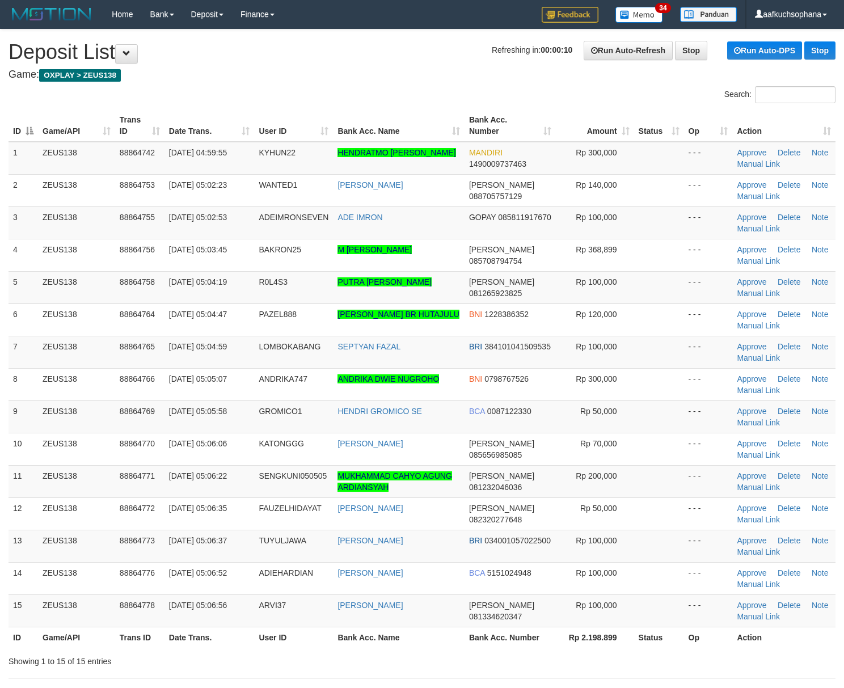
drag, startPoint x: 649, startPoint y: 334, endPoint x: 838, endPoint y: 368, distance: 191.9
click at [649, 334] on td at bounding box center [659, 319] width 50 height 32
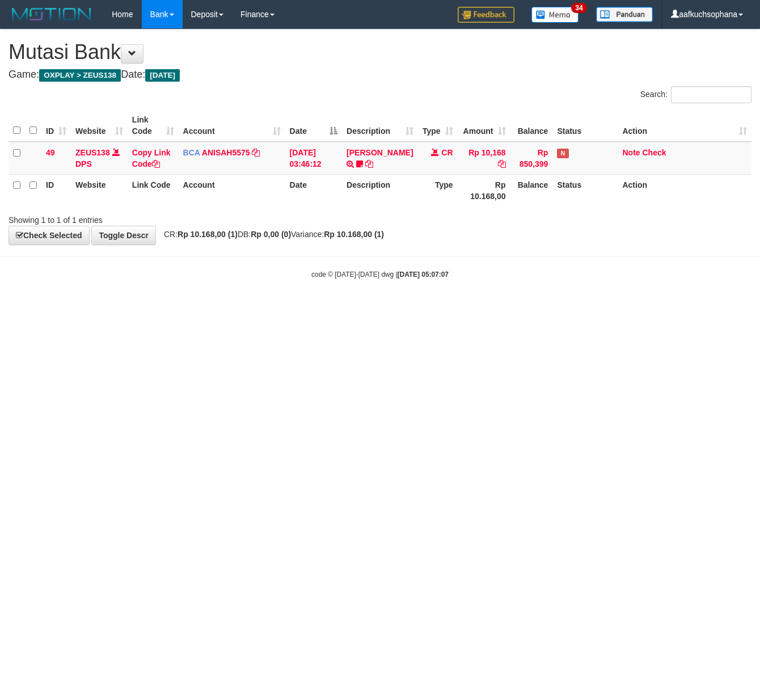
click at [232, 308] on html "Toggle navigation Home Bank Account List Load By Website Group [OXPLAY] ZEUS138…" at bounding box center [380, 154] width 760 height 308
drag, startPoint x: 232, startPoint y: 390, endPoint x: 219, endPoint y: 386, distance: 14.2
click at [232, 308] on html "Toggle navigation Home Bank Account List Load By Website Group [OXPLAY] ZEUS138…" at bounding box center [380, 154] width 760 height 308
drag, startPoint x: 304, startPoint y: 417, endPoint x: 260, endPoint y: 407, distance: 45.5
click at [303, 308] on html "Toggle navigation Home Bank Account List Load By Website Group [OXPLAY] ZEUS138…" at bounding box center [380, 154] width 760 height 308
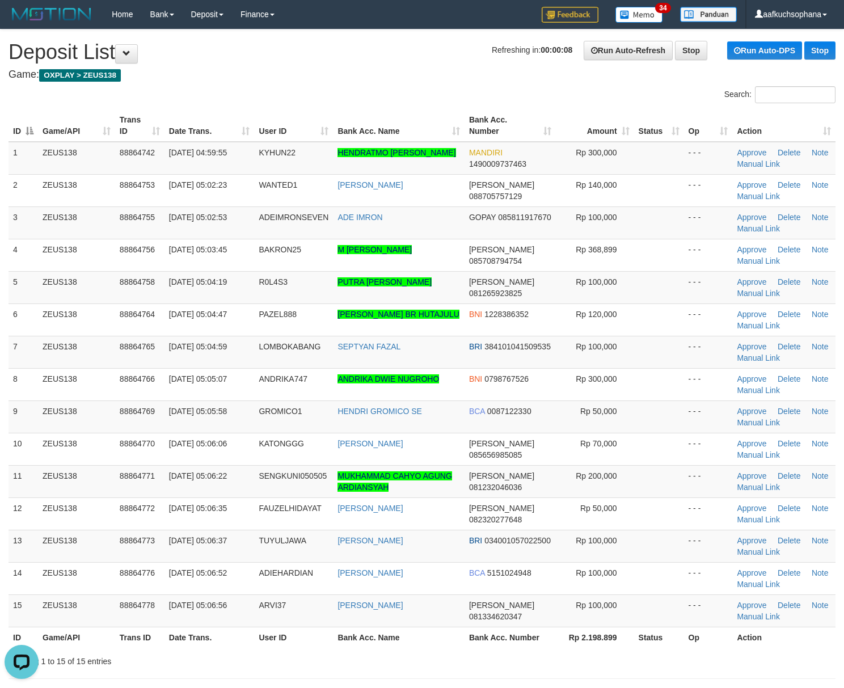
drag, startPoint x: 648, startPoint y: 314, endPoint x: 849, endPoint y: 356, distance: 205.6
click at [650, 314] on td at bounding box center [659, 319] width 50 height 32
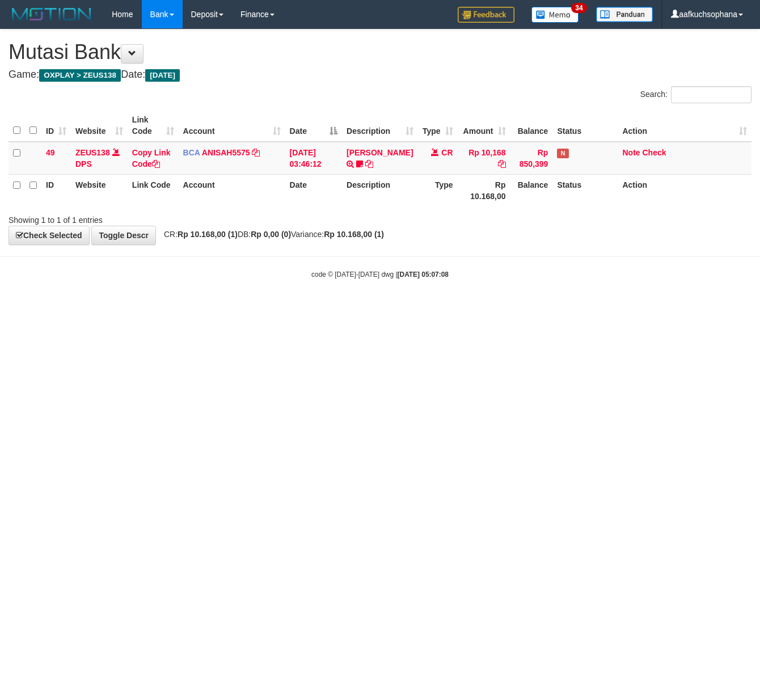
drag, startPoint x: 327, startPoint y: 280, endPoint x: 320, endPoint y: 280, distance: 7.4
click at [327, 280] on div "code © [DATE]-[DATE] dwg | [DATE] 05:07:08" at bounding box center [380, 273] width 760 height 11
click at [322, 308] on html "Toggle navigation Home Bank Account List Load By Website Group [OXPLAY] ZEUS138…" at bounding box center [380, 154] width 760 height 308
click at [248, 308] on html "Toggle navigation Home Bank Account List Load By Website Group [OXPLAY] ZEUS138…" at bounding box center [380, 154] width 760 height 308
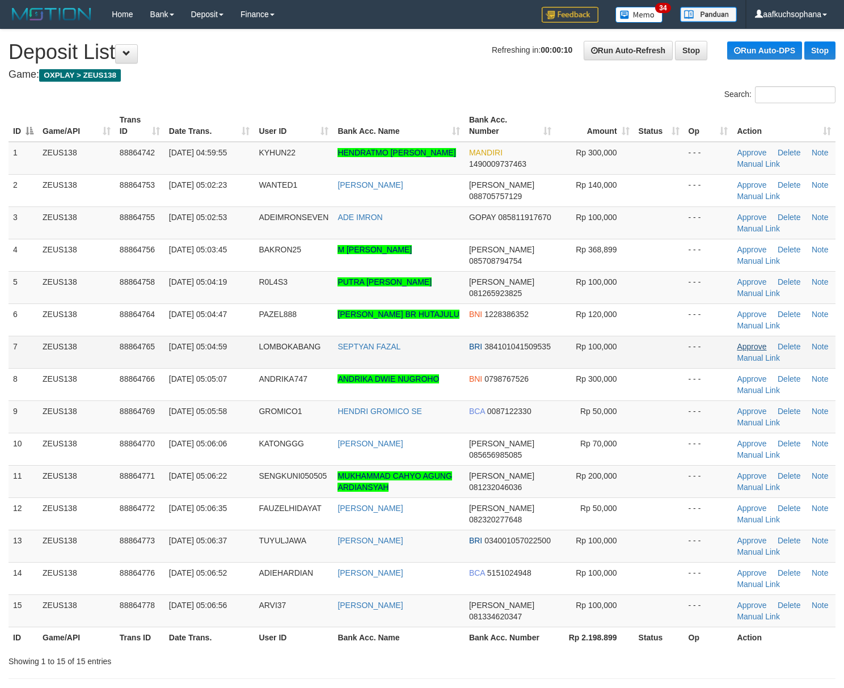
drag, startPoint x: 0, startPoint y: 0, endPoint x: 742, endPoint y: 349, distance: 820.3
click at [651, 332] on td at bounding box center [659, 319] width 50 height 32
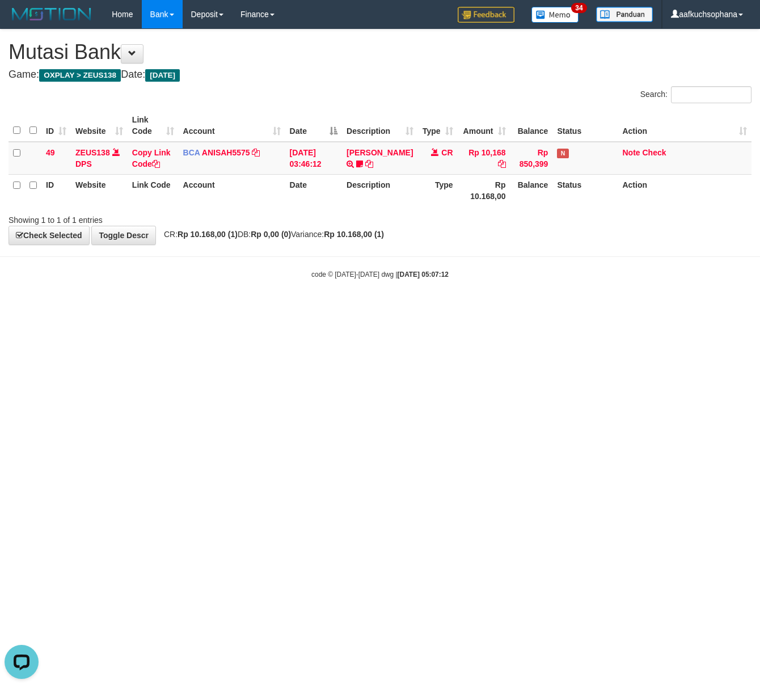
click at [242, 308] on html "Toggle navigation Home Bank Account List Load By Website Group [OXPLAY] ZEUS138…" at bounding box center [380, 154] width 760 height 308
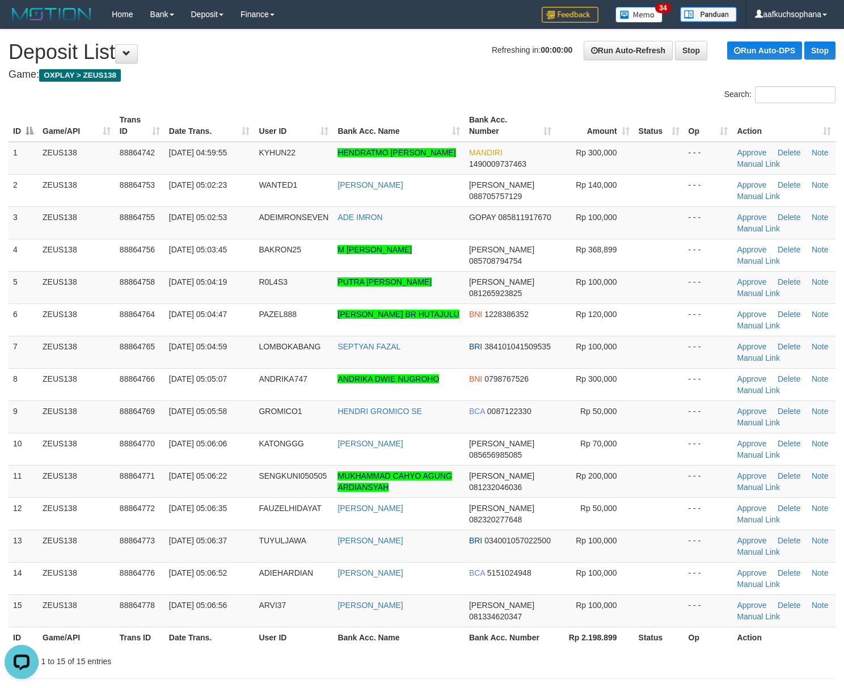
drag, startPoint x: 642, startPoint y: 347, endPoint x: 853, endPoint y: 352, distance: 211.0
click at [663, 344] on td at bounding box center [659, 352] width 50 height 32
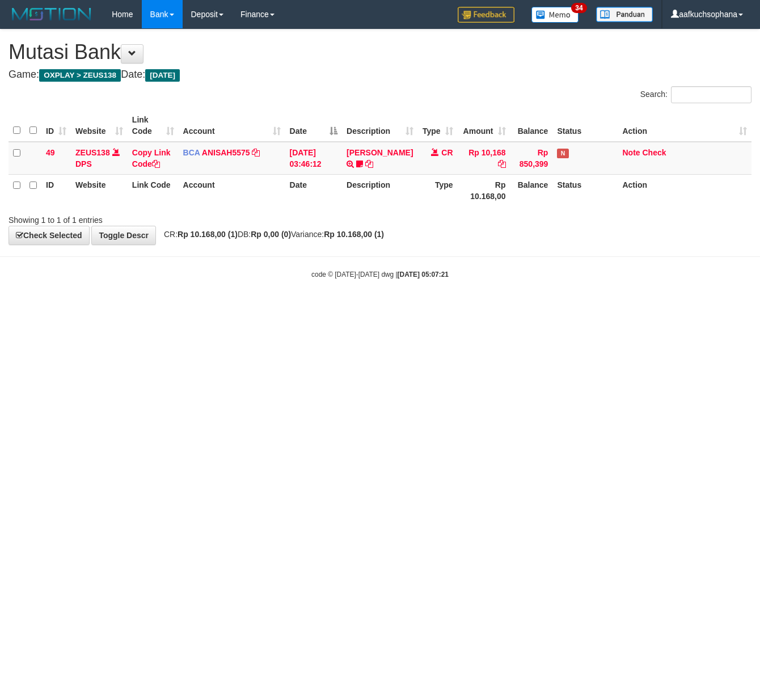
click at [302, 308] on html "Toggle navigation Home Bank Account List Load By Website Group [OXPLAY] ZEUS138…" at bounding box center [380, 154] width 760 height 308
click at [298, 308] on html "Toggle navigation Home Bank Account List Load By Website Group [OXPLAY] ZEUS138…" at bounding box center [380, 154] width 760 height 308
drag, startPoint x: 323, startPoint y: 352, endPoint x: 307, endPoint y: 349, distance: 15.5
click at [316, 308] on html "Toggle navigation Home Bank Account List Load By Website Group [OXPLAY] ZEUS138…" at bounding box center [380, 154] width 760 height 308
click at [399, 308] on html "Toggle navigation Home Bank Account List Load By Website Group [OXPLAY] ZEUS138…" at bounding box center [380, 154] width 760 height 308
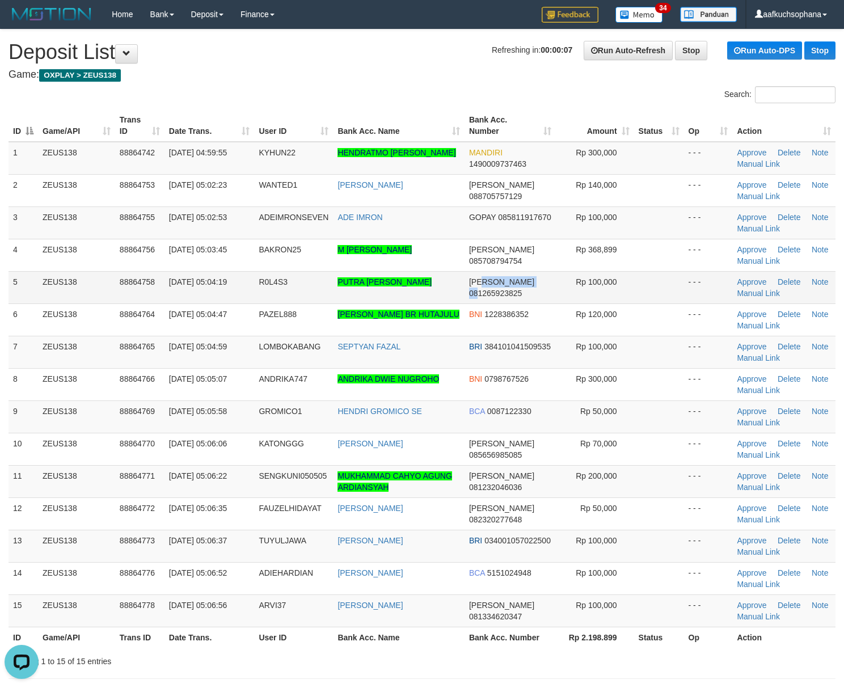
drag, startPoint x: 522, startPoint y: 285, endPoint x: 719, endPoint y: 261, distance: 198.2
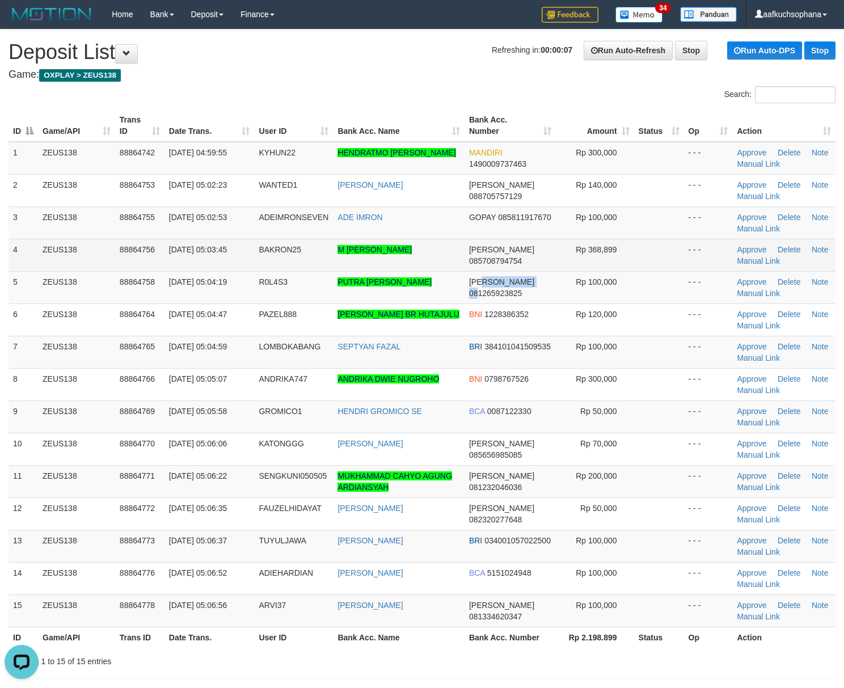
click at [545, 282] on td "[PERSON_NAME] 081265923825" at bounding box center [509, 287] width 91 height 32
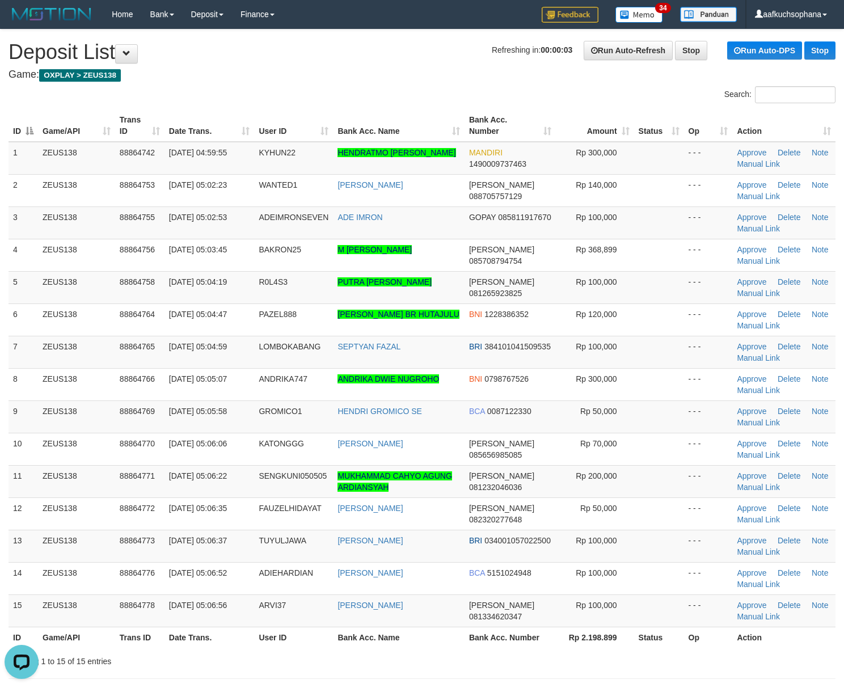
drag, startPoint x: 695, startPoint y: 471, endPoint x: 853, endPoint y: 400, distance: 172.6
click at [699, 468] on td "- - -" at bounding box center [708, 481] width 49 height 32
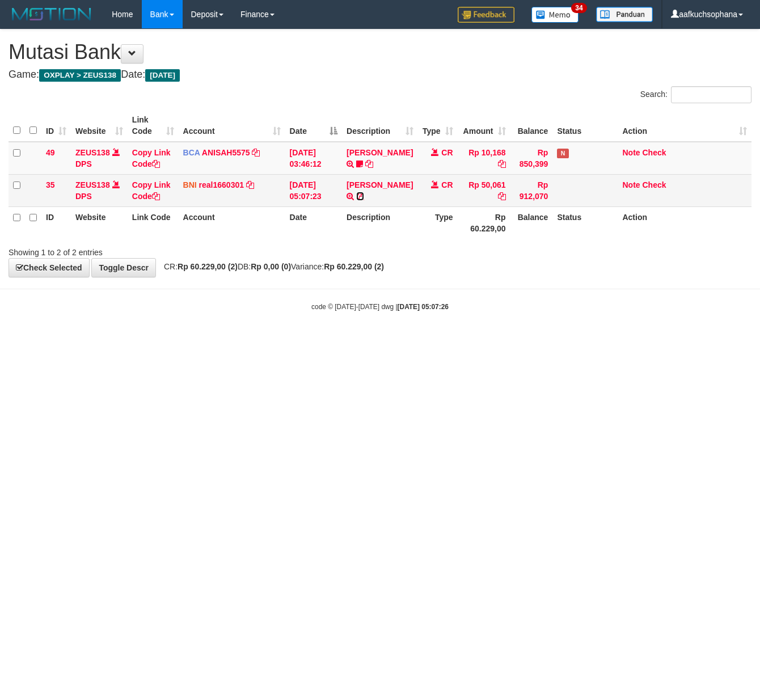
drag, startPoint x: 402, startPoint y: 196, endPoint x: 384, endPoint y: 202, distance: 19.2
click at [364, 196] on icon at bounding box center [360, 196] width 8 height 8
click at [159, 195] on icon at bounding box center [156, 196] width 8 height 8
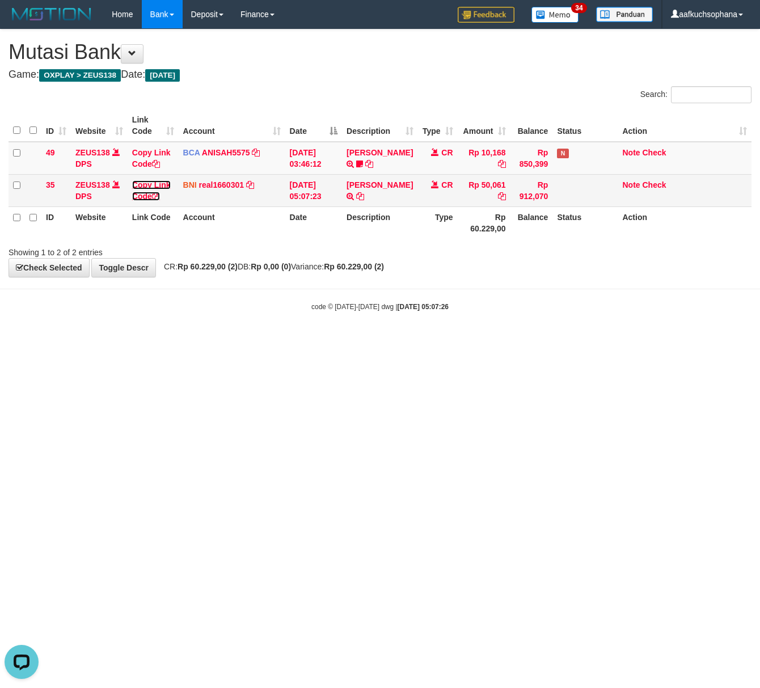
click at [159, 195] on icon at bounding box center [156, 196] width 8 height 8
click at [380, 189] on link "[PERSON_NAME]" at bounding box center [379, 184] width 66 height 9
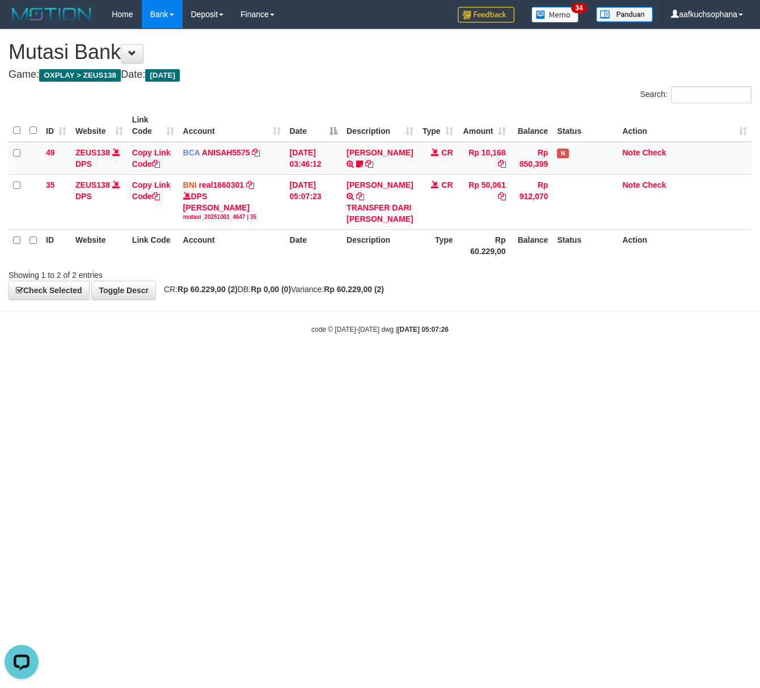
click at [260, 363] on html "Toggle navigation Home Bank Account List Load By Website Group [OXPLAY] ZEUS138…" at bounding box center [380, 181] width 760 height 363
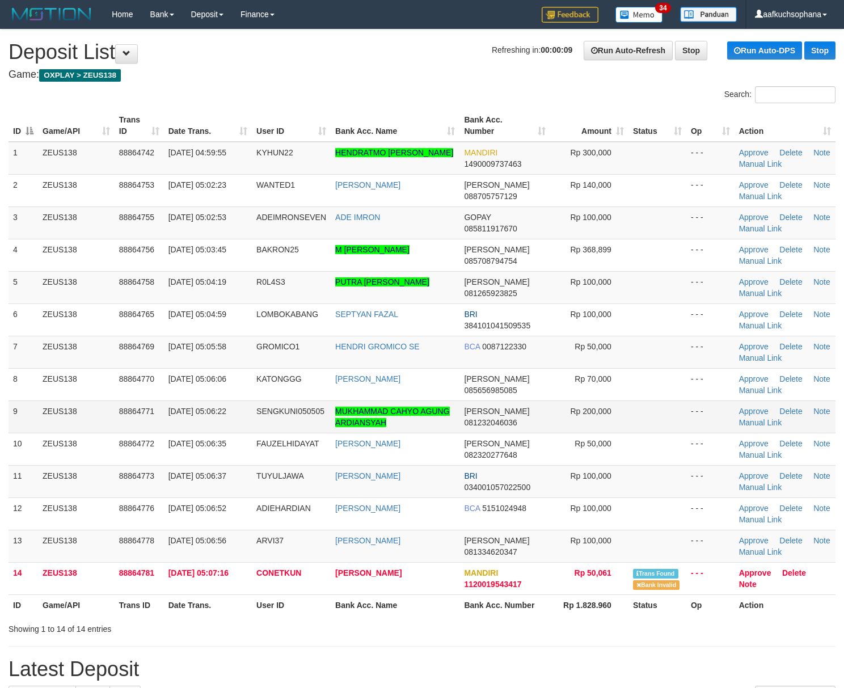
drag, startPoint x: 708, startPoint y: 432, endPoint x: 846, endPoint y: 431, distance: 137.8
click at [709, 432] on td "- - -" at bounding box center [710, 416] width 48 height 32
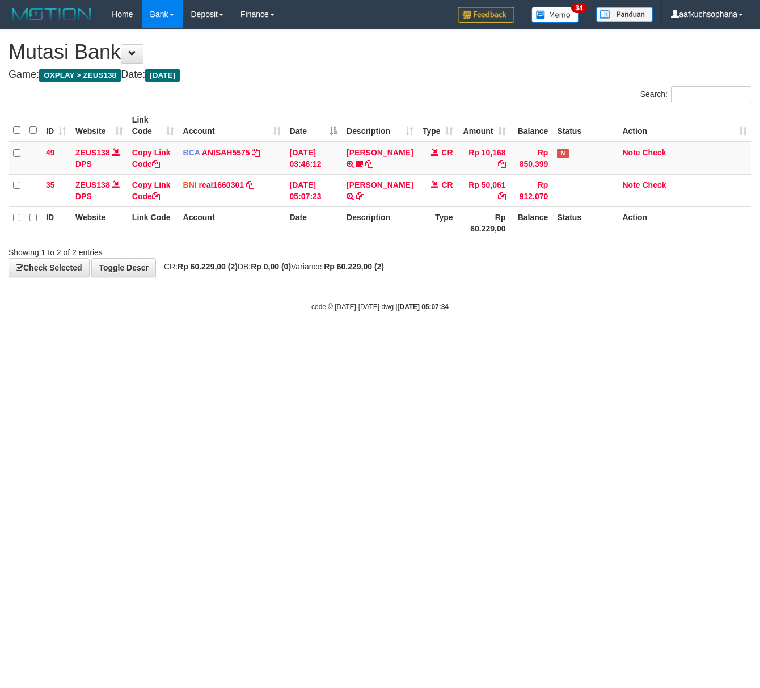
drag, startPoint x: 361, startPoint y: 457, endPoint x: 263, endPoint y: 424, distance: 102.9
click at [357, 340] on html "Toggle navigation Home Bank Account List Load By Website Group [OXPLAY] ZEUS138…" at bounding box center [380, 170] width 760 height 340
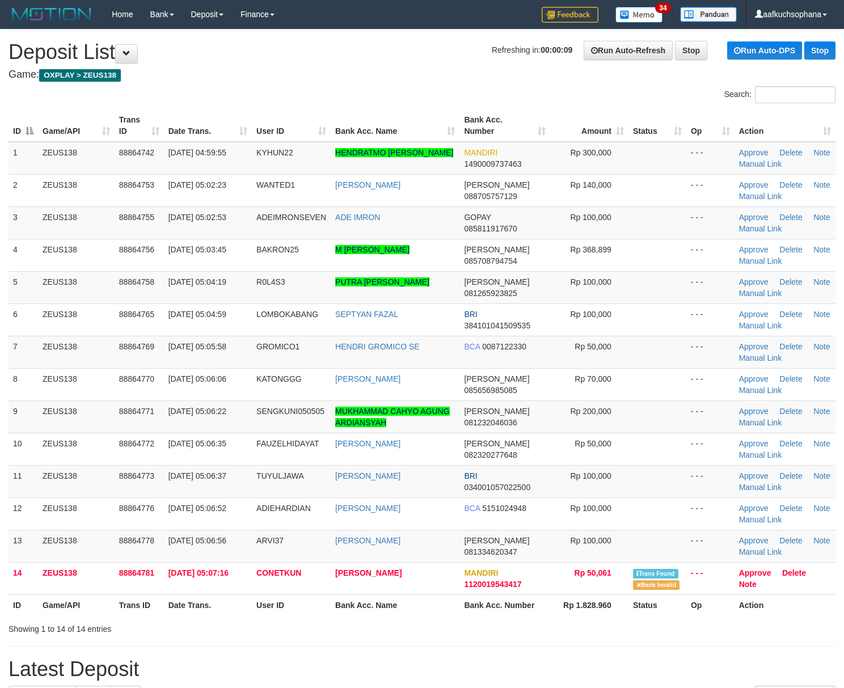
drag, startPoint x: 667, startPoint y: 343, endPoint x: 845, endPoint y: 367, distance: 179.7
click at [670, 342] on td at bounding box center [657, 352] width 58 height 32
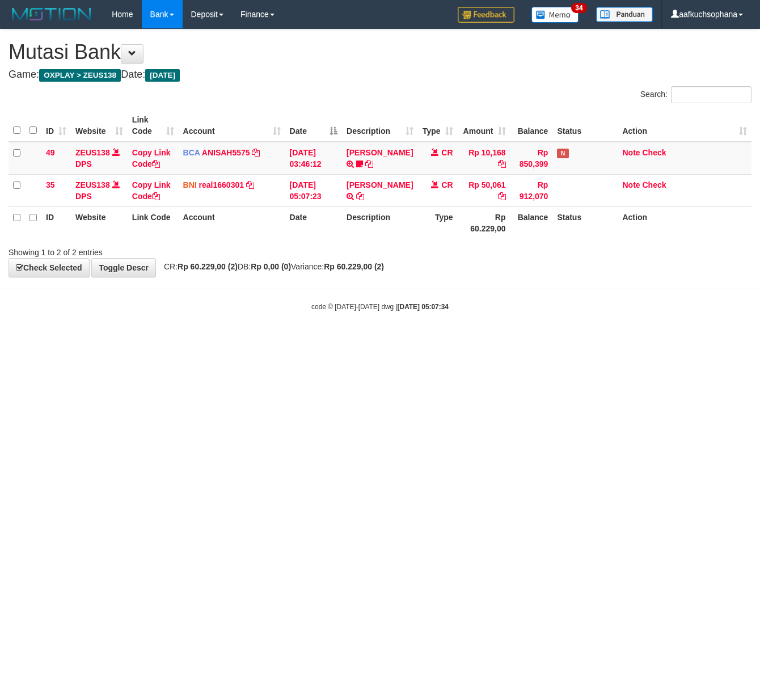
click at [134, 340] on html "Toggle navigation Home Bank Account List Load By Website Group [OXPLAY] ZEUS138…" at bounding box center [380, 170] width 760 height 340
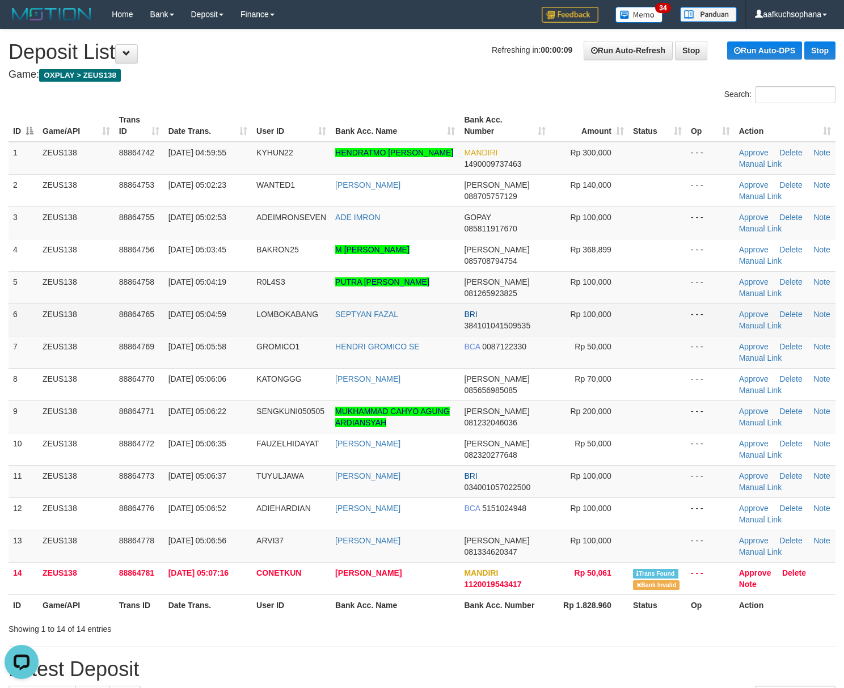
click at [676, 327] on td at bounding box center [657, 319] width 58 height 32
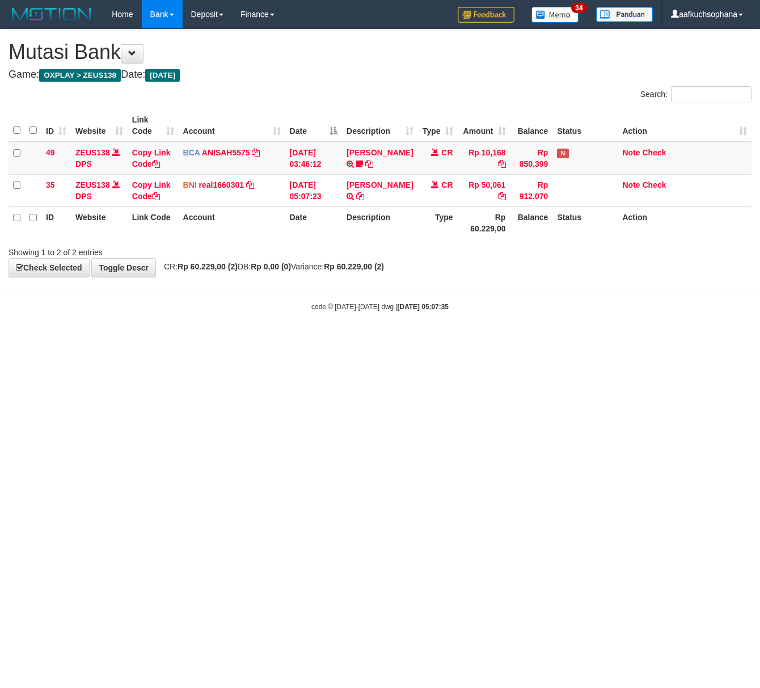
click at [248, 340] on html "Toggle navigation Home Bank Account List Load By Website Group [OXPLAY] ZEUS138…" at bounding box center [380, 170] width 760 height 340
click at [246, 340] on html "Toggle navigation Home Bank Account List Load By Website Group [OXPLAY] ZEUS138…" at bounding box center [380, 170] width 760 height 340
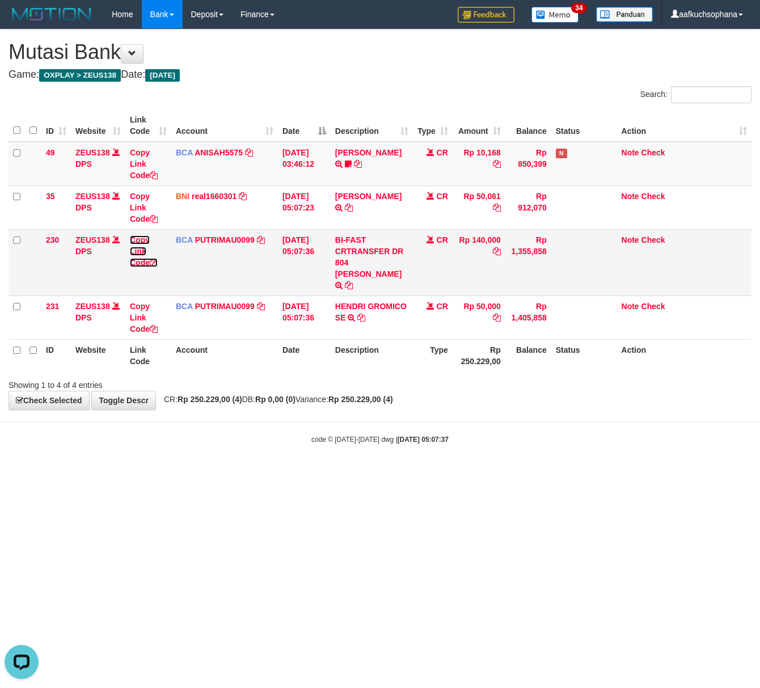
click at [157, 263] on icon at bounding box center [154, 263] width 8 height 8
click at [116, 441] on body "Toggle navigation Home Bank Account List Load By Website Group [OXPLAY] ZEUS138…" at bounding box center [380, 236] width 760 height 473
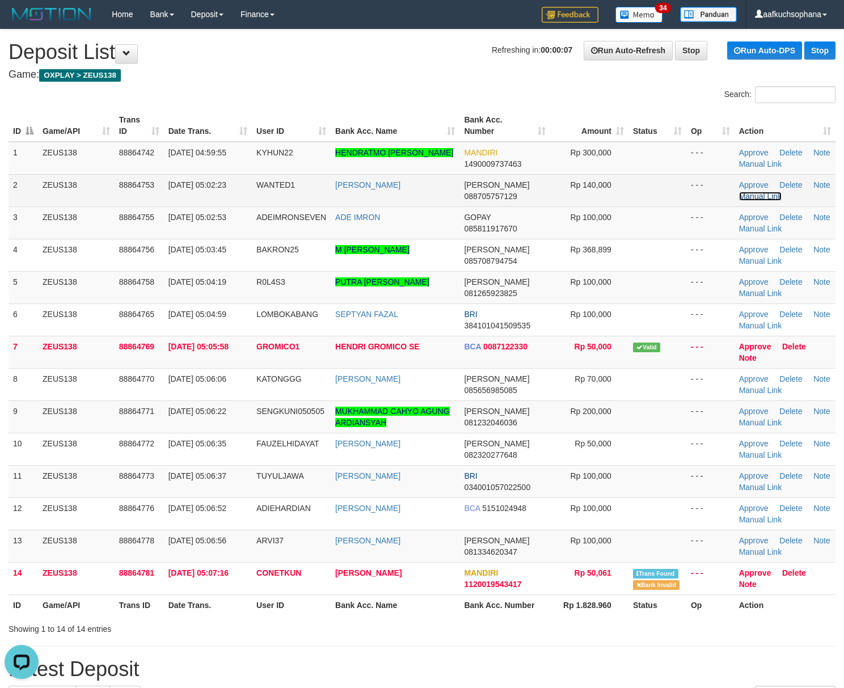
click at [760, 193] on link "Manual Link" at bounding box center [760, 196] width 43 height 9
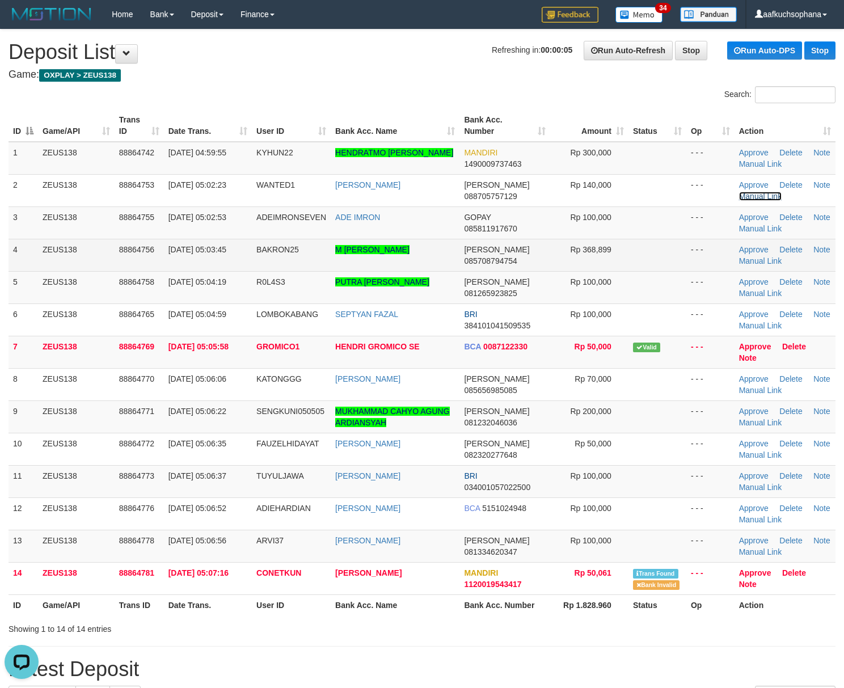
click at [739, 192] on link "Manual Link" at bounding box center [760, 196] width 43 height 9
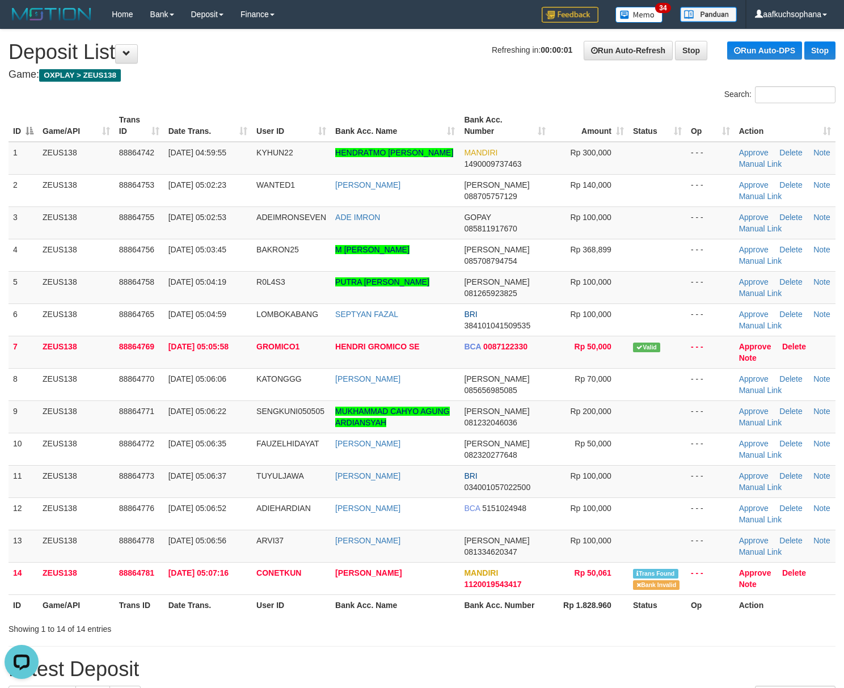
drag, startPoint x: 693, startPoint y: 452, endPoint x: 851, endPoint y: 416, distance: 162.3
click at [704, 447] on td "- - -" at bounding box center [710, 449] width 48 height 32
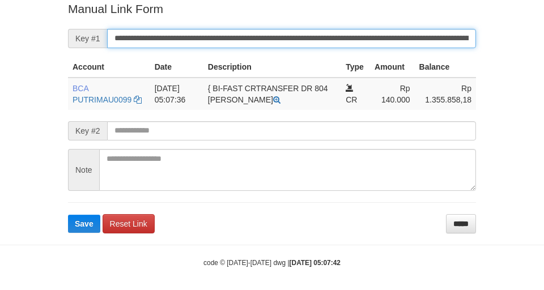
click at [68, 215] on button "Save" at bounding box center [84, 224] width 32 height 18
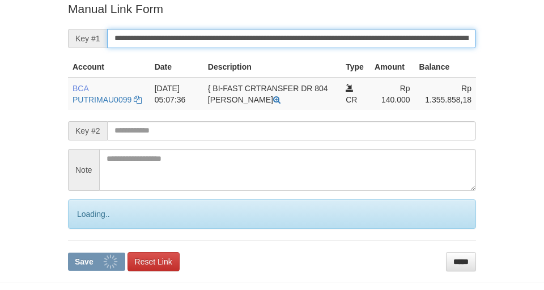
click at [68, 253] on button "Save" at bounding box center [96, 262] width 57 height 18
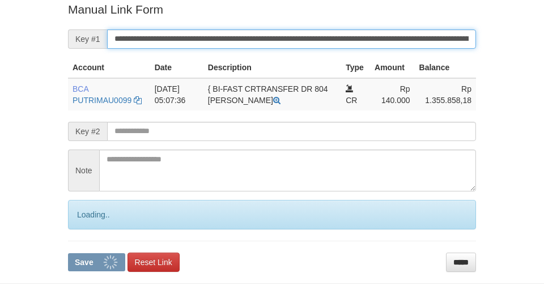
click at [68, 253] on button "Save" at bounding box center [96, 262] width 57 height 18
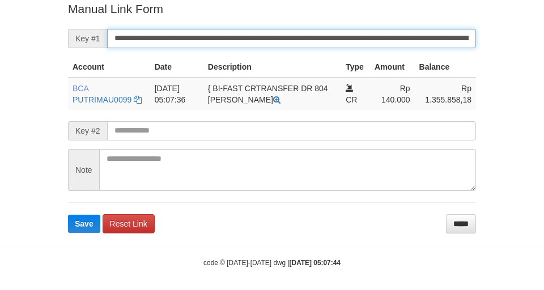
click at [68, 215] on button "Save" at bounding box center [84, 224] width 32 height 18
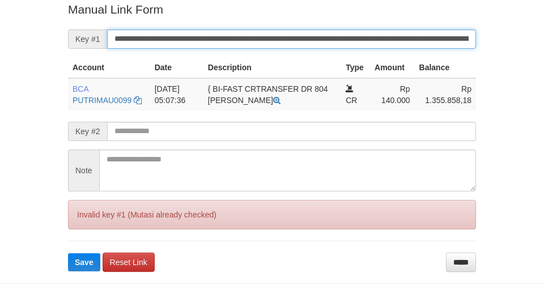
click at [68, 253] on button "Save" at bounding box center [84, 262] width 32 height 18
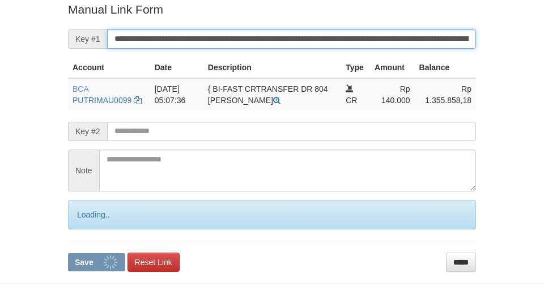
click at [68, 253] on button "Save" at bounding box center [96, 262] width 57 height 18
drag, startPoint x: 0, startPoint y: 0, endPoint x: 345, endPoint y: 45, distance: 347.7
click at [360, 42] on input "**********" at bounding box center [291, 38] width 369 height 19
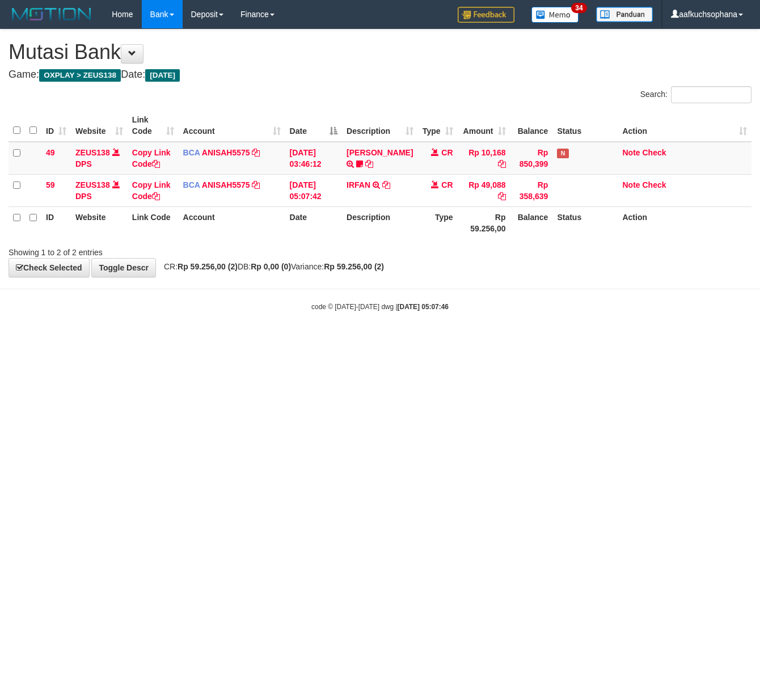
drag, startPoint x: 527, startPoint y: 330, endPoint x: 507, endPoint y: 305, distance: 32.2
click at [519, 327] on body "Toggle navigation Home Bank Account List Load By Website Group [OXPLAY] ZEUS138…" at bounding box center [380, 170] width 760 height 340
click at [175, 340] on html "Toggle navigation Home Bank Account List Load By Website Group [OXPLAY] ZEUS138…" at bounding box center [380, 170] width 760 height 340
drag, startPoint x: 373, startPoint y: 454, endPoint x: 374, endPoint y: 448, distance: 6.3
click at [372, 340] on html "Toggle navigation Home Bank Account List Load By Website Group [OXPLAY] ZEUS138…" at bounding box center [380, 170] width 760 height 340
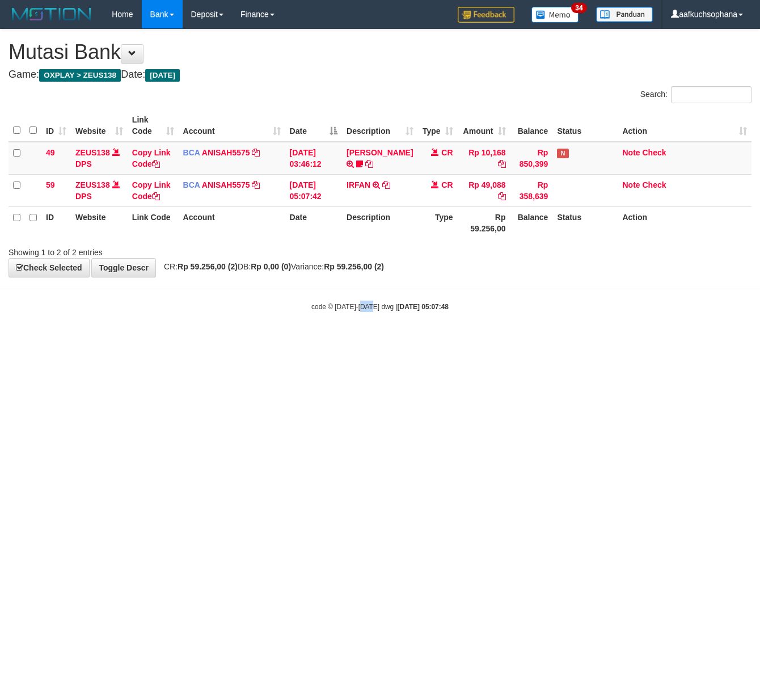
click at [374, 340] on html "Toggle navigation Home Bank Account List Load By Website Group [OXPLAY] ZEUS138…" at bounding box center [380, 170] width 760 height 340
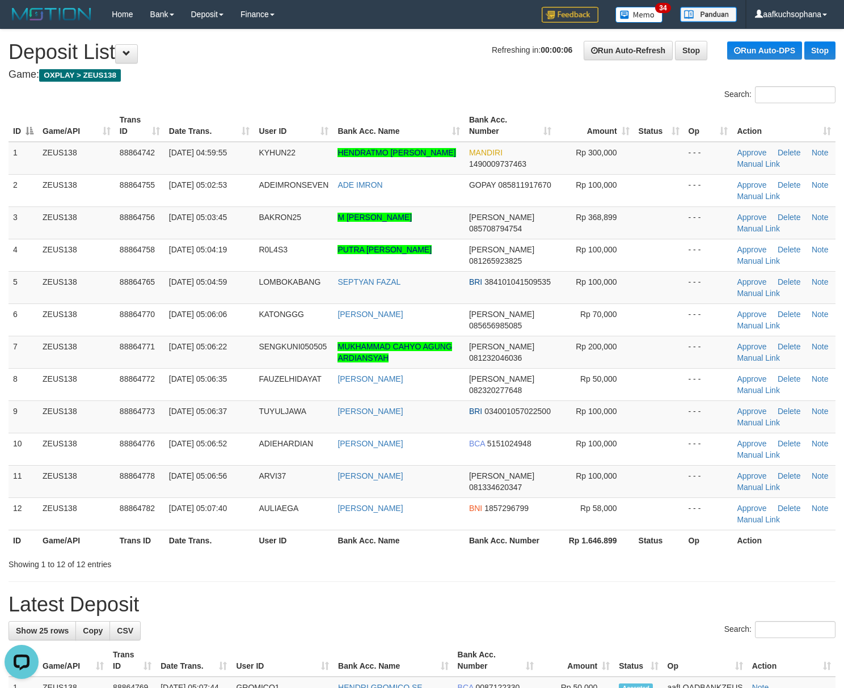
drag, startPoint x: 665, startPoint y: 422, endPoint x: 851, endPoint y: 428, distance: 186.1
click at [669, 422] on td at bounding box center [659, 416] width 50 height 32
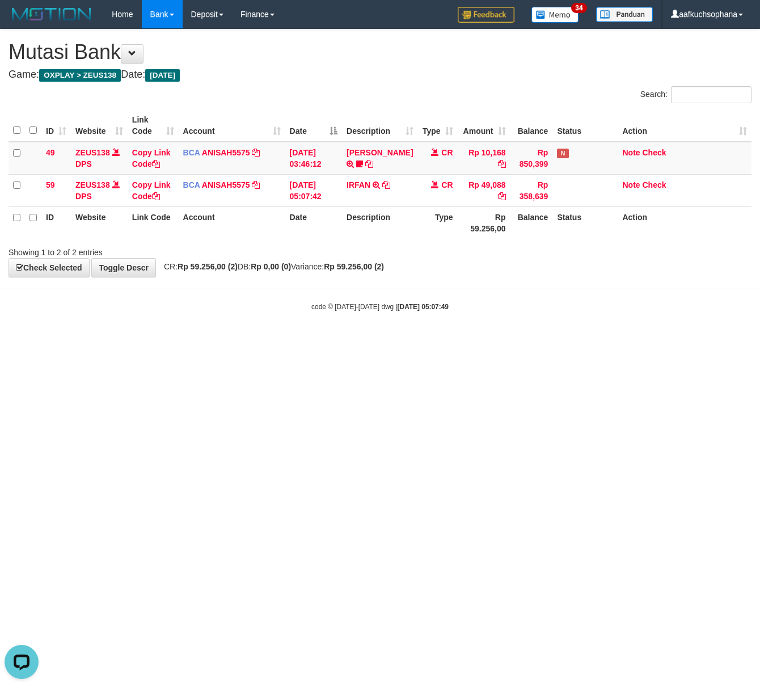
drag, startPoint x: 509, startPoint y: 507, endPoint x: 484, endPoint y: 484, distance: 34.1
click at [493, 340] on html "Toggle navigation Home Bank Account List Load By Website Group [OXPLAY] ZEUS138…" at bounding box center [380, 170] width 760 height 340
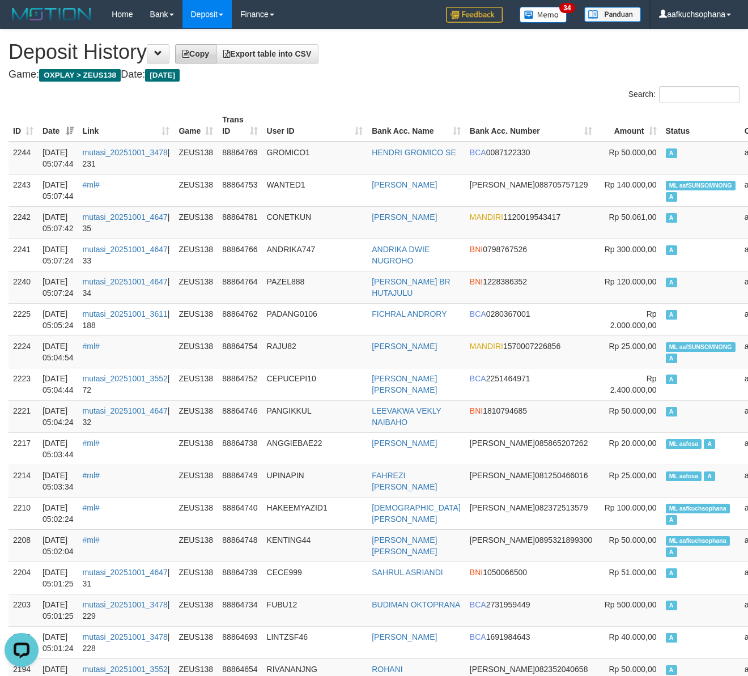
click at [369, 92] on div "Search:" at bounding box center [374, 96] width 748 height 20
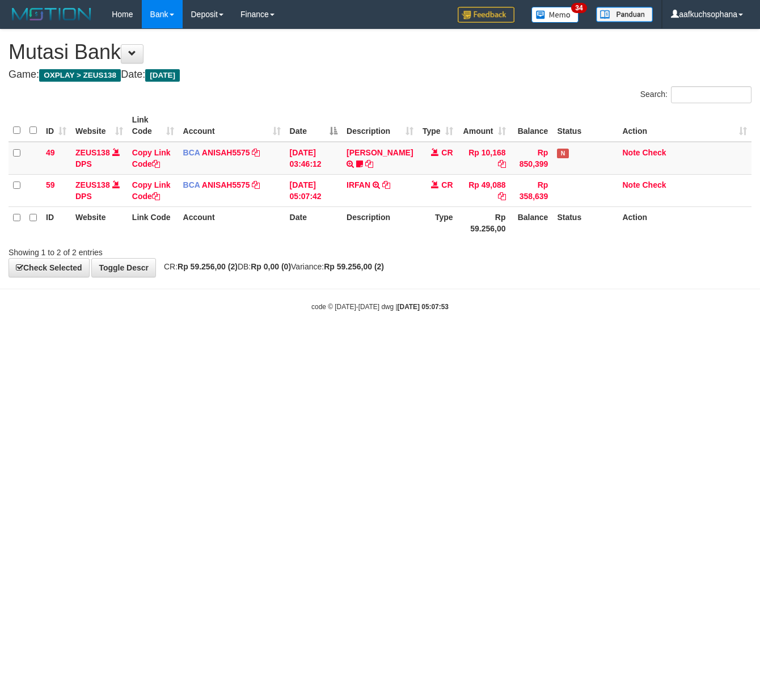
click at [209, 340] on html "Toggle navigation Home Bank Account List Load By Website Group [OXPLAY] ZEUS138…" at bounding box center [380, 170] width 760 height 340
drag, startPoint x: 262, startPoint y: 375, endPoint x: 253, endPoint y: 373, distance: 9.5
click at [254, 340] on html "Toggle navigation Home Bank Account List Load By Website Group [OXPLAY] ZEUS138…" at bounding box center [380, 170] width 760 height 340
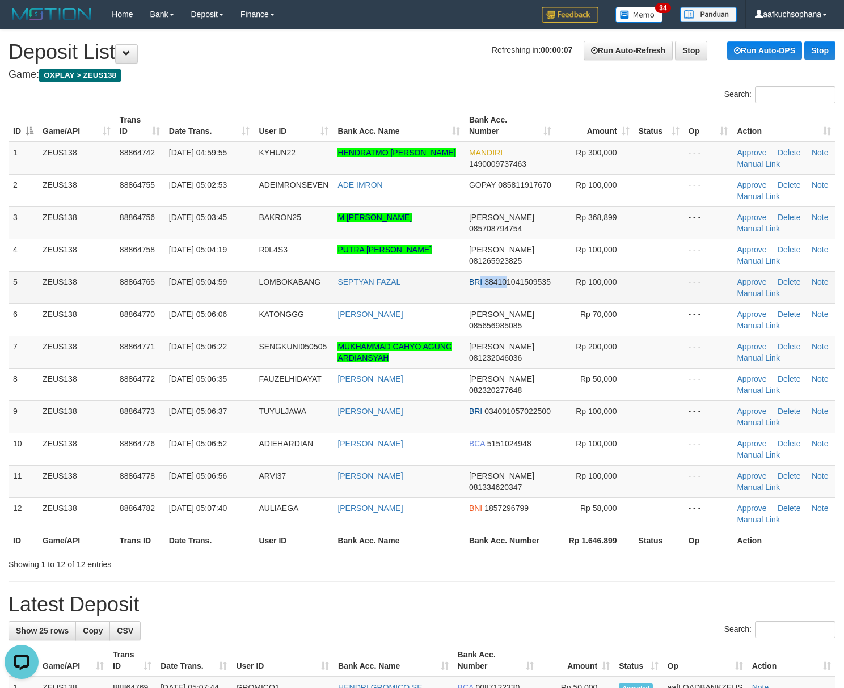
click at [493, 287] on td "BRI 384101041509535" at bounding box center [509, 287] width 91 height 32
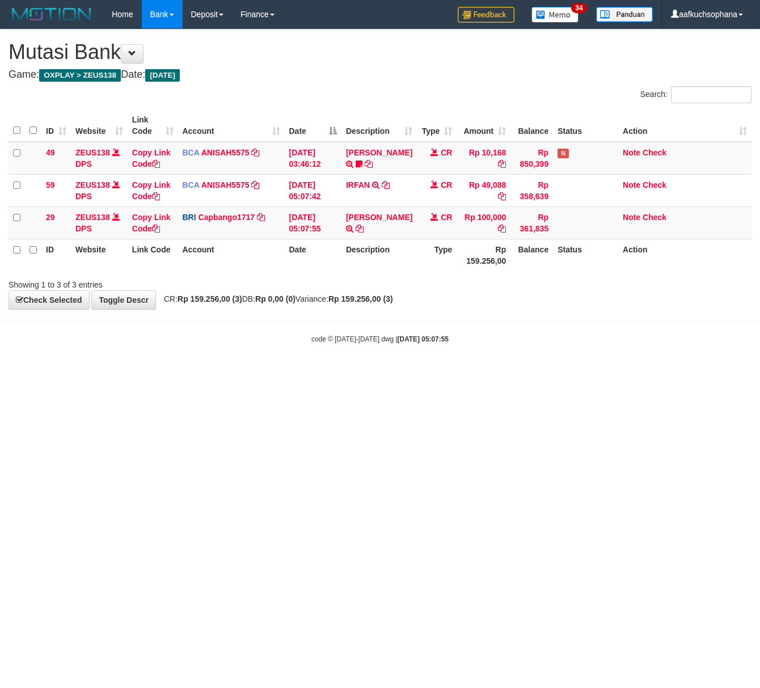
click at [277, 340] on div "code © [DATE]-[DATE] dwg | [DATE] 05:07:55" at bounding box center [380, 338] width 760 height 11
click at [361, 226] on icon at bounding box center [360, 229] width 8 height 8
click at [160, 228] on icon at bounding box center [156, 229] width 8 height 8
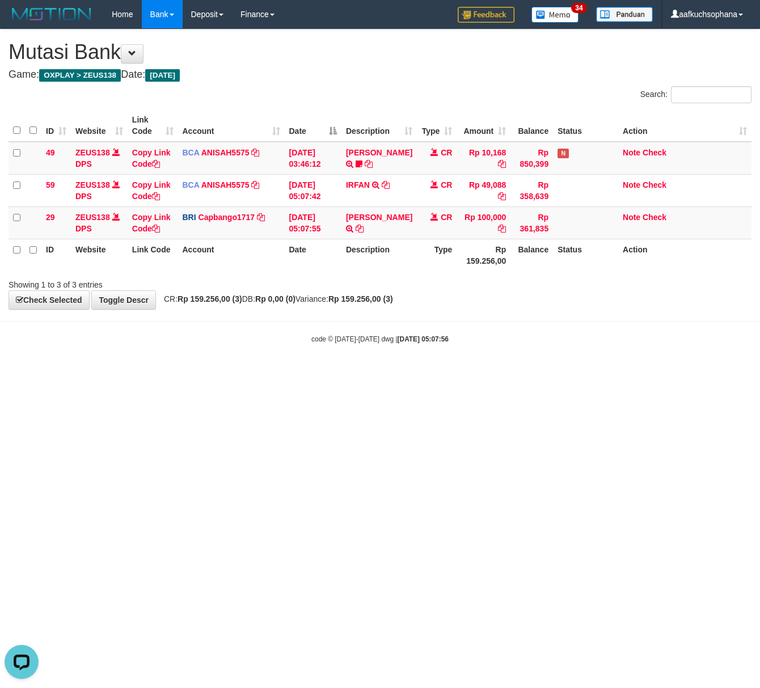
scroll to position [155, 0]
click at [268, 373] on html "Toggle navigation Home Bank Account List Load By Website Group [OXPLAY] ZEUS138…" at bounding box center [380, 186] width 760 height 373
drag, startPoint x: 268, startPoint y: 465, endPoint x: 1, endPoint y: 454, distance: 267.3
click at [267, 373] on html "Toggle navigation Home Bank Account List Load By Website Group [OXPLAY] ZEUS138…" at bounding box center [380, 186] width 760 height 373
click at [302, 373] on html "Toggle navigation Home Bank Account List Load By Website Group [OXPLAY] ZEUS138…" at bounding box center [380, 186] width 760 height 373
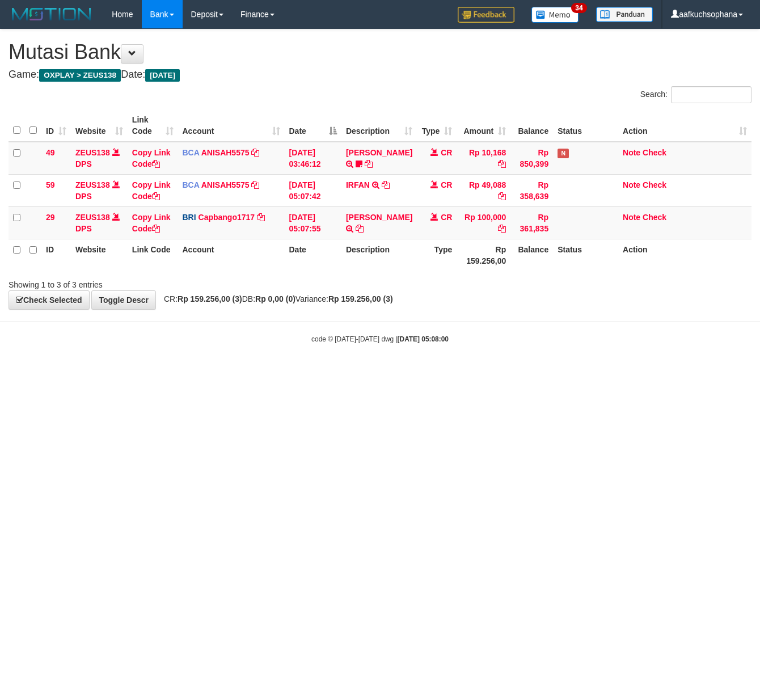
drag, startPoint x: 164, startPoint y: 509, endPoint x: 3, endPoint y: 498, distance: 162.0
click at [164, 373] on html "Toggle navigation Home Bank Account List Load By Website Group [OXPLAY] ZEUS138…" at bounding box center [380, 186] width 760 height 373
click at [237, 373] on html "Toggle navigation Home Bank Account List Load By Website Group [OXPLAY] ZEUS138…" at bounding box center [380, 186] width 760 height 373
click at [425, 357] on body "Toggle navigation Home Bank Account List Load By Website Group [OXPLAY] ZEUS138…" at bounding box center [380, 186] width 760 height 373
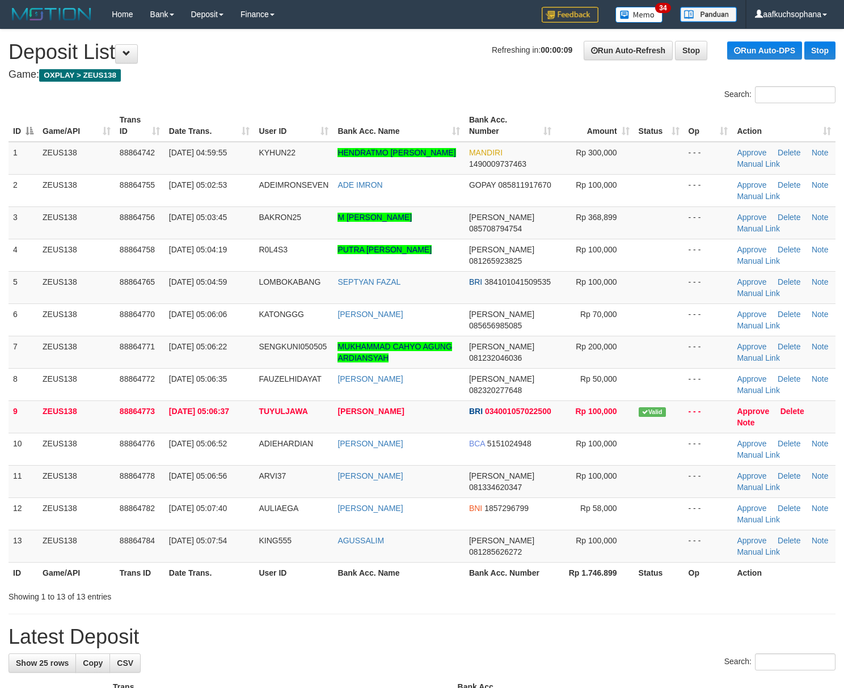
drag, startPoint x: 667, startPoint y: 277, endPoint x: 854, endPoint y: 315, distance: 190.9
click at [671, 280] on td at bounding box center [659, 287] width 50 height 32
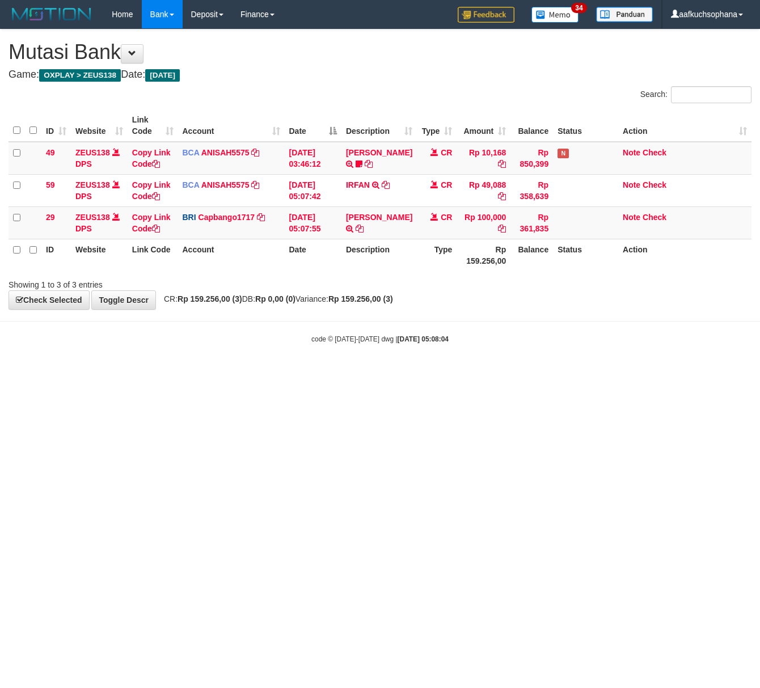
drag, startPoint x: 265, startPoint y: 352, endPoint x: 94, endPoint y: 329, distance: 172.7
click at [263, 352] on body "Toggle navigation Home Bank Account List Load By Website Group [OXPLAY] ZEUS138…" at bounding box center [380, 186] width 760 height 373
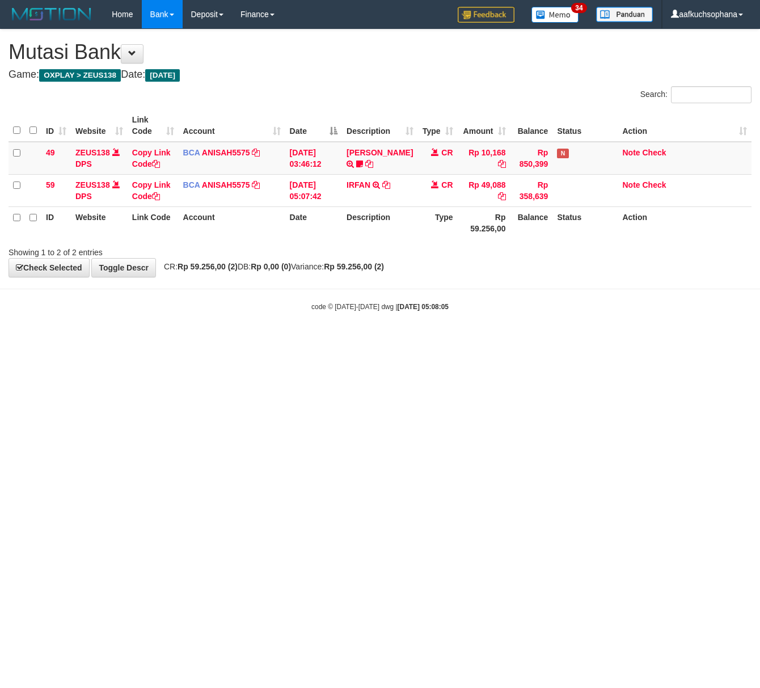
click at [273, 340] on html "Toggle navigation Home Bank Account List Load By Website Group [OXPLAY] ZEUS138…" at bounding box center [380, 170] width 760 height 340
click at [271, 340] on html "Toggle navigation Home Bank Account List Load By Website Group [OXPLAY] ZEUS138…" at bounding box center [380, 170] width 760 height 340
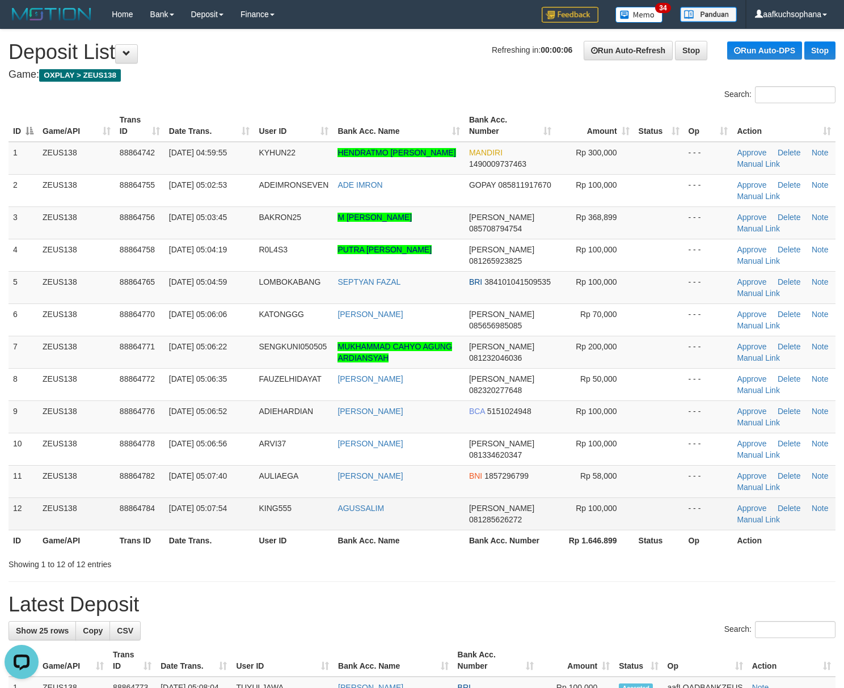
drag, startPoint x: 620, startPoint y: 556, endPoint x: 760, endPoint y: 514, distance: 146.4
click at [628, 551] on div "Search: ID Game/API Trans ID Date Trans. User ID Bank Acc. Name Bank Acc. Numbe…" at bounding box center [422, 328] width 827 height 484
